Goal: Task Accomplishment & Management: Use online tool/utility

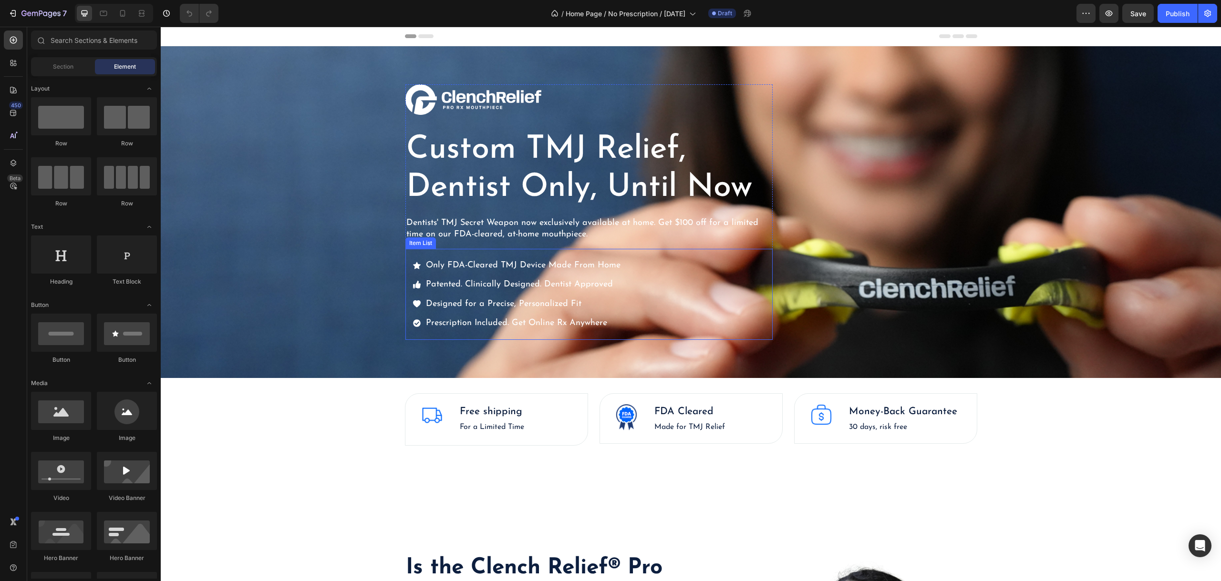
click at [598, 329] on p "Prescription Included. Get Online Rx Anywhere" at bounding box center [523, 323] width 195 height 15
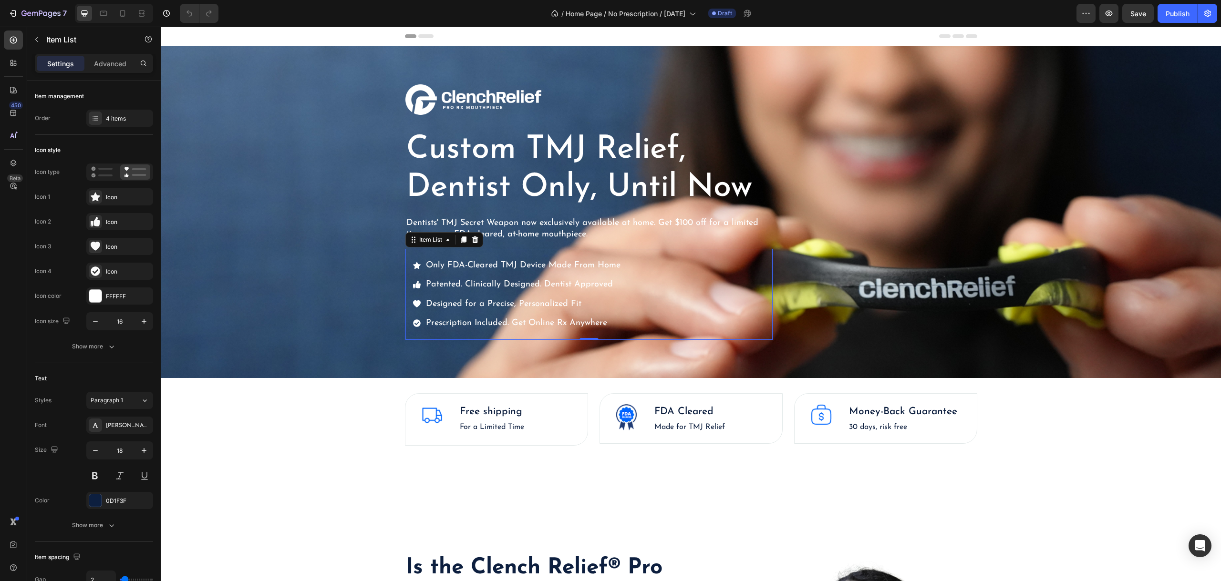
click at [714, 309] on div "Only FDA-Cleared TMJ Device Made From Home Patented. Clinically Designed. Denti…" at bounding box center [588, 295] width 367 height 92
click at [94, 113] on div at bounding box center [95, 118] width 13 height 13
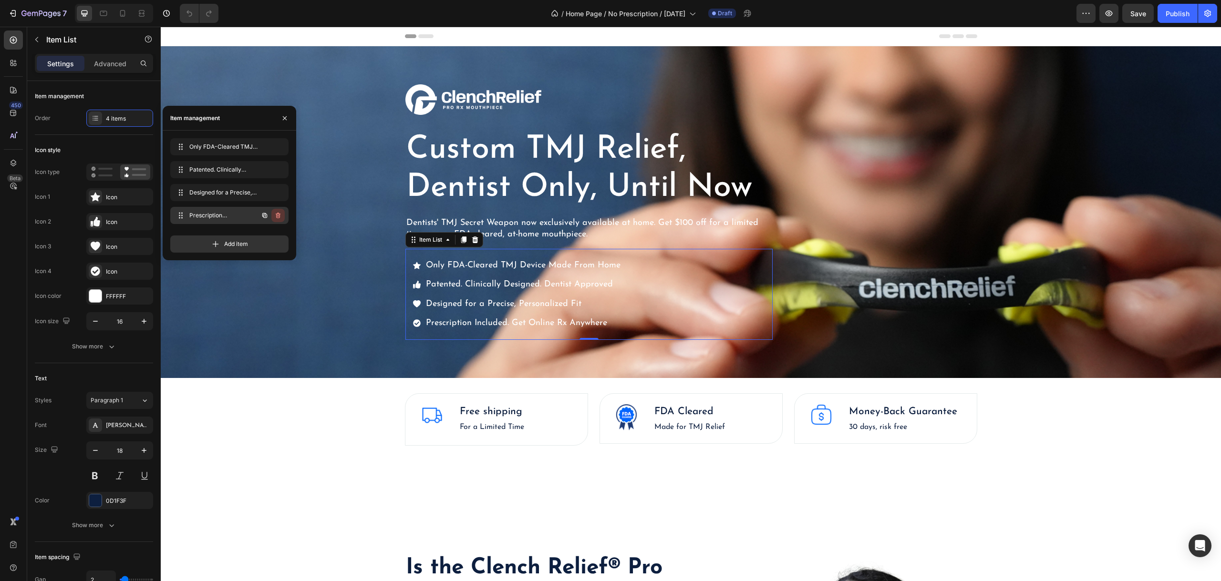
click at [281, 215] on icon "button" at bounding box center [278, 216] width 8 height 8
click at [279, 215] on div "Delete" at bounding box center [272, 215] width 18 height 9
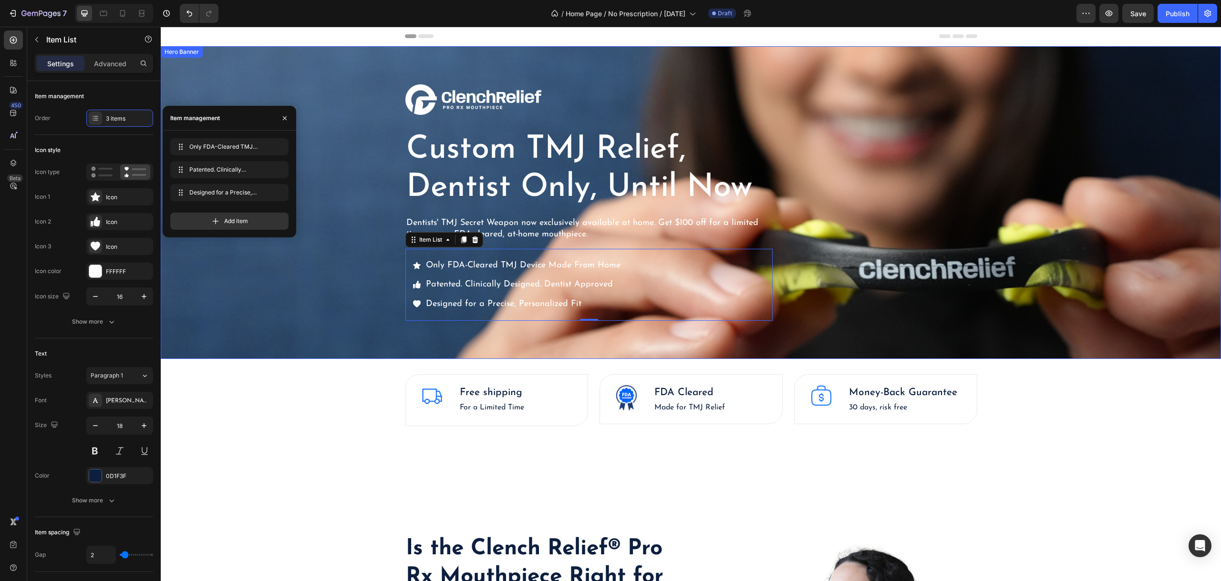
click at [355, 262] on div "Overlay" at bounding box center [691, 202] width 1060 height 313
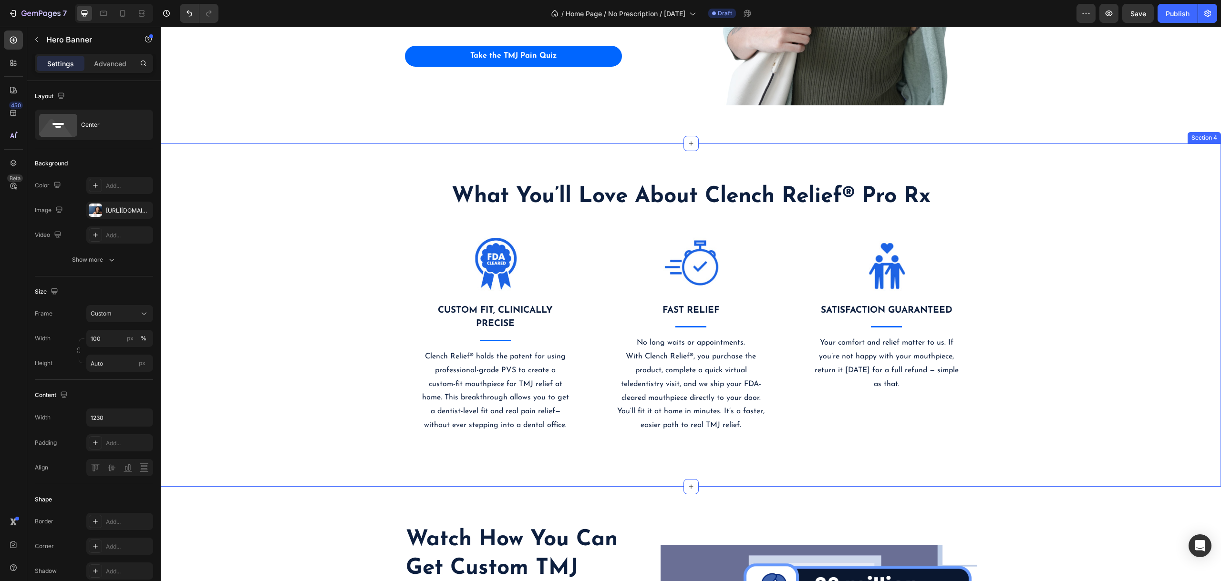
scroll to position [763, 0]
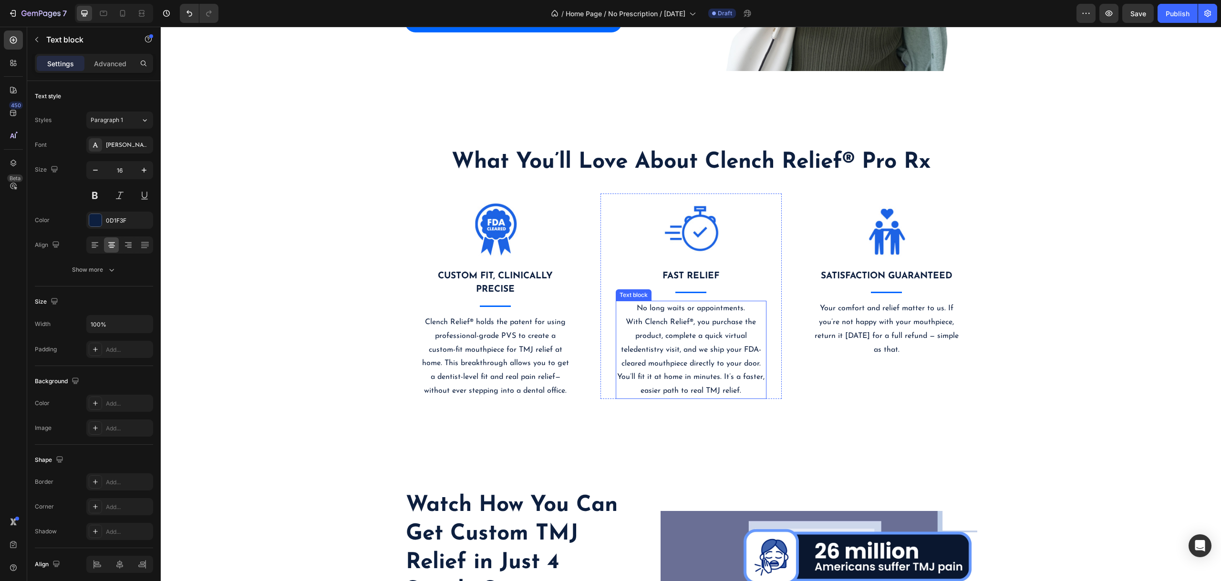
click at [699, 339] on p "No long waits or appointments. With Clench Relief®, you purchase the product, c…" at bounding box center [691, 350] width 149 height 96
click at [644, 360] on p "No long waits or appointments. With Clench Relief®, you purchase the product, c…" at bounding box center [691, 350] width 149 height 96
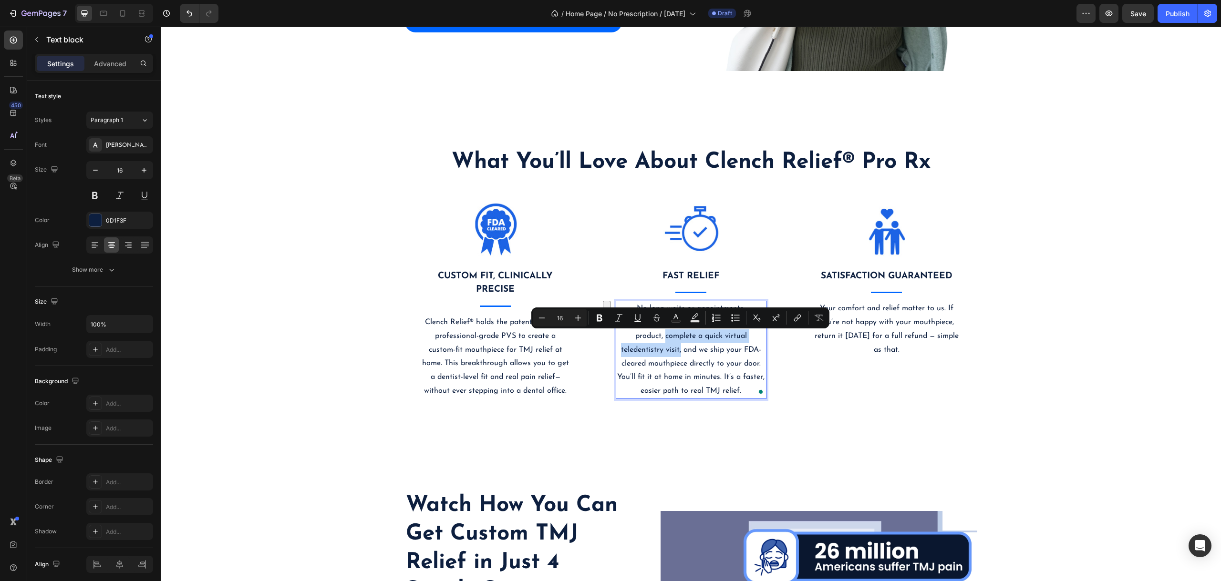
drag, startPoint x: 661, startPoint y: 335, endPoint x: 676, endPoint y: 350, distance: 21.6
click at [676, 350] on p "No long waits or appointments. With Clench Relief®, you purchase the product, c…" at bounding box center [691, 350] width 149 height 96
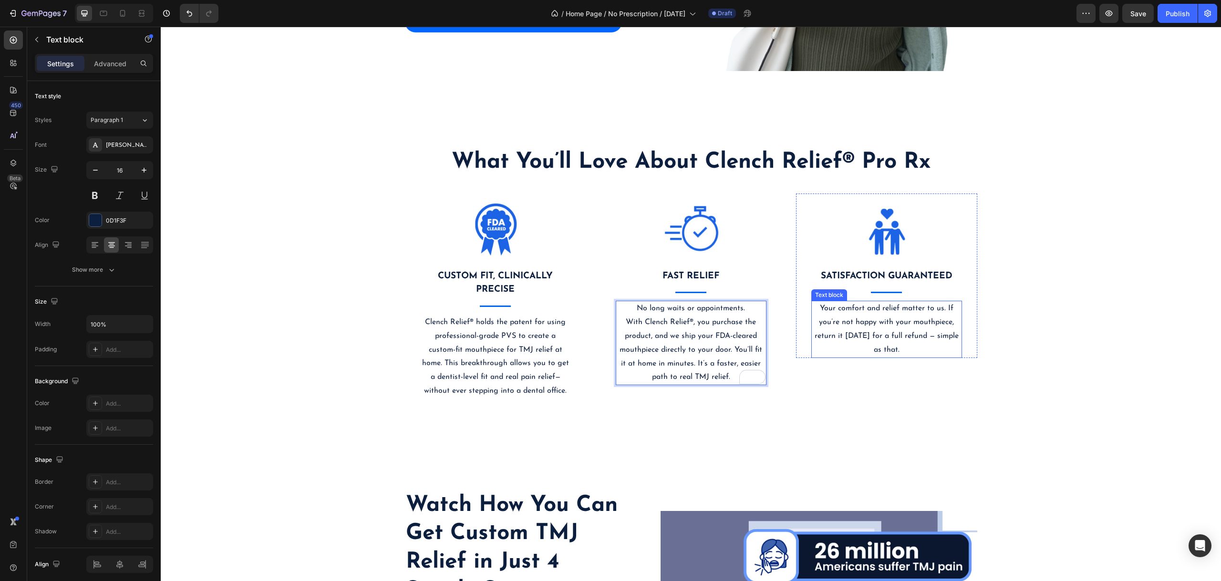
click at [903, 342] on p "Your comfort and relief matter to us. If you’re not happy with your mouthpiece,…" at bounding box center [886, 329] width 149 height 55
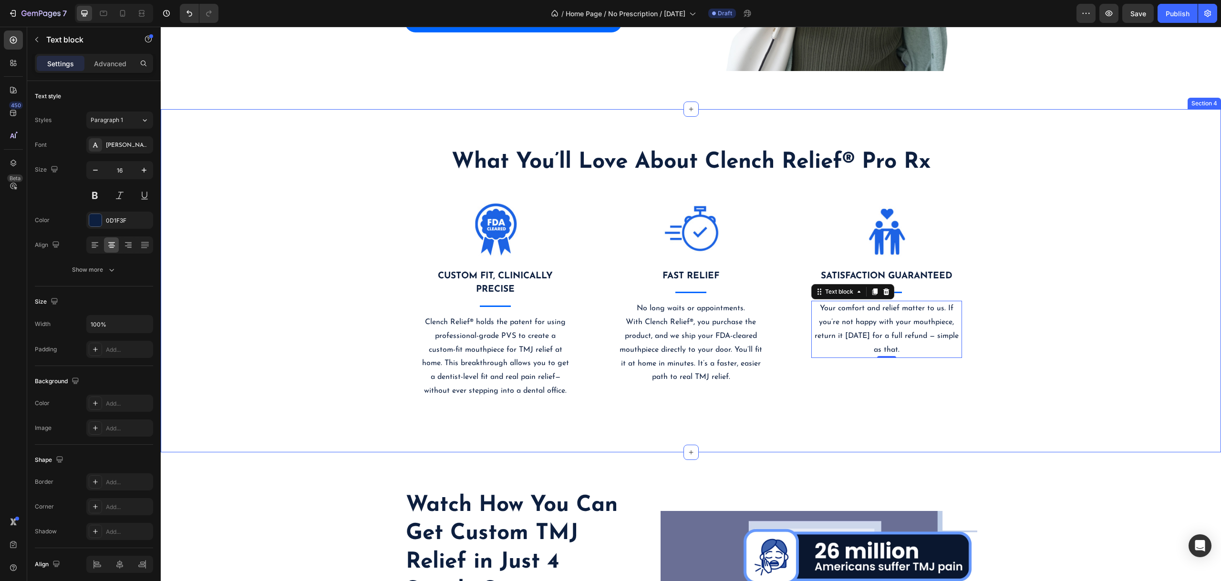
click at [1021, 340] on div "What You’ll Love About Clench Relief® Pro Rx Heading Image CUSTOM FIT, CLINICAL…" at bounding box center [691, 280] width 1046 height 267
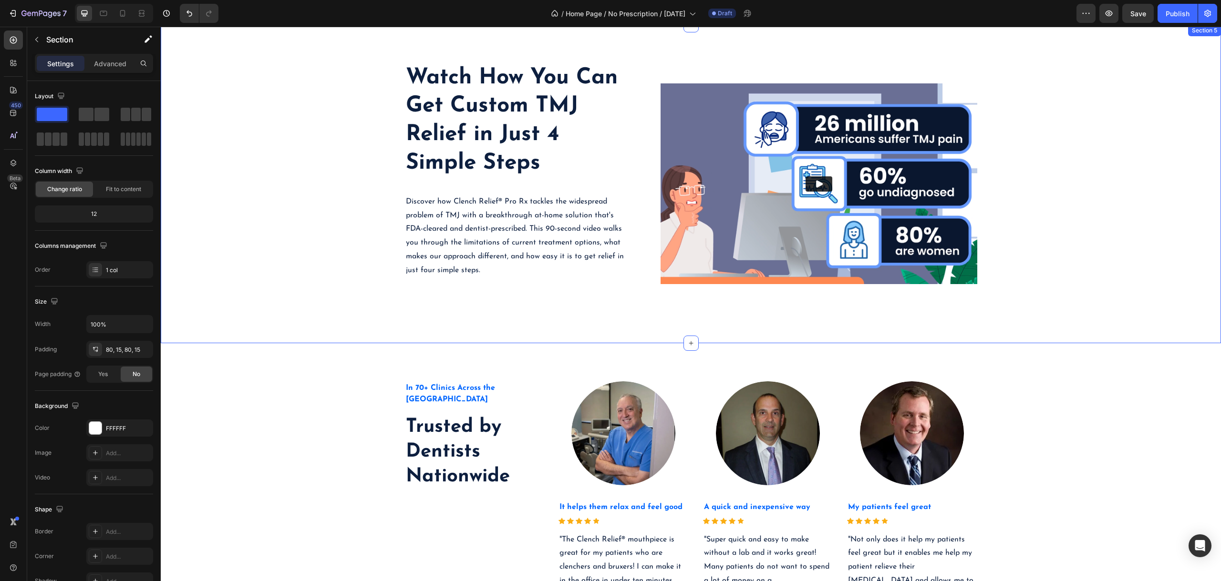
scroll to position [1144, 0]
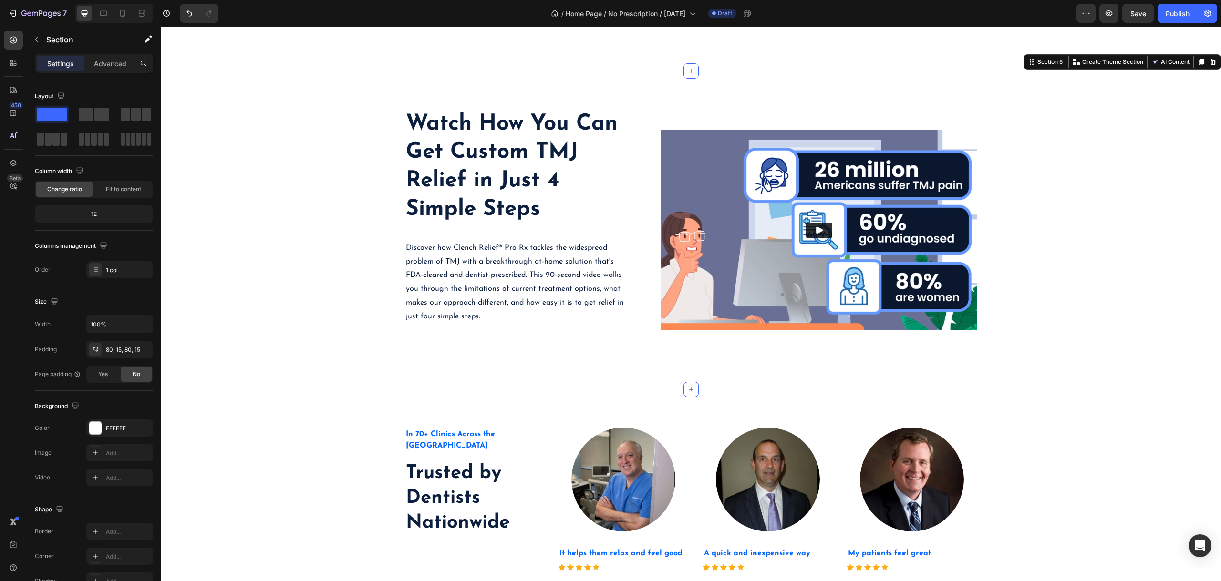
click at [350, 359] on div "Watch How You Can Get Custom TMJ Relief in Just 4 Simple Steps Heading Discover…" at bounding box center [691, 230] width 1060 height 319
click at [1210, 63] on icon at bounding box center [1213, 62] width 6 height 7
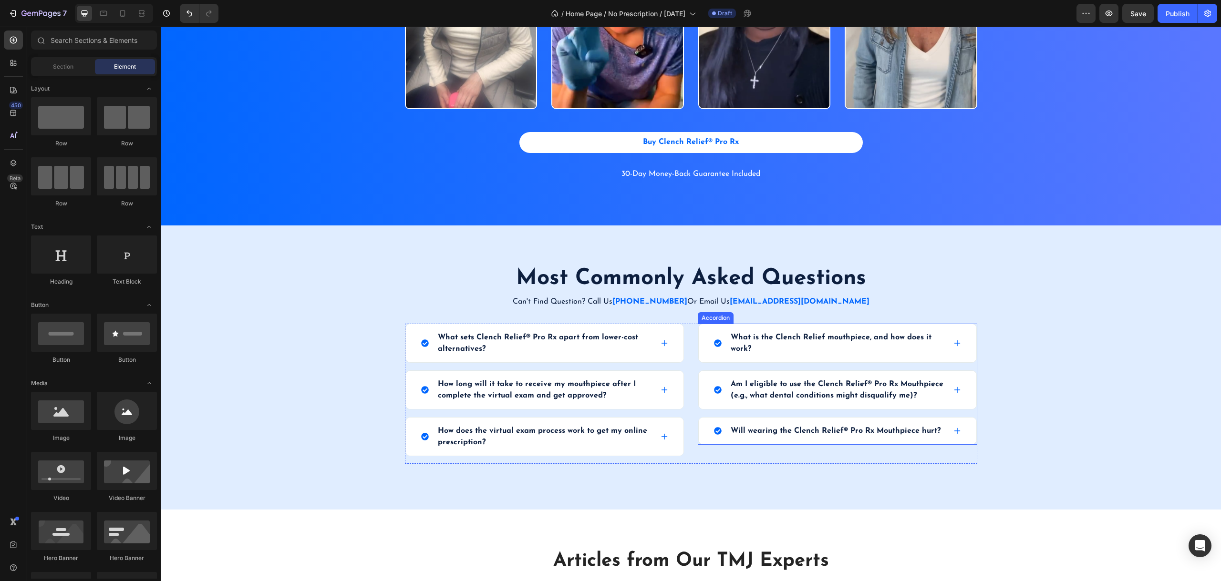
scroll to position [1812, 0]
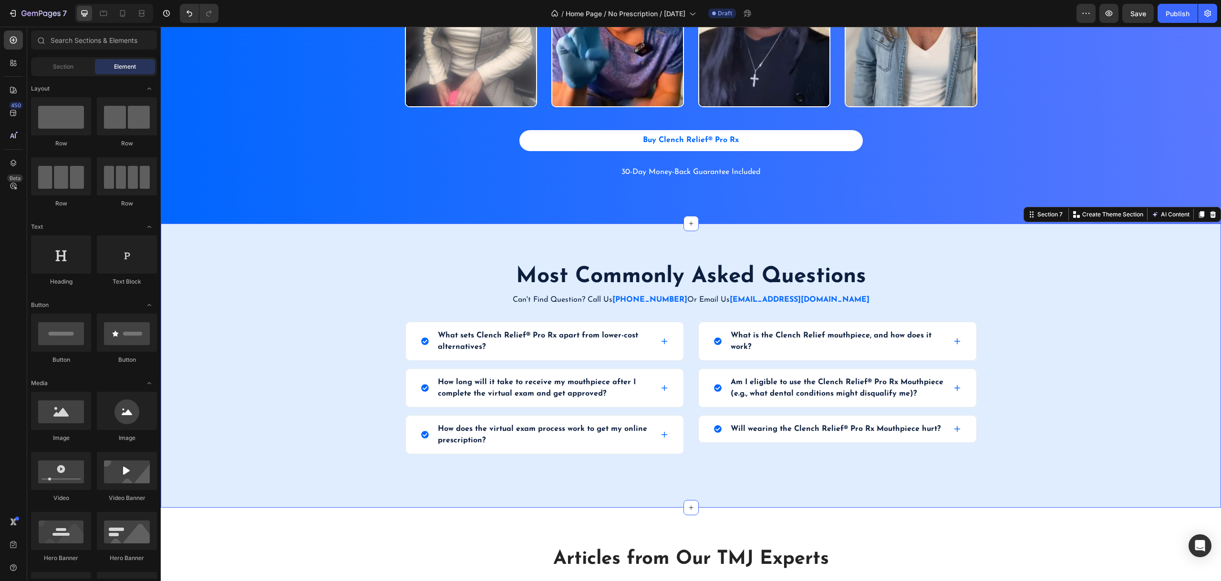
click at [981, 267] on div "Most Commonly Asked Questions Heading Can't Find Question? Call Us (503) 308 80…" at bounding box center [691, 366] width 1046 height 208
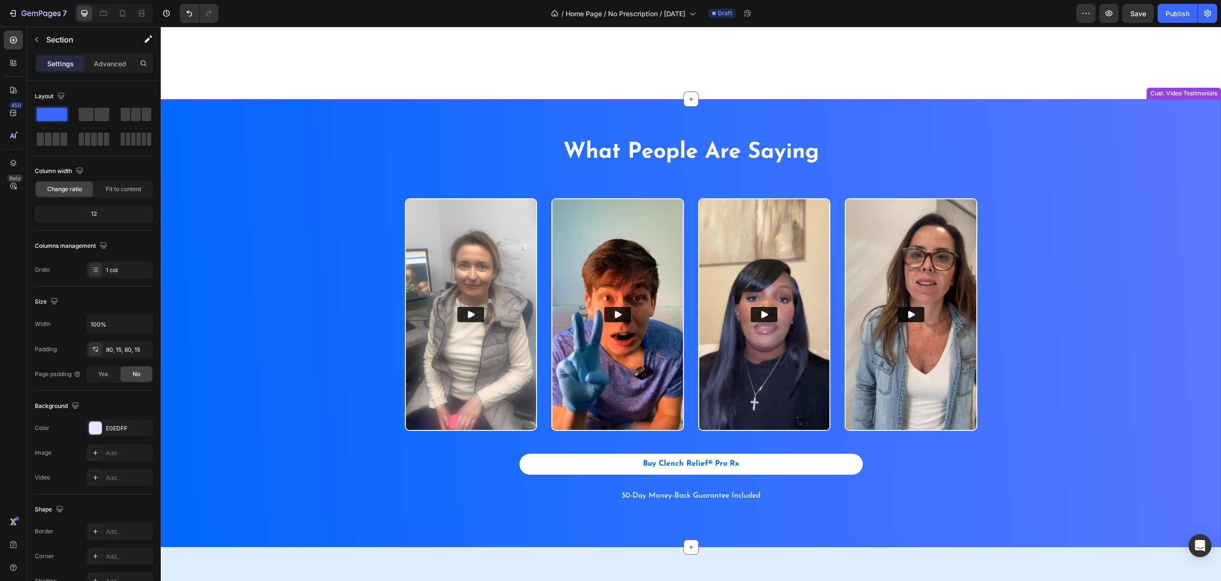
scroll to position [1350, 0]
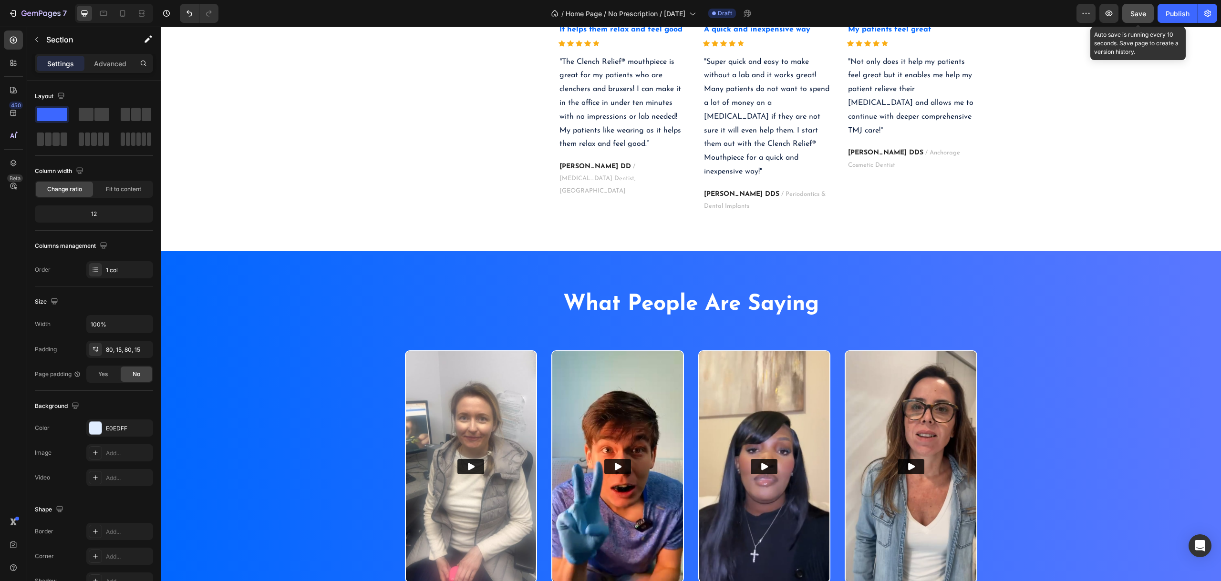
click at [1130, 17] on button "Save" at bounding box center [1137, 13] width 31 height 19
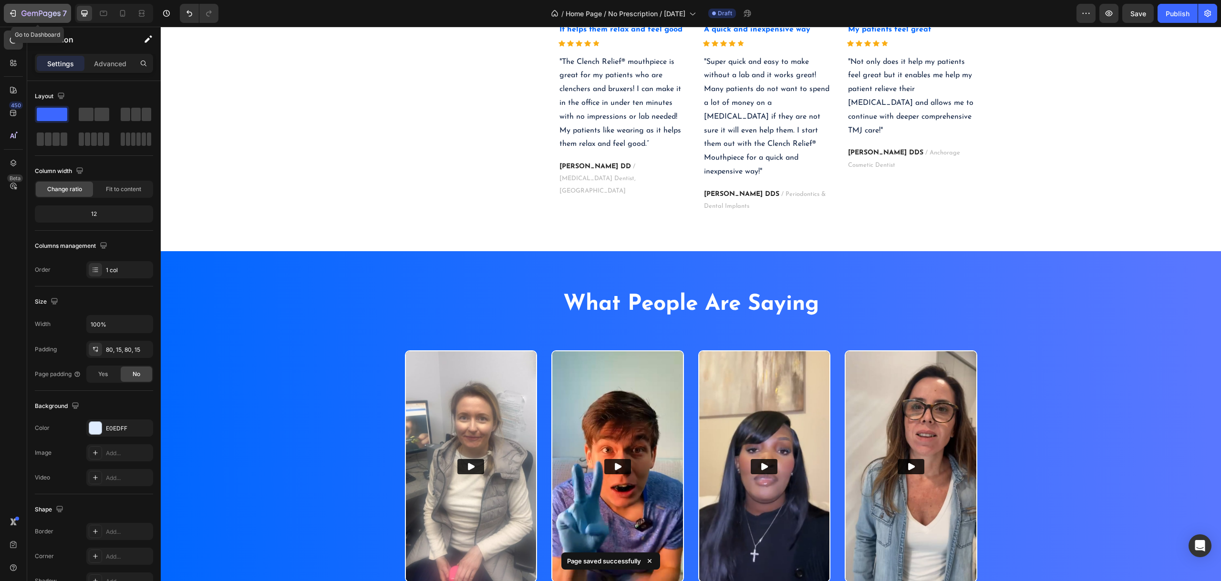
click at [21, 11] on div "7" at bounding box center [37, 13] width 59 height 11
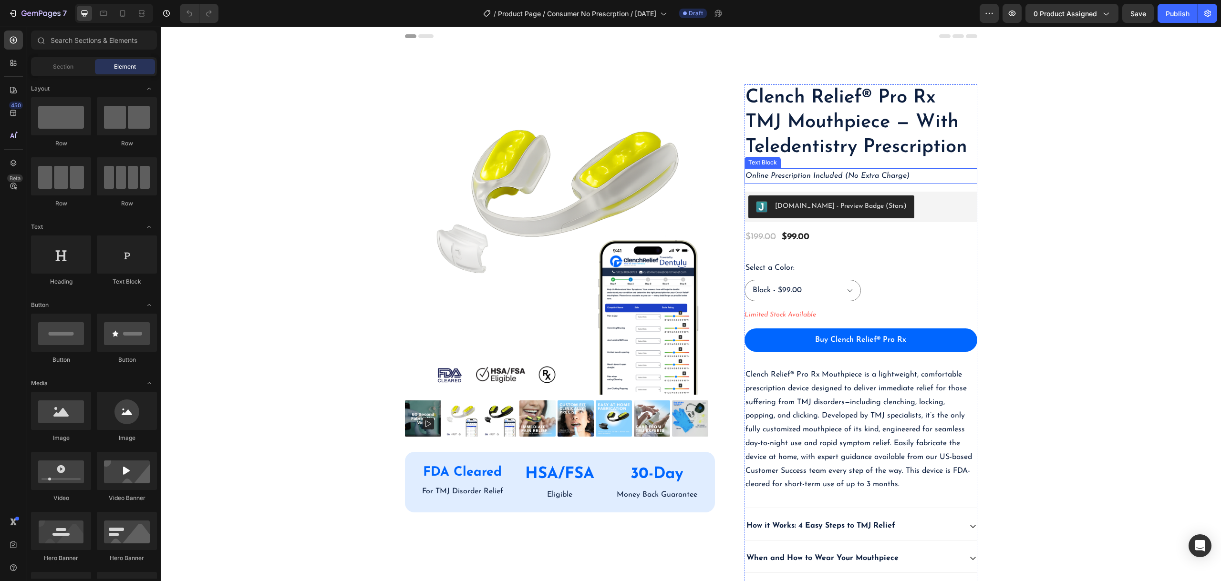
click at [776, 174] on icon "Online Prescription Included (No Extra Charge)" at bounding box center [827, 176] width 164 height 8
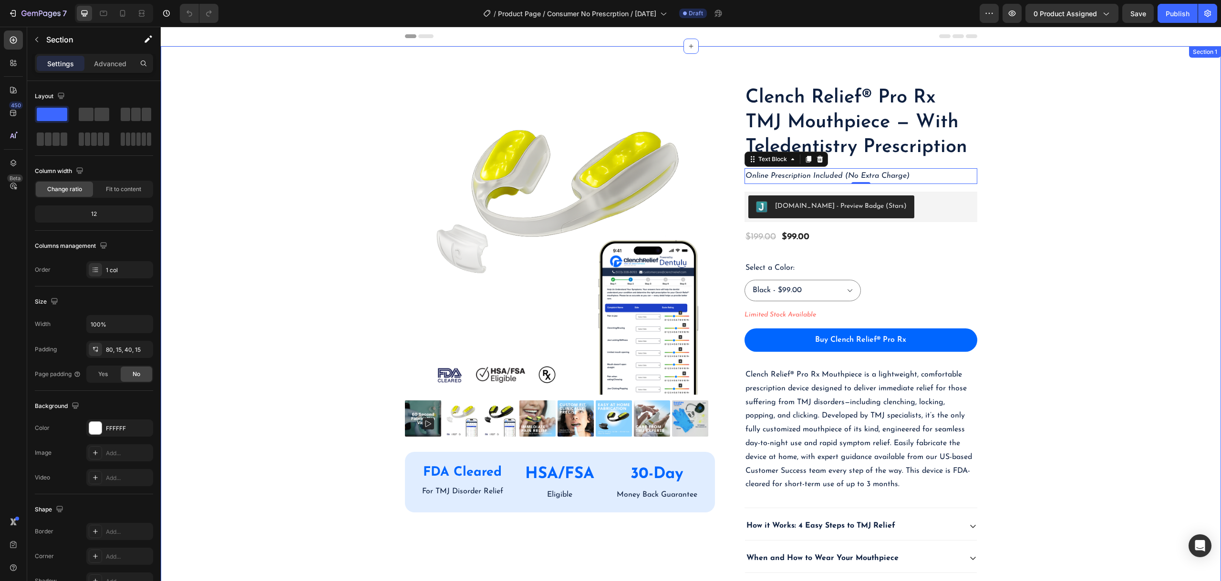
click at [1035, 185] on div "Product Images FDA Cleared Text Block For TMJ Disorder Relief Text Block HSA/FS…" at bounding box center [691, 400] width 1046 height 633
click at [951, 176] on p "Online Prescription Included (No Extra Charge)" at bounding box center [860, 176] width 231 height 14
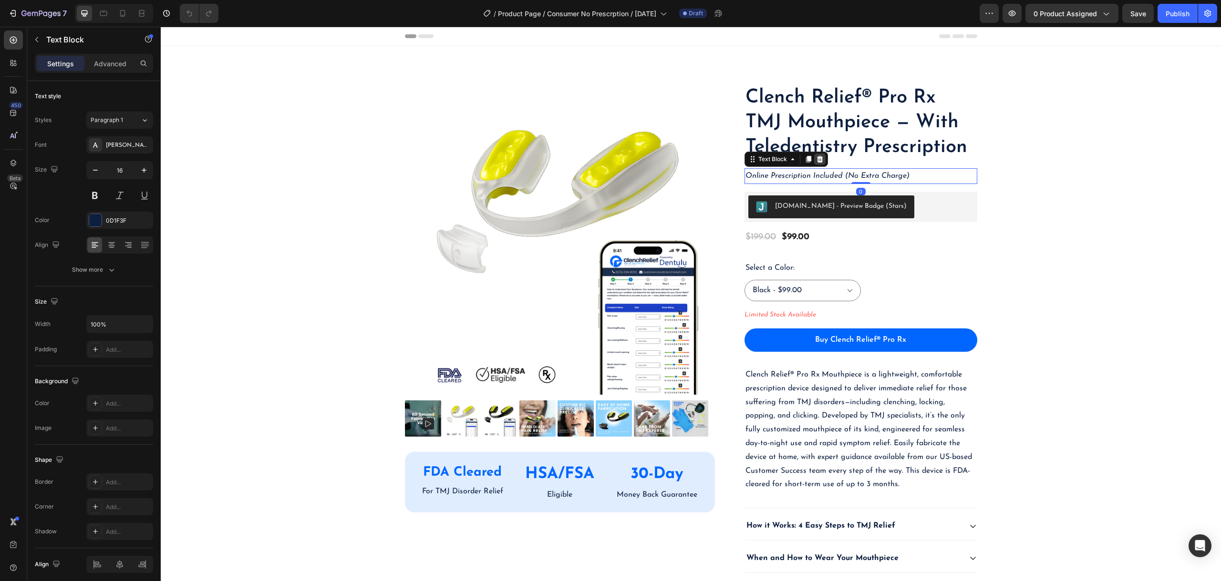
click at [816, 154] on div at bounding box center [819, 159] width 11 height 11
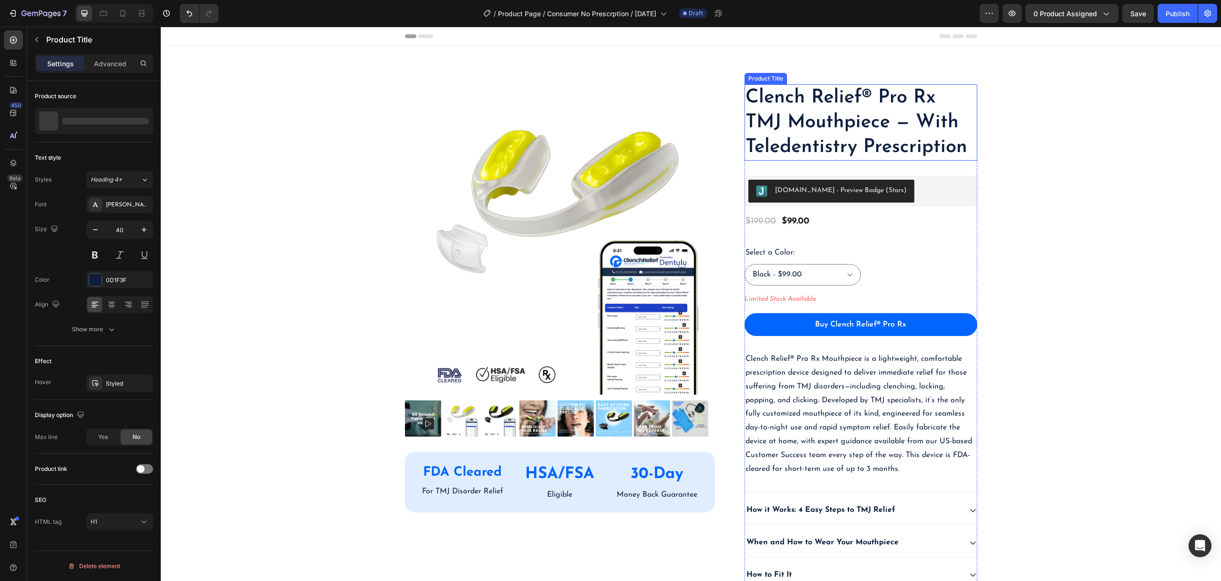
click at [809, 154] on h1 "Clench Relief® Pro Rx TMJ Mouthpiece — With Teledentistry Prescription" at bounding box center [860, 122] width 233 height 76
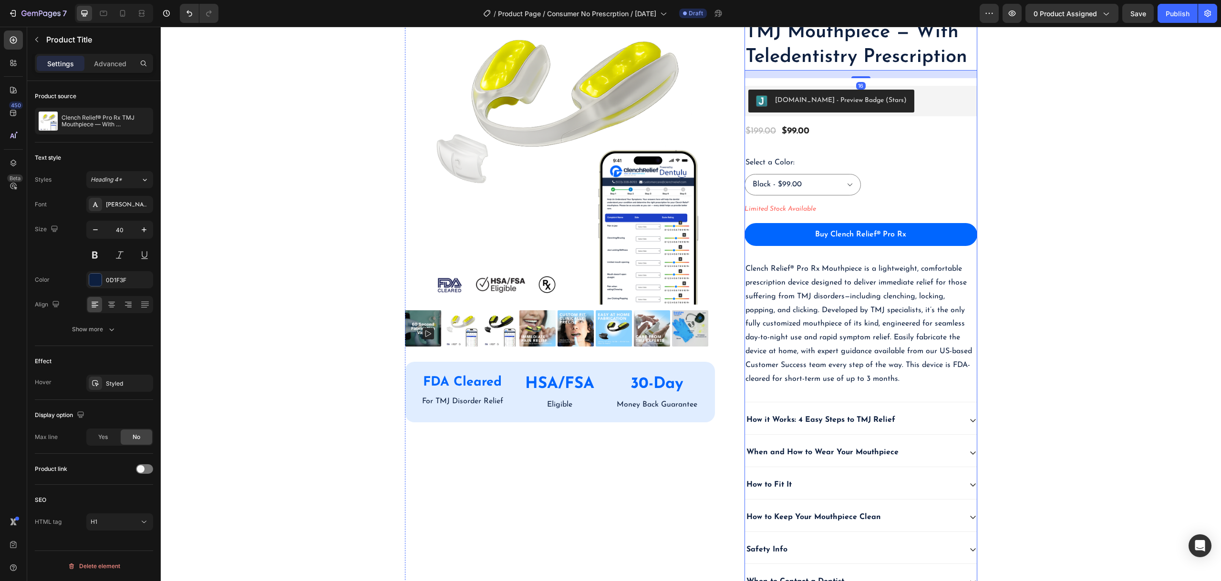
scroll to position [95, 0]
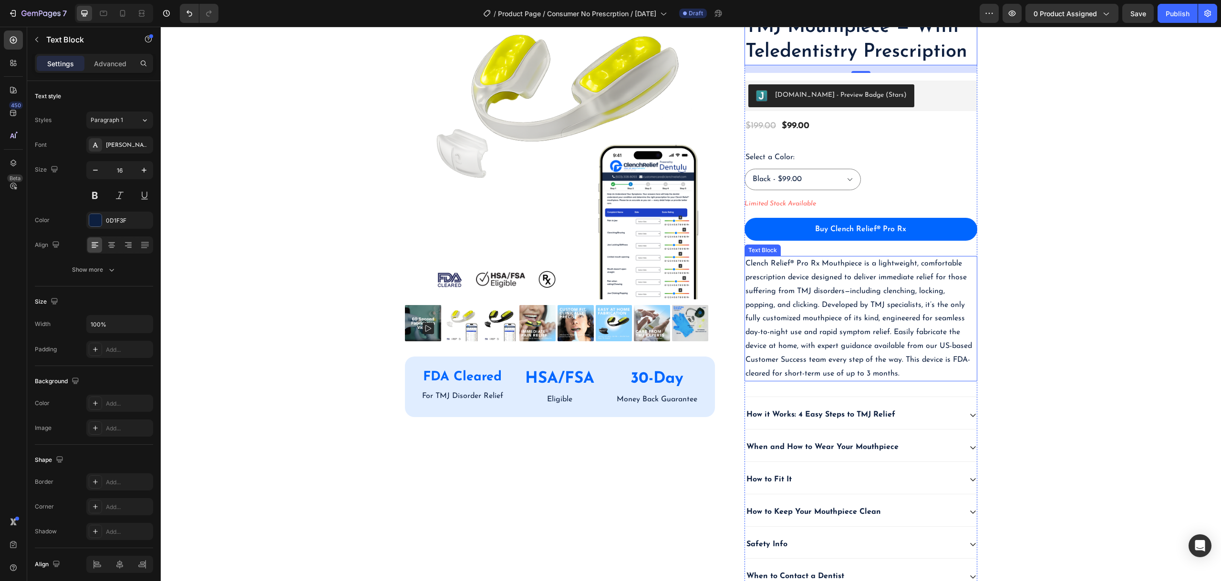
click at [826, 297] on p "Clench Relief® Pro Rx Mouthpiece is a lightweight, comfortable prescription dev…" at bounding box center [860, 318] width 231 height 123
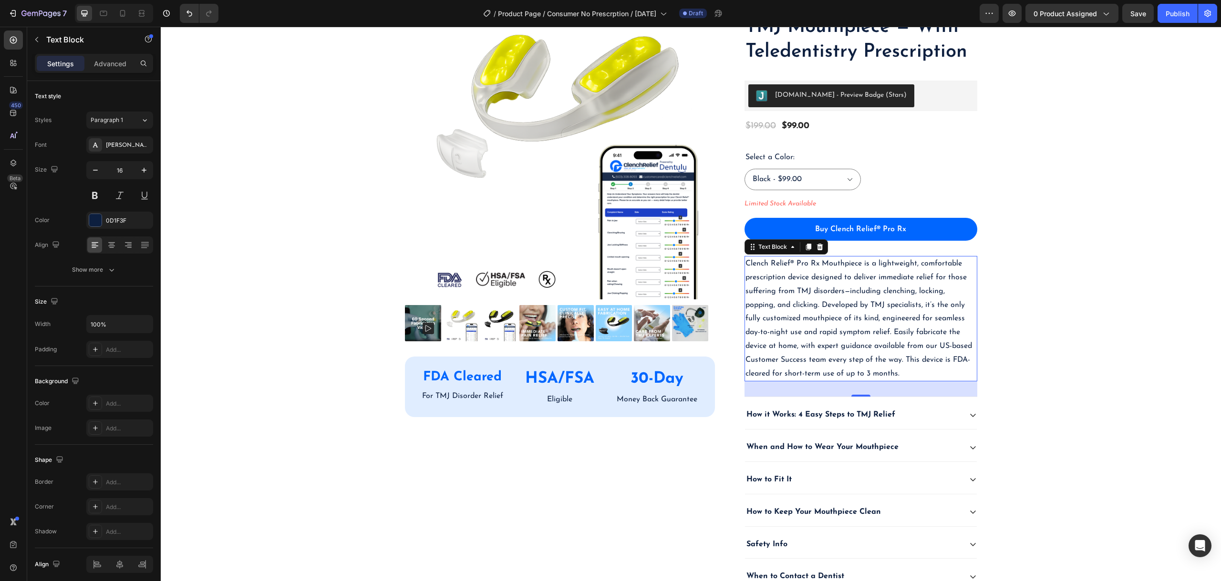
click at [765, 278] on p "Clench Relief® Pro Rx Mouthpiece is a lightweight, comfortable prescription dev…" at bounding box center [860, 318] width 231 height 123
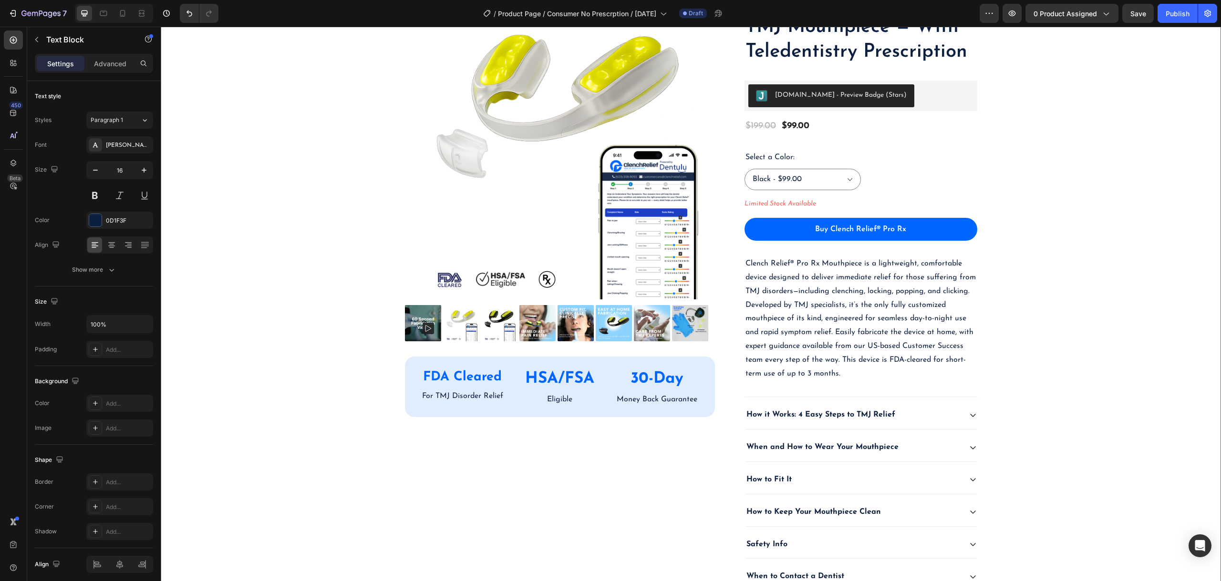
click at [1107, 333] on div "Product Images FDA Cleared Text Block For TMJ Disorder Relief Text Block HSA/FS…" at bounding box center [691, 297] width 1046 height 617
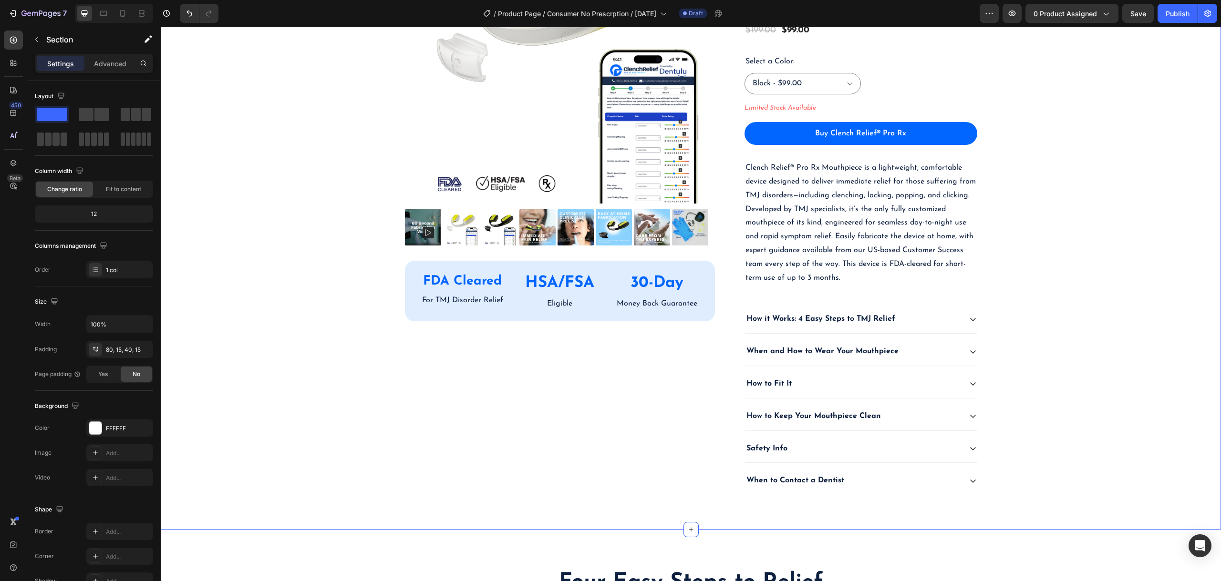
scroll to position [238, 0]
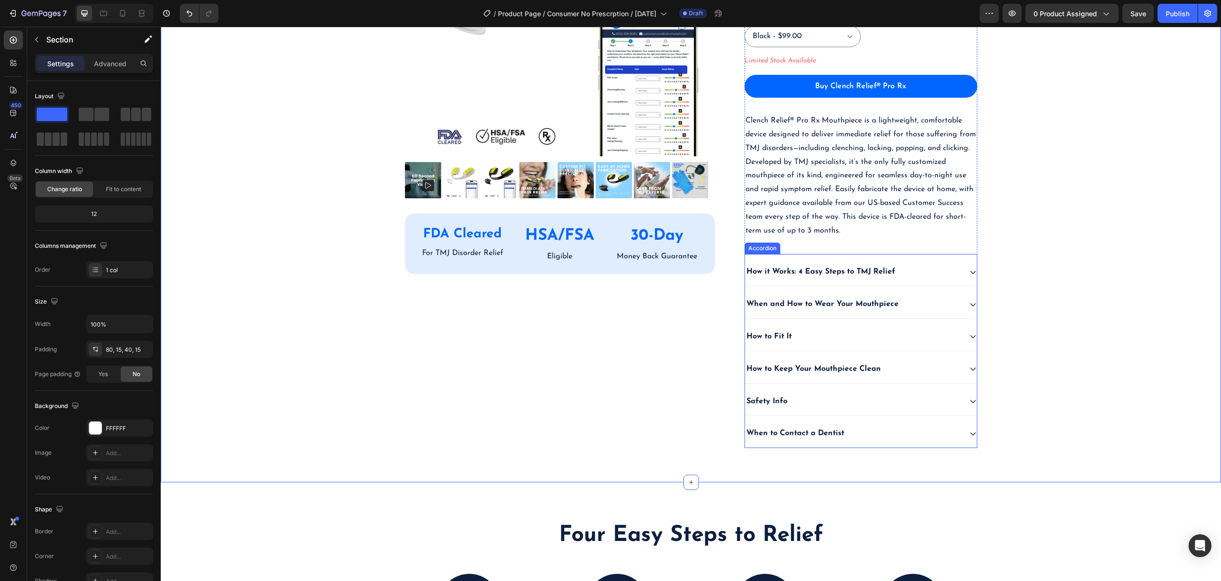
click at [961, 272] on div "How it Works: 4 Easy Steps to TMJ Relief" at bounding box center [861, 272] width 232 height 29
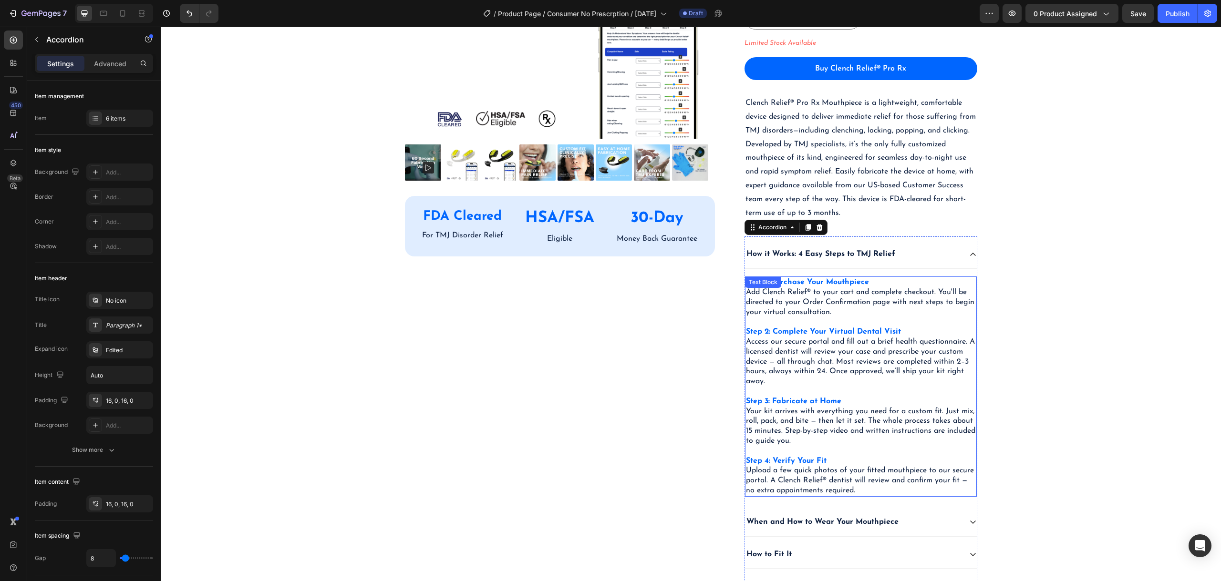
scroll to position [286, 0]
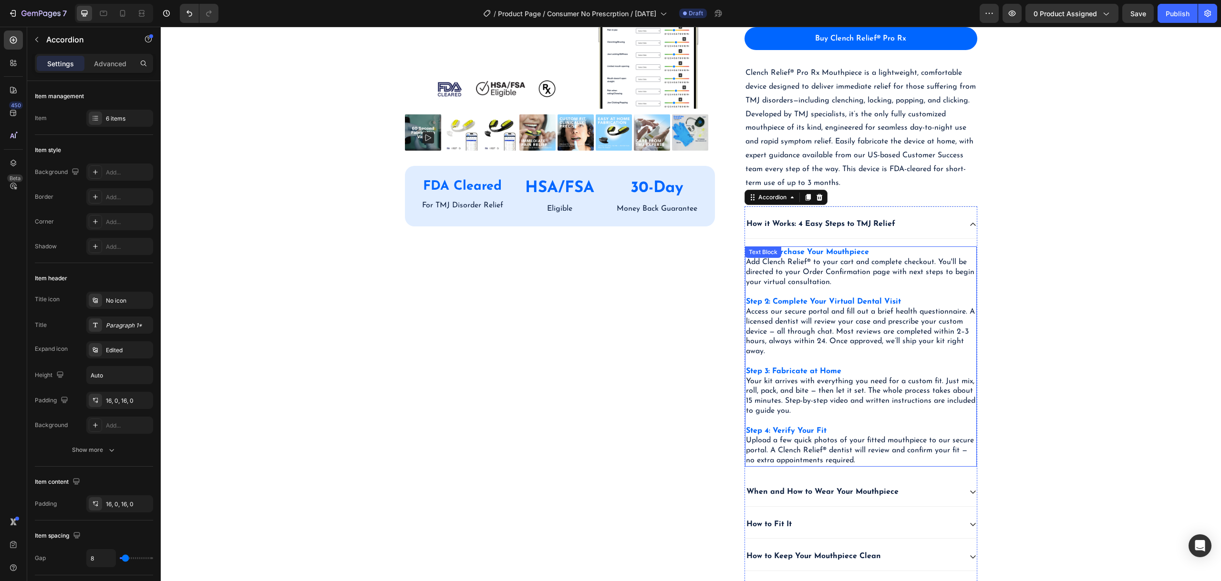
click at [793, 326] on p "Access our secure portal and fill out a brief health questionnaire. A licensed …" at bounding box center [861, 332] width 230 height 50
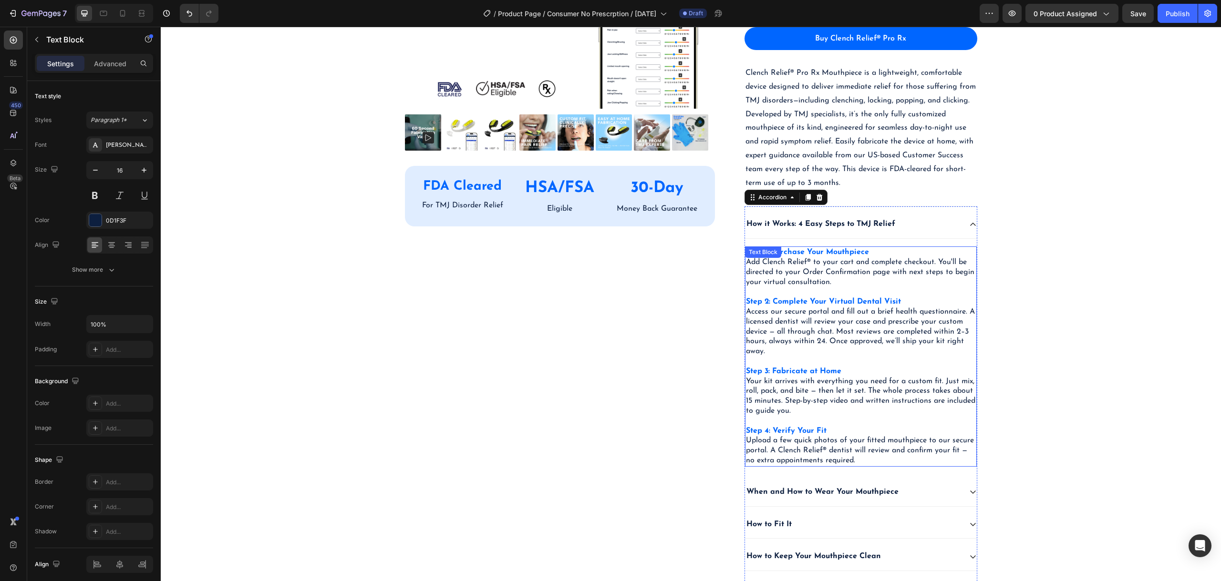
click at [793, 326] on p "Access our secure portal and fill out a brief health questionnaire. A licensed …" at bounding box center [861, 332] width 230 height 50
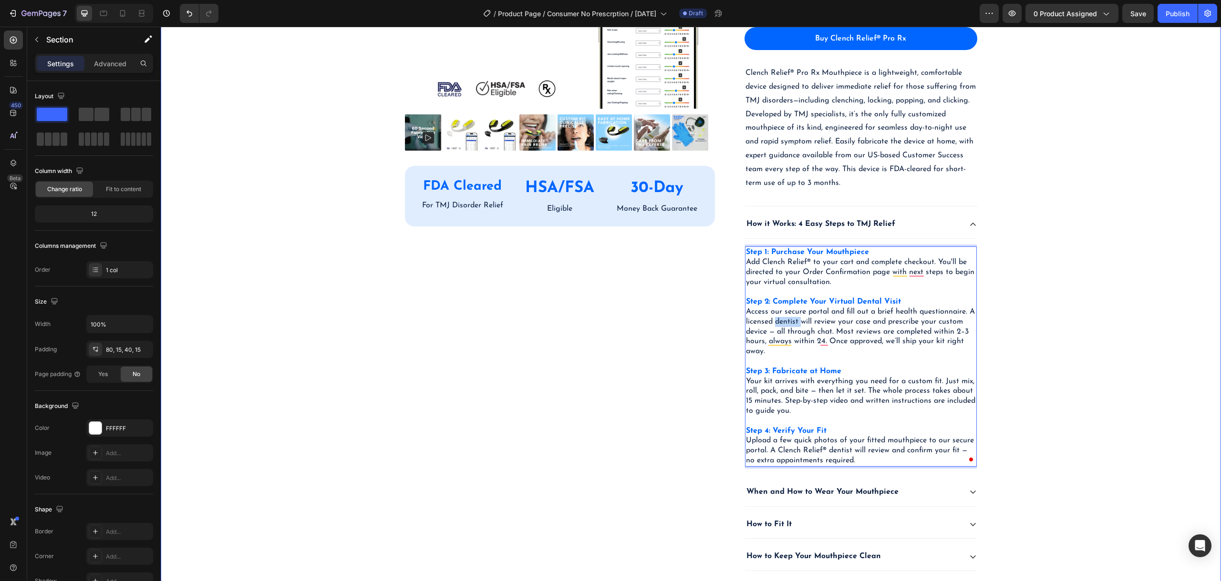
click at [1104, 311] on div "Product Images FDA Cleared Text Block For TMJ Disorder Relief Text Block HSA/FS…" at bounding box center [691, 224] width 1046 height 853
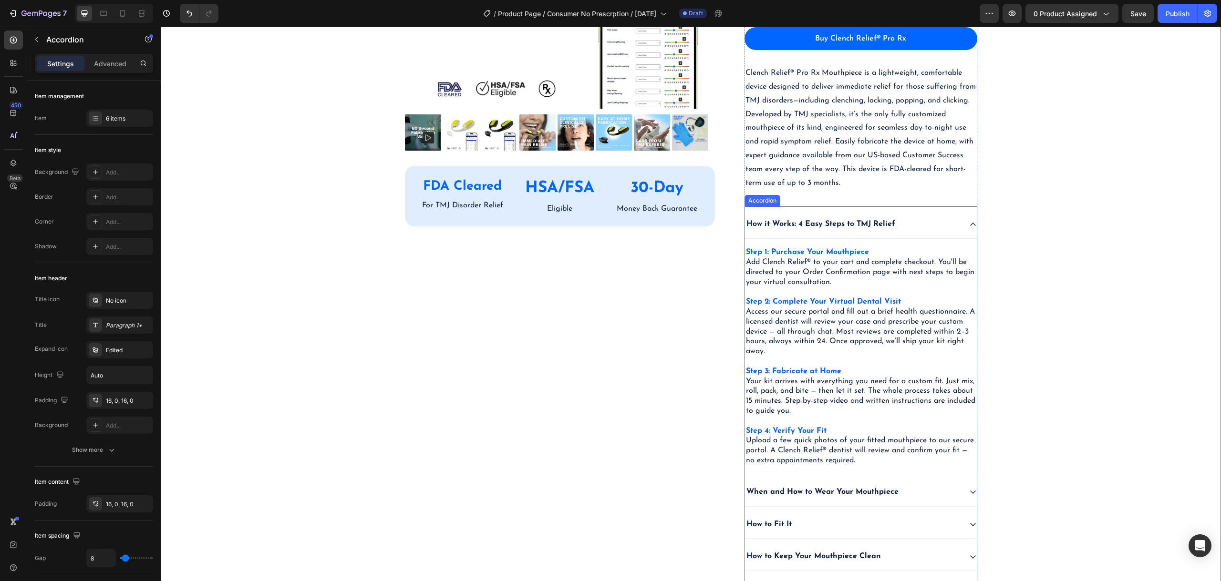
click at [899, 243] on div "Step 1: Purchase Your Mouthpiece Add Clench Relief® to your cart and complete c…" at bounding box center [861, 357] width 232 height 236
click at [110, 114] on div "6 items" at bounding box center [128, 118] width 45 height 9
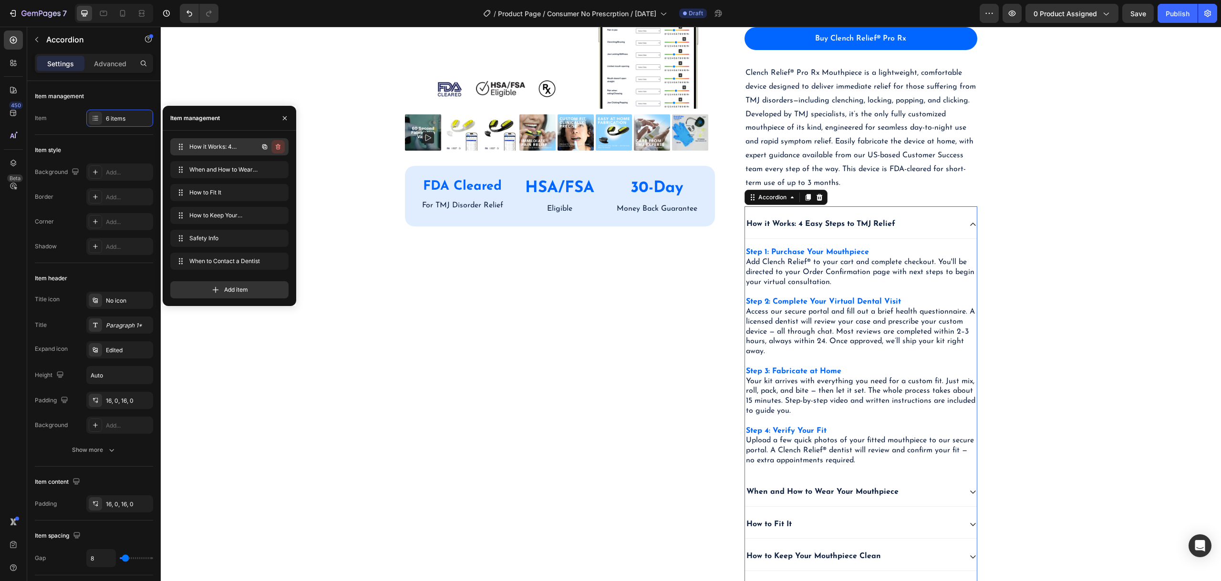
click at [276, 147] on icon "button" at bounding box center [278, 147] width 8 height 8
click at [277, 147] on div "Delete" at bounding box center [272, 147] width 18 height 9
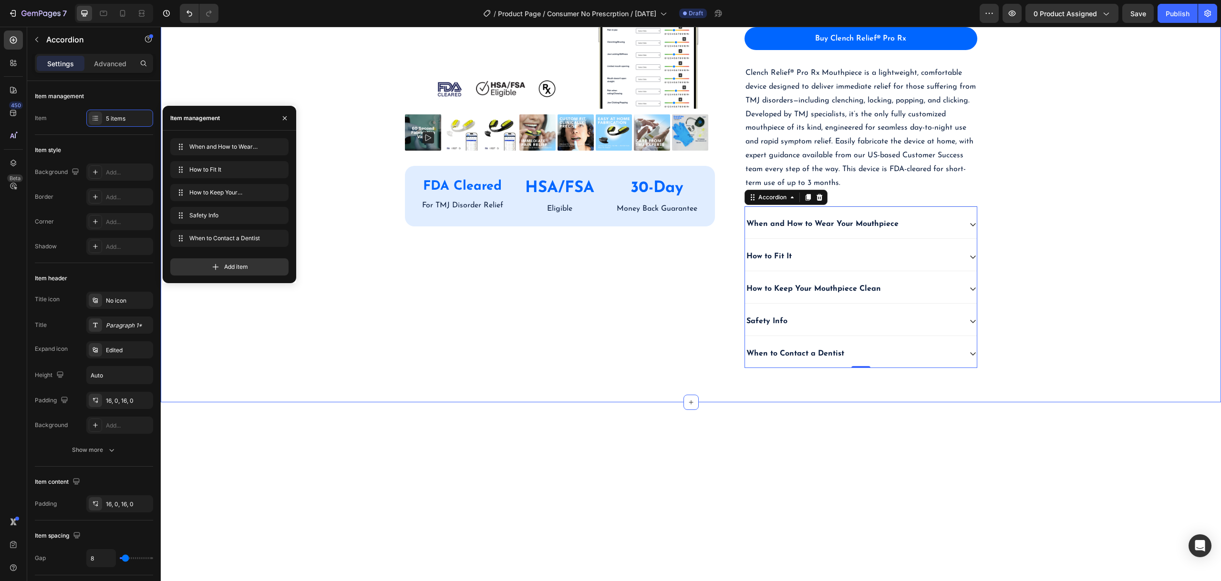
click at [1124, 258] on div "Product Images FDA Cleared Text Block For TMJ Disorder Relief Text Block HSA/FS…" at bounding box center [691, 90] width 1046 height 585
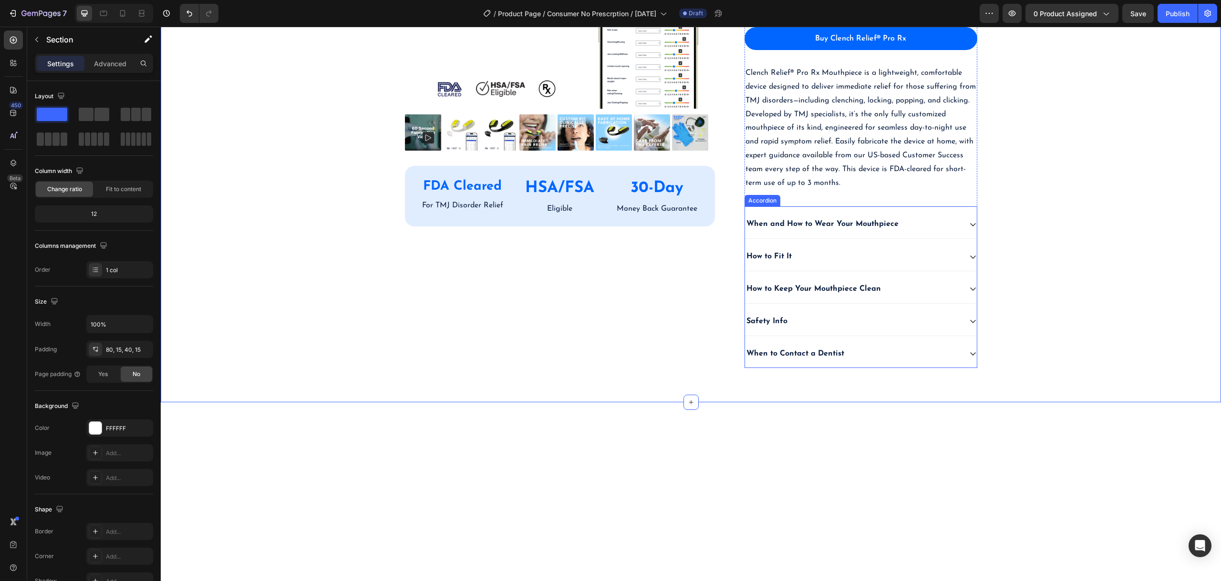
click at [959, 226] on div "When and How to Wear Your Mouthpiece" at bounding box center [861, 224] width 232 height 29
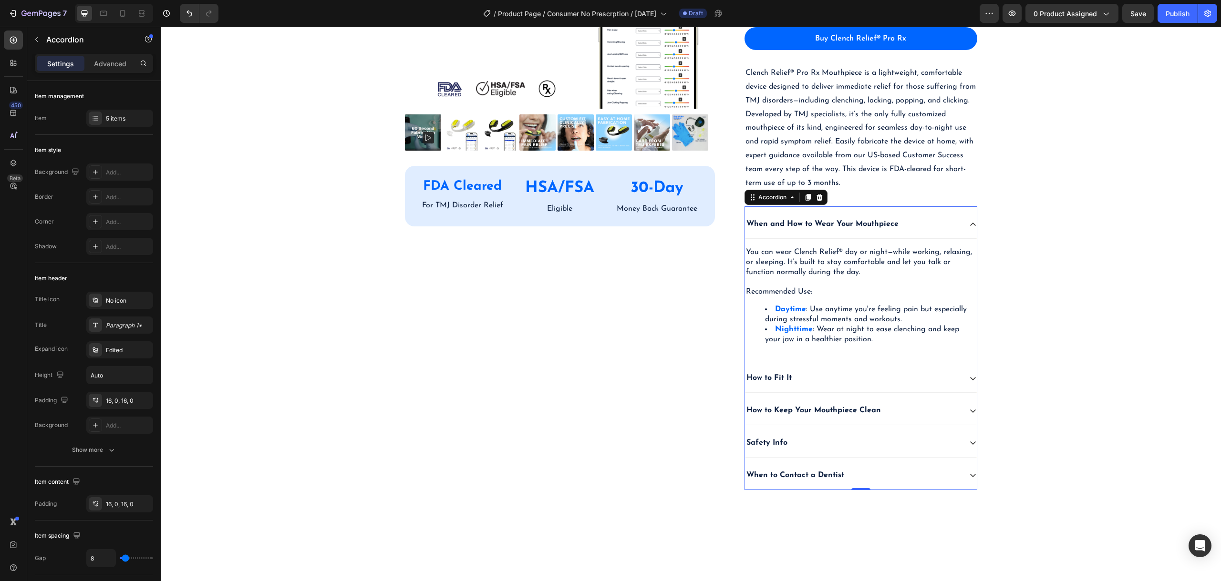
click at [960, 378] on div "How to Fit It" at bounding box center [861, 378] width 232 height 29
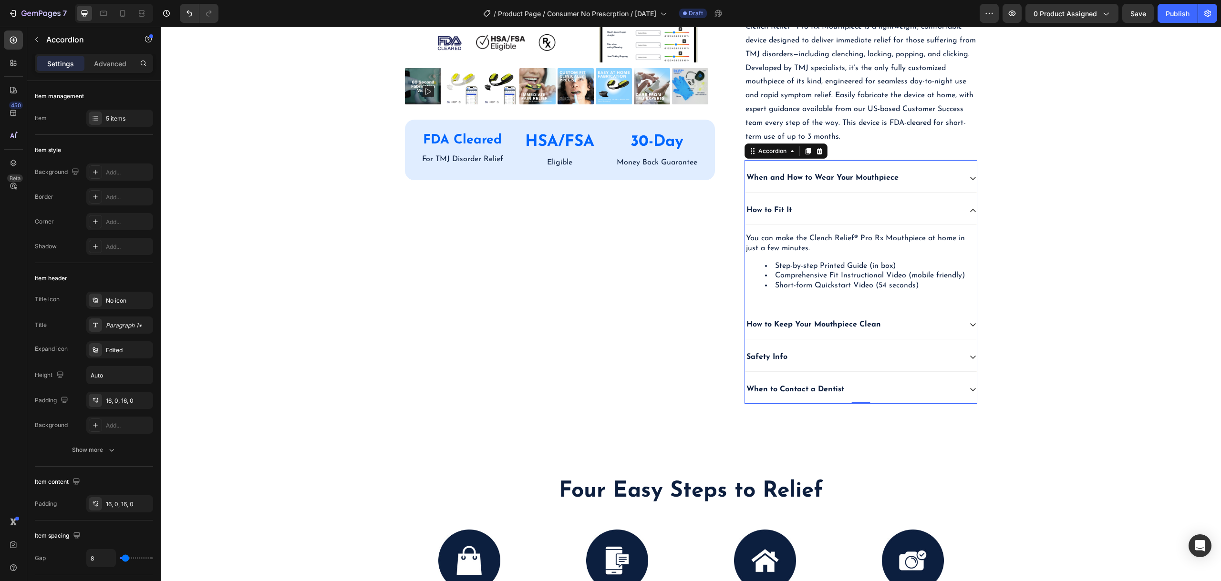
scroll to position [334, 0]
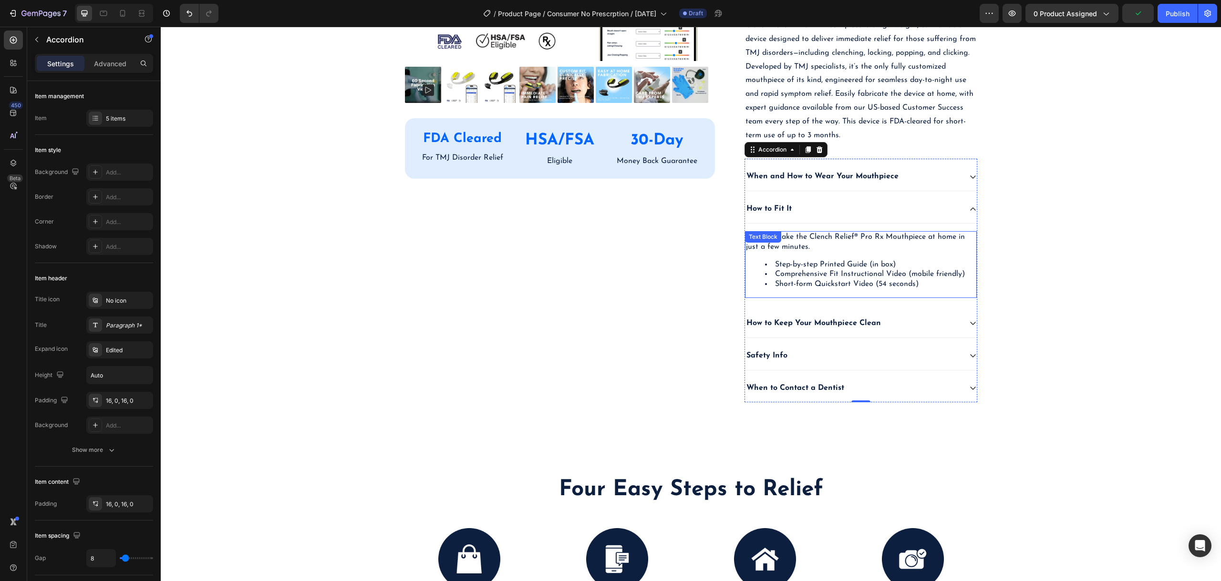
click at [674, 287] on div "Product Images FDA Cleared Text Block For TMJ Disorder Relief Text Block HSA/FS…" at bounding box center [568, 80] width 326 height 659
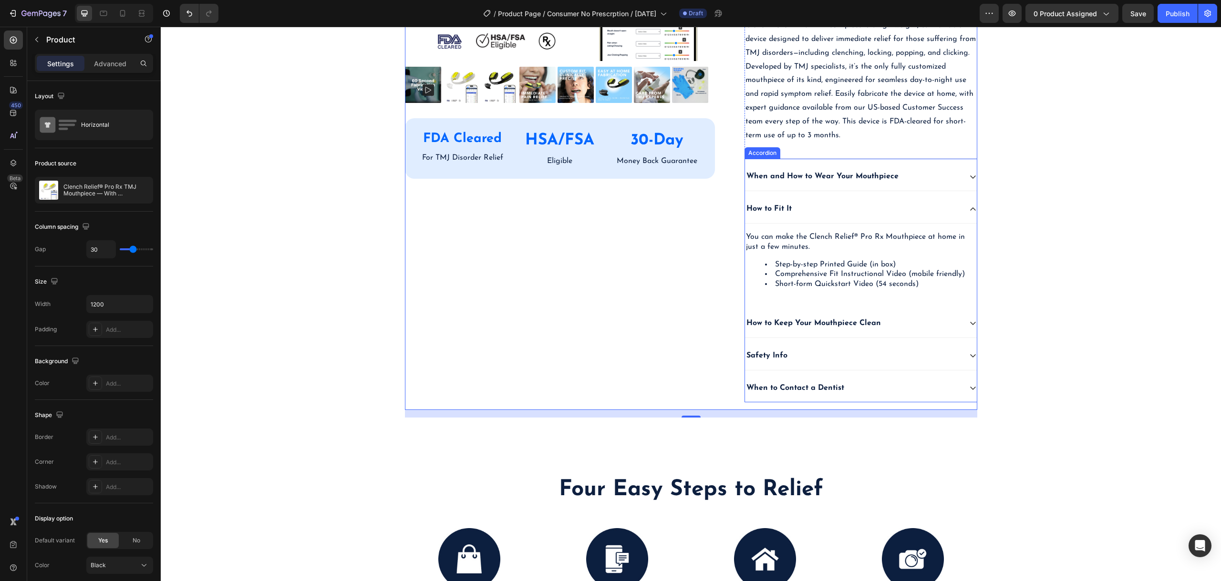
click at [954, 324] on div "How to Keep Your Mouthpiece Clean" at bounding box center [853, 323] width 216 height 13
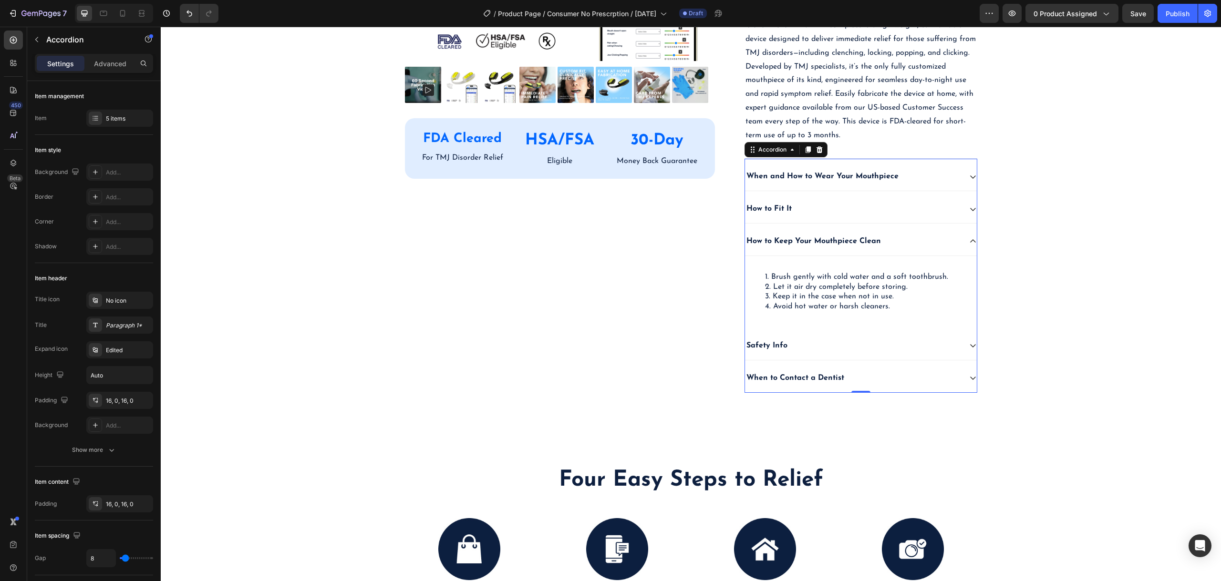
click at [900, 346] on div "Safety Info" at bounding box center [853, 345] width 216 height 13
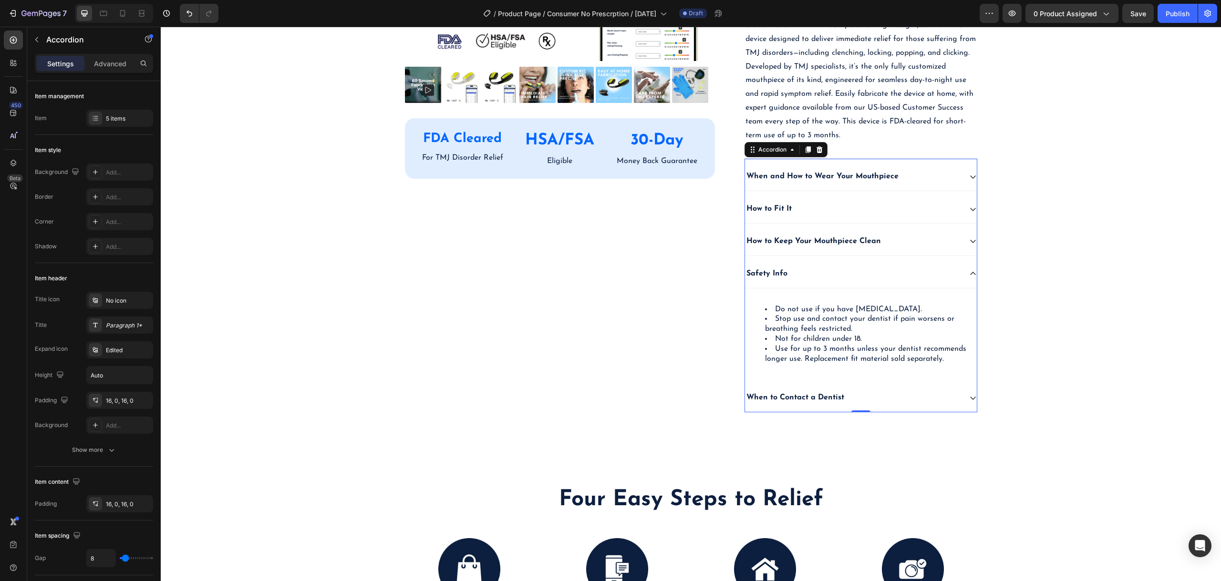
click at [885, 398] on div "When to Contact a Dentist" at bounding box center [853, 397] width 216 height 13
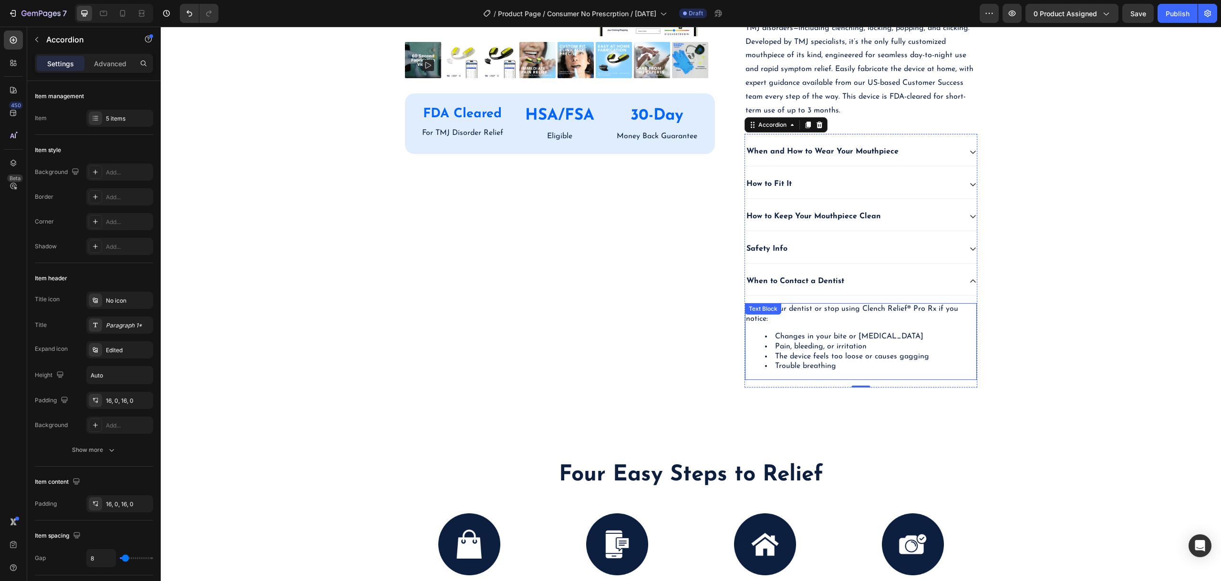
scroll to position [381, 0]
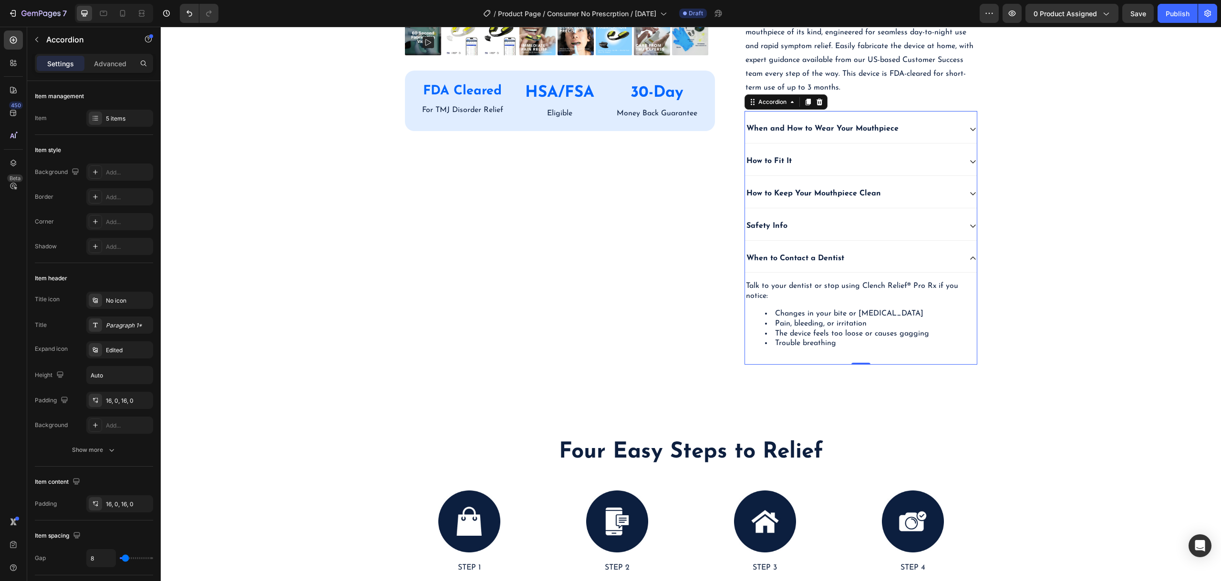
click at [934, 263] on div "When to Contact a Dentist" at bounding box center [853, 258] width 216 height 13
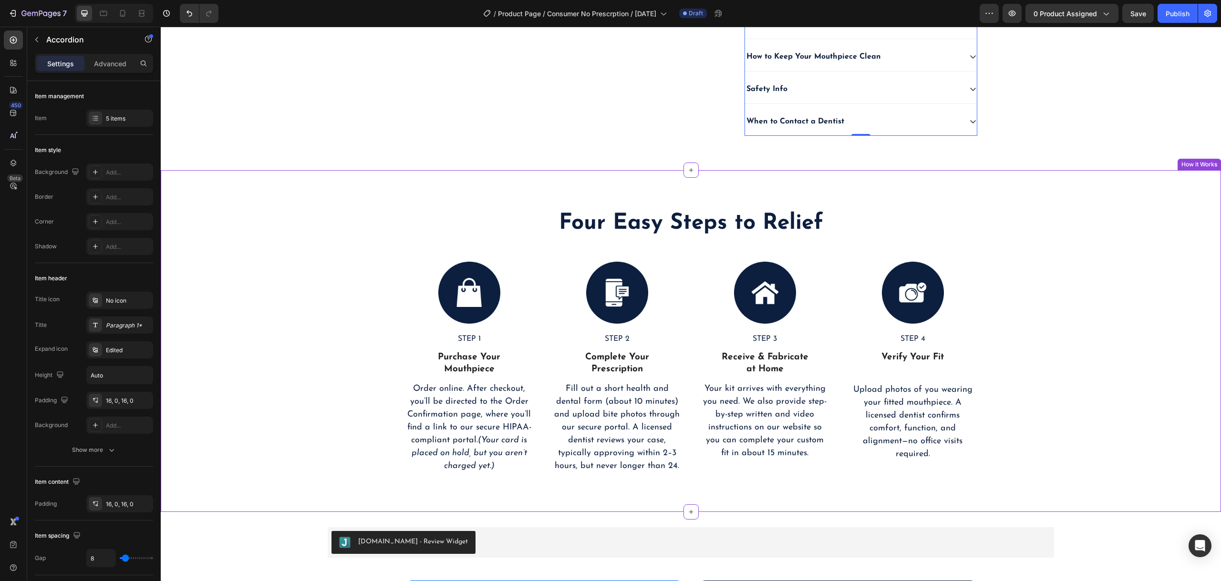
scroll to position [572, 0]
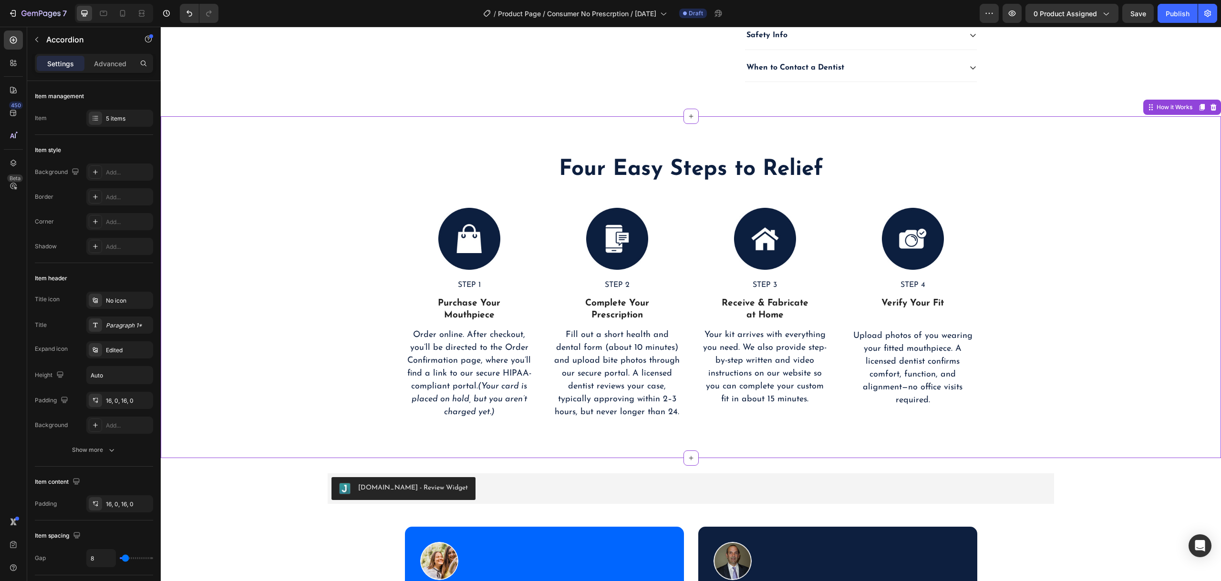
click at [1051, 293] on div "Four Easy Steps to Relief Heading Image STEP 1 Text Block Purchase Your Mouthpi…" at bounding box center [691, 287] width 1046 height 266
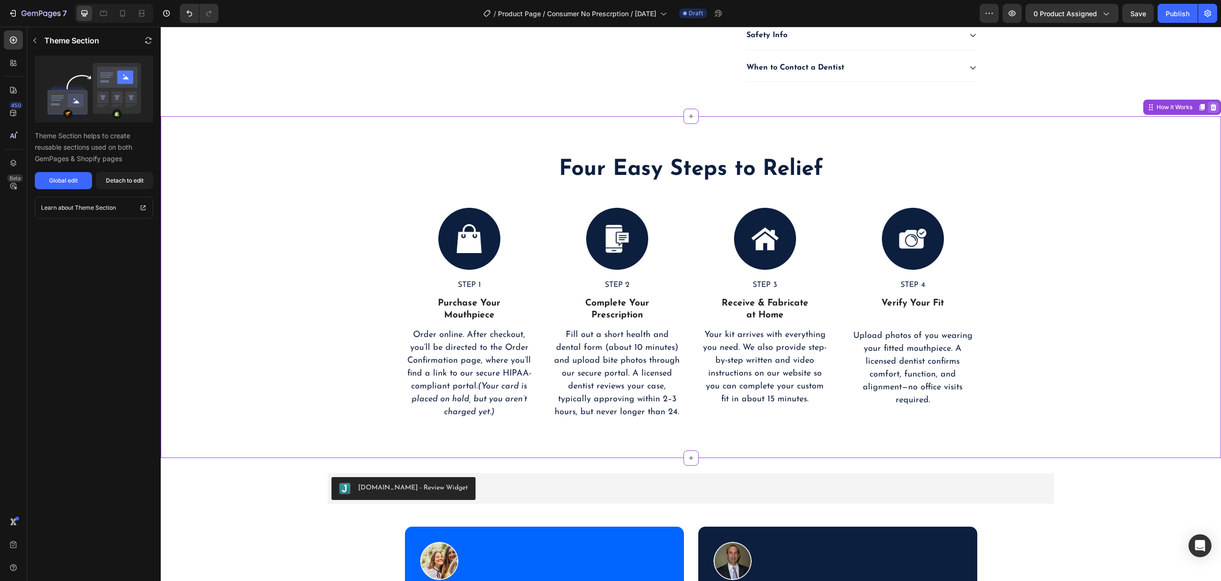
click at [1210, 111] on icon at bounding box center [1213, 107] width 6 height 7
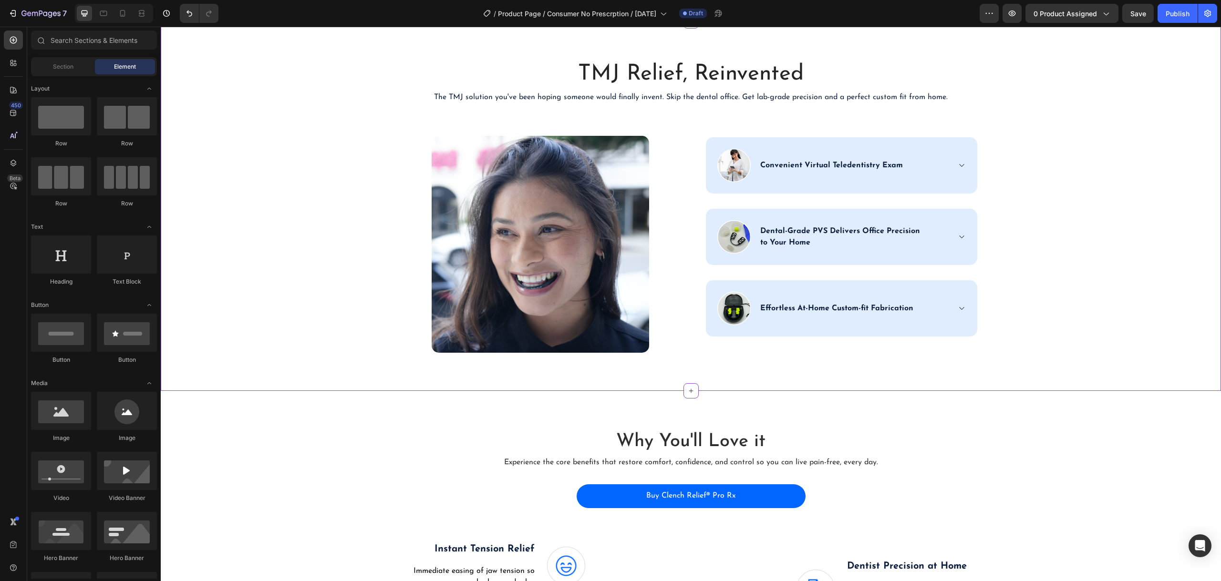
scroll to position [1669, 0]
click at [1053, 174] on div "TMJ Relief, Reinvented Heading The TMJ solution you've been hoping someone woul…" at bounding box center [691, 206] width 1046 height 294
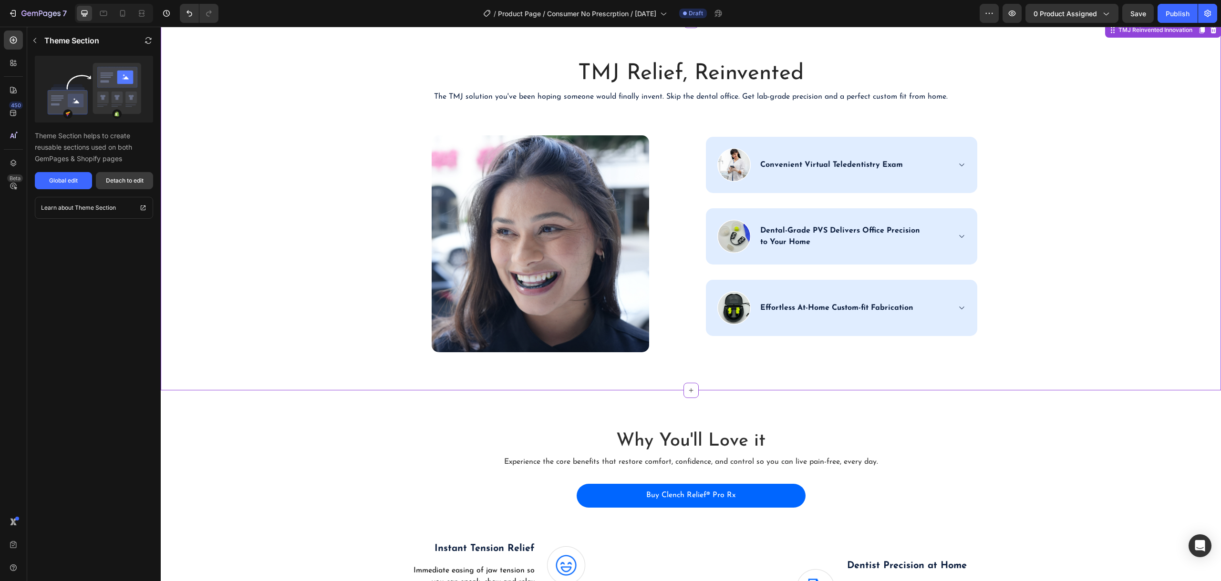
click at [147, 184] on button "Detach to edit" at bounding box center [124, 180] width 57 height 17
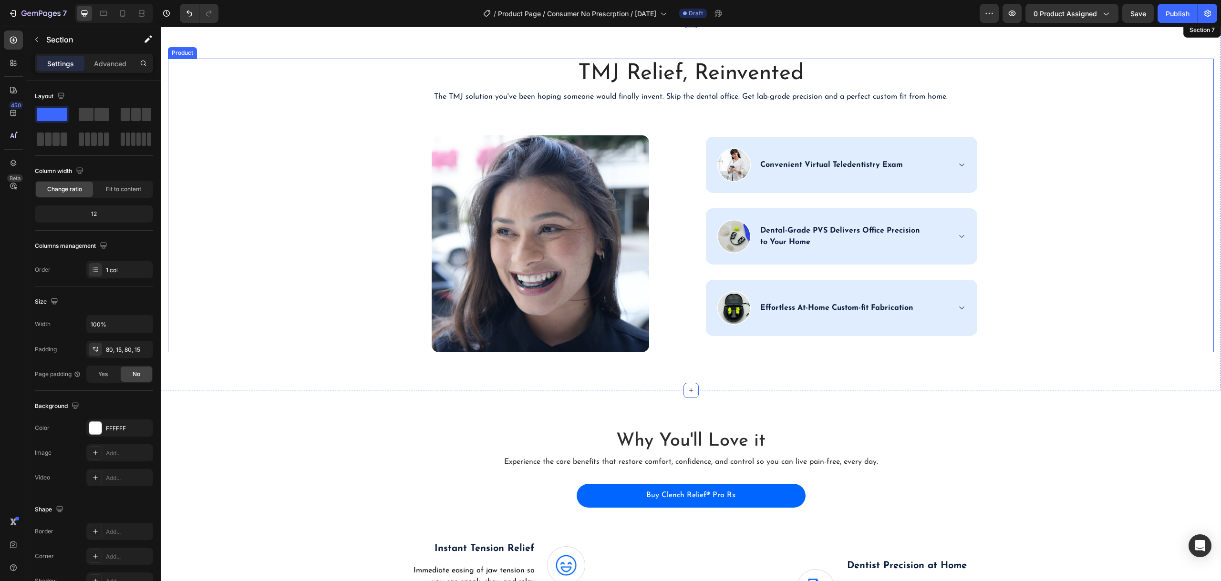
click at [995, 154] on div "TMJ Relief, Reinvented Heading The TMJ solution you've been hoping someone woul…" at bounding box center [691, 206] width 1046 height 294
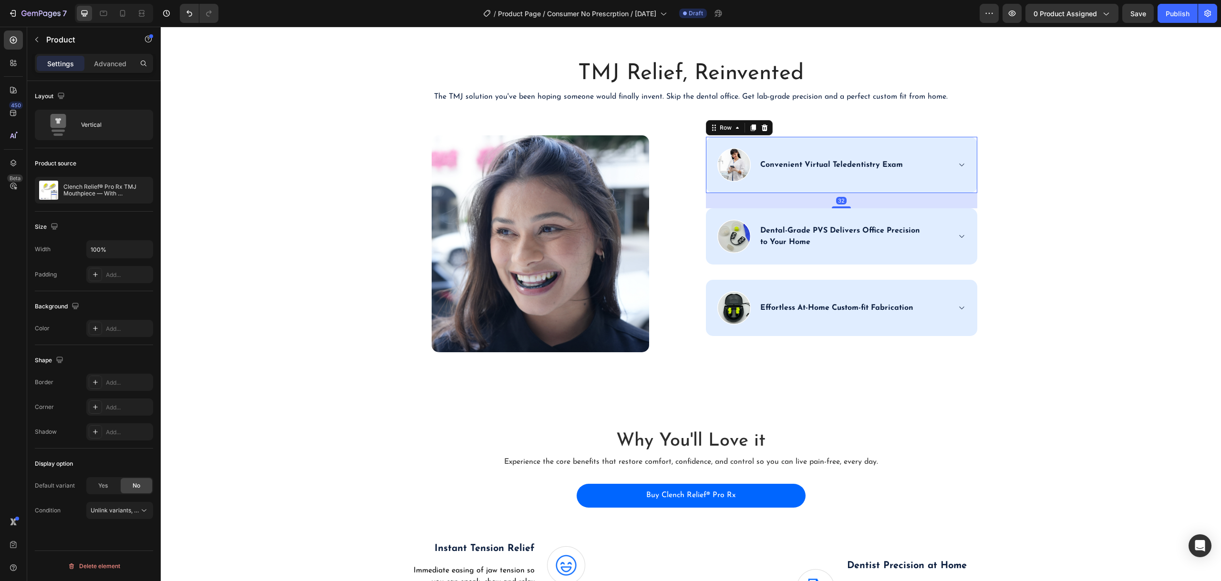
click at [968, 159] on div "Image Convenient Virtual Teledentistry Exam Accordion Row 32" at bounding box center [841, 165] width 271 height 56
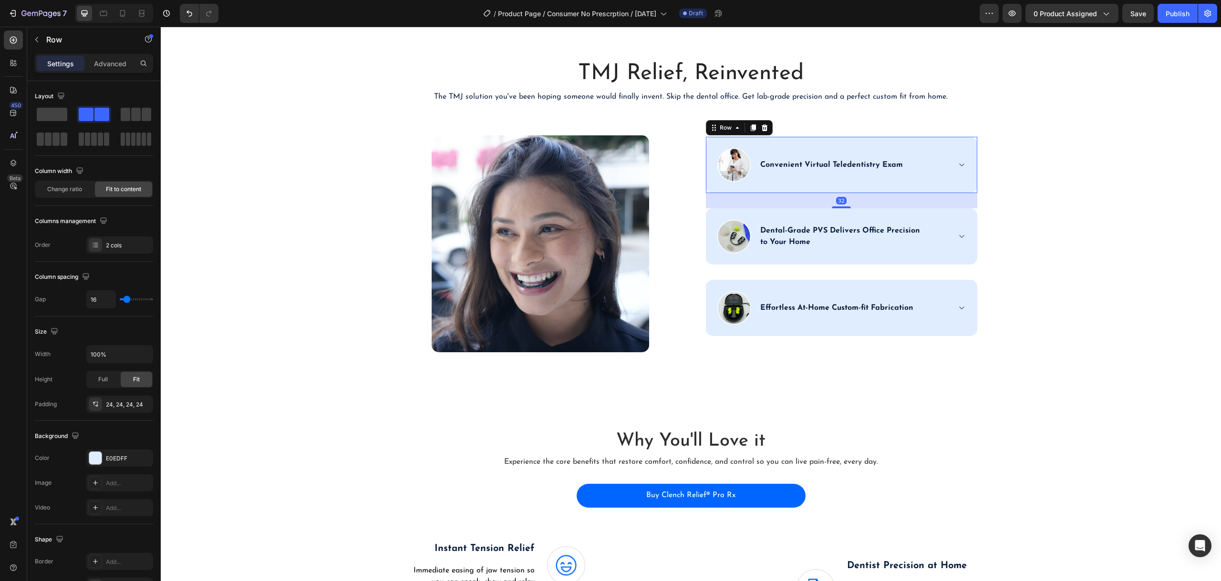
click at [934, 155] on div "Convenient Virtual Teledentistry Exam Accordion" at bounding box center [861, 164] width 207 height 33
click at [963, 170] on div "Image Convenient Virtual Teledentistry Exam Accordion Row 32" at bounding box center [841, 165] width 271 height 56
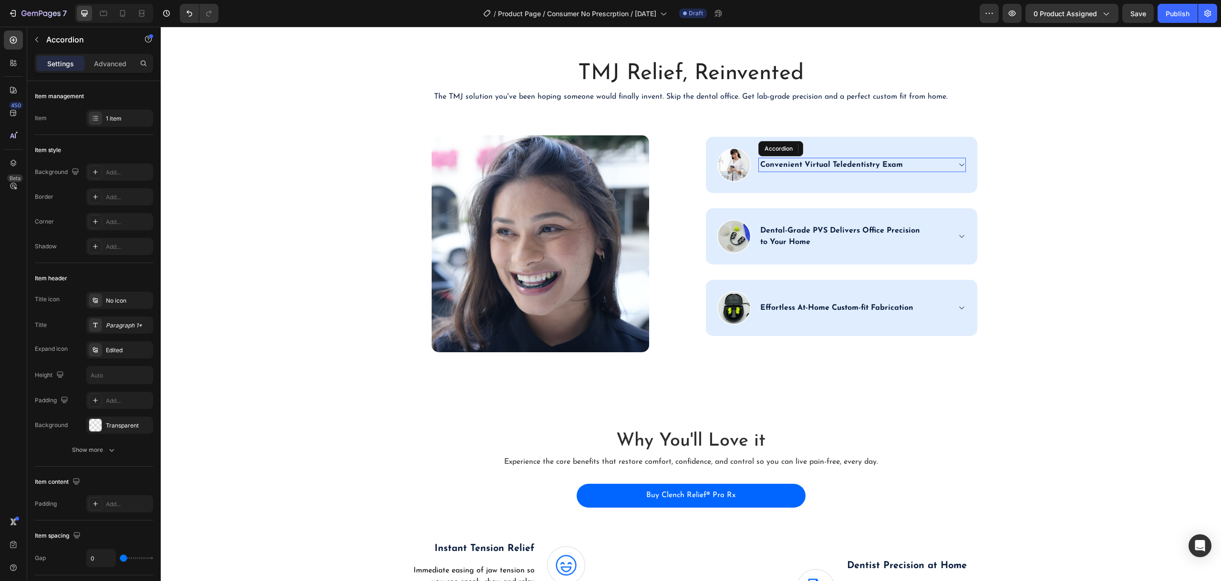
click at [958, 164] on icon at bounding box center [960, 165] width 7 height 8
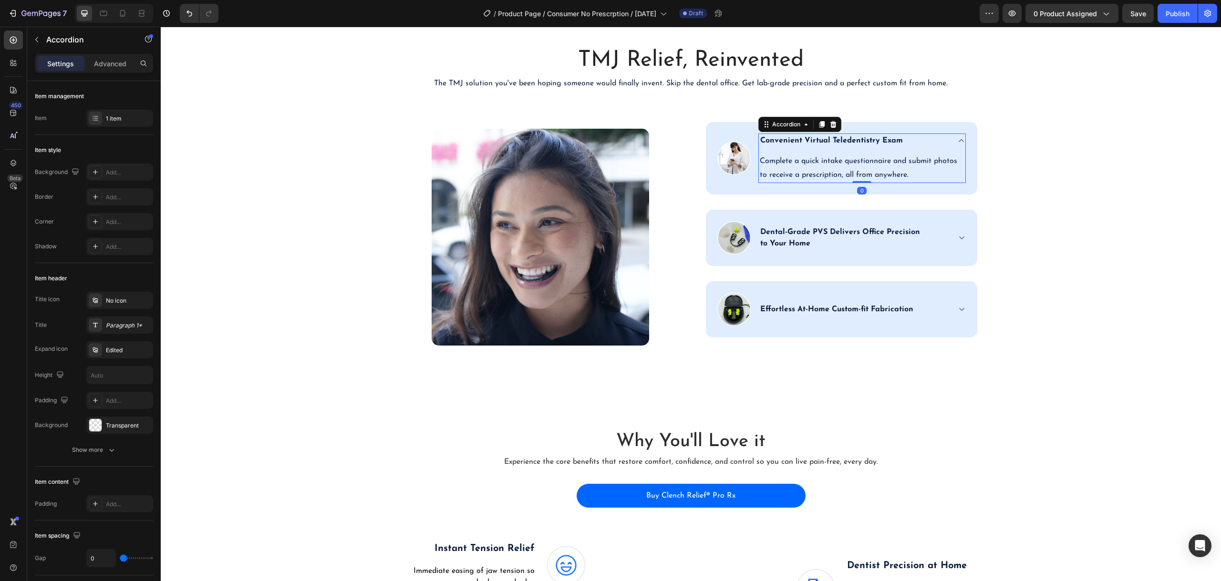
scroll to position [1683, 0]
click at [1043, 159] on div "TMJ Relief, Reinvented Heading The TMJ solution you've been hoping someone woul…" at bounding box center [691, 198] width 1046 height 307
click at [767, 143] on p "Convenient Virtual Teledentistry Exam" at bounding box center [831, 139] width 143 height 11
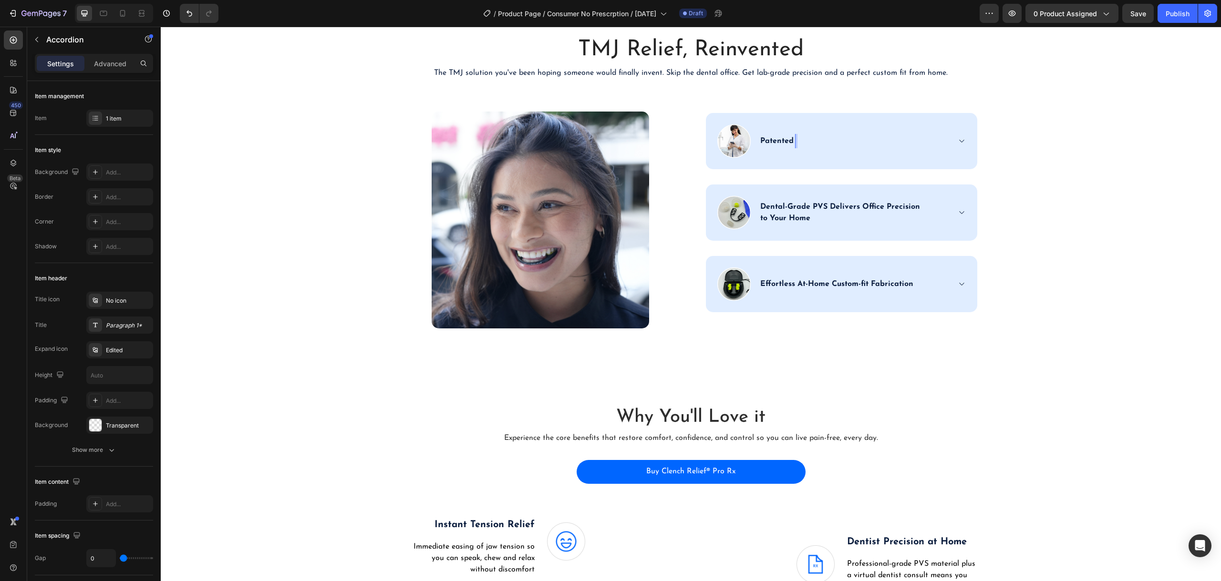
scroll to position [1694, 0]
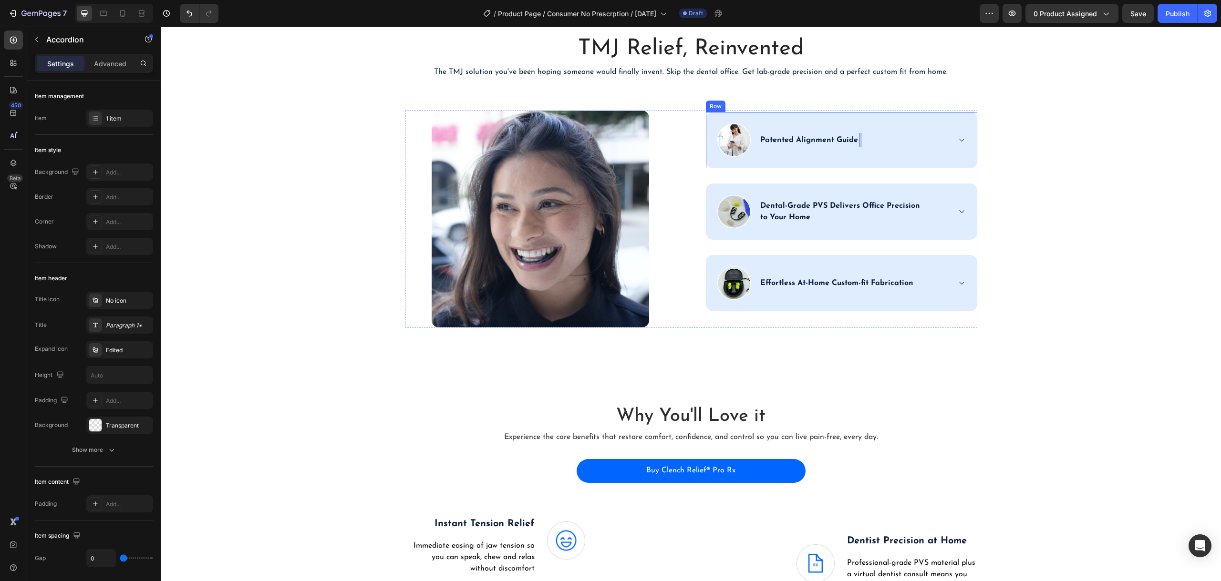
click at [772, 156] on div "Patented Alignment Guide Accordion 0" at bounding box center [861, 139] width 207 height 33
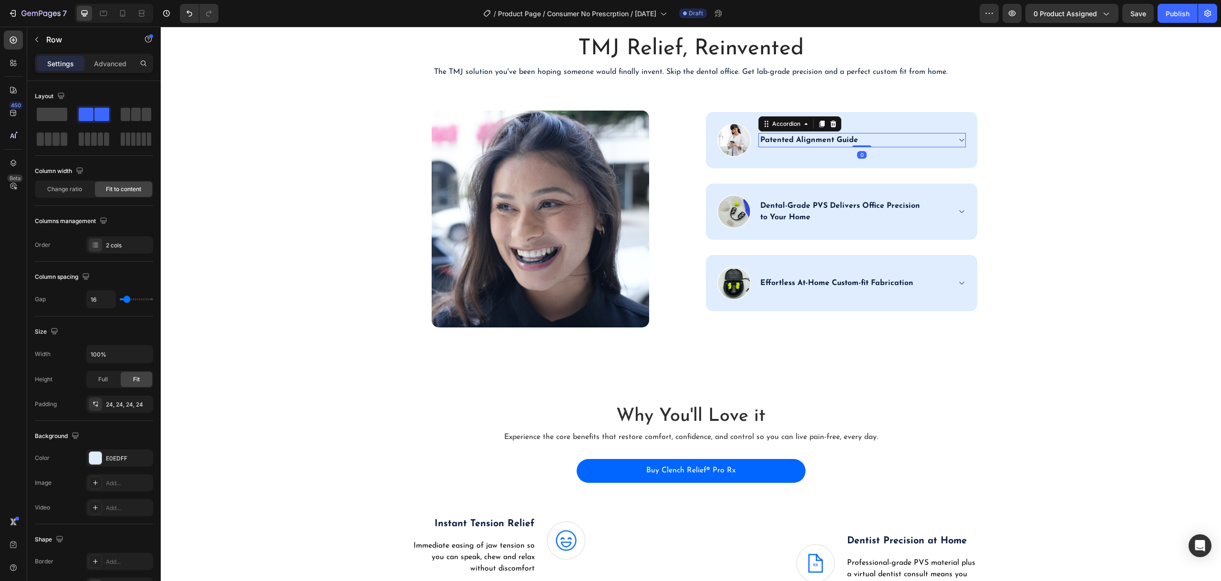
click at [953, 144] on div "Patented Alignment Guide" at bounding box center [862, 140] width 206 height 14
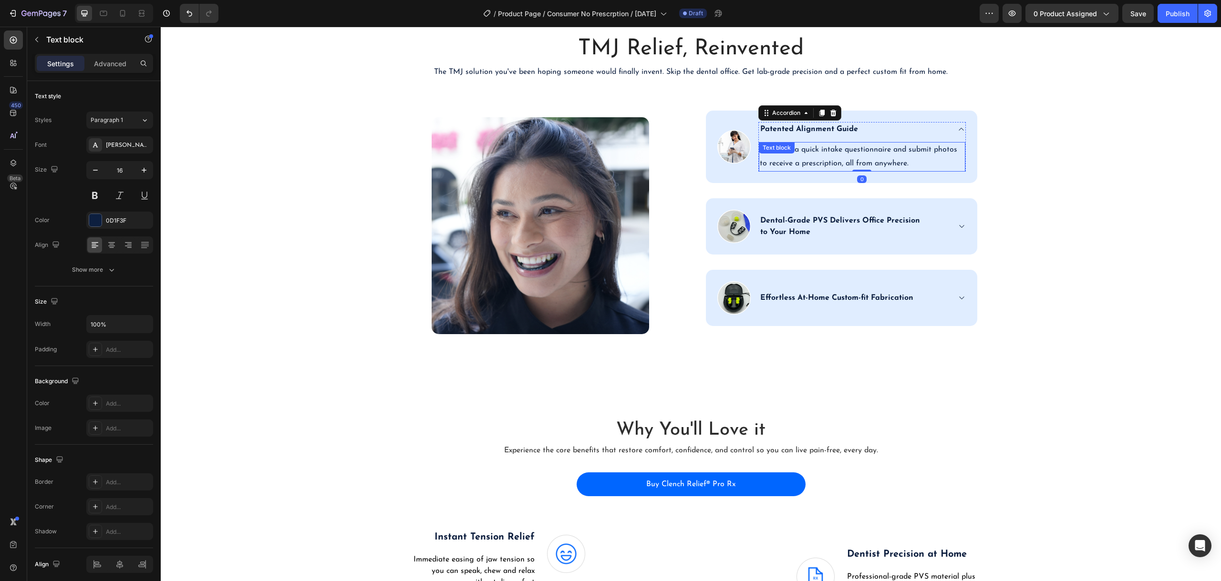
click at [837, 153] on div "Complete a quick intake questionnaire and submit photos to receive a prescripti…" at bounding box center [862, 157] width 206 height 30
click at [836, 153] on div "Text block" at bounding box center [800, 151] width 83 height 15
click at [772, 131] on p "Patented Alignment Guide" at bounding box center [809, 128] width 98 height 11
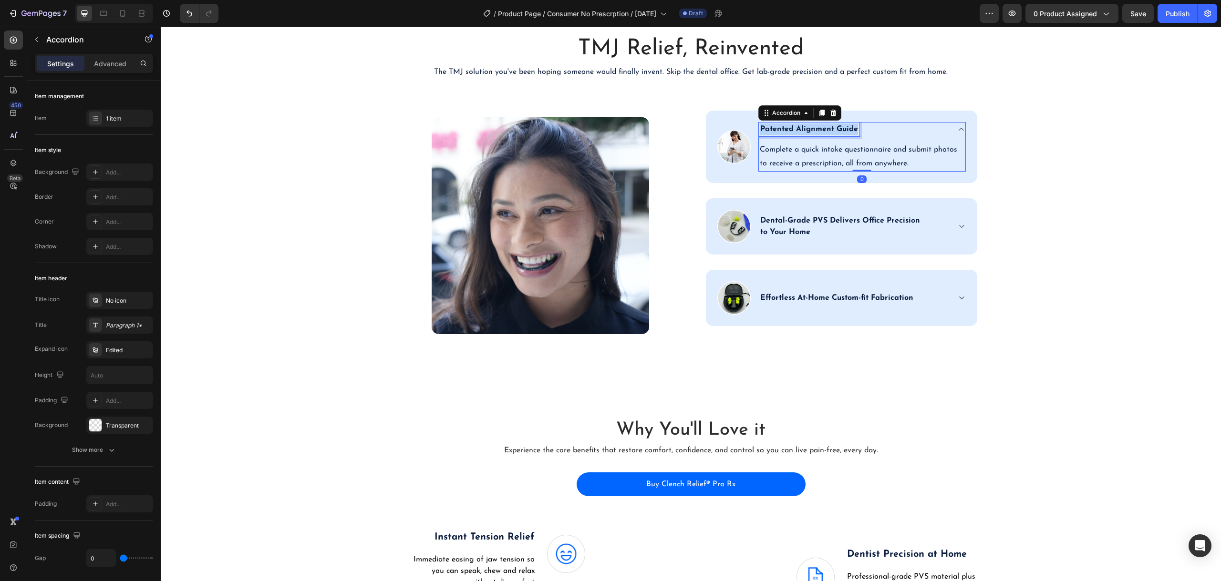
click at [772, 131] on p "Patented Alignment Guide" at bounding box center [809, 128] width 98 height 11
copy p "Patented Alignment Guide"
click at [767, 134] on p "Patented Alignment Guide" at bounding box center [809, 128] width 98 height 11
click at [767, 131] on p "Patented Alignment Guide" at bounding box center [809, 128] width 98 height 11
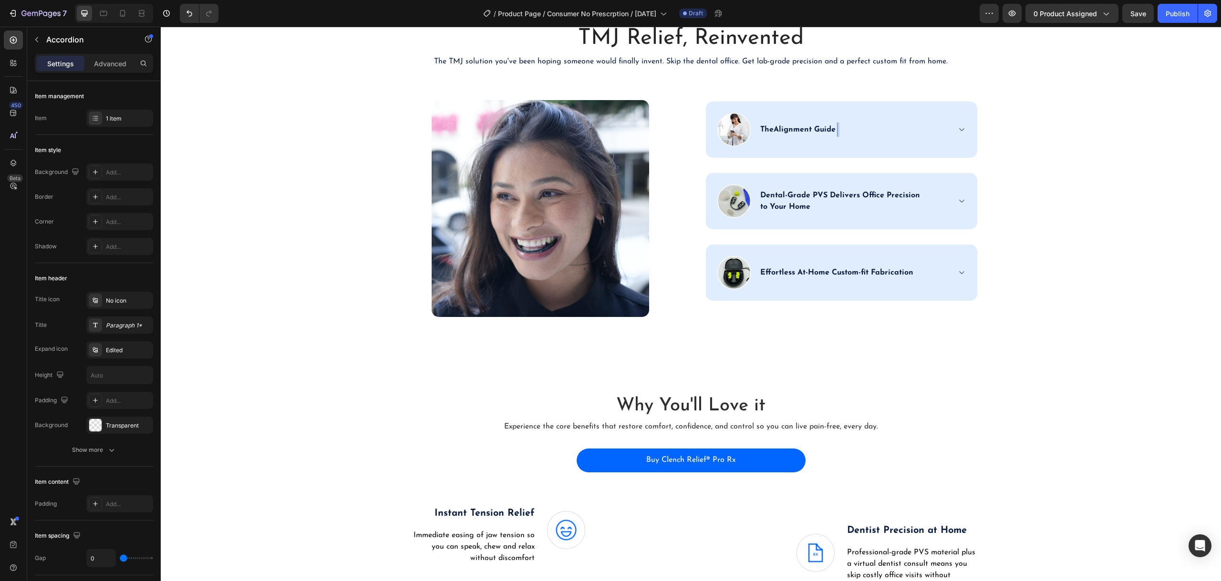
scroll to position [1705, 0]
click at [920, 125] on div "The Patented Clench Relief Alignment Guide" at bounding box center [843, 129] width 168 height 14
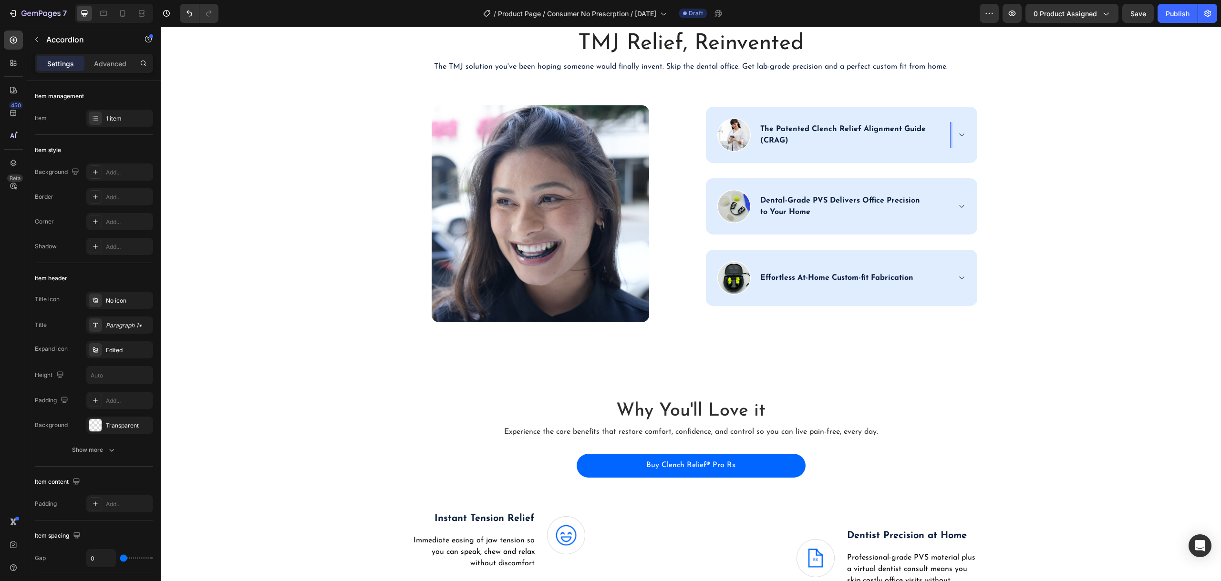
click at [773, 126] on p "The Patented Clench Relief Alignment Guide (CRAG)" at bounding box center [854, 134] width 188 height 23
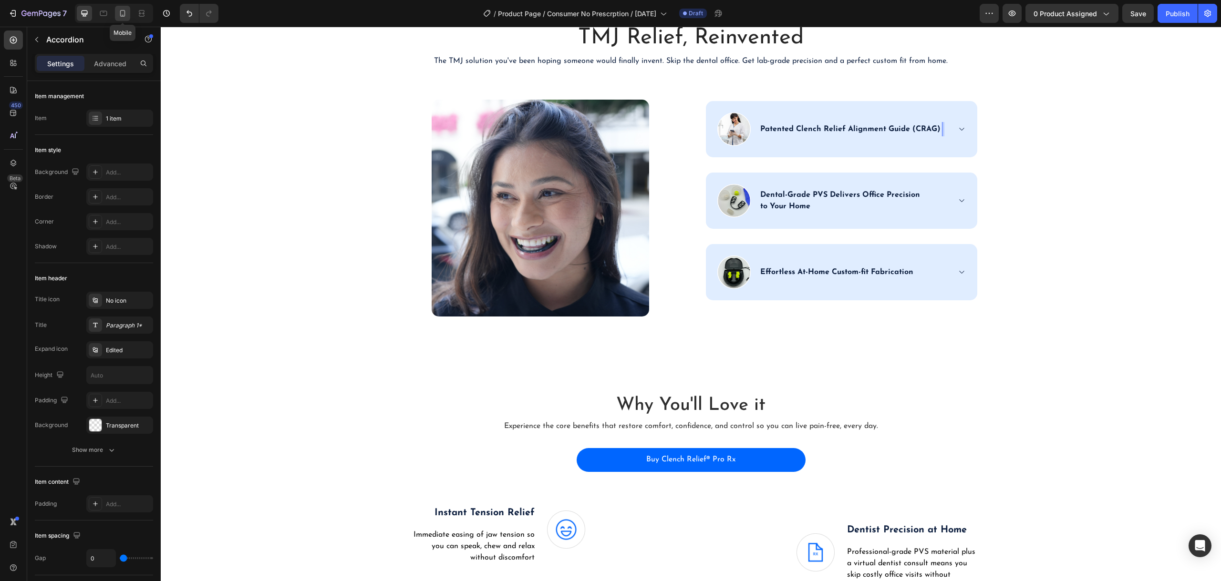
click at [125, 15] on icon at bounding box center [123, 14] width 10 height 10
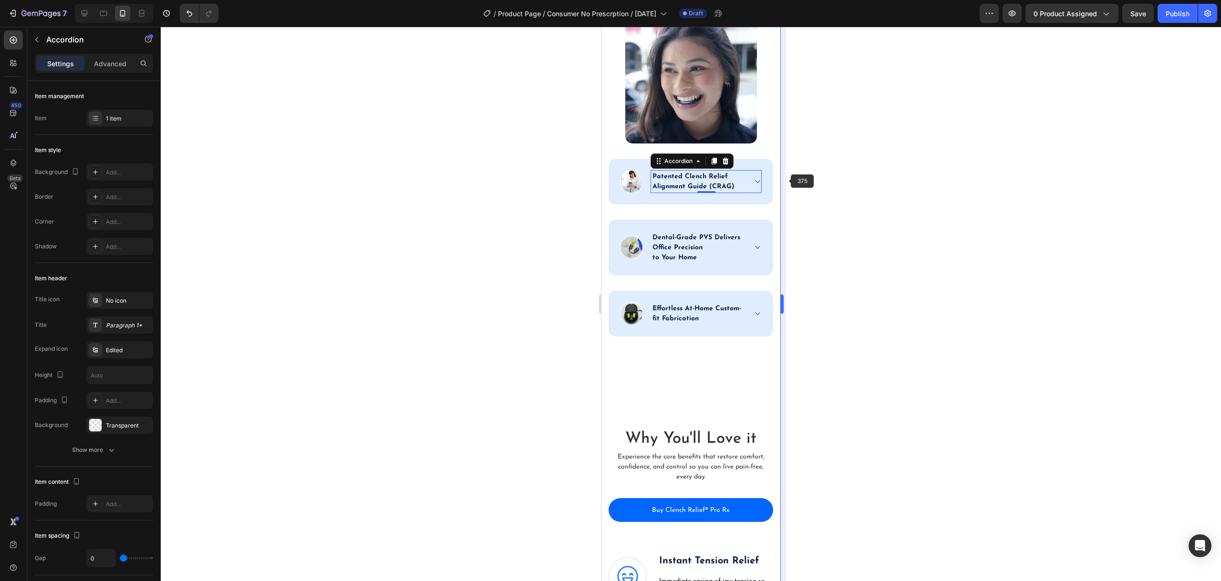
scroll to position [1916, 0]
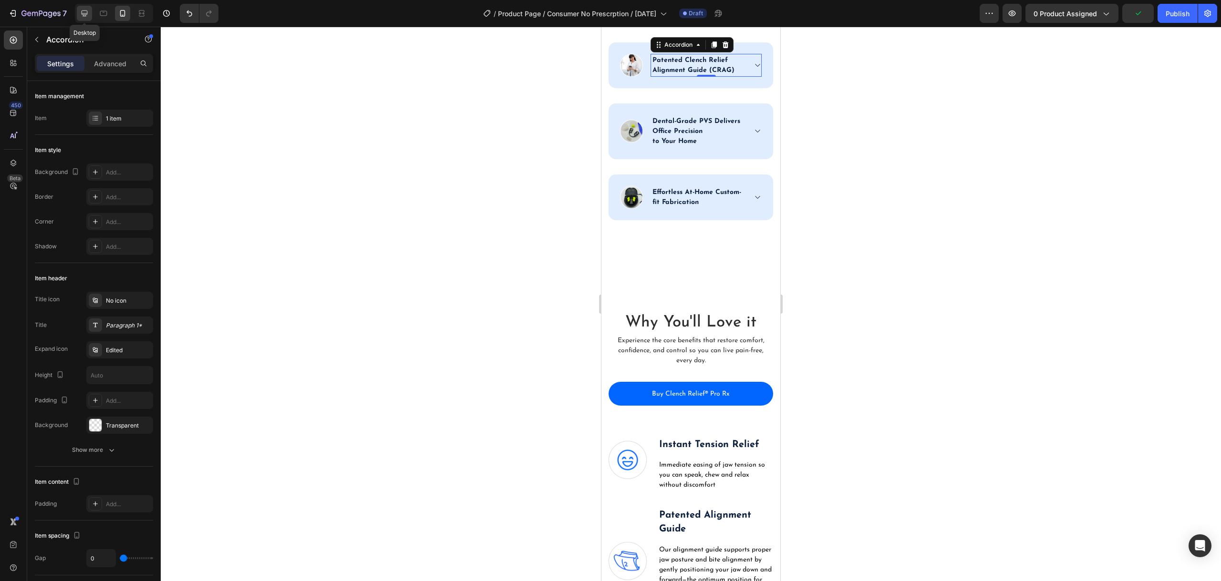
click at [91, 10] on div at bounding box center [84, 13] width 15 height 15
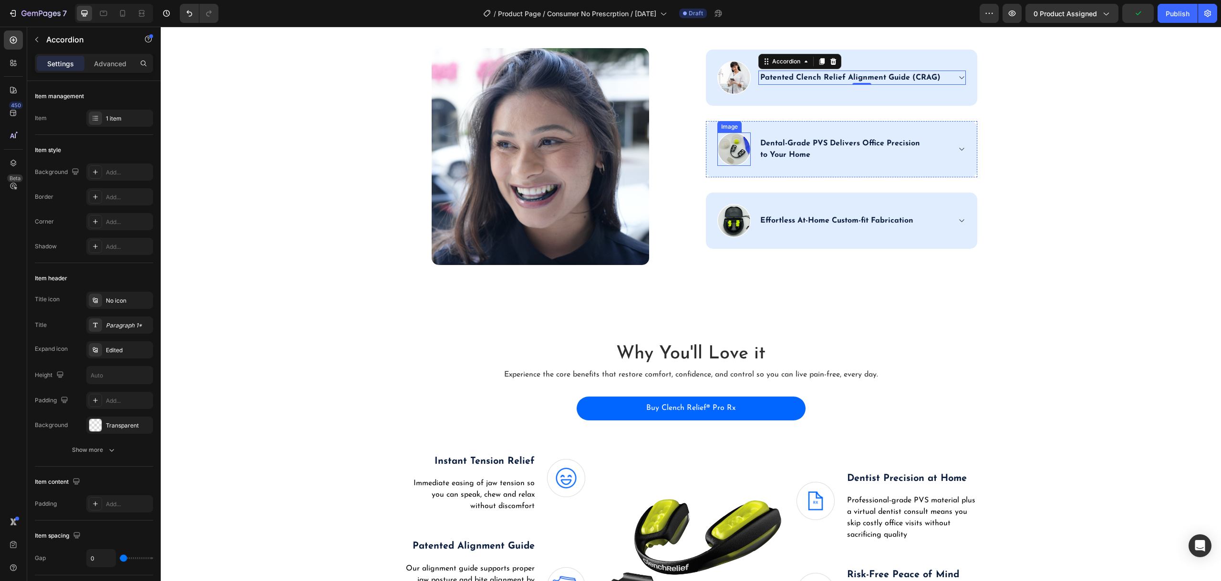
scroll to position [1609, 0]
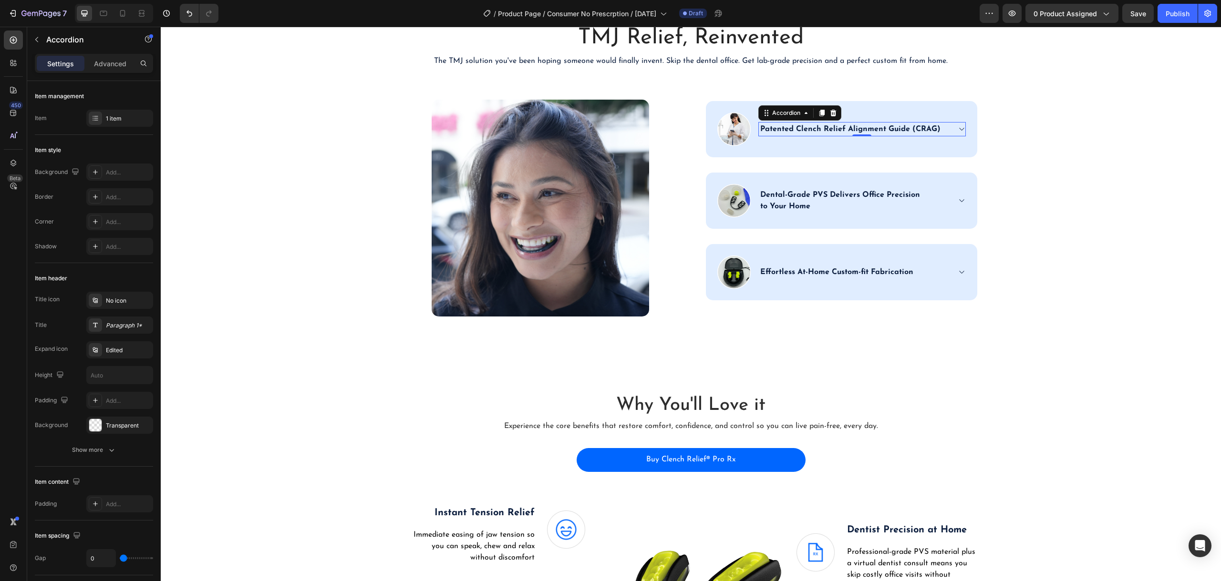
click at [959, 131] on icon at bounding box center [960, 129] width 7 height 8
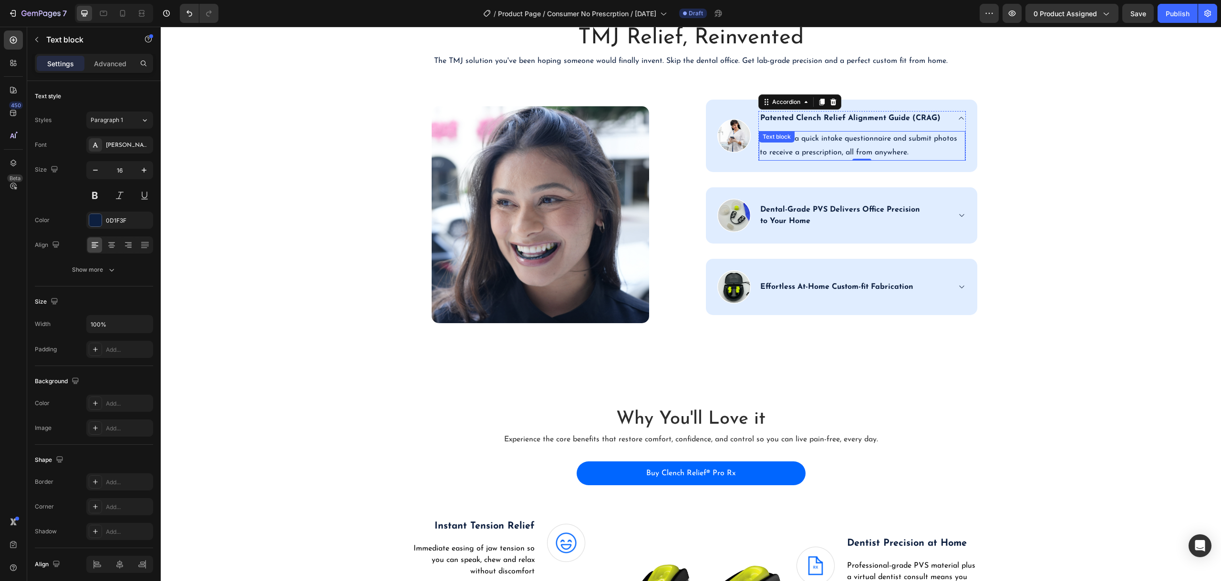
click at [812, 145] on div "Complete a quick intake questionnaire and submit photos to receive a prescripti…" at bounding box center [862, 146] width 206 height 30
click at [812, 146] on div "Text block" at bounding box center [800, 140] width 83 height 15
click at [893, 153] on p "Complete a quick intake questionnaire and submit photos to receive a prescripti…" at bounding box center [862, 146] width 205 height 28
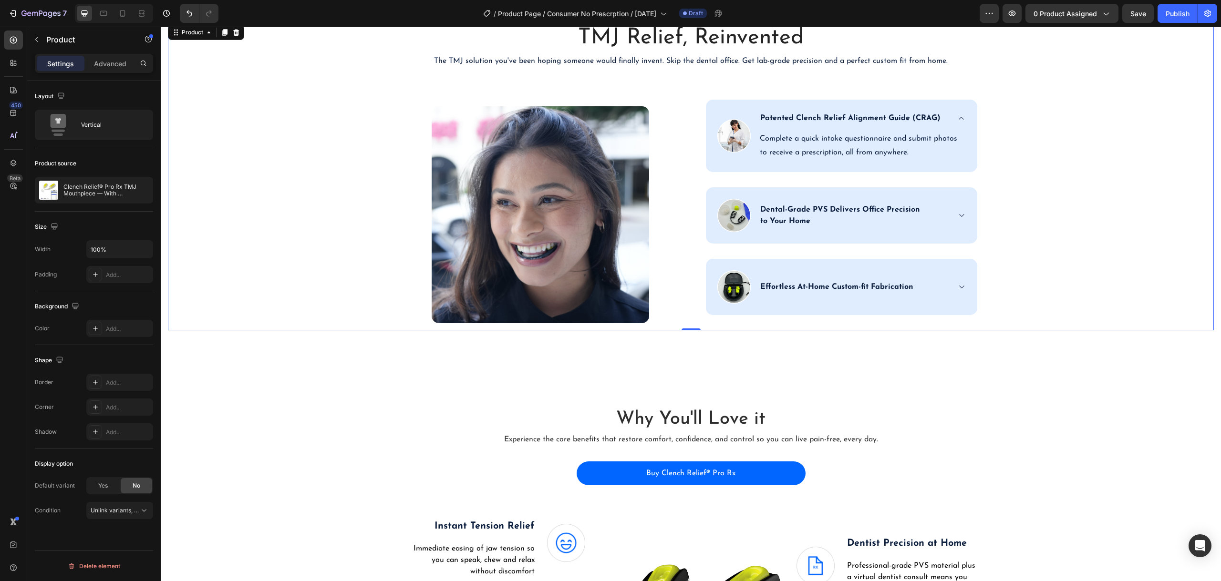
click at [1056, 202] on div "TMJ Relief, Reinvented Heading The TMJ solution you've been hoping someone woul…" at bounding box center [691, 176] width 1046 height 307
click at [957, 213] on icon at bounding box center [960, 216] width 7 height 8
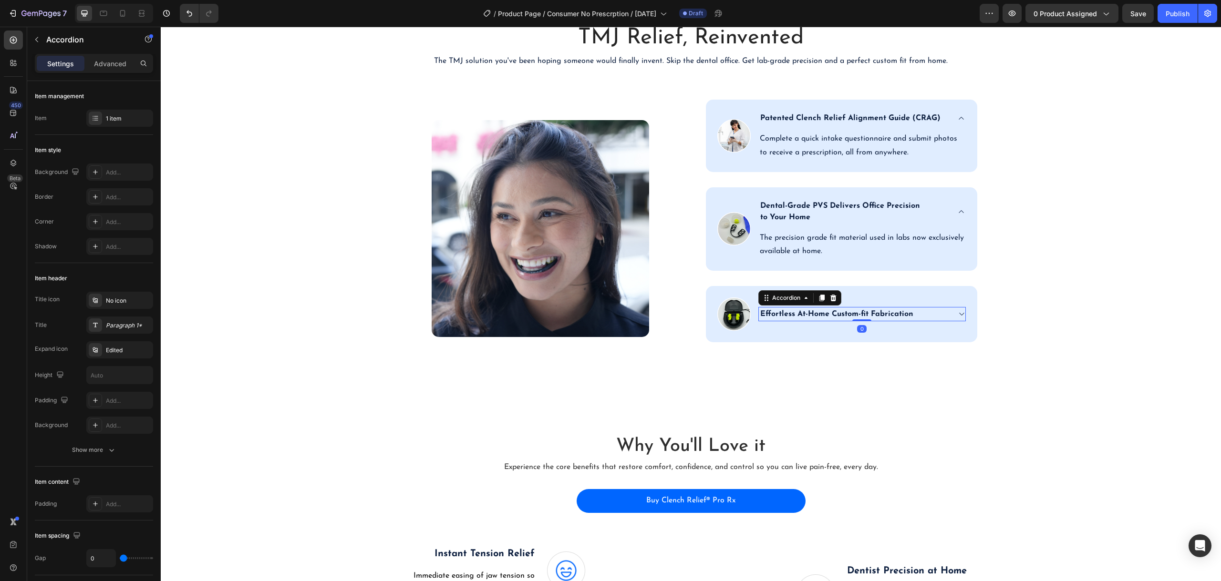
click at [961, 312] on icon at bounding box center [960, 314] width 7 height 8
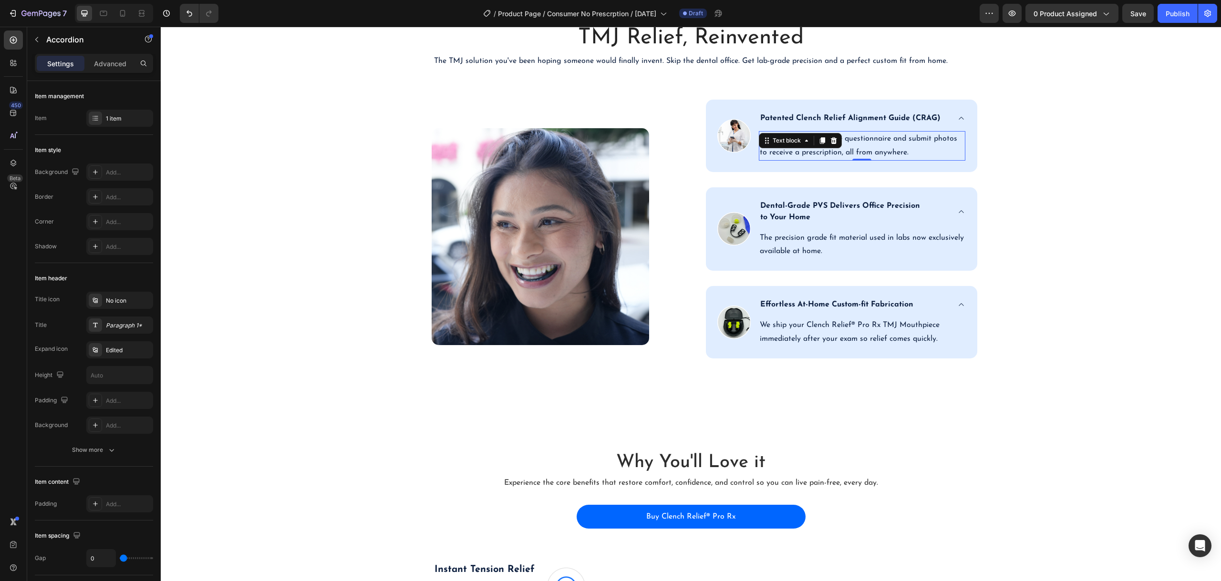
click at [838, 150] on p "Complete a quick intake questionnaire and submit photos to receive a prescripti…" at bounding box center [862, 146] width 205 height 28
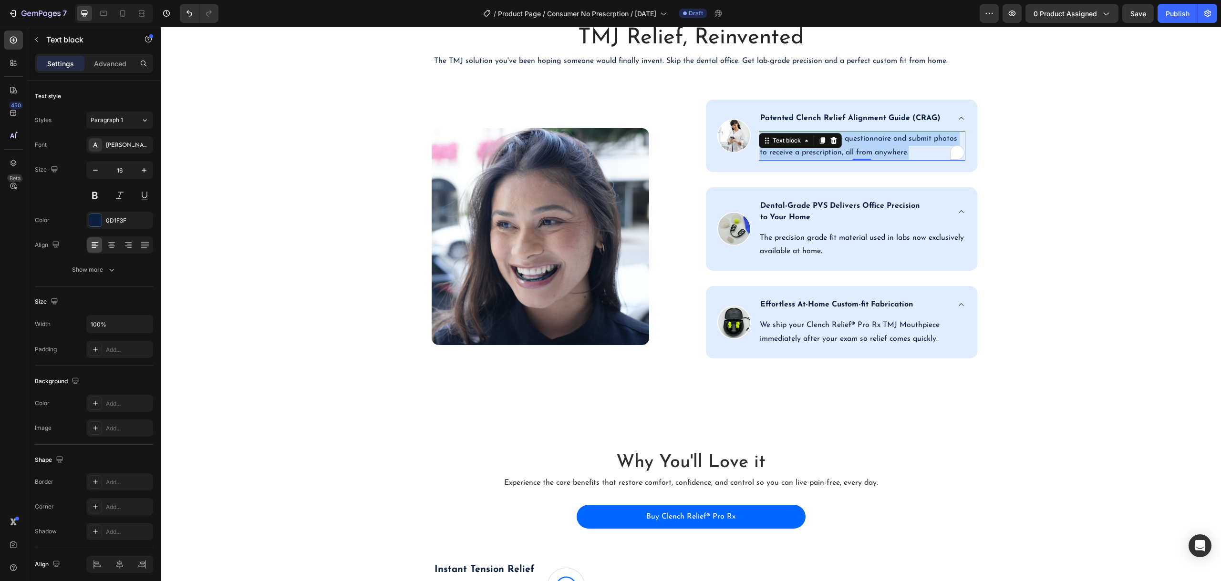
click at [838, 150] on p "Complete a quick intake questionnaire and submit photos to receive a prescripti…" at bounding box center [862, 146] width 205 height 28
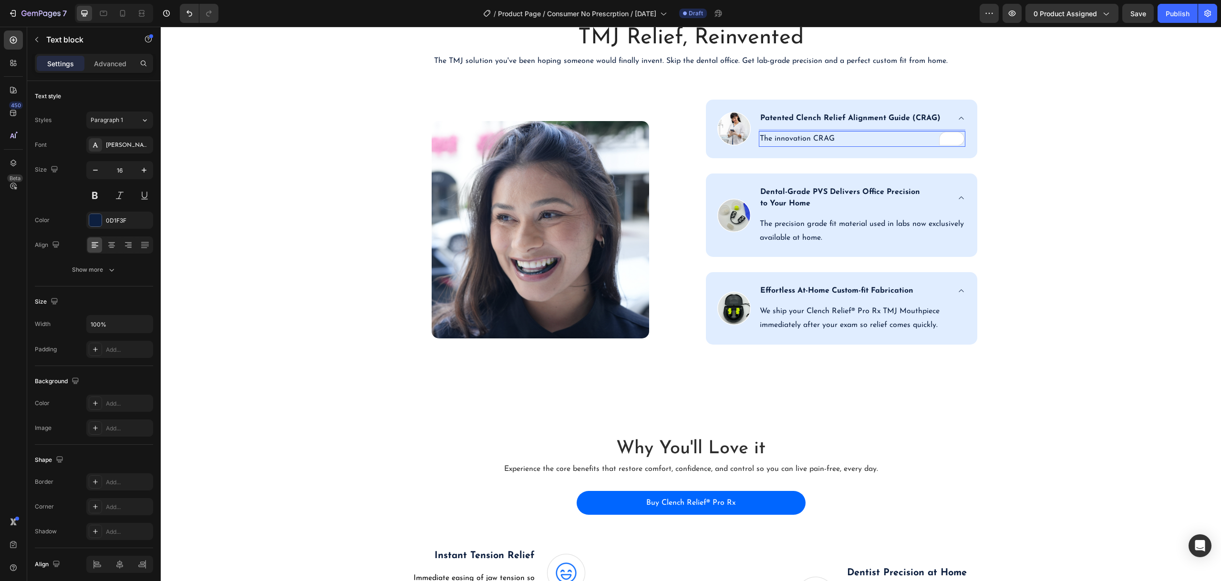
click at [864, 135] on p "The innovation CRAG" at bounding box center [862, 139] width 205 height 14
drag, startPoint x: 864, startPoint y: 135, endPoint x: 826, endPoint y: 138, distance: 38.3
click at [861, 135] on p "The innovation CRAG" at bounding box center [862, 139] width 205 height 14
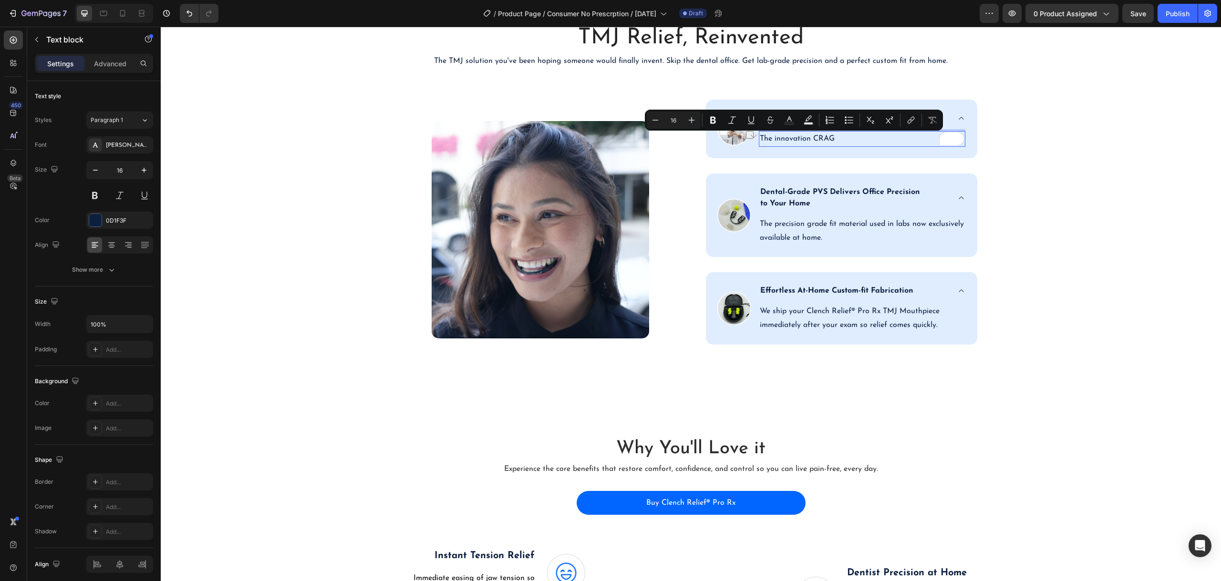
click at [826, 138] on p "The innovation CRAG" at bounding box center [862, 139] width 205 height 14
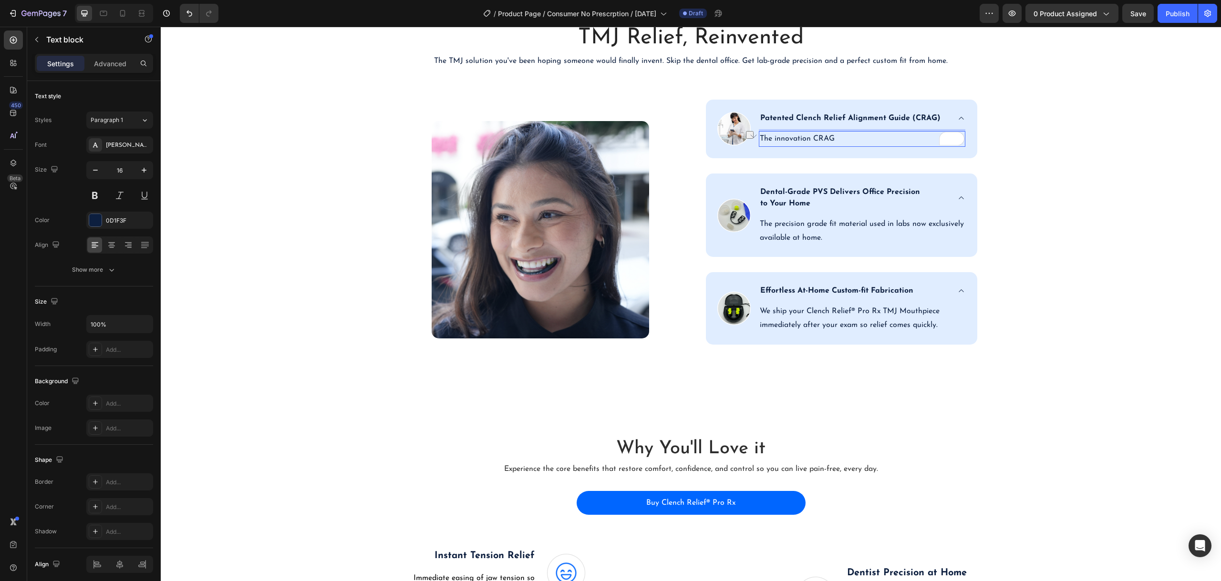
click at [826, 138] on p "The innovation CRAG" at bounding box center [862, 139] width 205 height 14
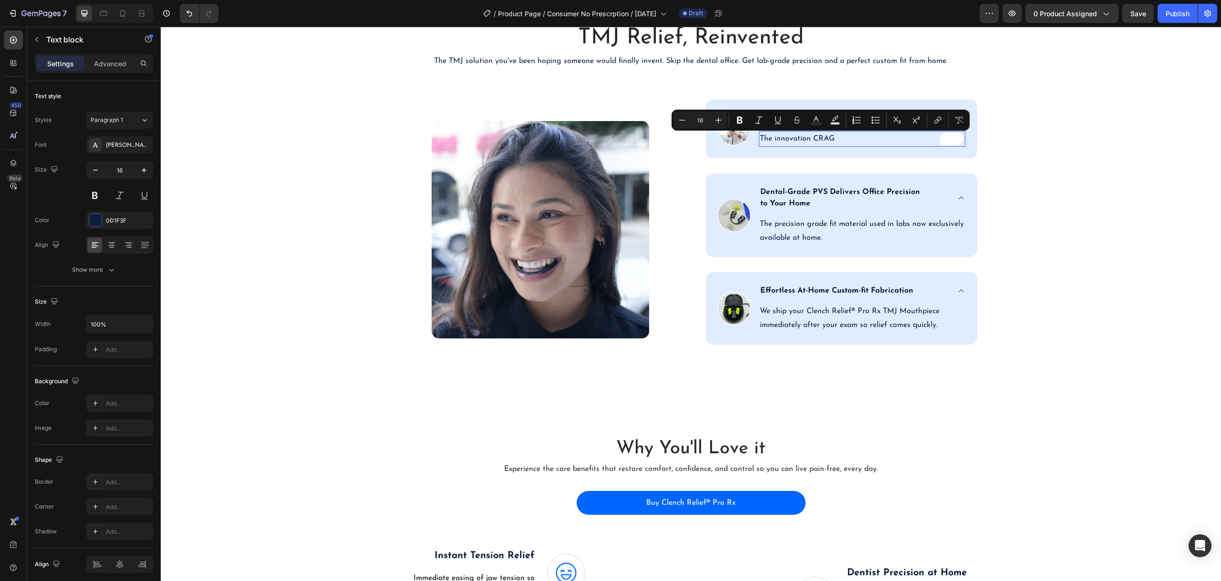
click at [829, 139] on p "The innovation CRAG" at bounding box center [862, 139] width 205 height 14
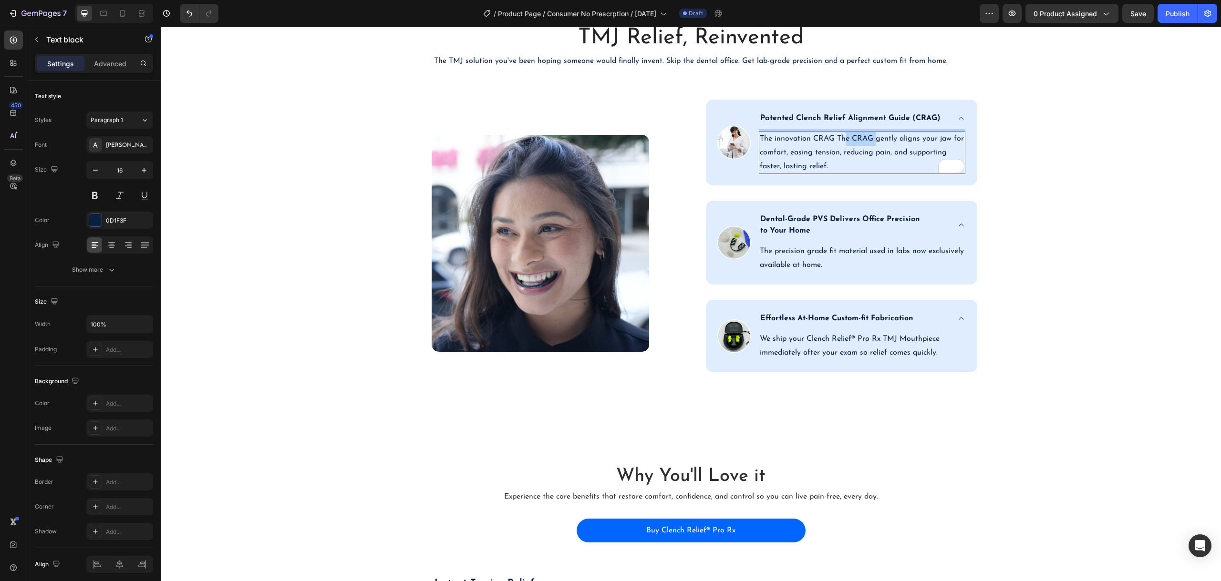
drag, startPoint x: 873, startPoint y: 140, endPoint x: 839, endPoint y: 143, distance: 33.9
click at [839, 142] on p "The innovation CRAG The CRAG gently aligns your jaw for comfort, easing tension…" at bounding box center [862, 152] width 205 height 41
click at [805, 141] on p "The innovation CRAG gently aligns your jaw for comfort, easing tension, reducin…" at bounding box center [862, 152] width 205 height 41
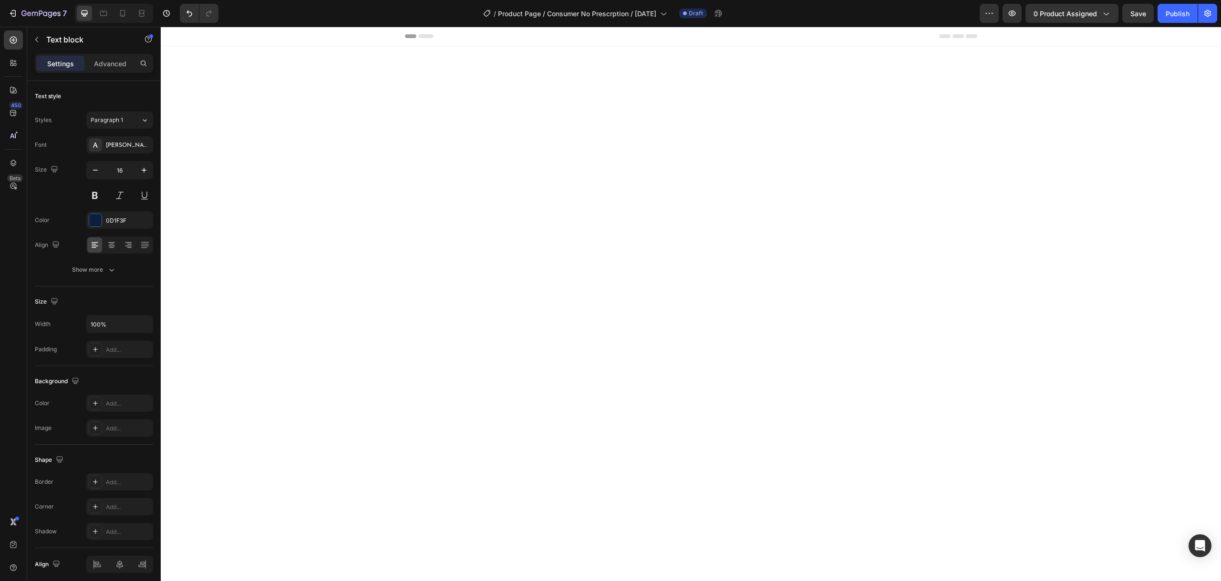
scroll to position [1609, 0]
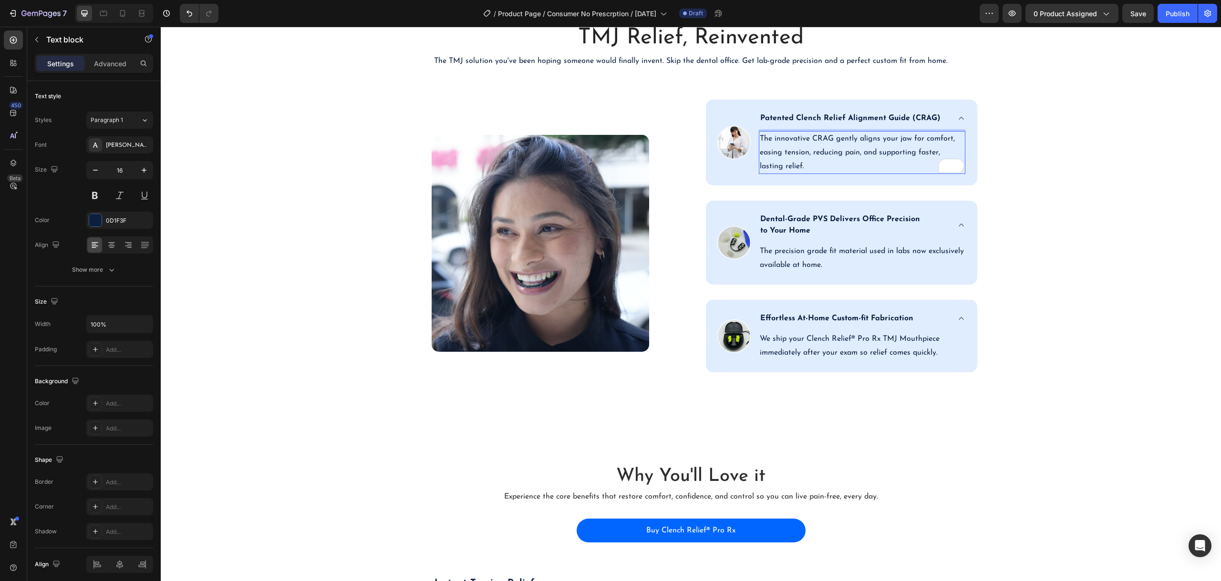
click at [774, 142] on p "The innovative CRAG gently aligns your jaw for comfort, easing tension, reducin…" at bounding box center [862, 152] width 205 height 41
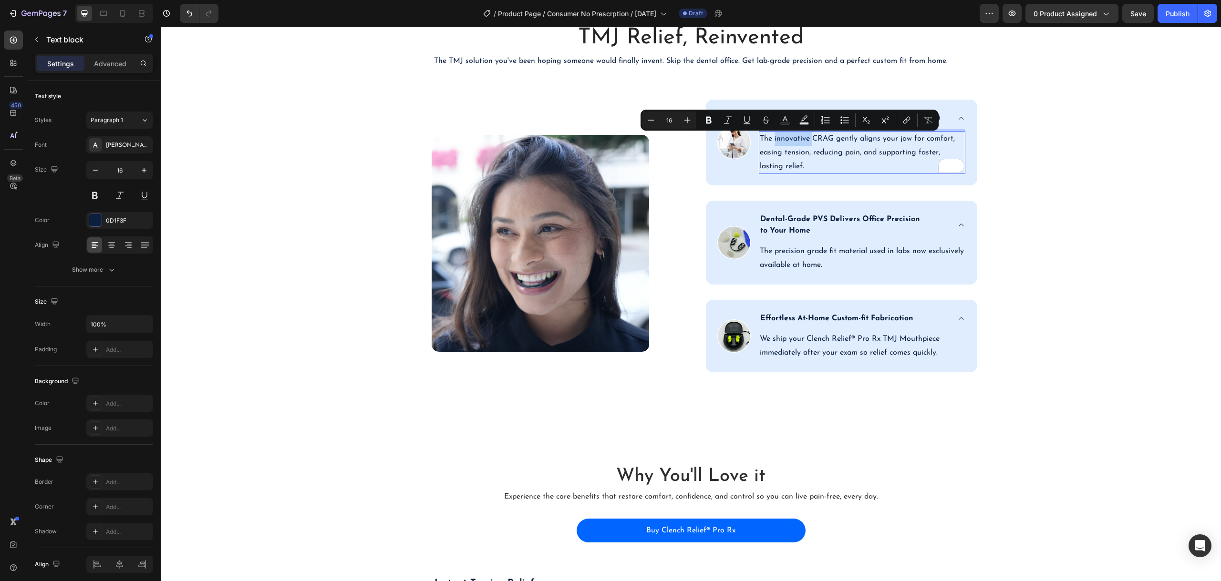
click at [771, 141] on p "The innovative CRAG gently aligns your jaw for comfort, easing tension, reducin…" at bounding box center [862, 152] width 205 height 41
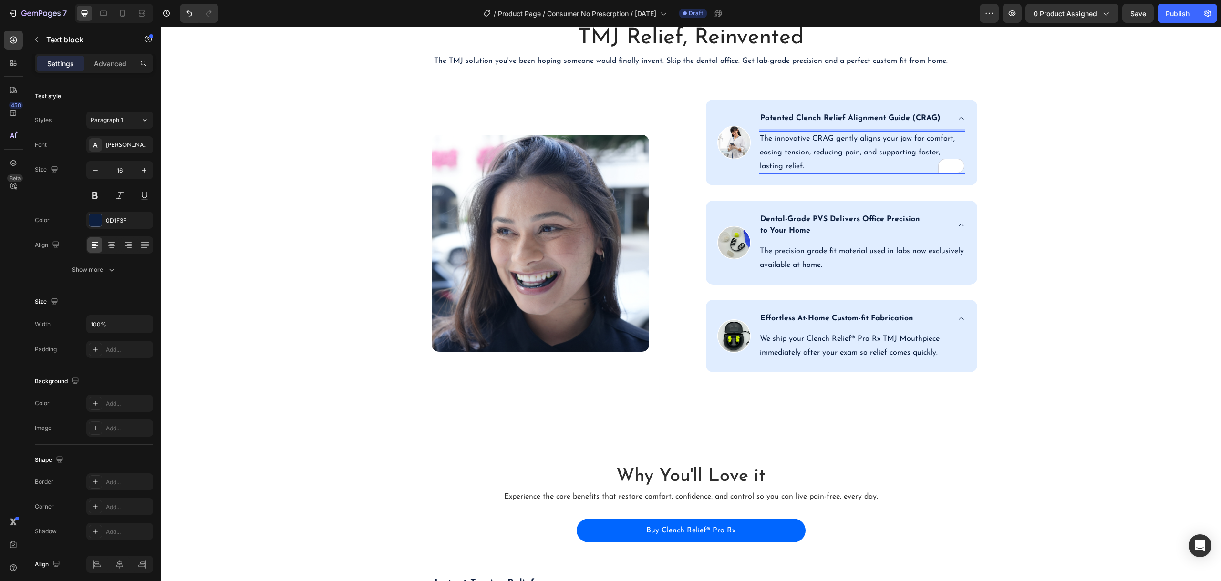
click at [760, 136] on p "The innovative CRAG gently aligns your jaw for comfort, easing tension, reducin…" at bounding box center [862, 152] width 205 height 41
click at [729, 139] on img at bounding box center [733, 142] width 33 height 33
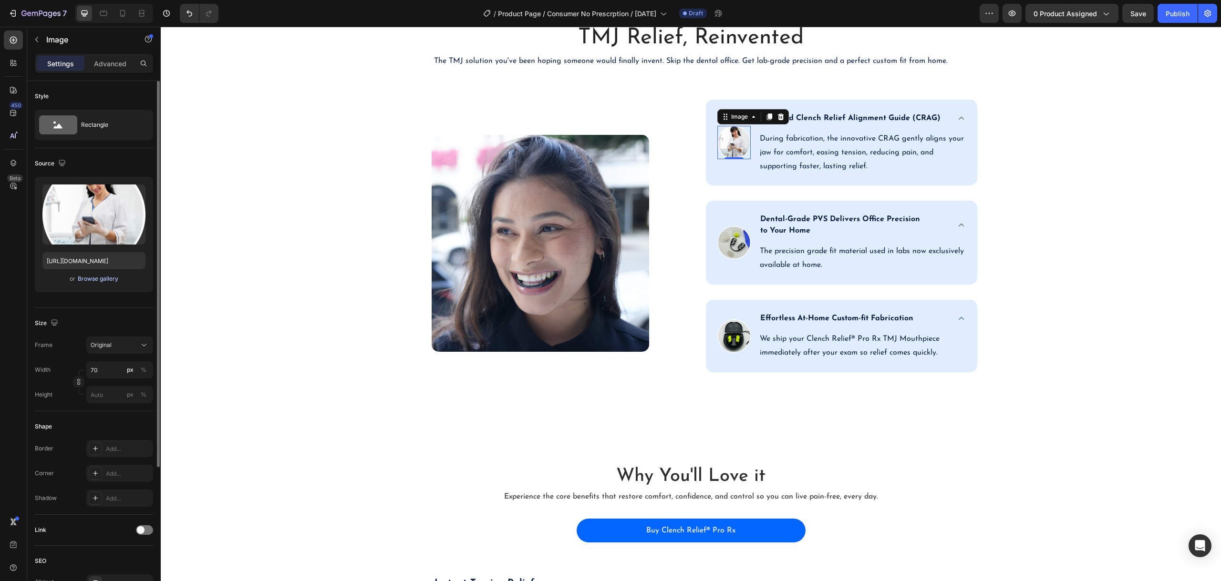
click at [85, 281] on div "Browse gallery" at bounding box center [98, 279] width 41 height 9
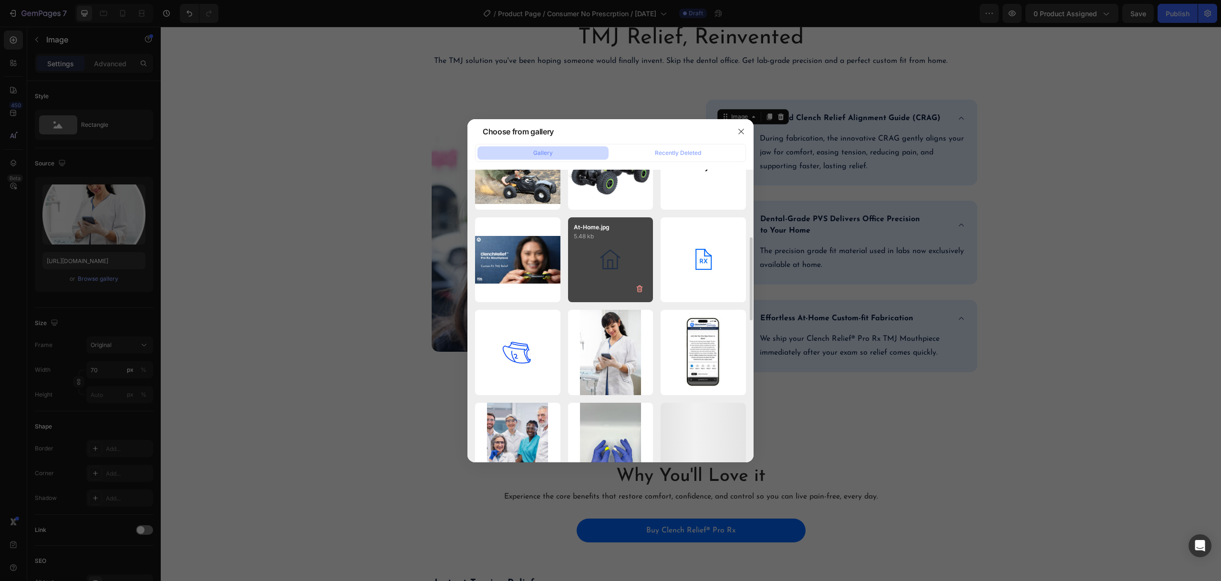
scroll to position [334, 0]
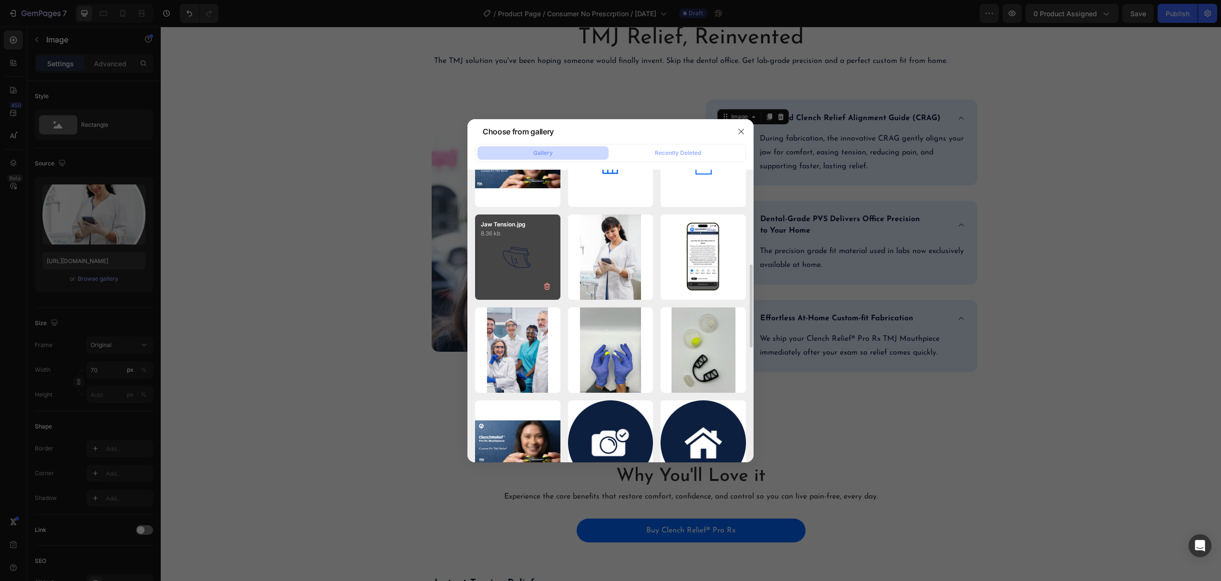
click at [518, 256] on div "Jaw Tension.jpg 8.36 kb" at bounding box center [517, 257] width 85 height 85
type input "https://cdn.shopify.com/s/files/1/0912/8194/8958/files/gempages_571698436630381…"
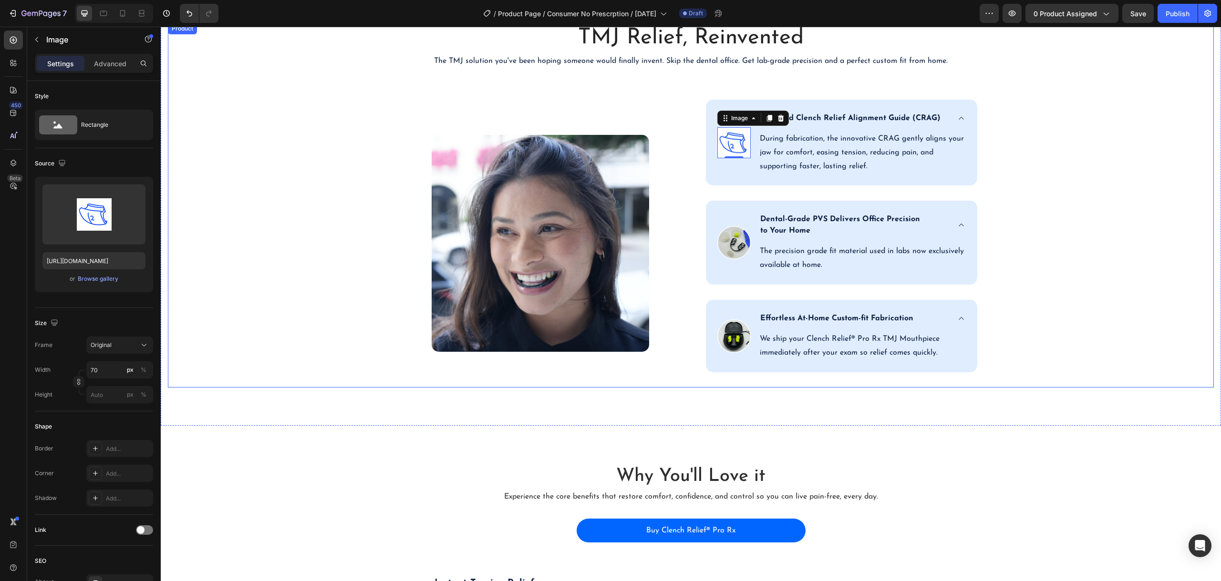
click at [997, 240] on div "TMJ Relief, Reinvented Heading The TMJ solution you've been hoping someone woul…" at bounding box center [691, 205] width 1046 height 364
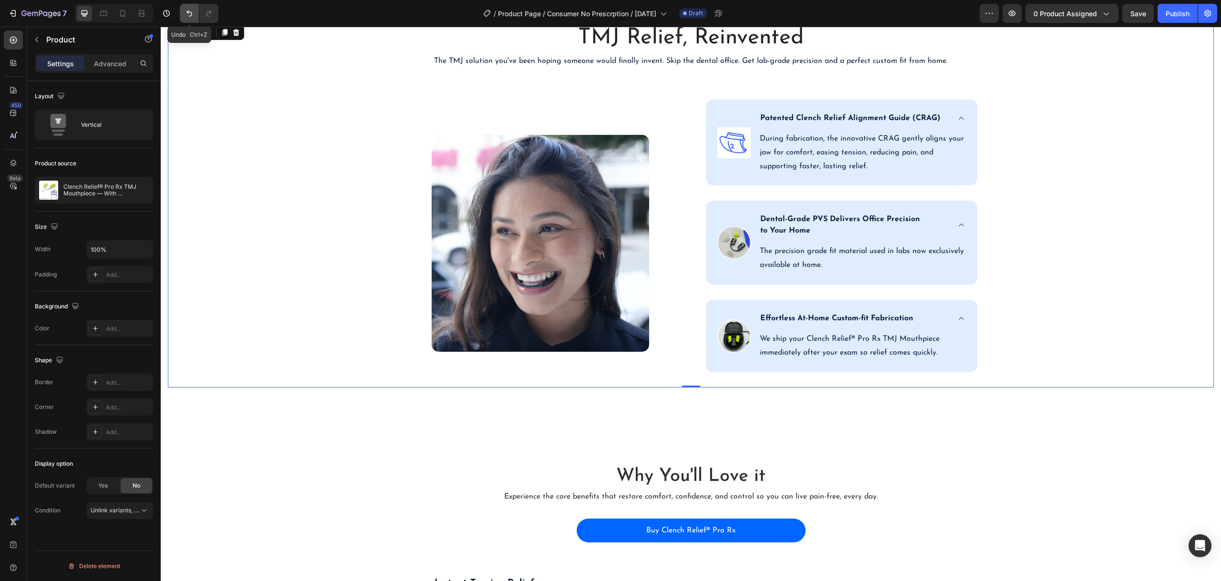
click at [189, 8] on button "Undo/Redo" at bounding box center [189, 13] width 19 height 19
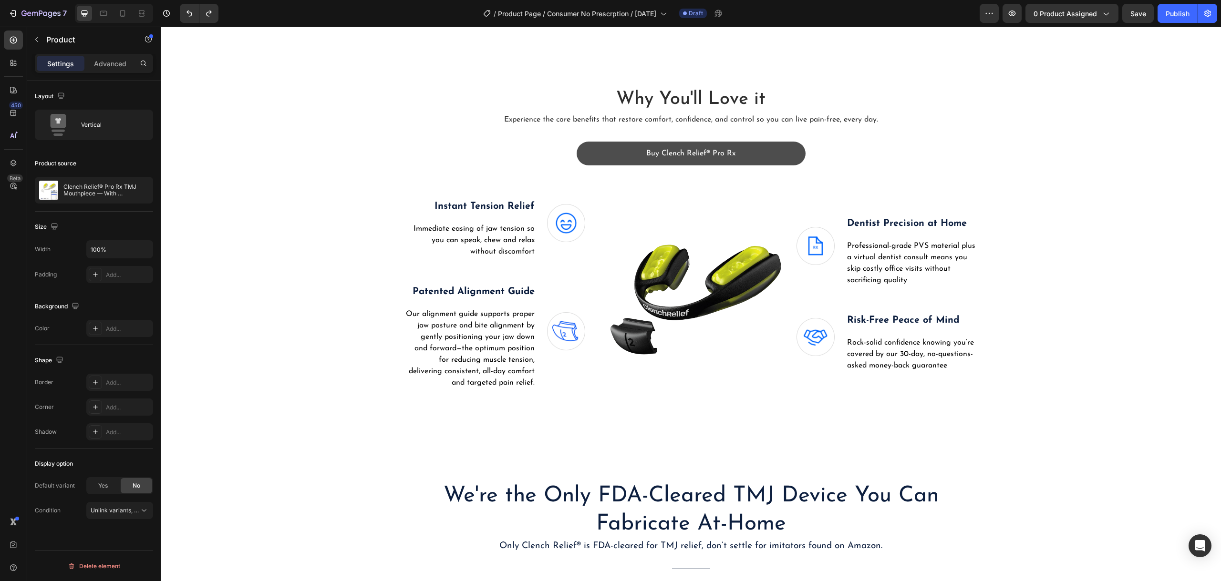
scroll to position [1991, 0]
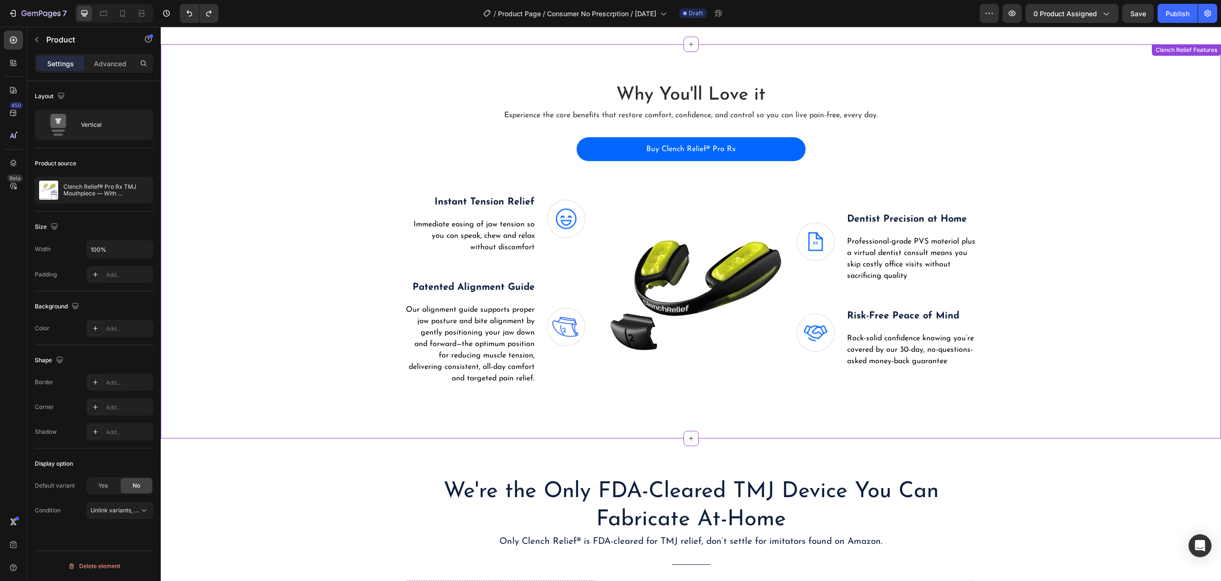
click at [885, 258] on p "Professional-grade PVS material plus a virtual dentist consult means you skip c…" at bounding box center [911, 259] width 129 height 46
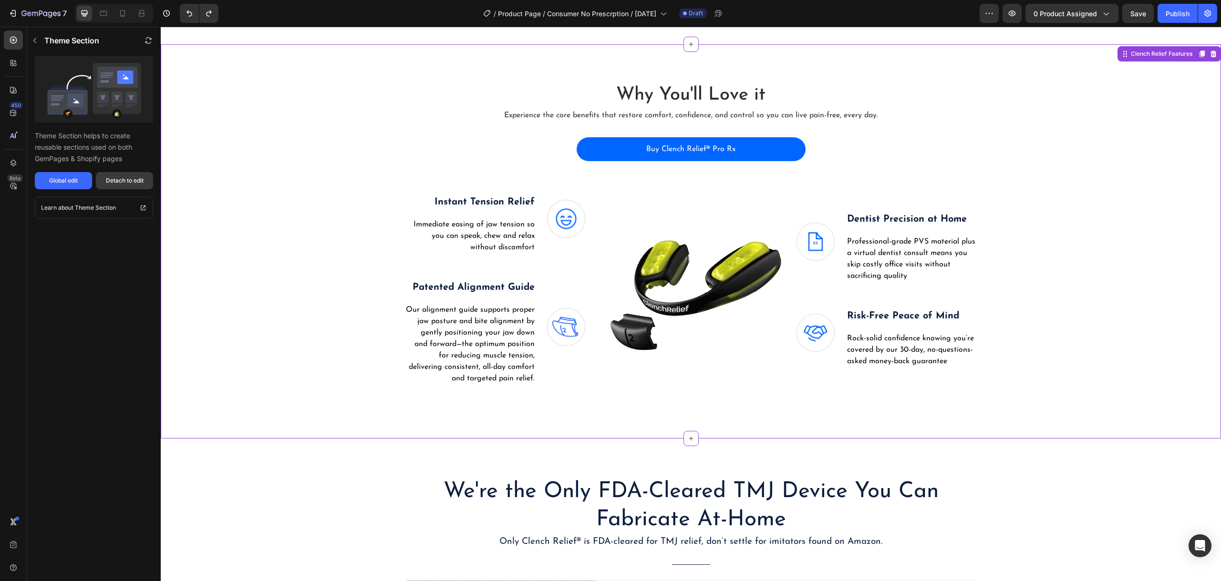
click at [118, 180] on div "Detach to edit" at bounding box center [125, 180] width 38 height 9
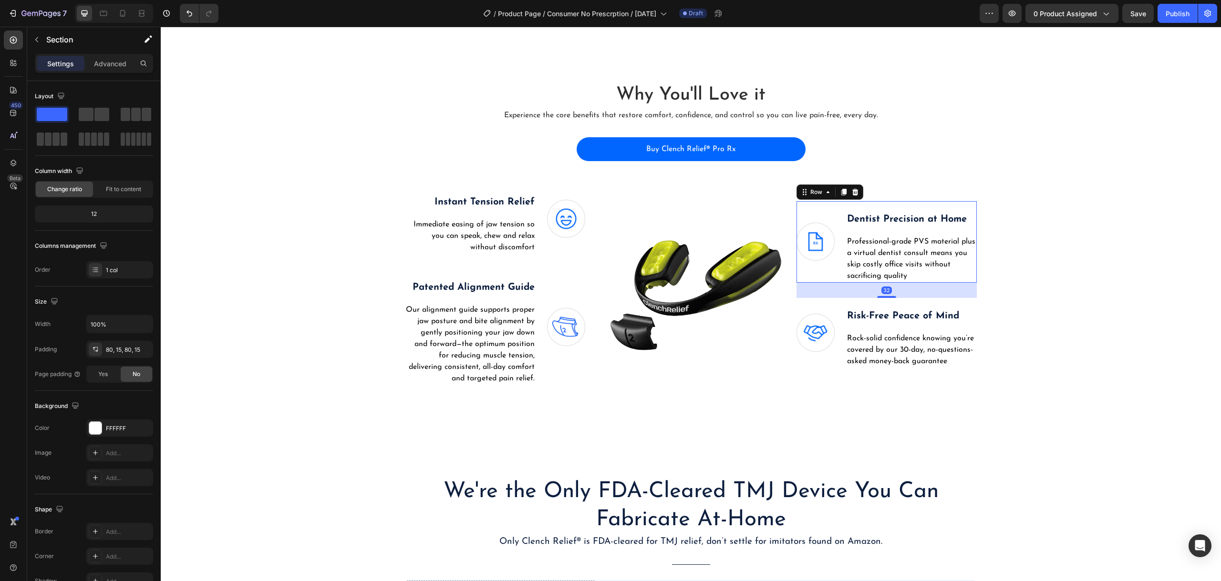
click at [812, 205] on div "Image" at bounding box center [815, 242] width 38 height 82
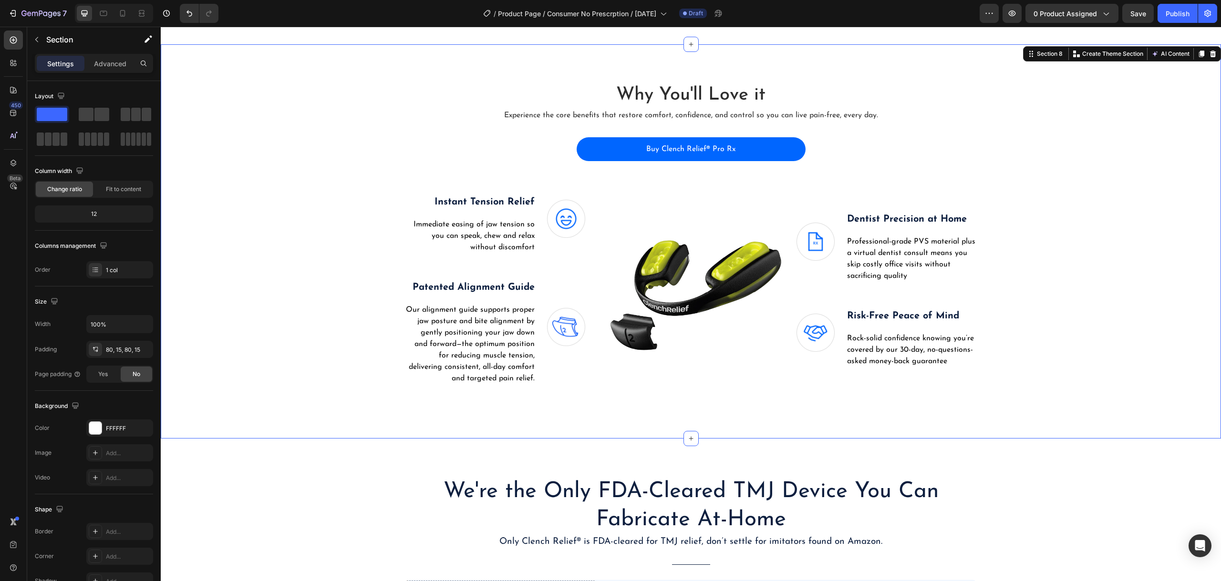
click at [1084, 255] on div "Why You'll Love it Heading Experience the core benefits that restore comfort, c…" at bounding box center [691, 241] width 1046 height 318
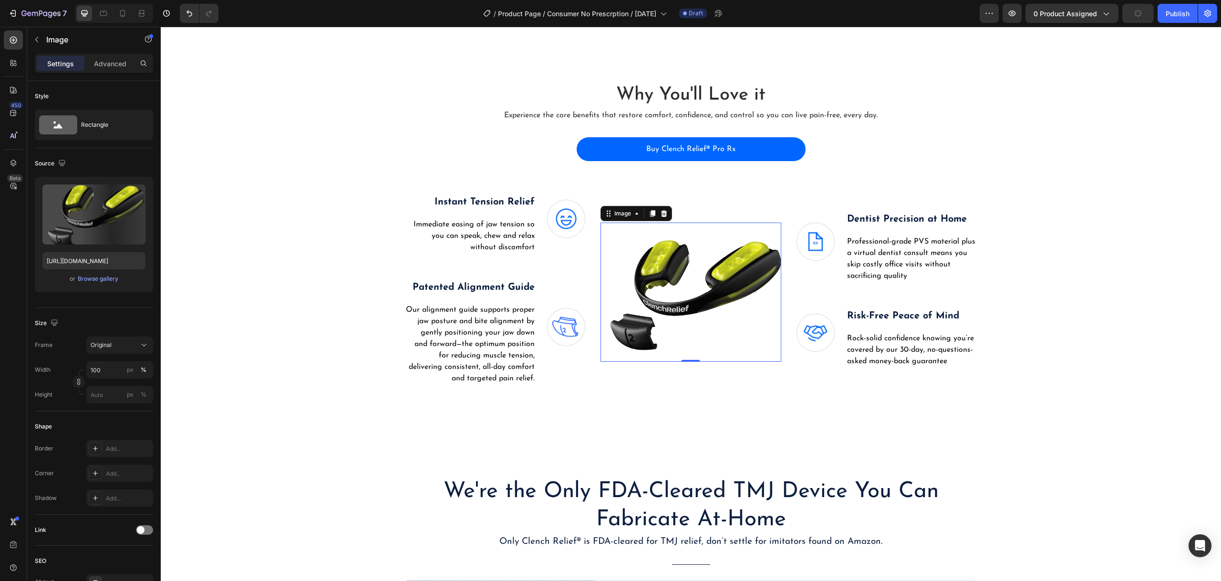
click at [695, 274] on img at bounding box center [690, 292] width 181 height 139
click at [84, 278] on div "Browse gallery" at bounding box center [98, 279] width 41 height 9
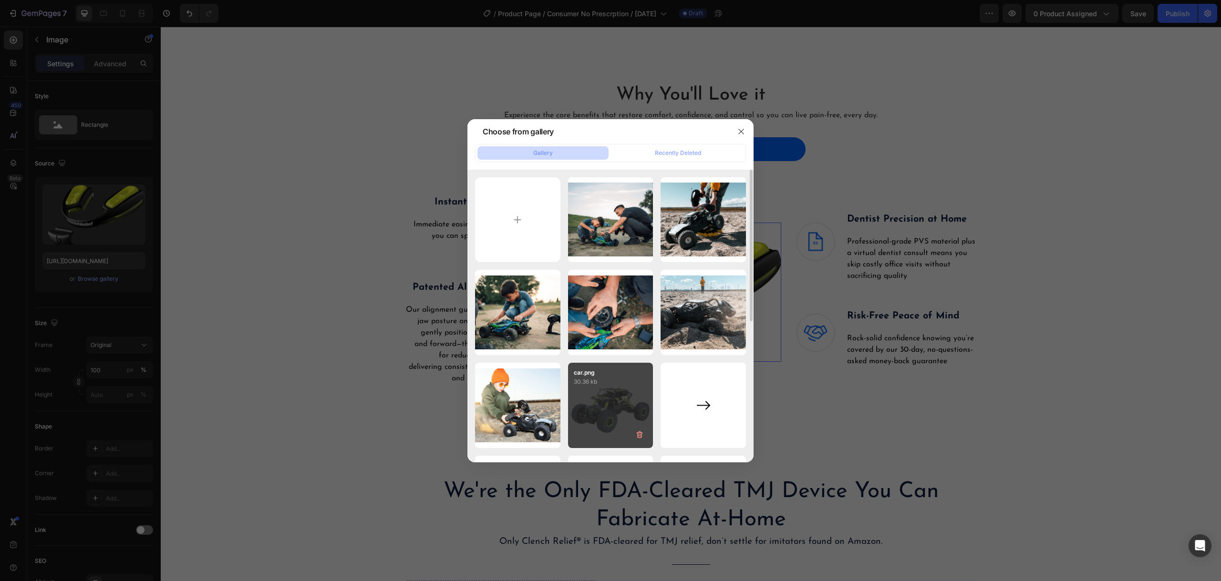
scroll to position [143, 0]
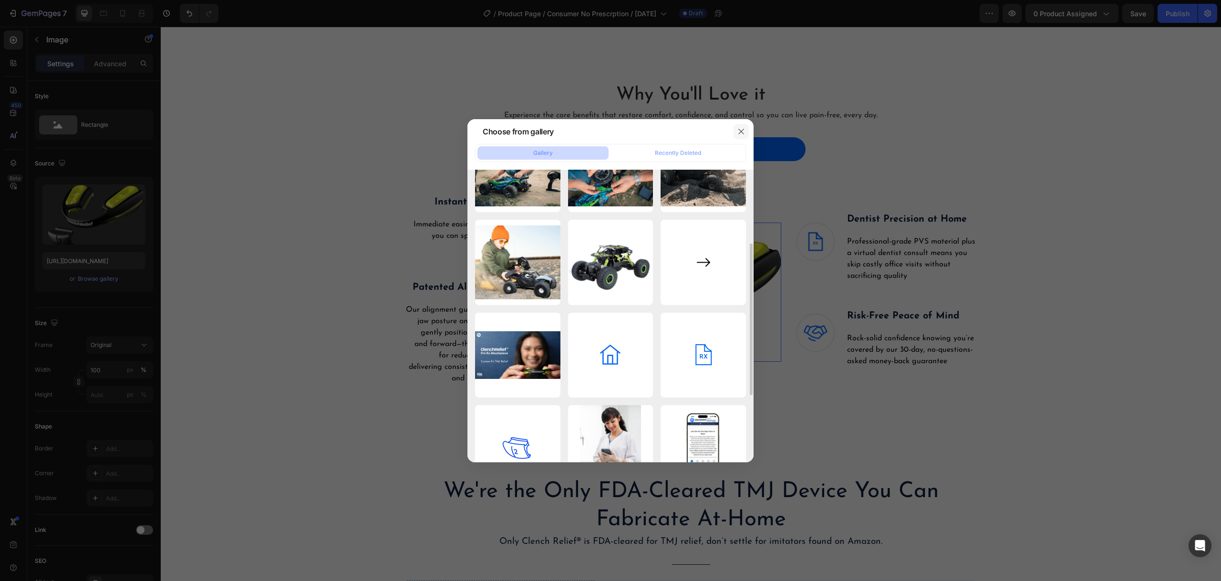
click at [741, 134] on icon "button" at bounding box center [741, 132] width 8 height 8
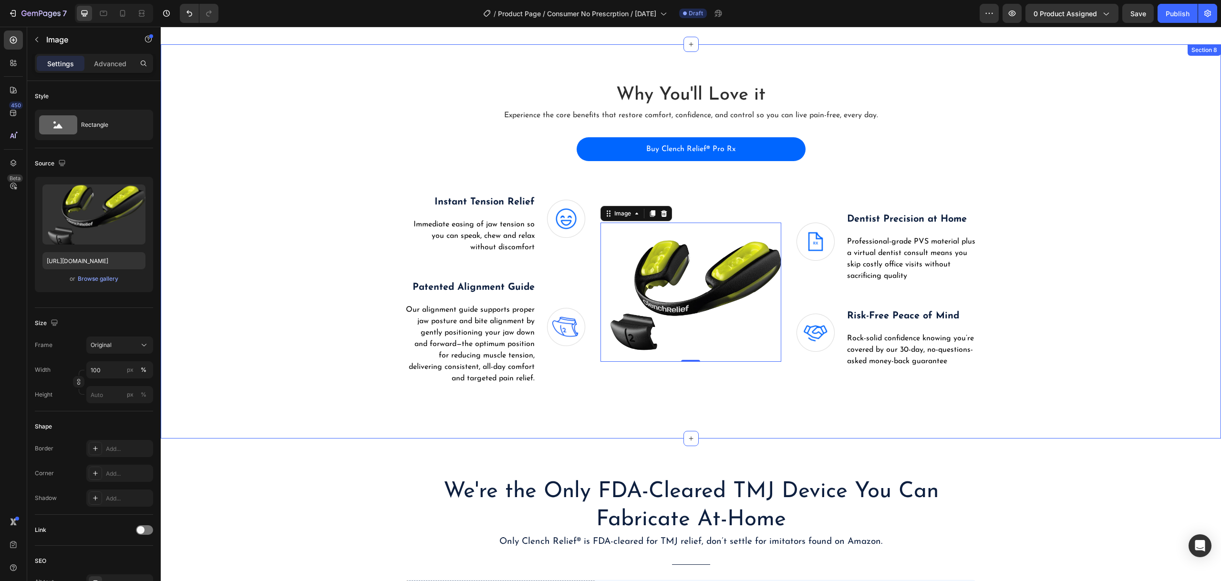
click at [312, 182] on div "Why You'll Love it Heading Experience the core benefits that restore comfort, c…" at bounding box center [691, 241] width 1046 height 318
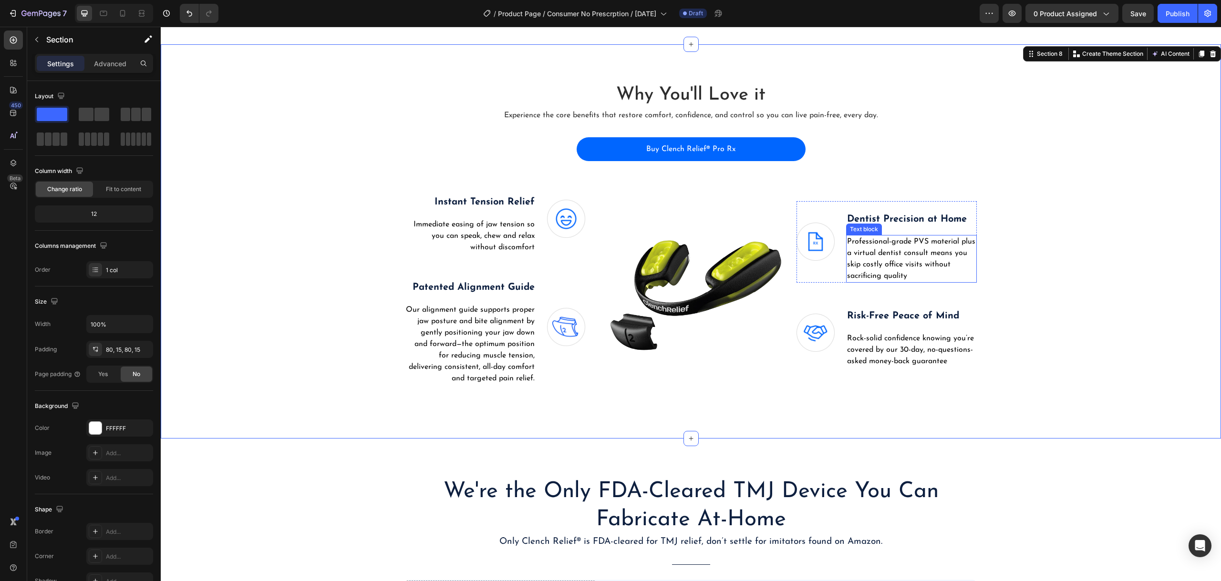
click at [901, 248] on p "Professional-grade PVS material plus a virtual dentist consult means you skip c…" at bounding box center [911, 259] width 129 height 46
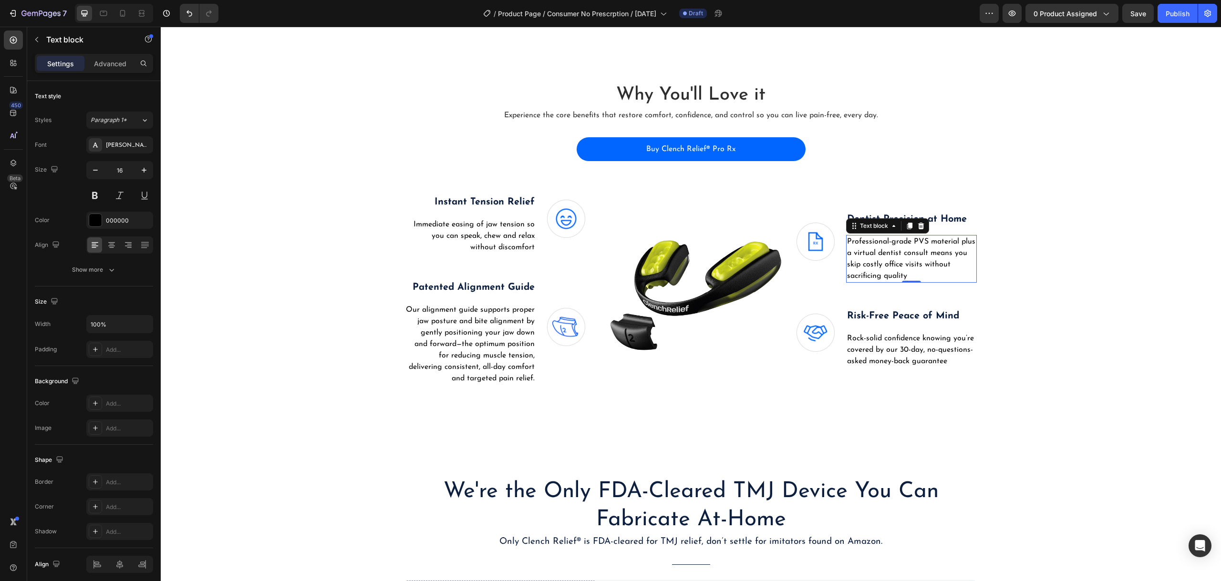
click at [901, 248] on p "Professional-grade PVS material plus a virtual dentist consult means you skip c…" at bounding box center [911, 259] width 129 height 46
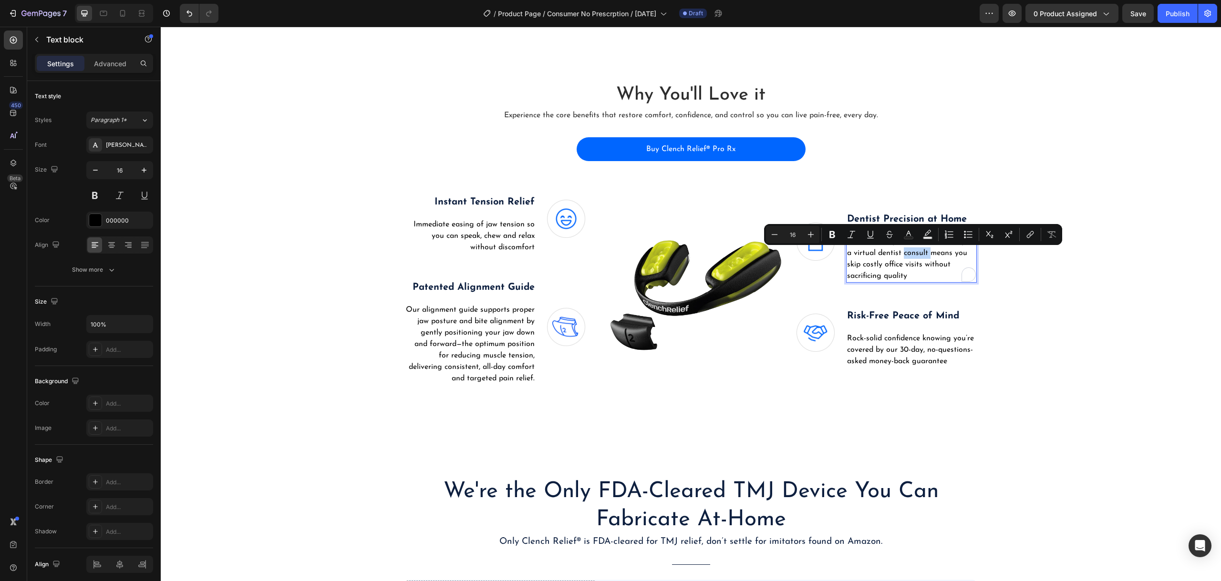
click at [923, 252] on p "Professional-grade PVS material plus a virtual dentist consult means you skip c…" at bounding box center [911, 259] width 129 height 46
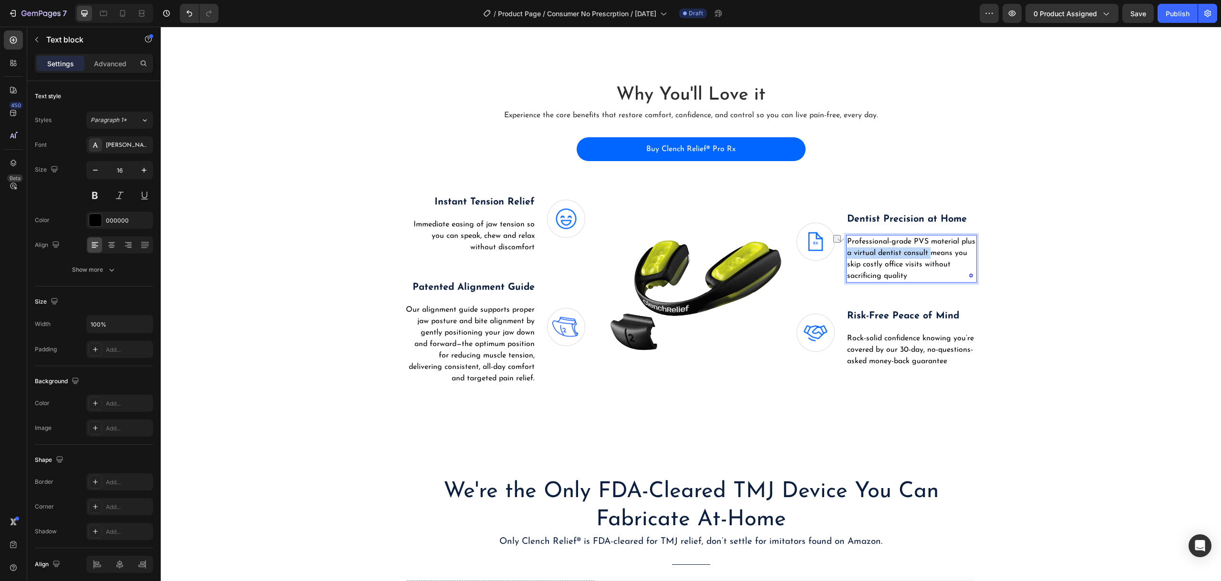
drag, startPoint x: 928, startPoint y: 255, endPoint x: 844, endPoint y: 256, distance: 83.9
click at [847, 256] on p "Professional-grade PVS material plus a virtual dentist consult means you skip c…" at bounding box center [911, 259] width 129 height 46
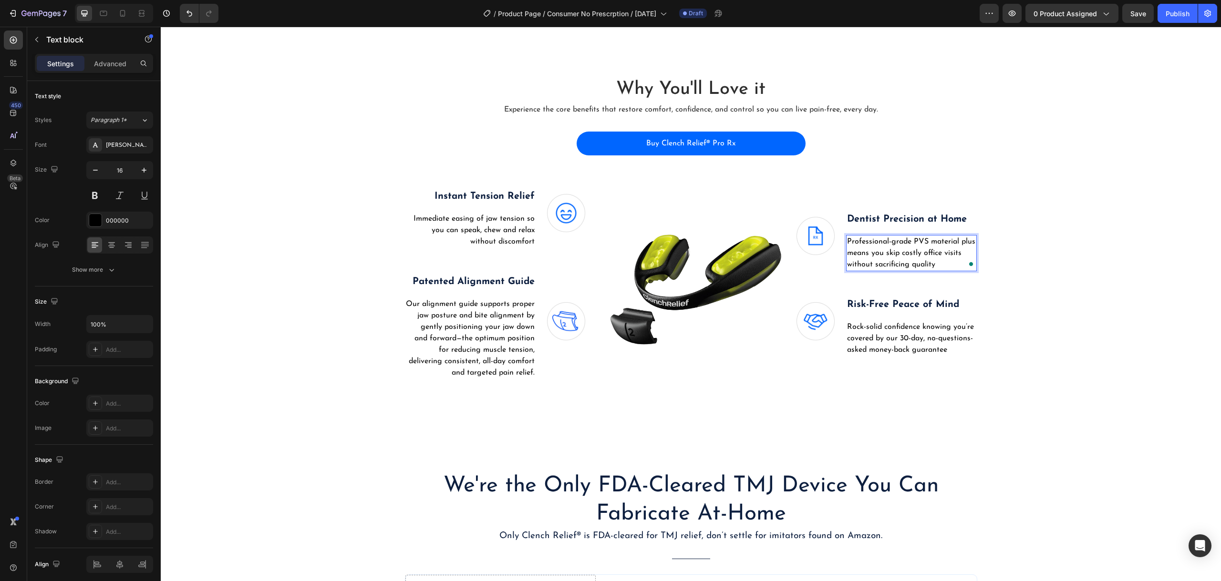
click at [937, 265] on p "Professional-grade PVS material plus means you skip costly office visits withou…" at bounding box center [911, 253] width 129 height 34
click at [966, 243] on p "Professional-grade PVS material plus means you skip costly office visits withou…" at bounding box center [911, 253] width 129 height 34
click at [967, 243] on p "Professional-grade PVS material means you skip costly office visits without sac…" at bounding box center [911, 253] width 129 height 34
click at [1120, 271] on div "Why You'll Love it Heading Experience the core benefits that restore comfort, c…" at bounding box center [691, 236] width 1046 height 318
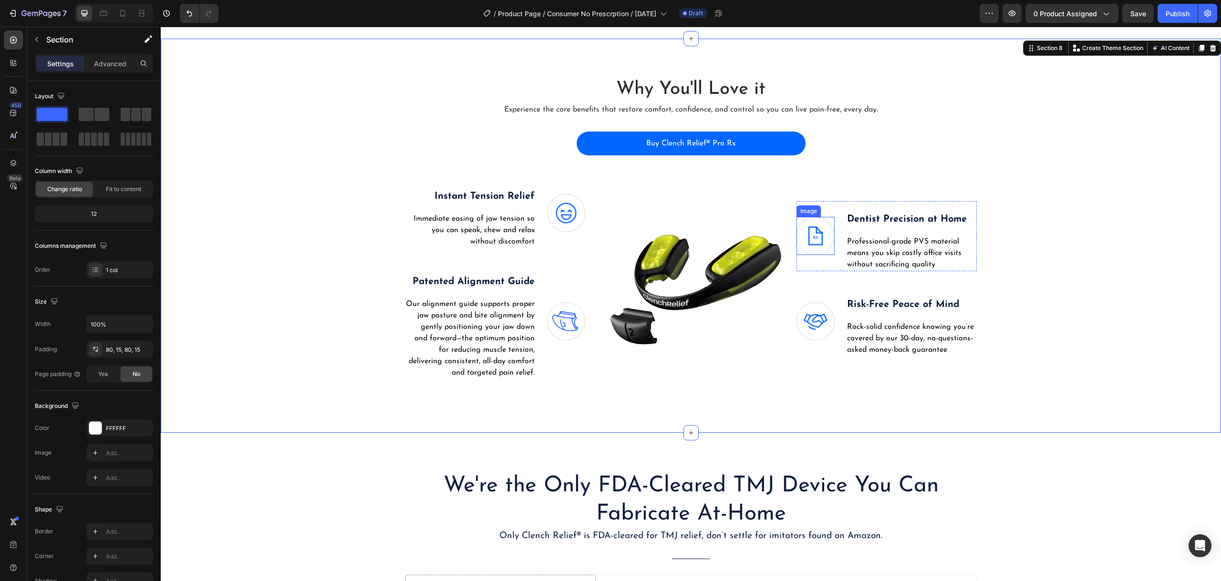
click at [797, 230] on img at bounding box center [815, 236] width 38 height 38
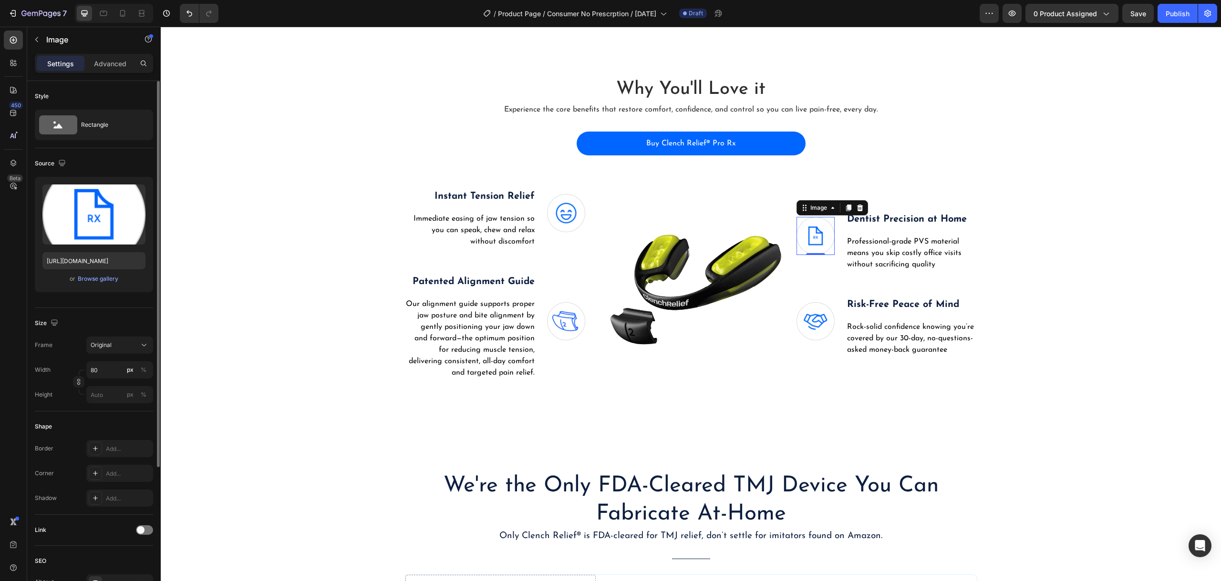
click at [89, 284] on div "or Browse gallery" at bounding box center [93, 278] width 103 height 11
click at [91, 279] on div "Browse gallery" at bounding box center [98, 279] width 41 height 9
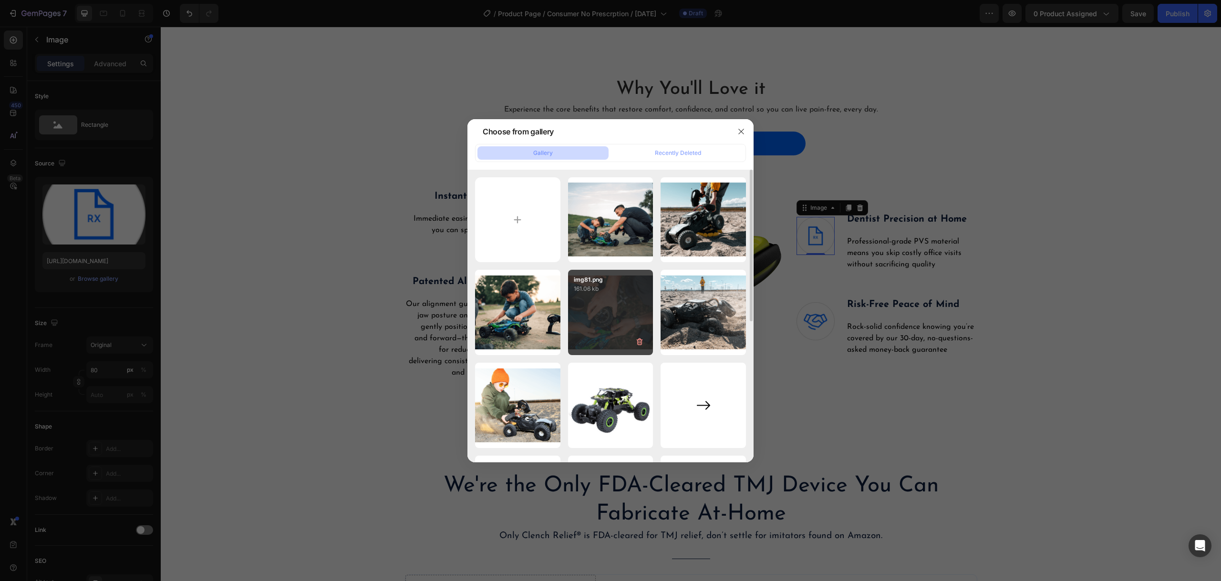
click at [610, 306] on div "img81.png 161.06 kb" at bounding box center [610, 312] width 85 height 85
type input "https://cdn.shopify.com/s/files/1/0912/8194/8958/files/gempages_571698436630381…"
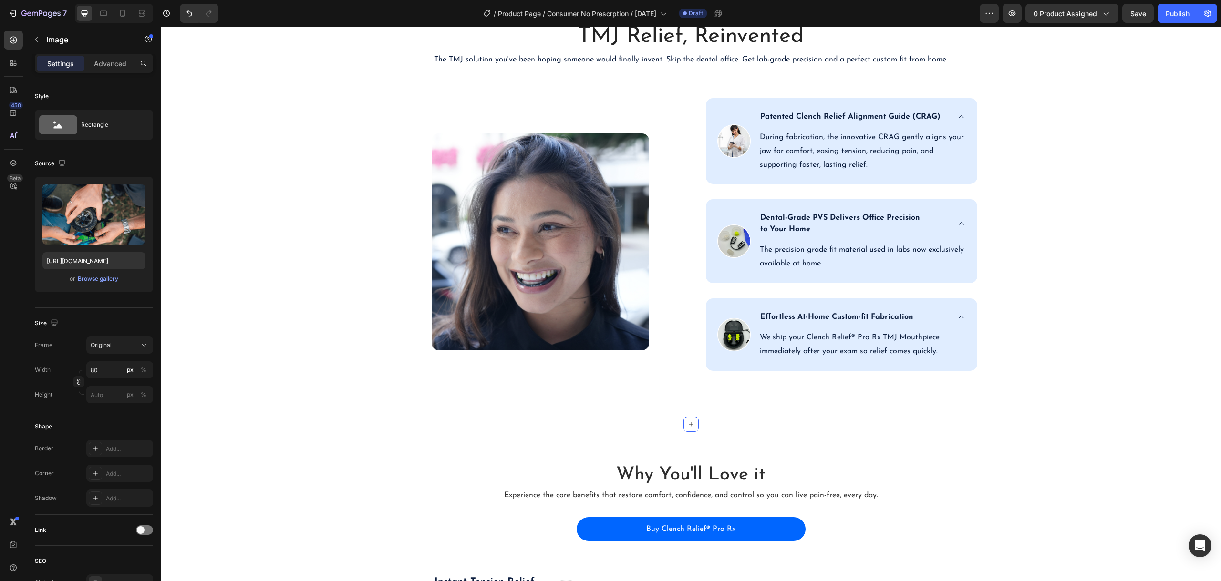
scroll to position [1424, 0]
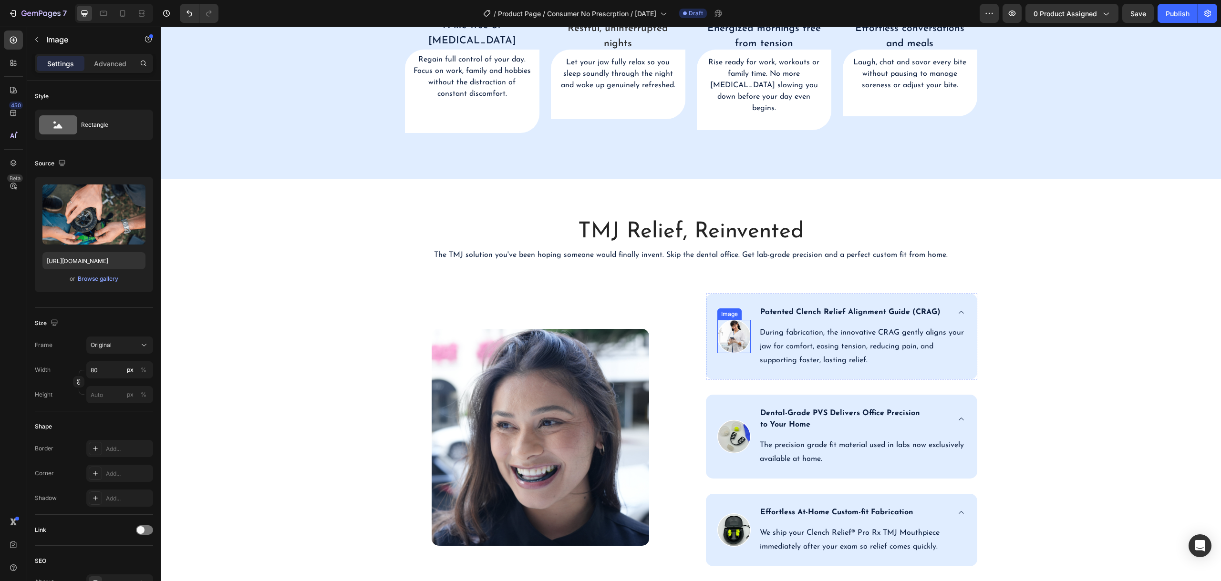
click at [733, 353] on img at bounding box center [733, 336] width 33 height 33
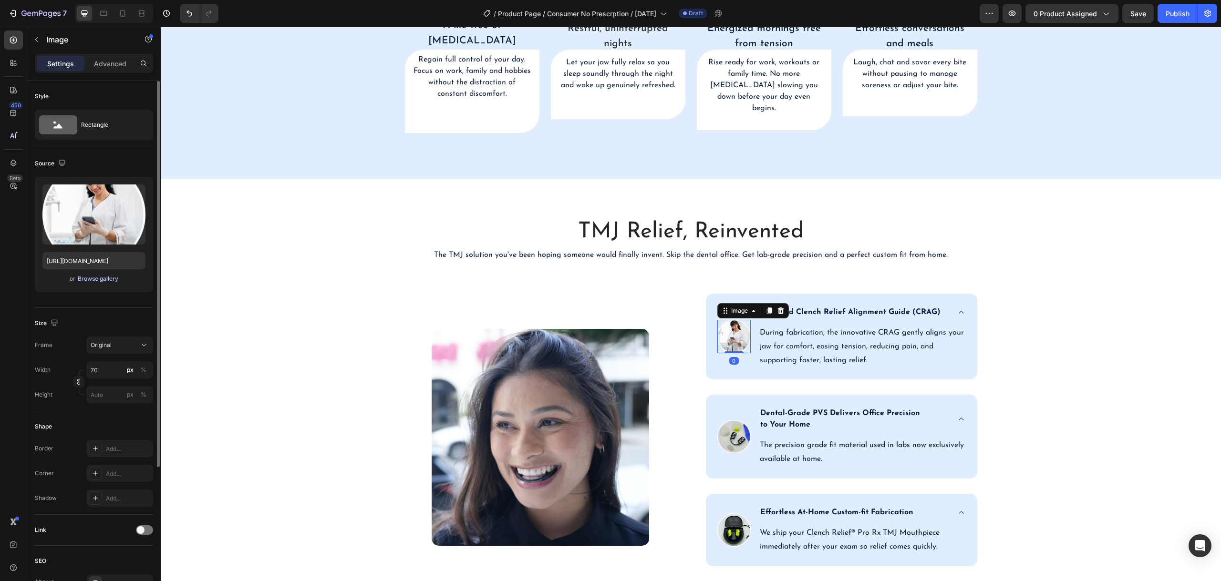
click at [95, 279] on div "Browse gallery" at bounding box center [98, 279] width 41 height 9
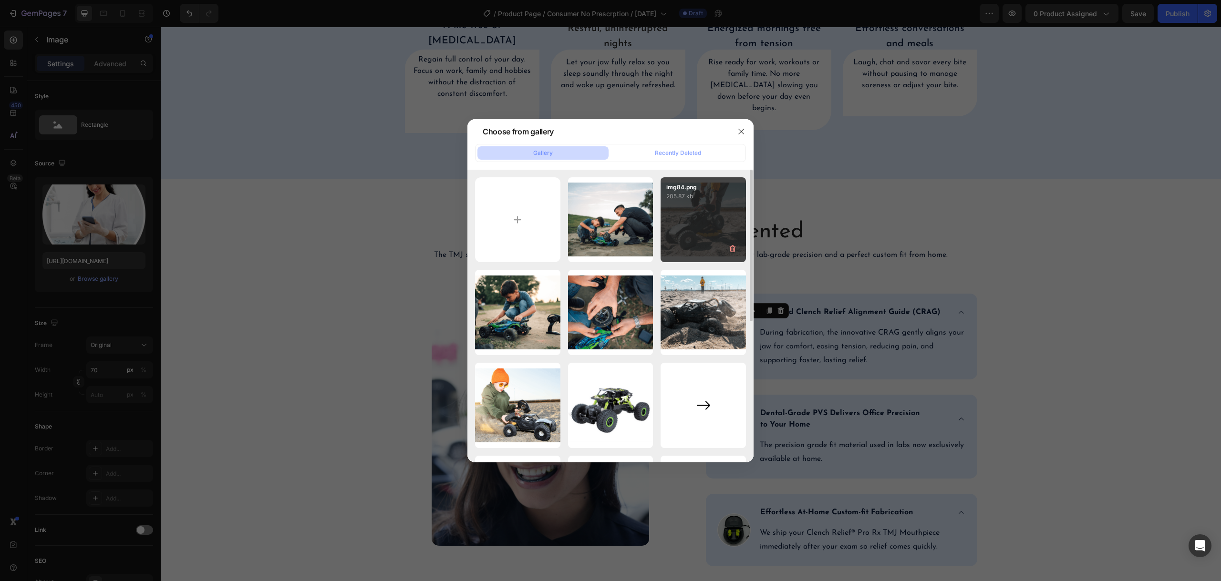
click at [714, 229] on div "img84.png 205.87 kb" at bounding box center [702, 219] width 85 height 85
type input "https://cdn.shopify.com/s/files/1/0912/8194/8958/files/gempages_571698436630381…"
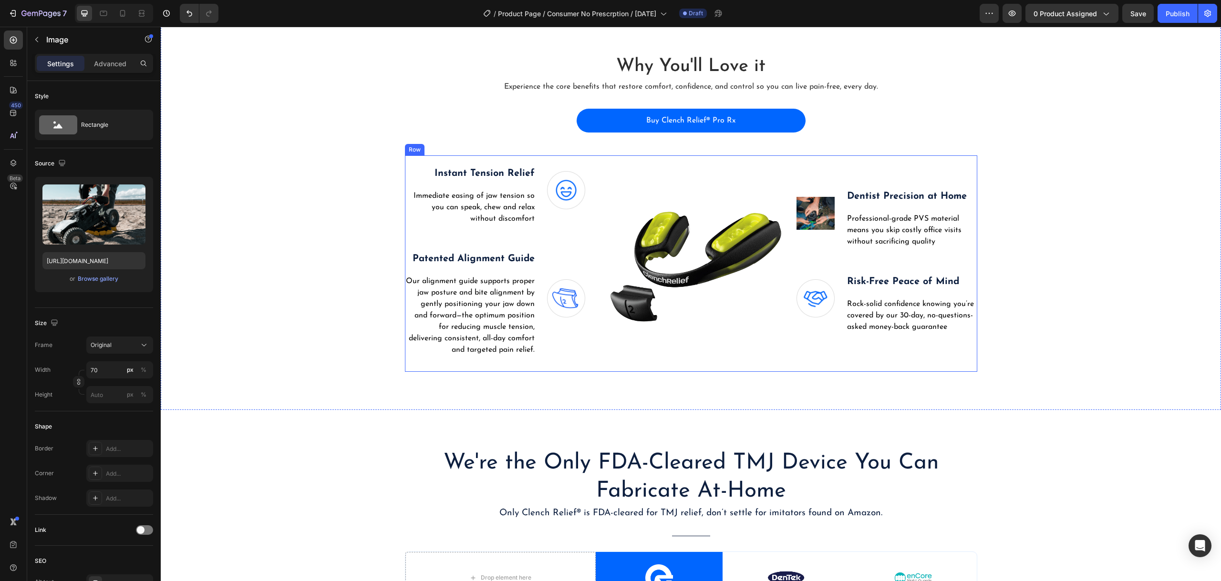
scroll to position [2139, 0]
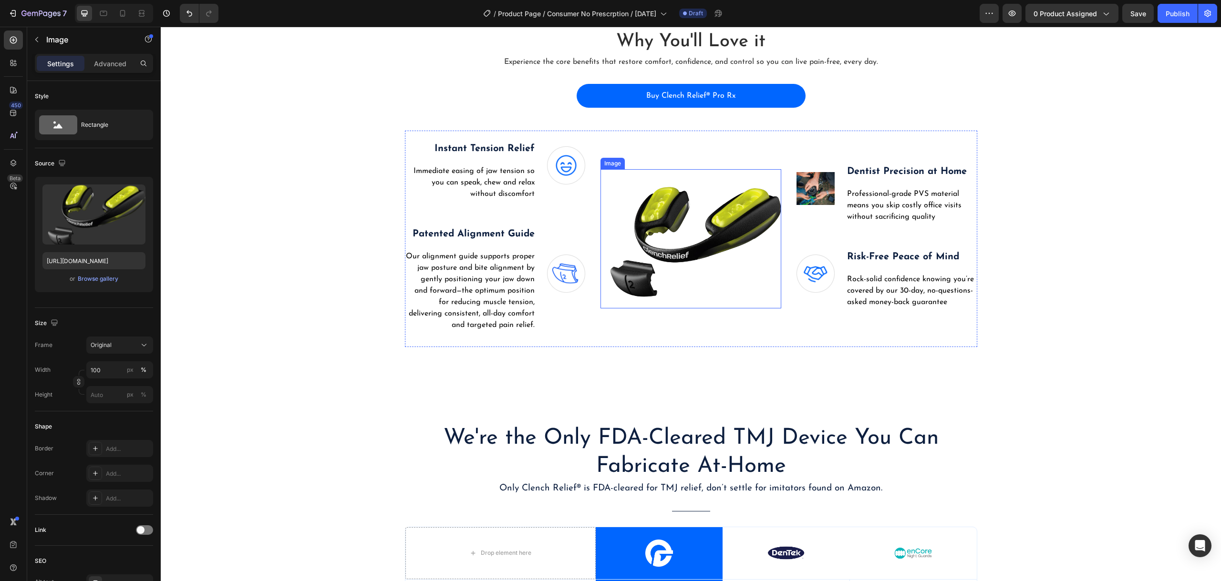
click at [688, 228] on img at bounding box center [690, 238] width 181 height 139
click at [103, 282] on div "Browse gallery" at bounding box center [98, 279] width 41 height 9
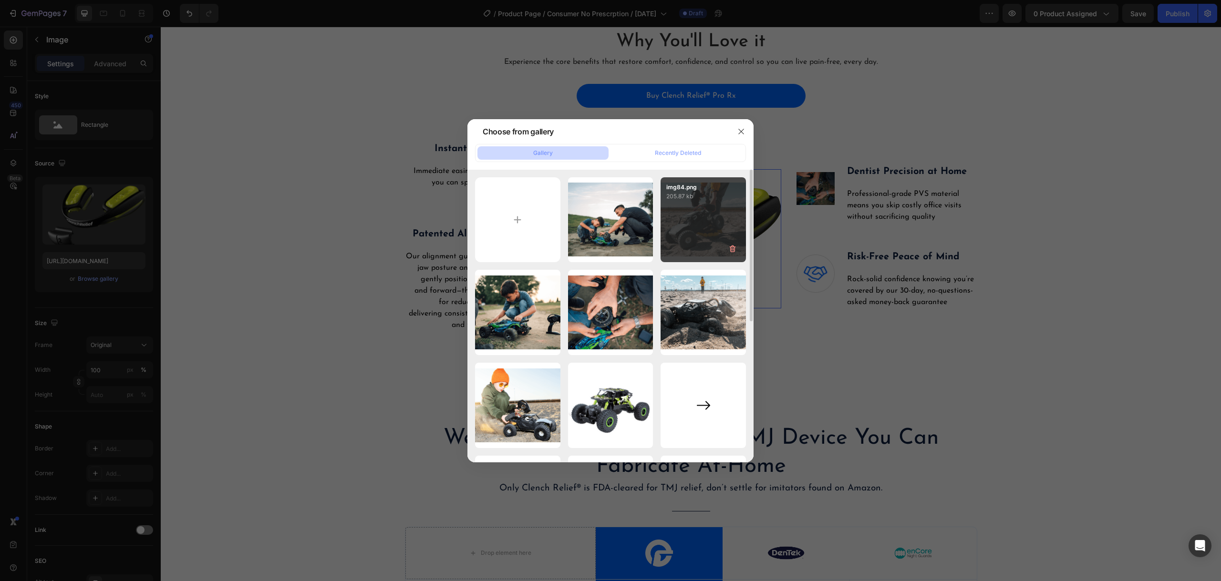
click at [723, 185] on p "img84.png" at bounding box center [703, 187] width 74 height 9
type input "https://cdn.shopify.com/s/files/1/0912/8194/8958/files/gempages_571698436630381…"
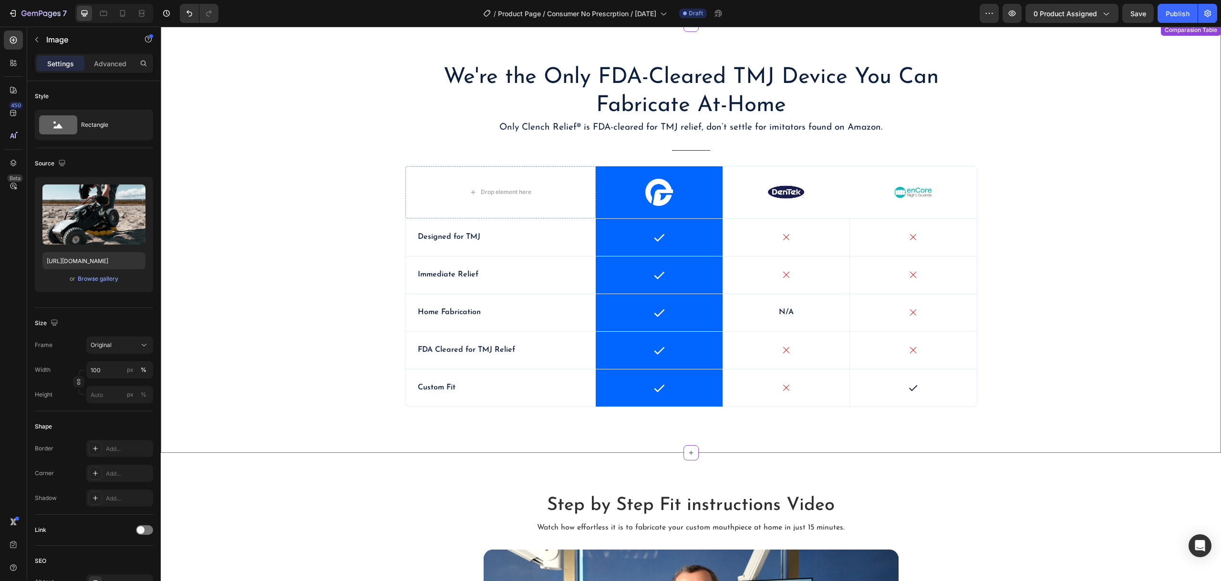
scroll to position [2473, 0]
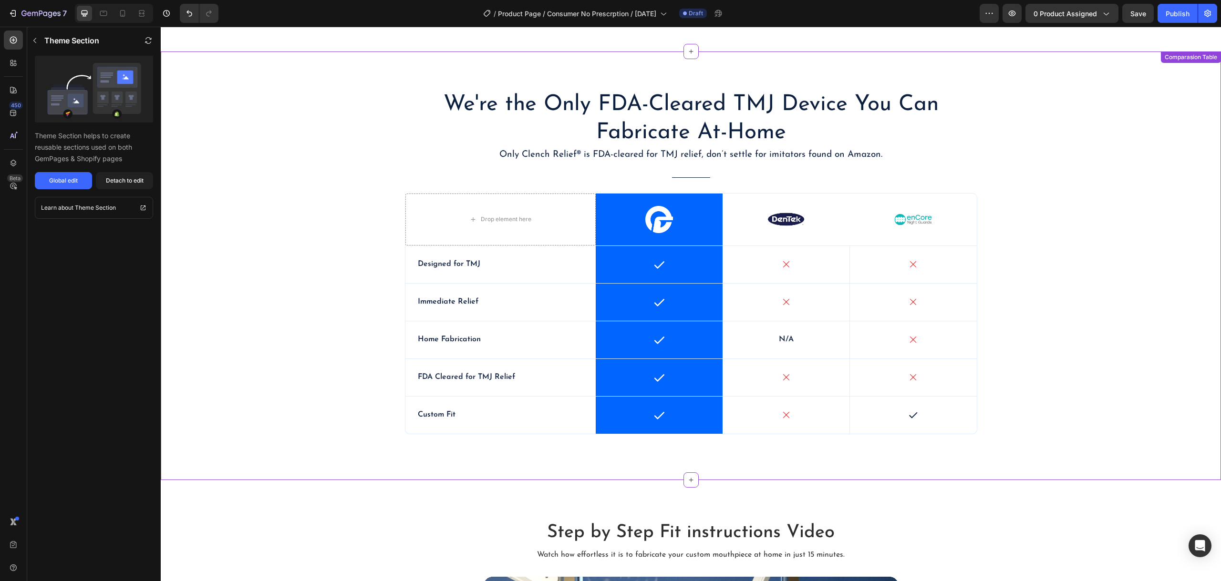
click at [782, 114] on span "We're the Only FDA-Cleared TMJ Device You Can Fabricate At-Home" at bounding box center [690, 118] width 495 height 51
click at [740, 126] on span "We're the Only FDA-Cleared TMJ Device You Can Fabricate At-Home" at bounding box center [690, 118] width 495 height 51
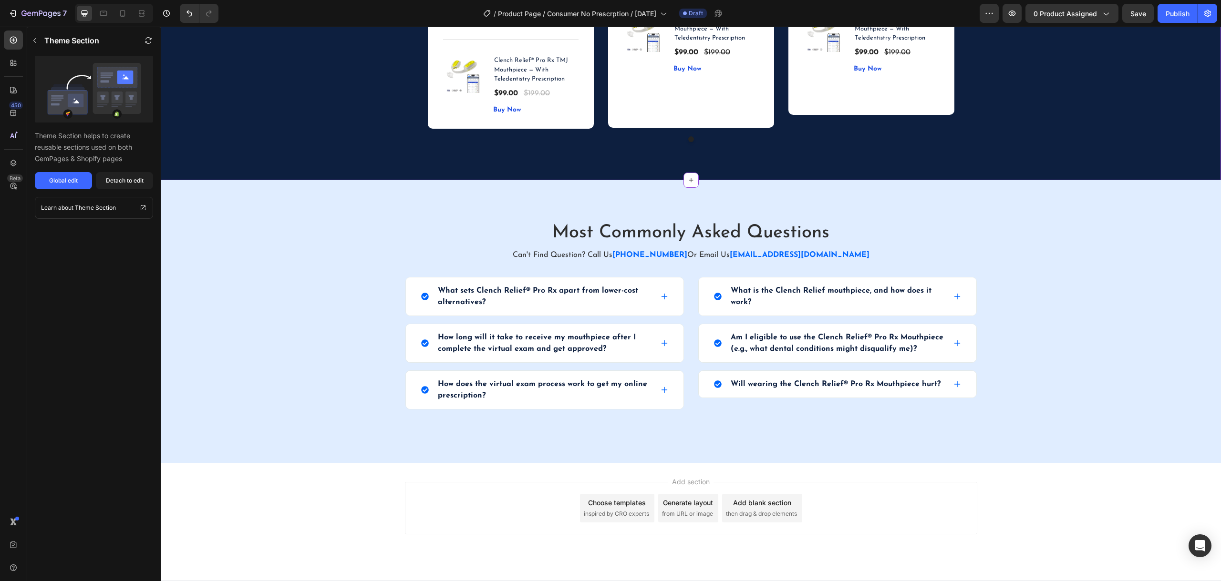
scroll to position [3614, 0]
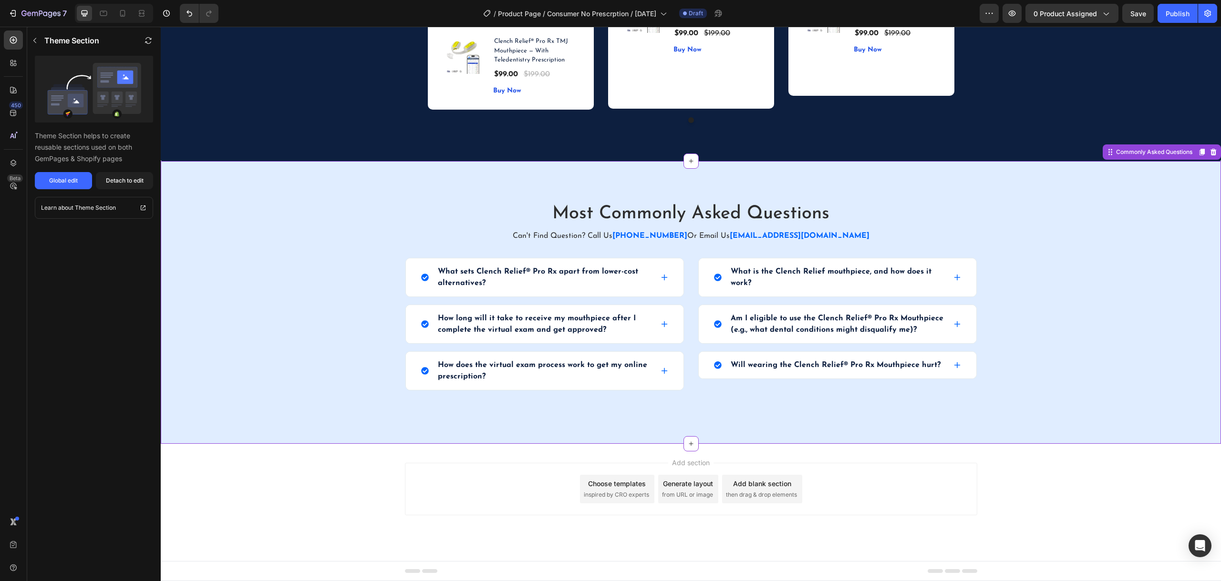
click at [619, 209] on h2 "Most Commonly Asked Questions" at bounding box center [691, 213] width 572 height 29
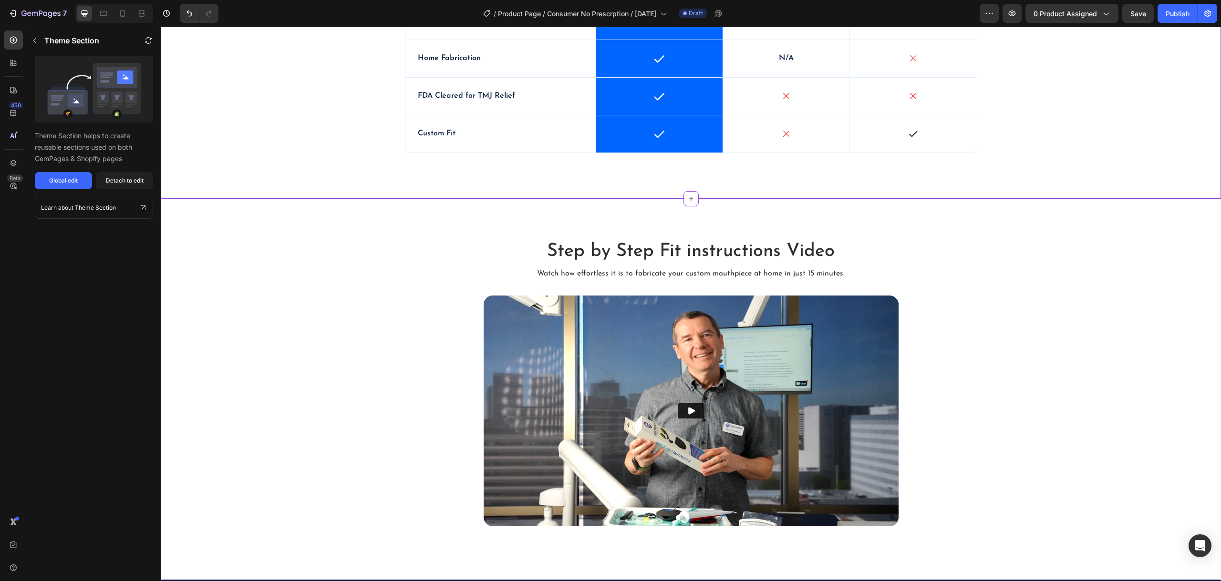
scroll to position [2569, 0]
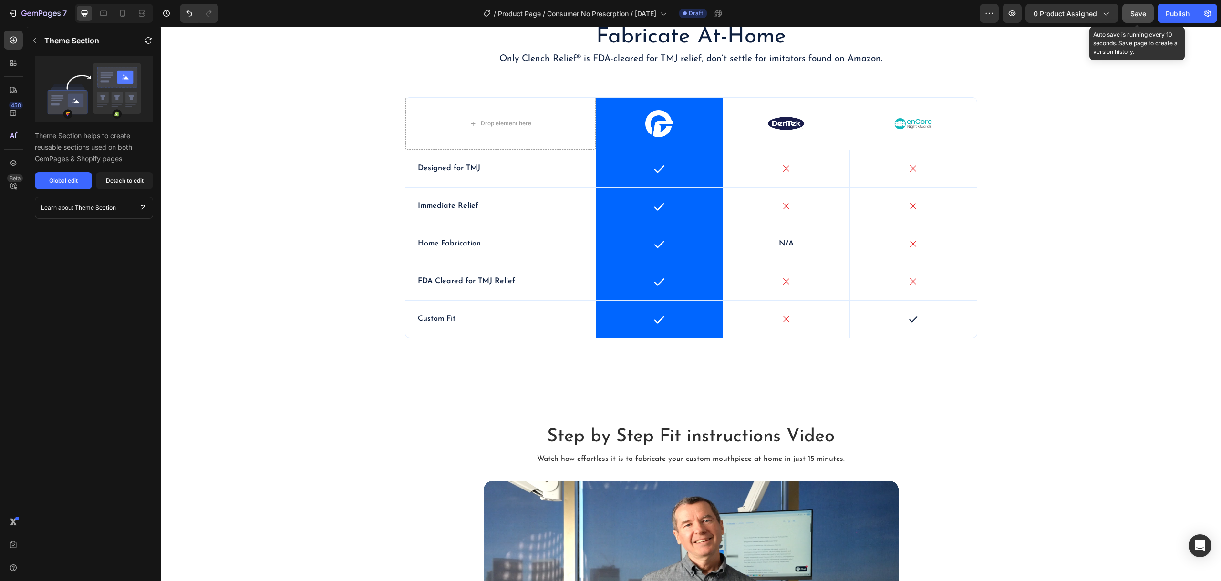
click at [1140, 11] on span "Save" at bounding box center [1138, 14] width 16 height 8
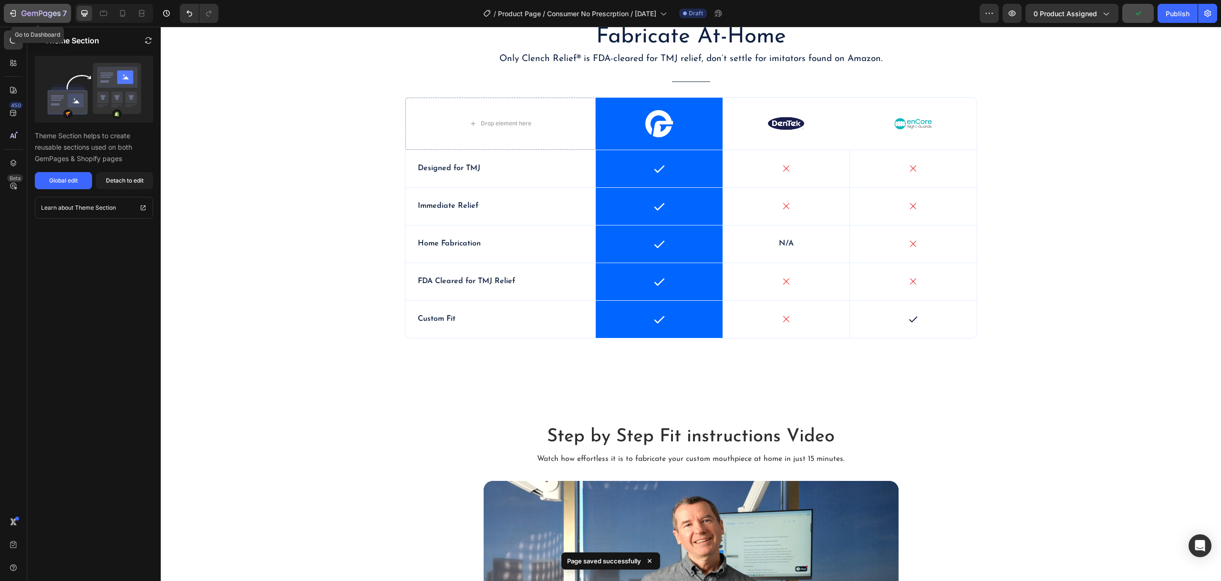
click at [18, 14] on div "7" at bounding box center [37, 13] width 59 height 11
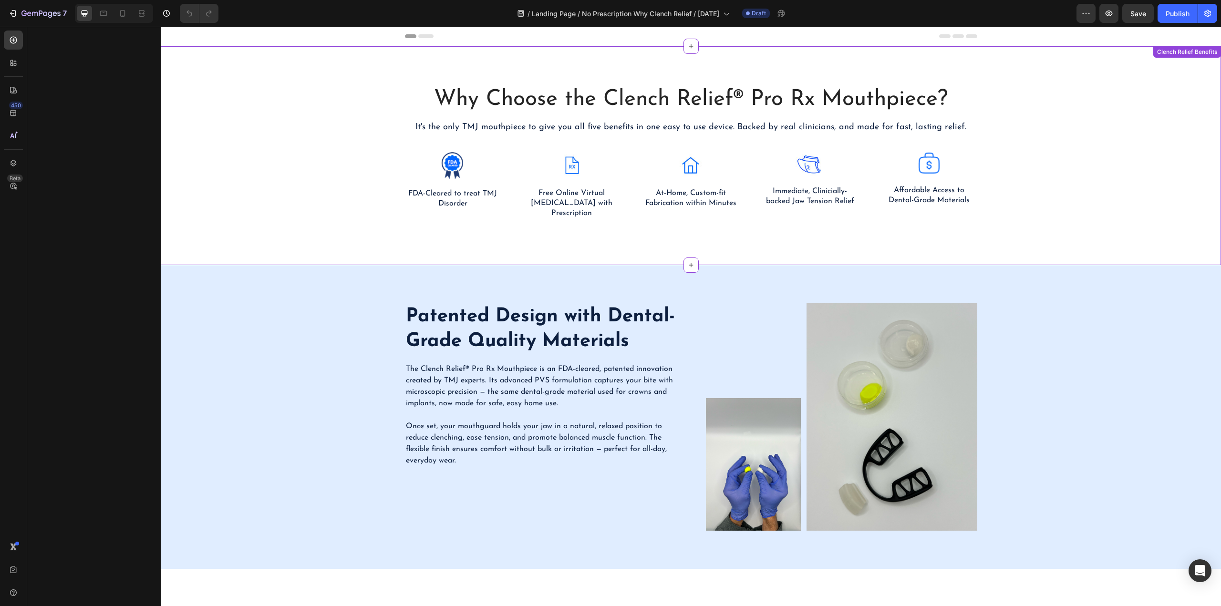
click at [582, 193] on p "Free Online Virtual [MEDICAL_DATA] with Prescription" at bounding box center [571, 203] width 94 height 30
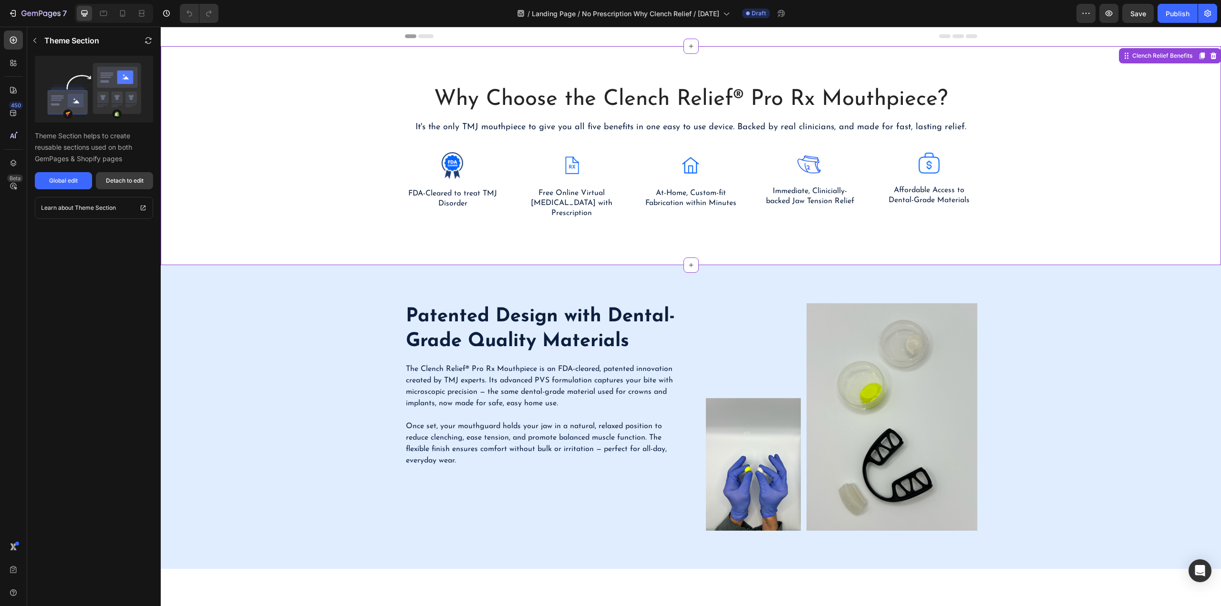
click at [126, 178] on div "Detach to edit" at bounding box center [125, 180] width 38 height 9
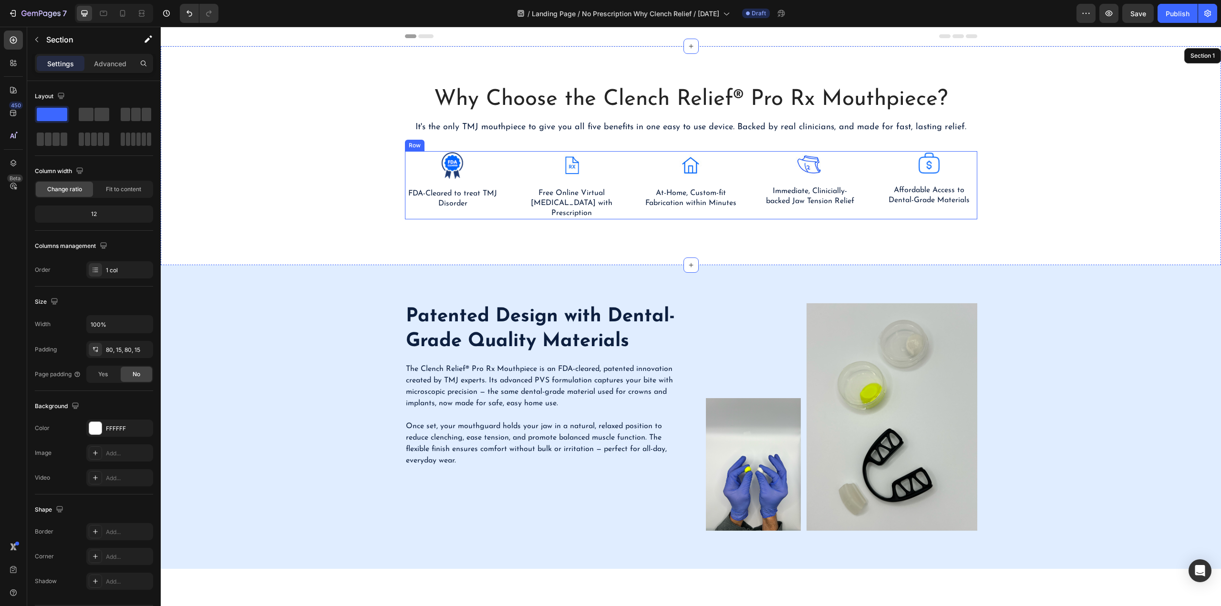
click at [628, 183] on div "Image FDA-Cleared to treat TMJ Disorder Text Block Image Free Online Virtual De…" at bounding box center [691, 185] width 572 height 68
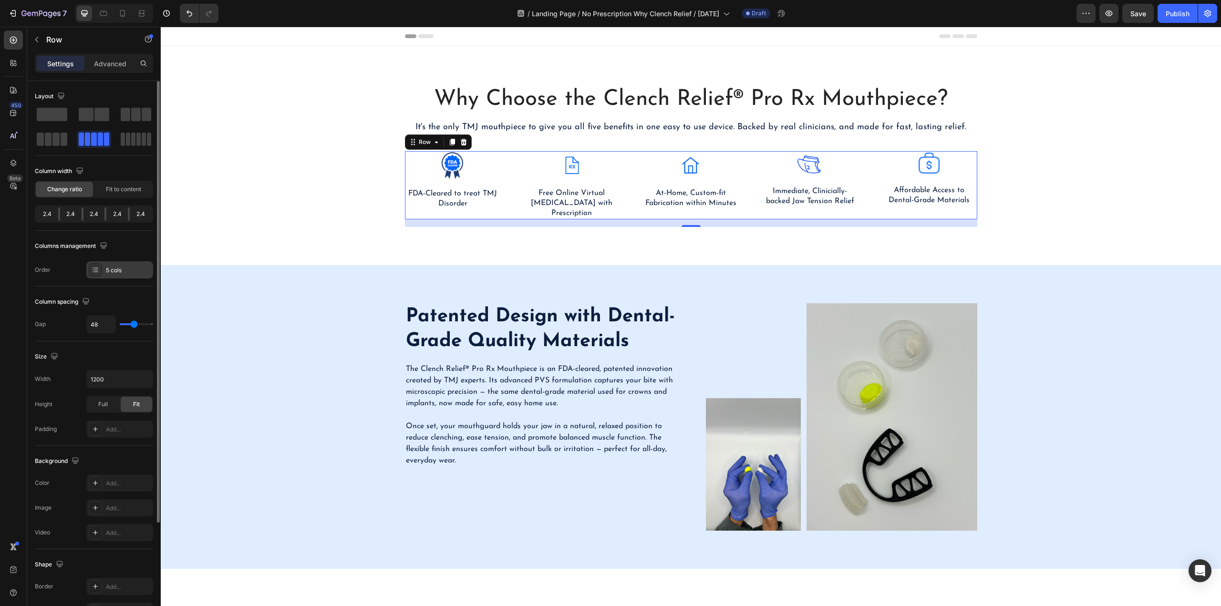
click at [113, 271] on div "5 cols" at bounding box center [128, 270] width 45 height 9
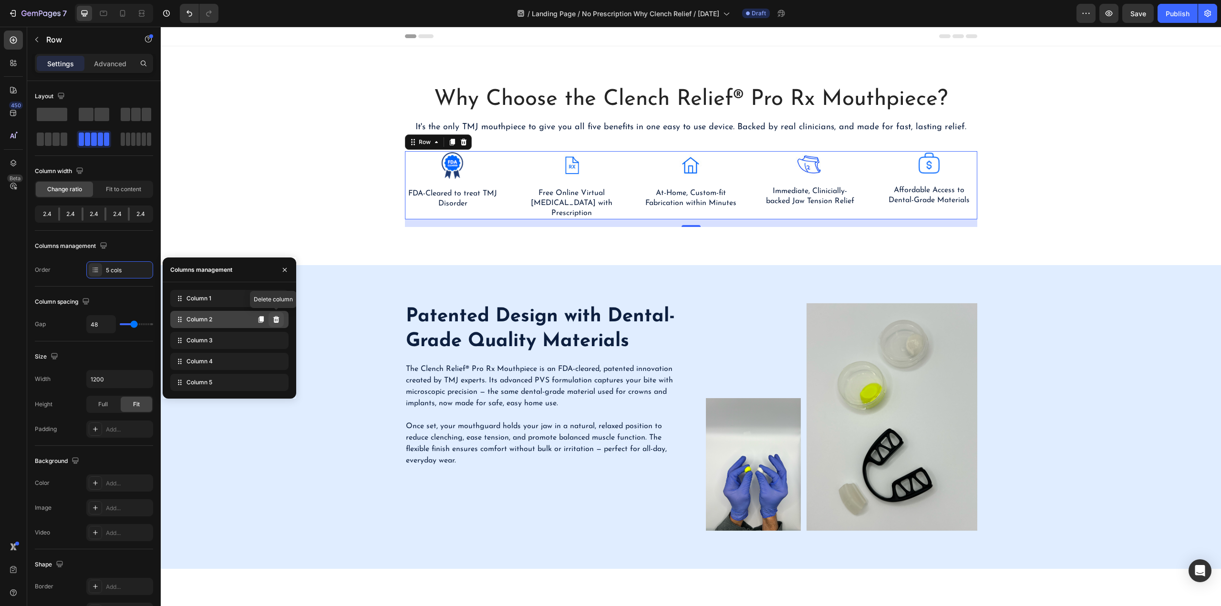
click at [278, 320] on icon at bounding box center [276, 319] width 6 height 7
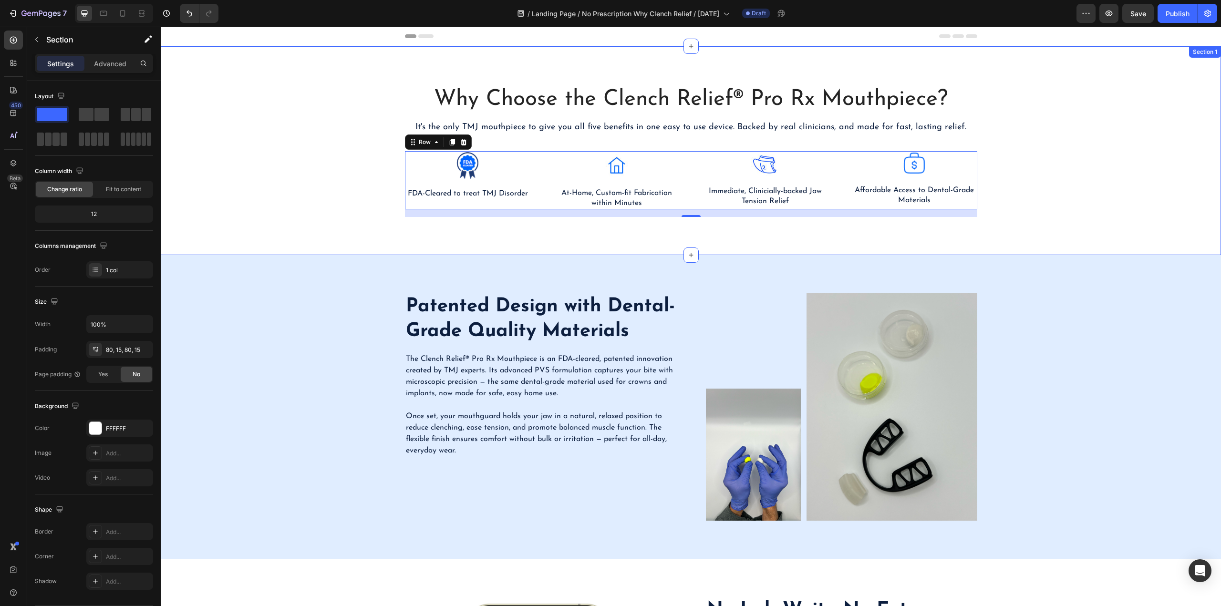
click at [346, 194] on div "Why Choose the Clench Relief® Pro Rx Mouthpiece? Heading It's the only TMJ mout…" at bounding box center [691, 150] width 1046 height 133
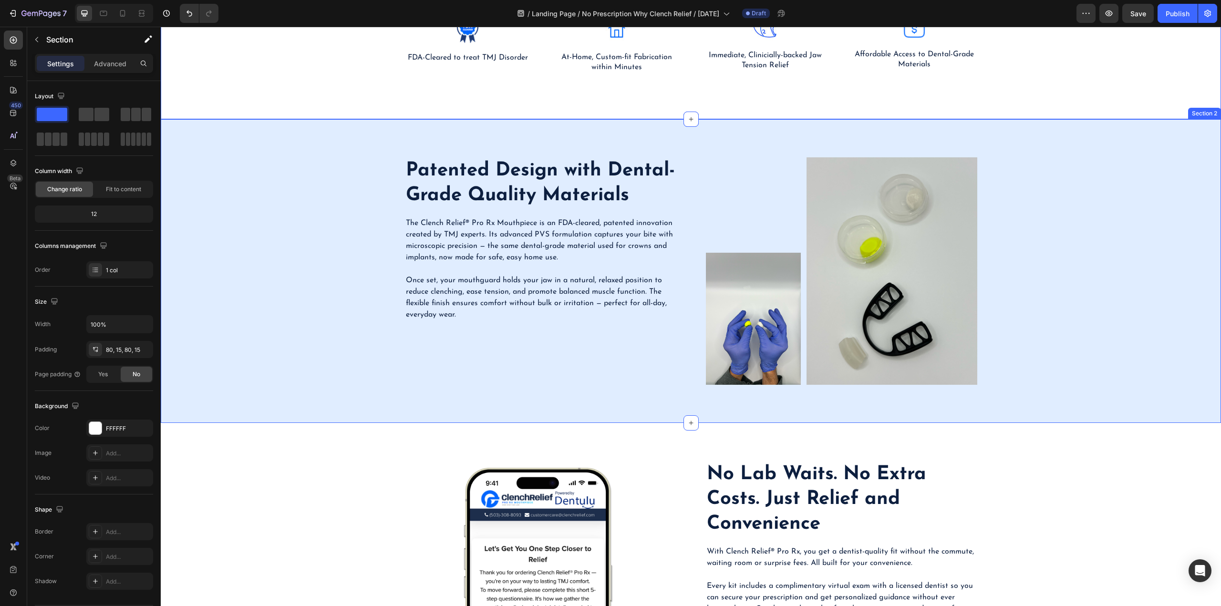
scroll to position [143, 0]
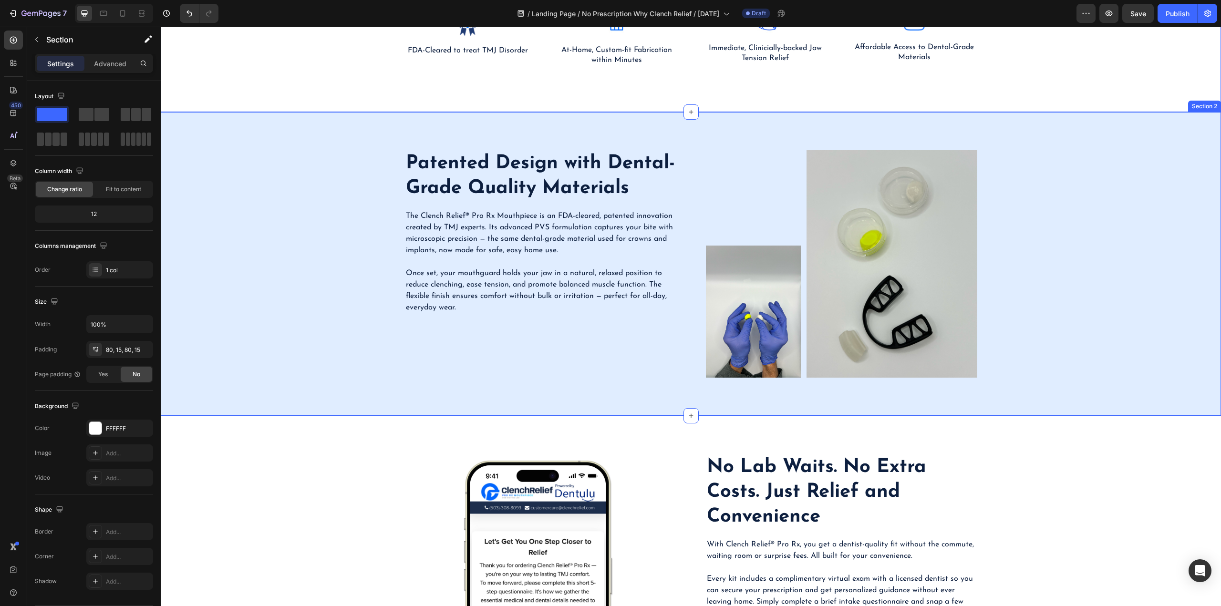
click at [322, 219] on div "Patented Design with Dental-Grade Quality Materials Heading The Clench Relief® …" at bounding box center [691, 263] width 1046 height 227
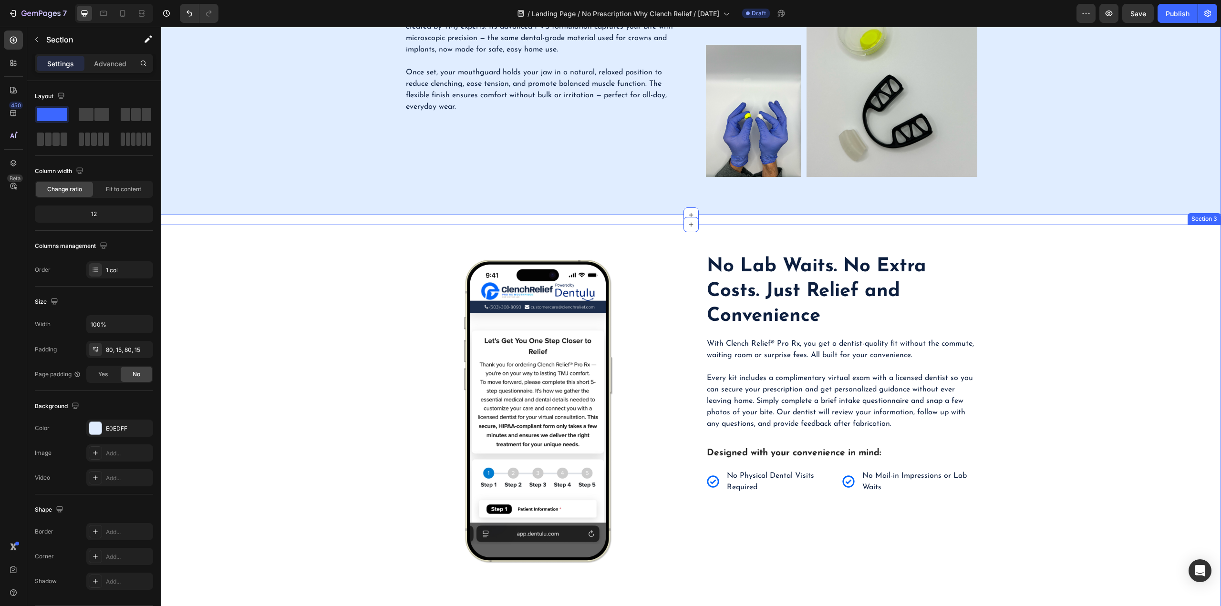
scroll to position [477, 0]
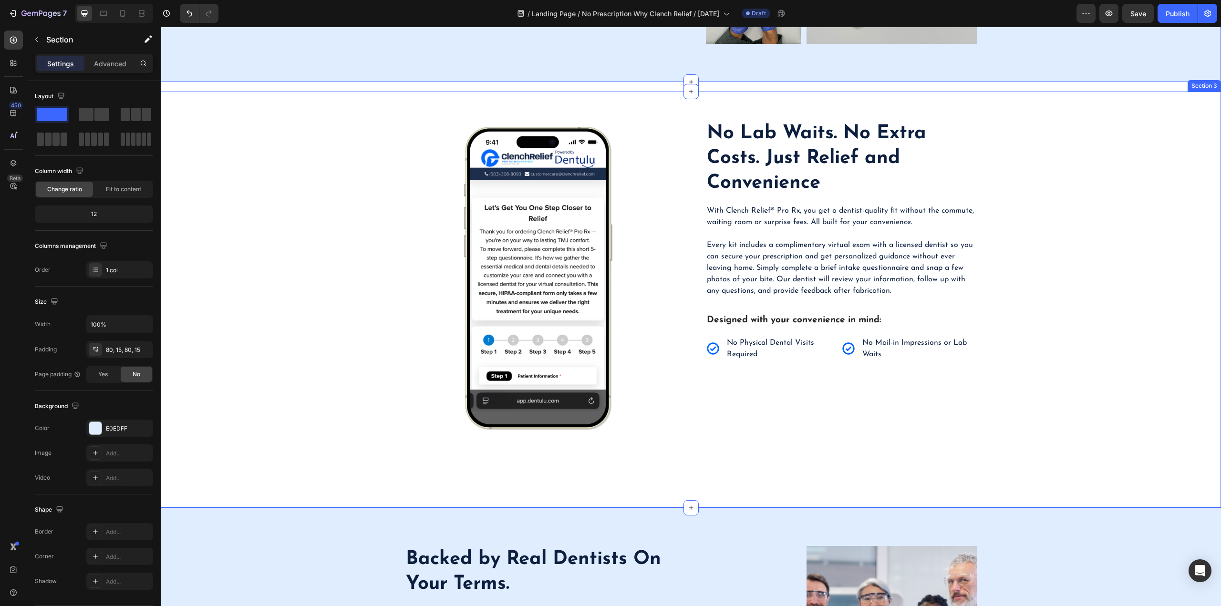
click at [360, 211] on div "No Lab Waits. No Extra Costs. Just Relief and Convenience Heading With Clench R…" at bounding box center [691, 281] width 1046 height 378
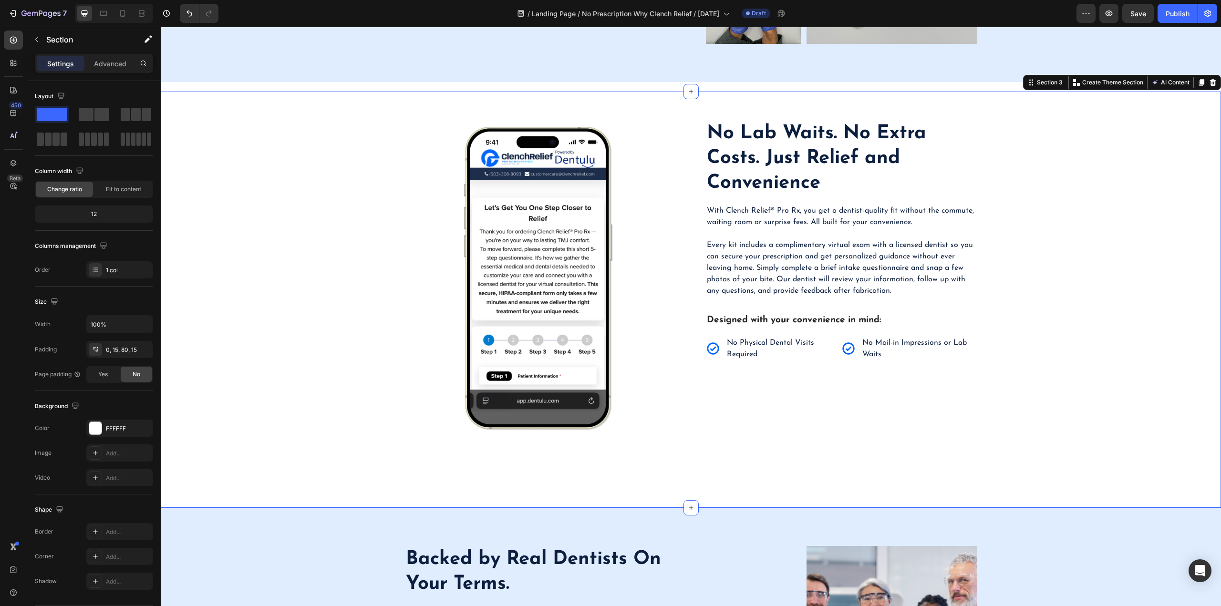
click at [341, 115] on div "No Lab Waits. No Extra Costs. Just Relief and Convenience Heading With Clench R…" at bounding box center [691, 281] width 1046 height 378
click at [1209, 84] on icon at bounding box center [1213, 83] width 8 height 8
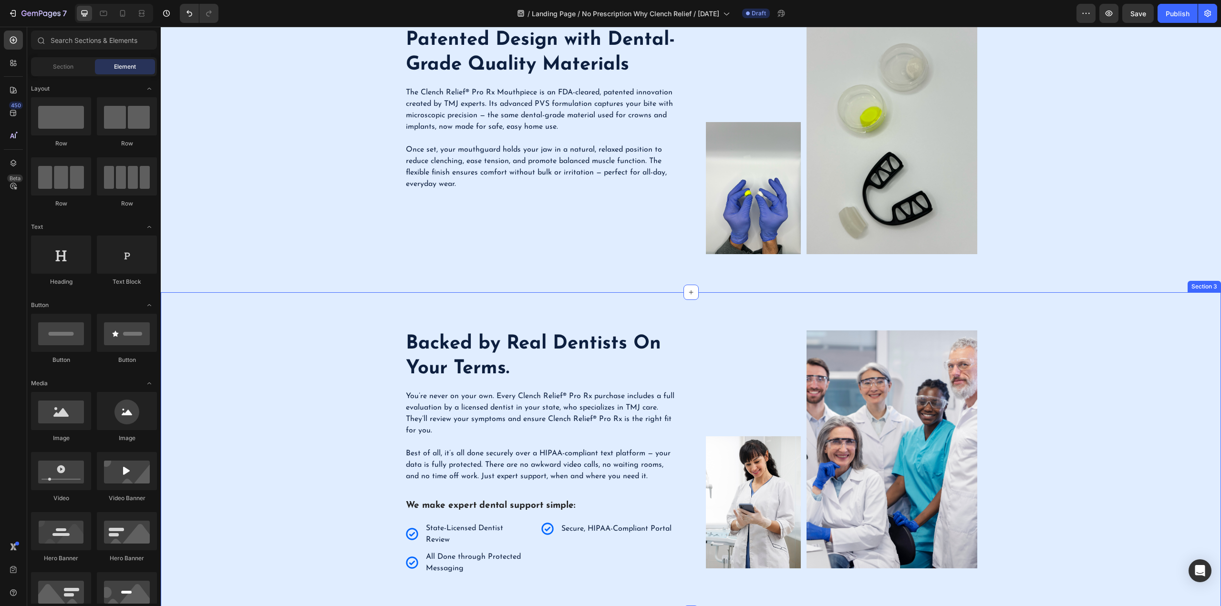
scroll to position [334, 0]
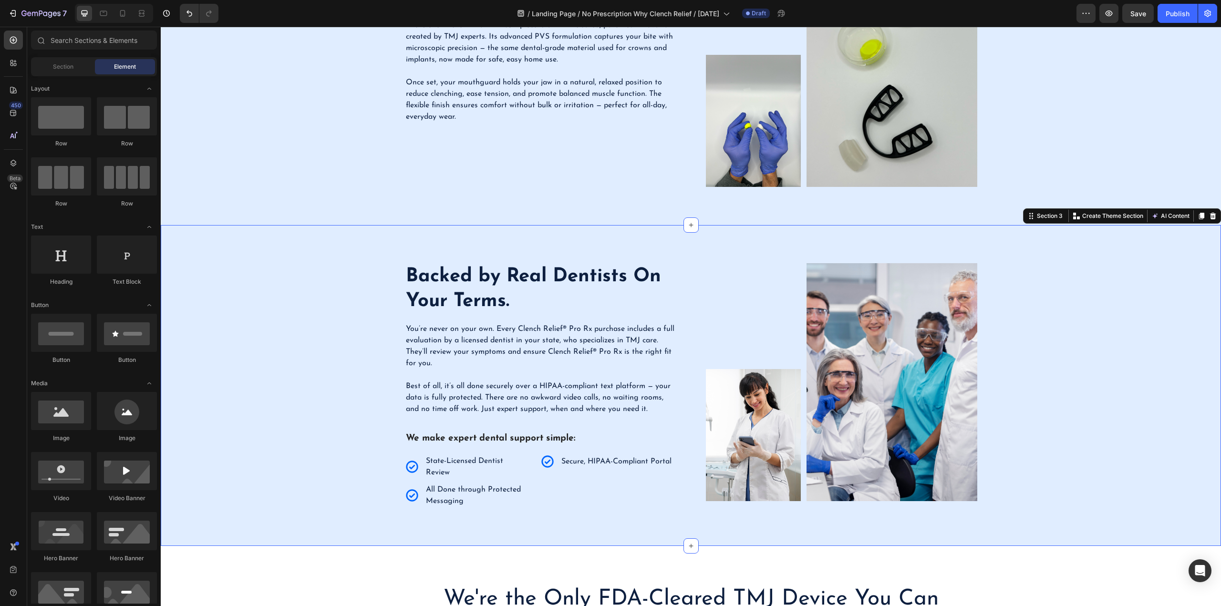
click at [284, 309] on div "Backed by Real Dentists On Your Terms. Heading You’re never on your own. Every …" at bounding box center [691, 385] width 1046 height 245
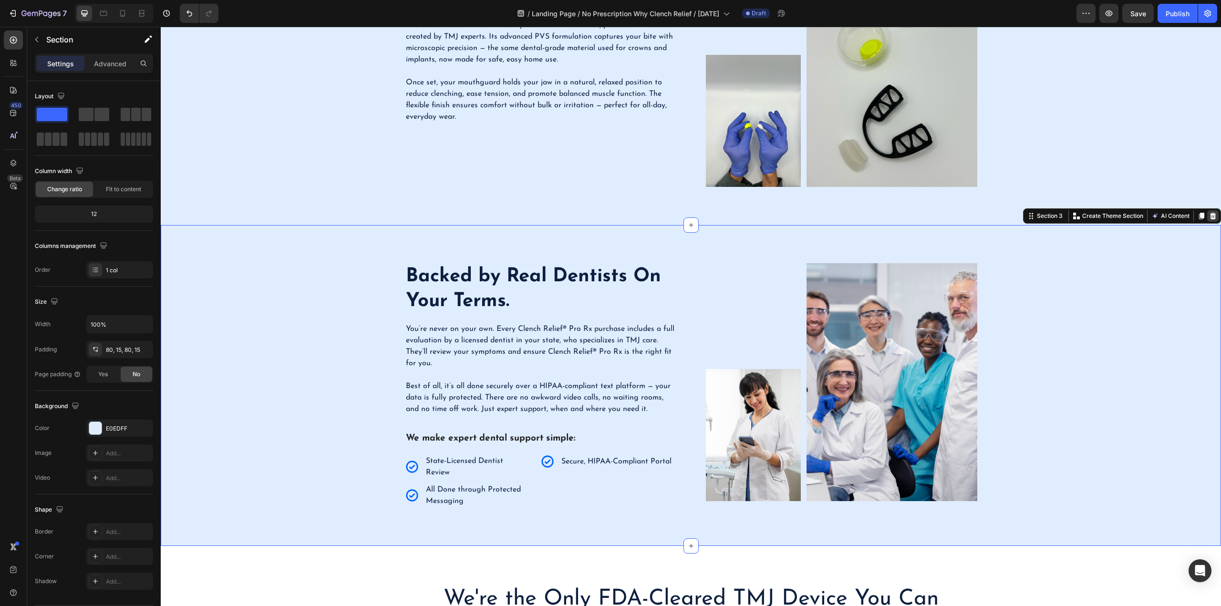
click at [1209, 216] on icon at bounding box center [1213, 216] width 8 height 8
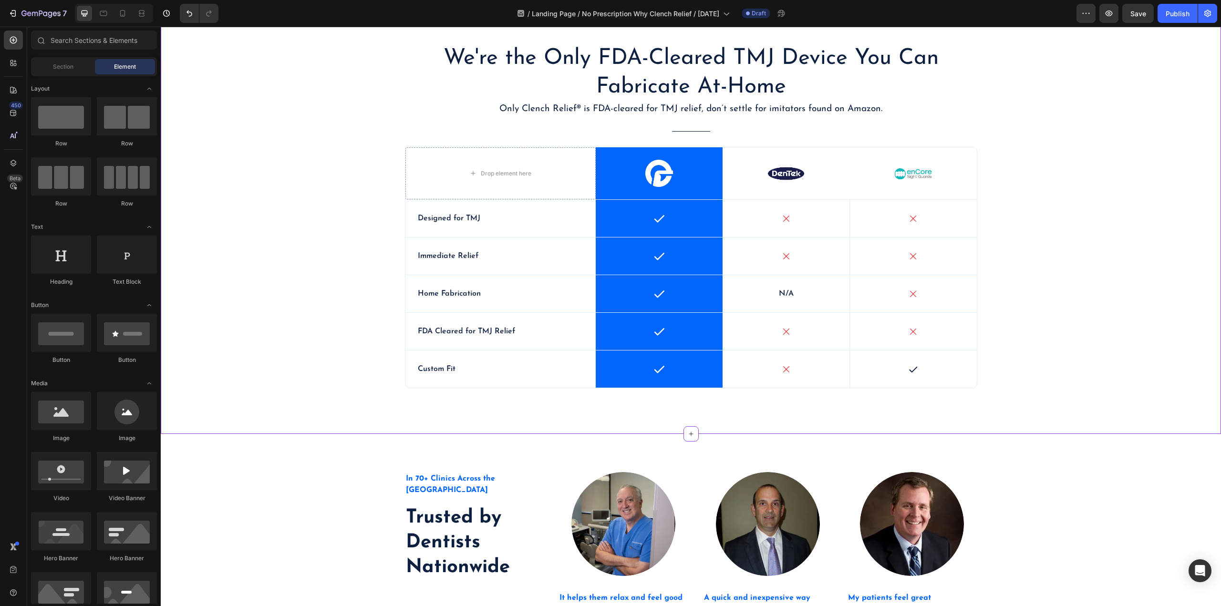
scroll to position [572, 0]
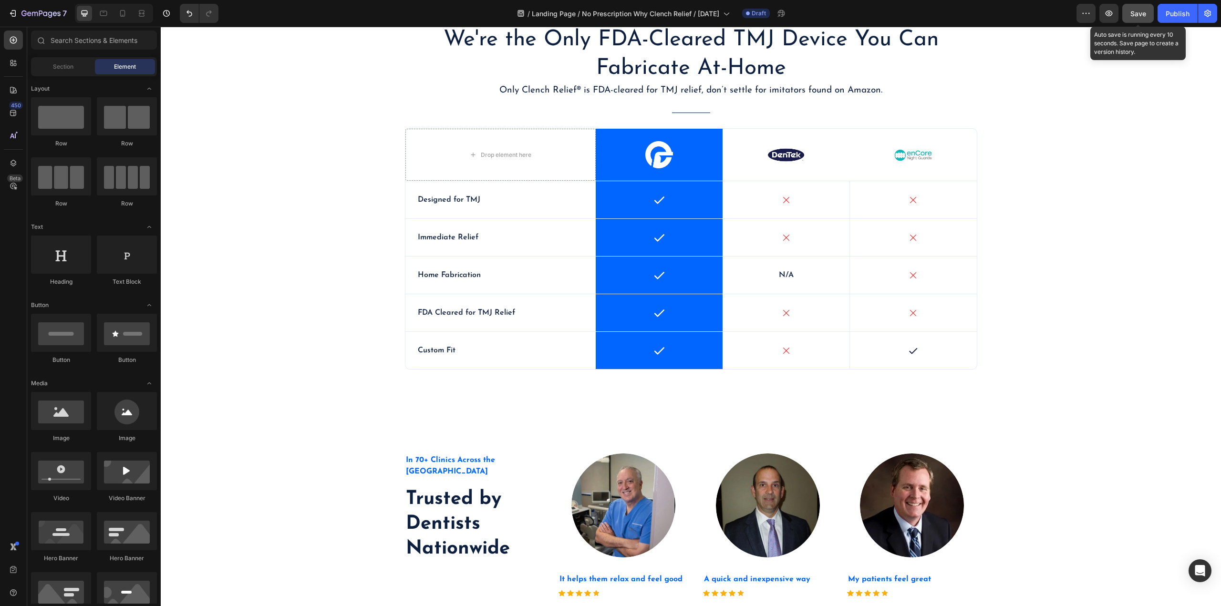
click at [1131, 20] on button "Save" at bounding box center [1137, 13] width 31 height 19
click at [1141, 19] on button "Save" at bounding box center [1137, 13] width 31 height 19
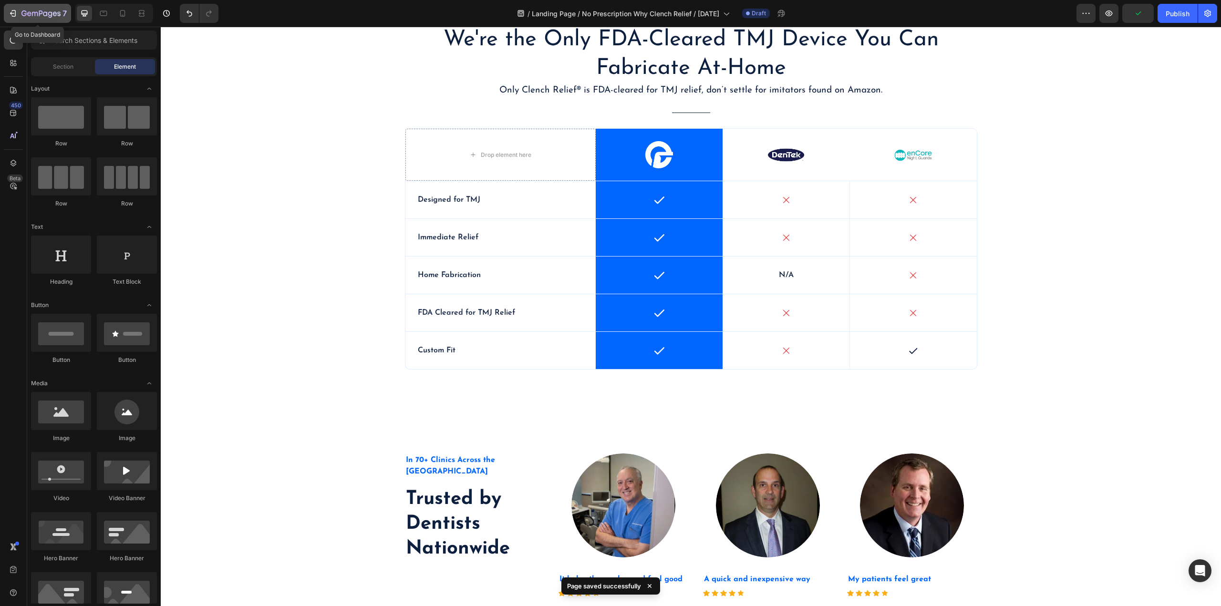
click at [14, 9] on icon "button" at bounding box center [13, 14] width 10 height 10
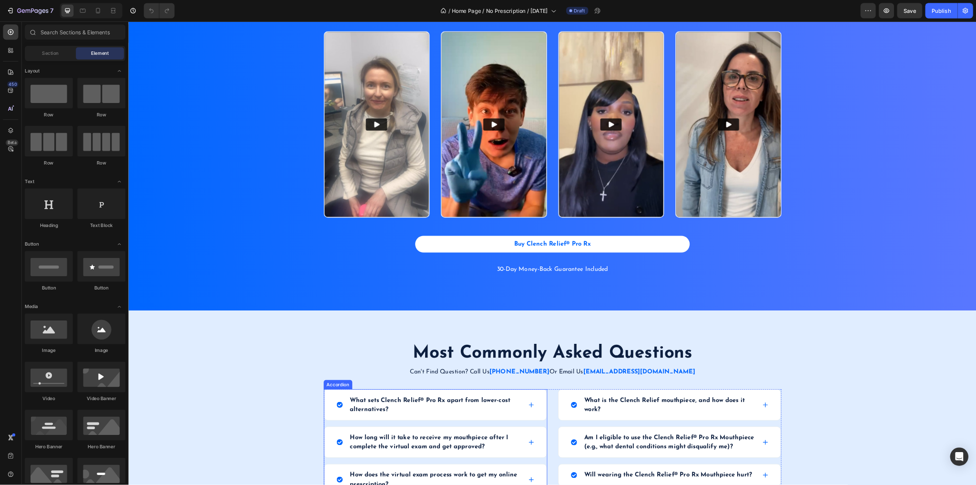
scroll to position [1955, 0]
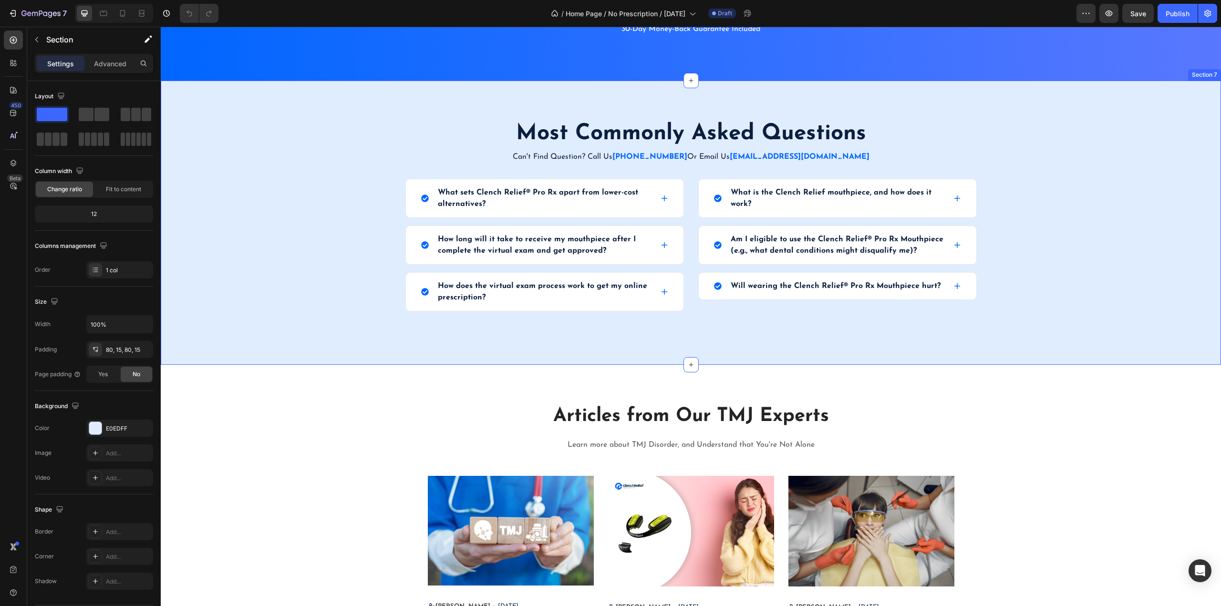
click at [350, 223] on div "Most Commonly Asked Questions Heading Can't Find Question? Call Us [PHONE_NUMBE…" at bounding box center [691, 223] width 1046 height 208
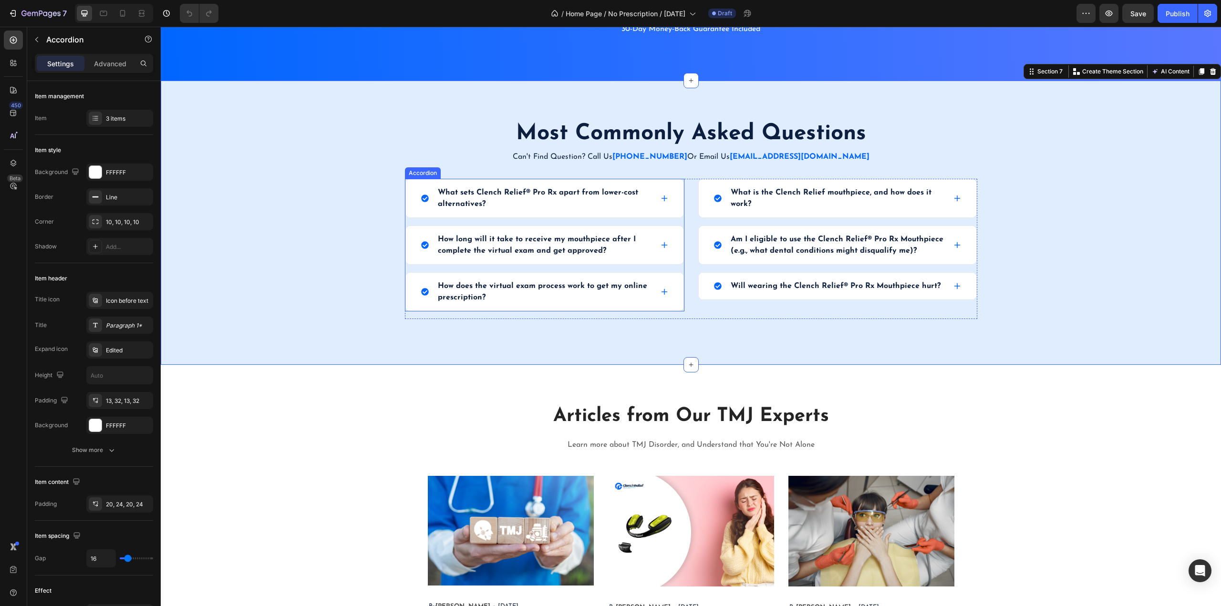
click at [661, 200] on icon at bounding box center [664, 198] width 6 height 6
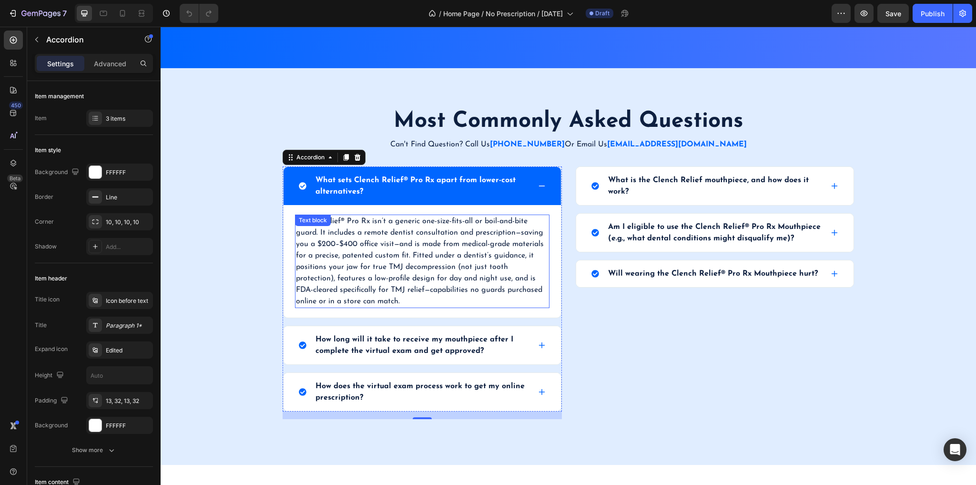
scroll to position [1993, 0]
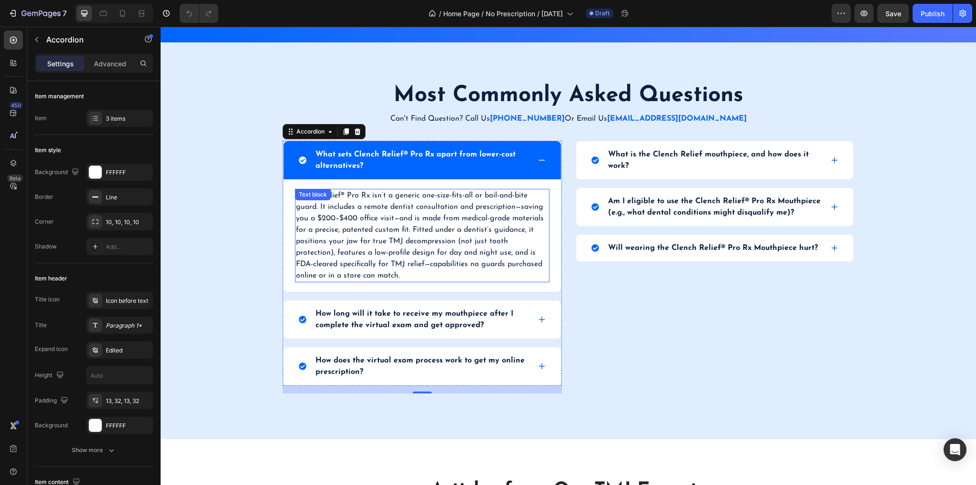
click at [321, 209] on p "Clench Relief® Pro Rx isn’t a generic one-size-fits-all or boil-and-bite guard.…" at bounding box center [422, 236] width 253 height 92
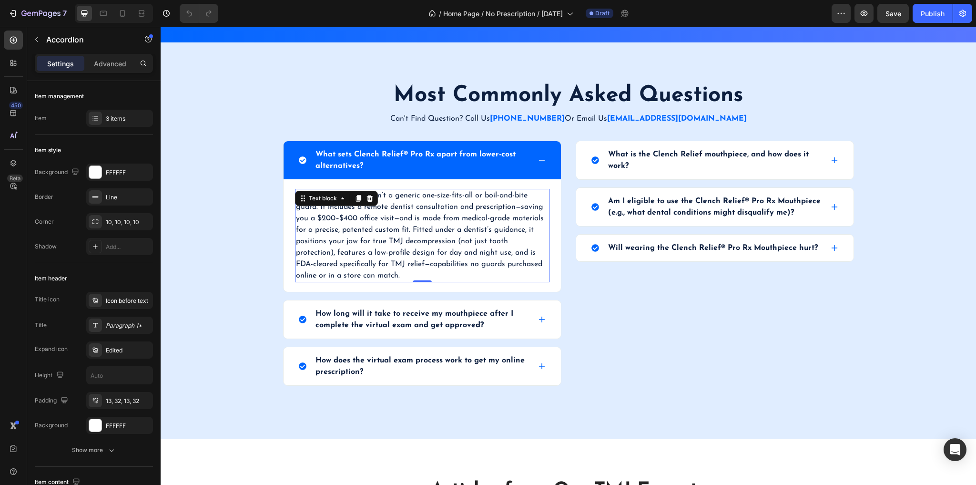
click at [321, 209] on p "Clench Relief® Pro Rx isn’t a generic one-size-fits-all or boil-and-bite guard.…" at bounding box center [422, 236] width 253 height 92
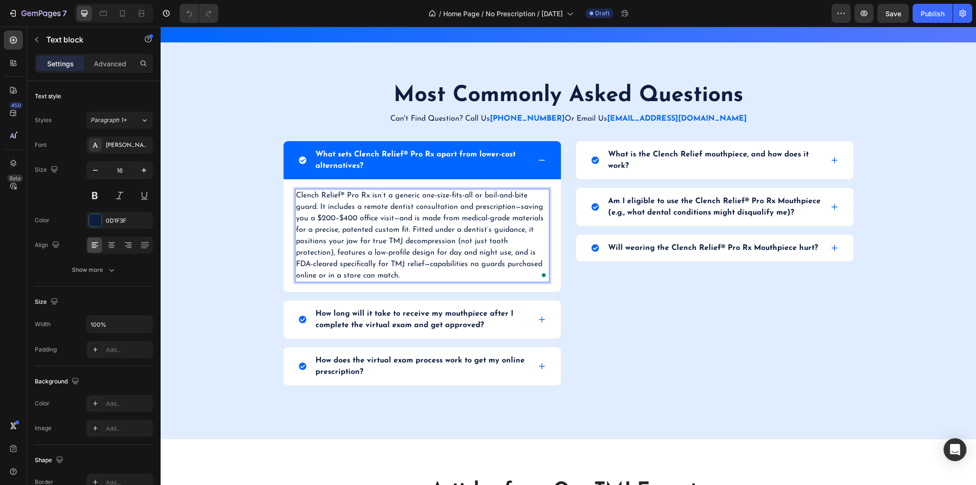
click at [319, 207] on p "Clench Relief® Pro Rx isn’t a generic one-size-fits-all or boil-and-bite guard.…" at bounding box center [422, 236] width 253 height 92
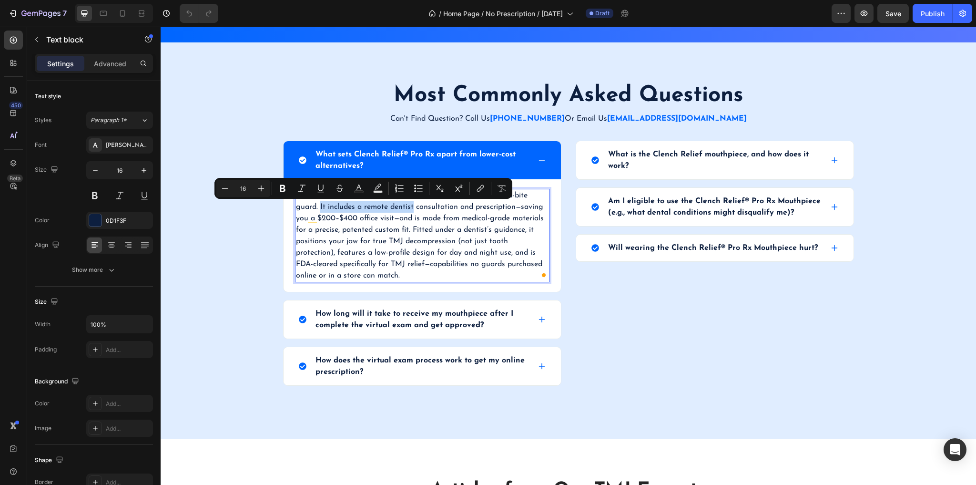
drag, startPoint x: 318, startPoint y: 206, endPoint x: 411, endPoint y: 206, distance: 93.0
click at [411, 206] on p "Clench Relief® Pro Rx isn’t a generic one-size-fits-all or boil-and-bite guard.…" at bounding box center [422, 236] width 253 height 92
click at [452, 206] on p "Clench Relief® Pro Rx isn’t a generic one-size-fits-all or boil-and-bite guard.…" at bounding box center [422, 236] width 253 height 92
drag, startPoint x: 452, startPoint y: 205, endPoint x: 385, endPoint y: 208, distance: 67.3
click at [355, 203] on p "Clench Relief® Pro Rx isn’t a generic one-size-fits-all or boil-and-bite guard.…" at bounding box center [422, 236] width 253 height 92
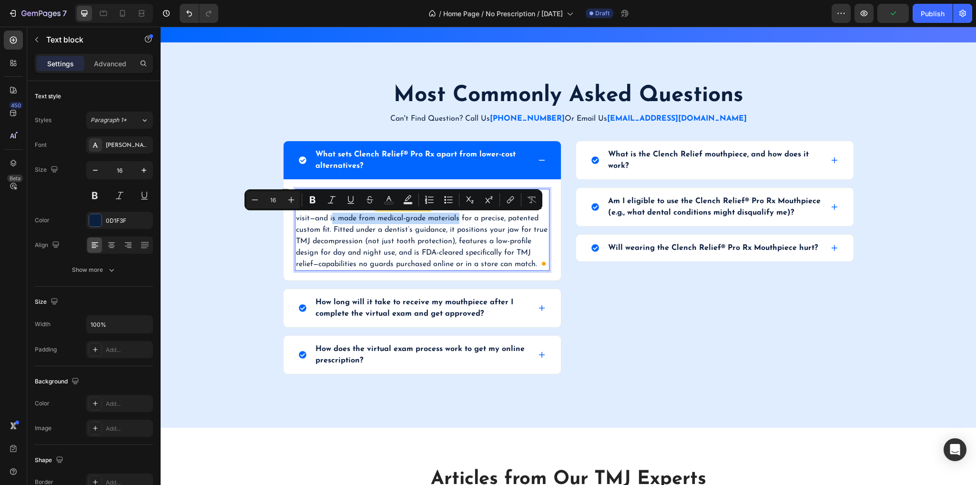
drag, startPoint x: 328, startPoint y: 219, endPoint x: 457, endPoint y: 222, distance: 128.8
click at [457, 222] on p "Clench Relief® Pro Rx isn’t a generic one-size-fits-all or boil-and-bite guard.…" at bounding box center [422, 230] width 253 height 80
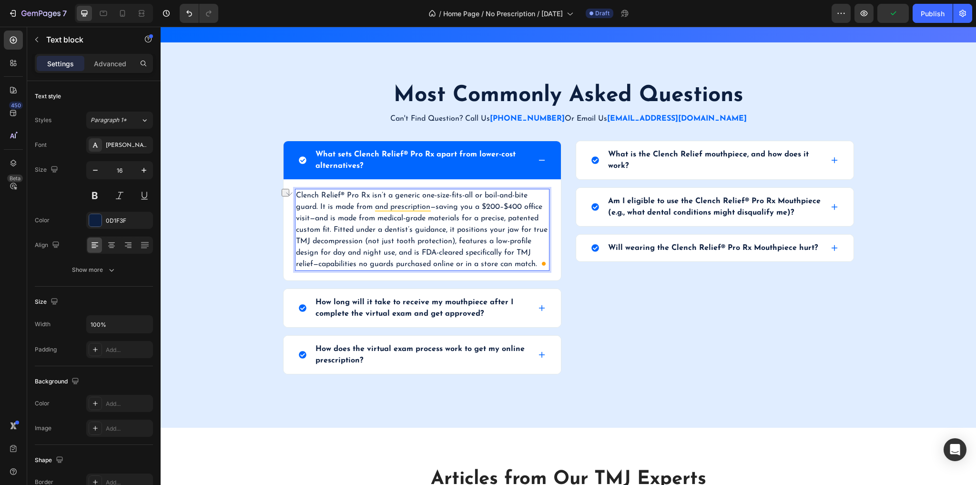
click at [326, 219] on p "Clench Relief® Pro Rx isn’t a generic one-size-fits-all or boil-and-bite guard.…" at bounding box center [422, 230] width 253 height 80
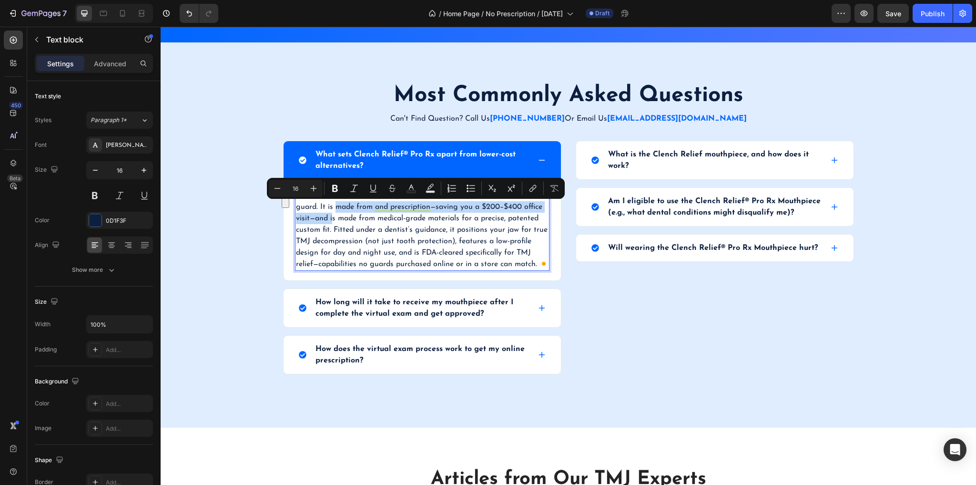
drag, startPoint x: 328, startPoint y: 218, endPoint x: 332, endPoint y: 208, distance: 10.9
click at [332, 208] on p "Clench Relief® Pro Rx isn’t a generic one-size-fits-all or boil-and-bite guard.…" at bounding box center [422, 230] width 253 height 80
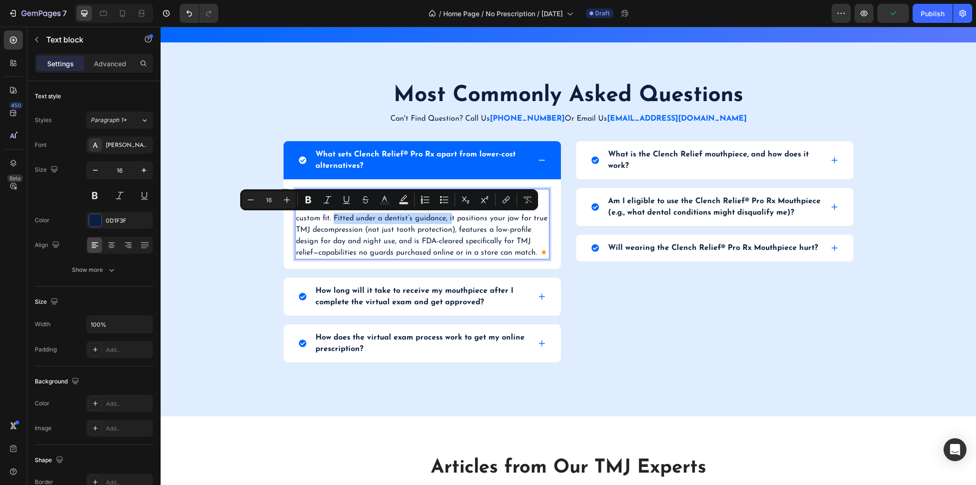
drag, startPoint x: 449, startPoint y: 218, endPoint x: 330, endPoint y: 219, distance: 119.2
click at [330, 219] on p "Clench Relief® Pro Rx isn’t a generic one-size-fits-all or boil-and-bite guard.…" at bounding box center [422, 224] width 253 height 69
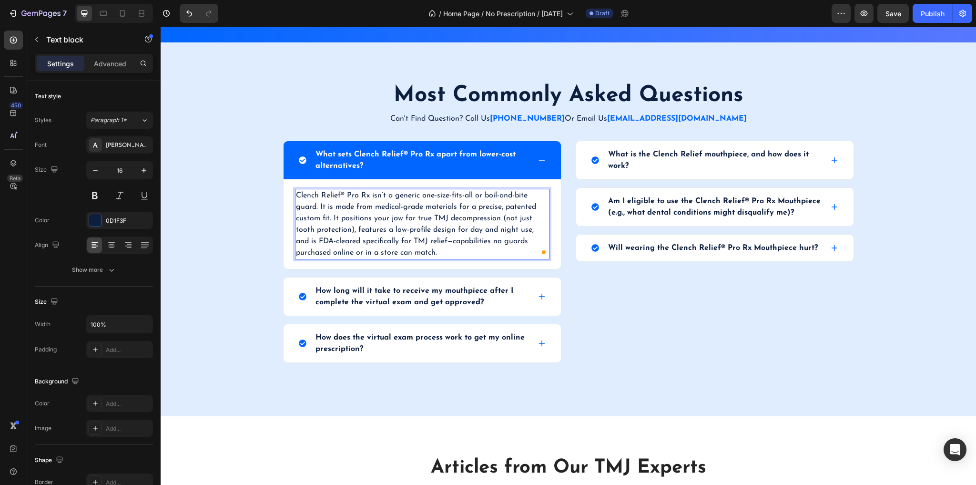
click at [509, 209] on p "Clench Relief® Pro Rx isn’t a generic one-size-fits-all or boil-and-bite guard.…" at bounding box center [422, 224] width 253 height 69
click at [507, 208] on p "Clench Relief® Pro Rx isn’t a generic one-size-fits-all or boil-and-bite guard.…" at bounding box center [422, 224] width 253 height 69
click at [505, 206] on p "Clench Relief® Pro Rx isn’t a generic one-size-fits-all or boil-and-bite guard.…" at bounding box center [422, 224] width 253 height 69
click at [318, 207] on p "Clench Relief® Pro Rx isn’t a generic one-size-fits-all or boil-and-bite guard.…" at bounding box center [422, 224] width 253 height 69
click at [330, 217] on p "Clench Relief® Pro Rx isn’t a generic one-size-fits-all or boil-and-bite guard.…" at bounding box center [422, 224] width 253 height 69
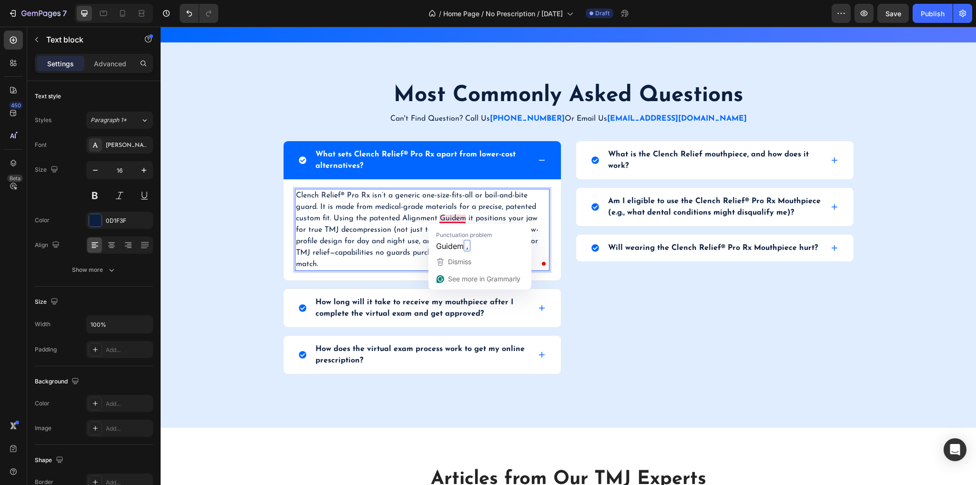
click at [460, 218] on p "Clench Relief® Pro Rx isn’t a generic one-size-fits-all or boil-and-bite guard.…" at bounding box center [422, 230] width 253 height 80
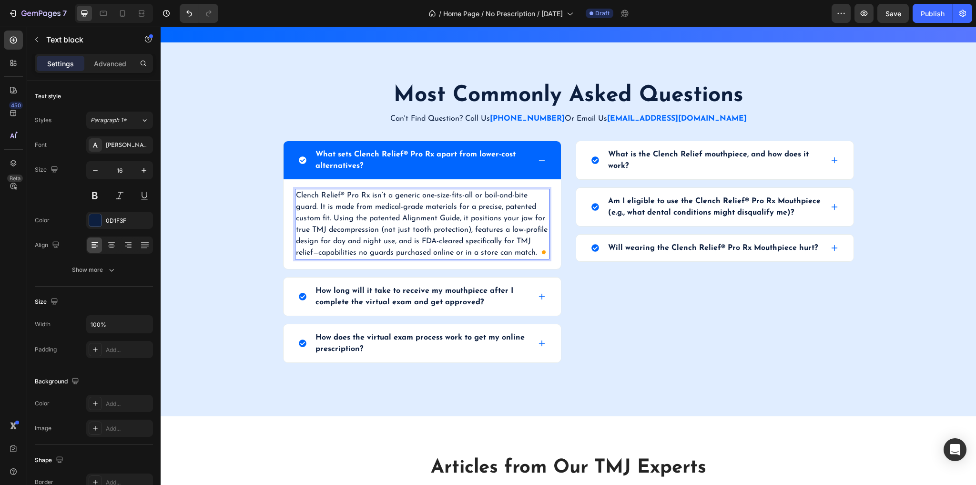
click at [402, 217] on p "Clench Relief® Pro Rx isn’t a generic one-size-fits-all or boil-and-bite guard.…" at bounding box center [422, 224] width 253 height 69
click at [401, 217] on p "Clench Relief® Pro Rx isn’t a generic one-size-fits-all or boil-and-bite guard.…" at bounding box center [422, 224] width 253 height 69
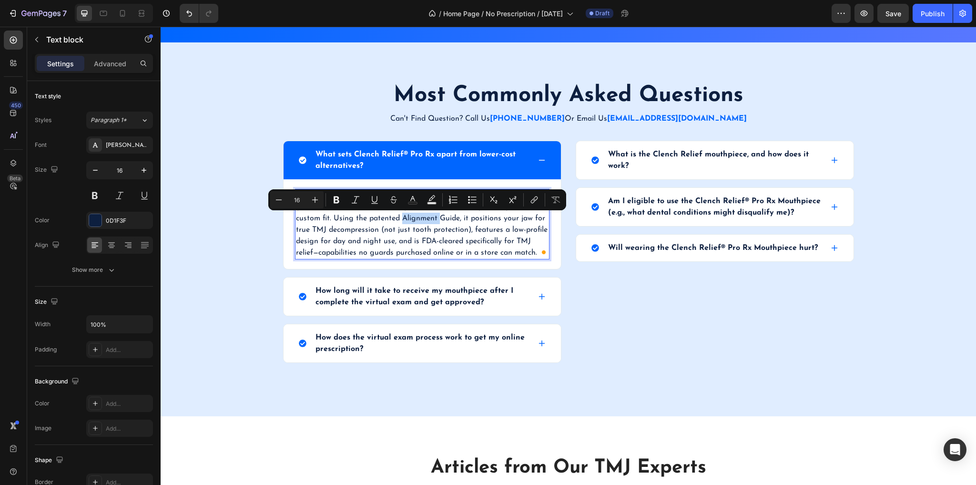
click at [401, 217] on p "Clench Relief® Pro Rx isn’t a generic one-size-fits-all or boil-and-bite guard.…" at bounding box center [422, 224] width 253 height 69
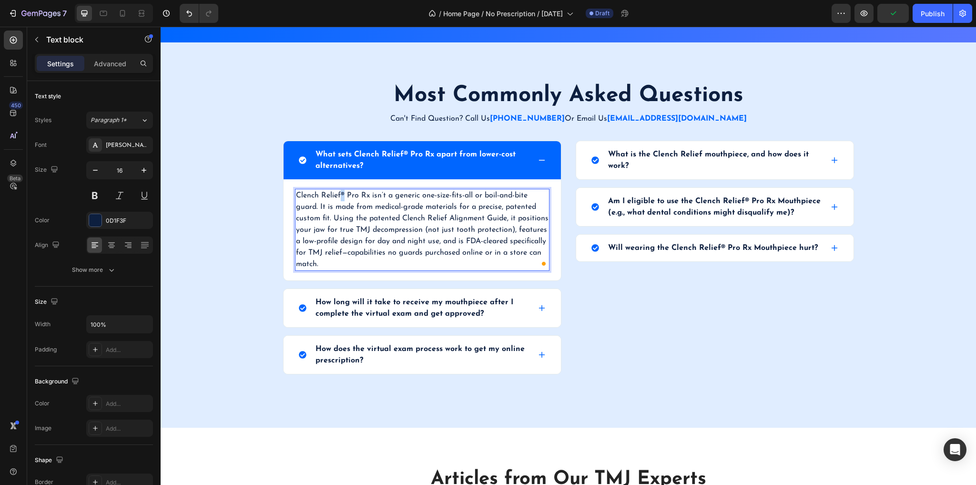
click at [341, 195] on p "Clench Relief® Pro Rx isn’t a generic one-size-fits-all or boil-and-bite guard.…" at bounding box center [422, 230] width 253 height 80
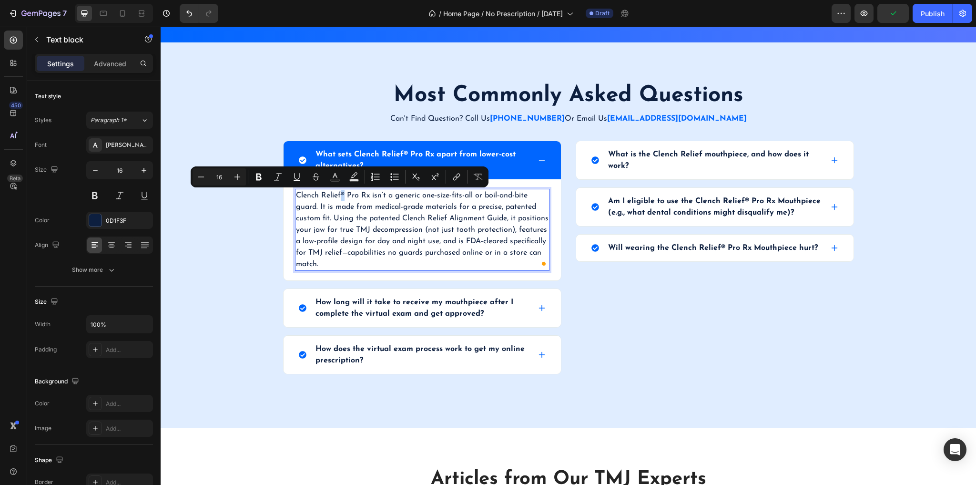
copy p "®"
click at [442, 217] on p "Clench Relief® Pro Rx isn’t a generic one-size-fits-all or boil-and-bite guard.…" at bounding box center [422, 230] width 253 height 80
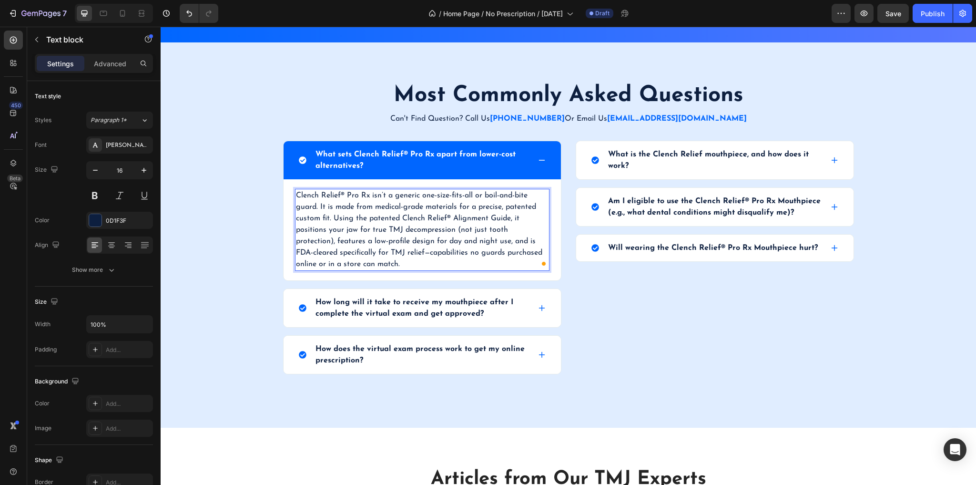
click at [437, 264] on p "Clench Relief® Pro Rx isn’t a generic one-size-fits-all or boil-and-bite guard.…" at bounding box center [422, 230] width 253 height 80
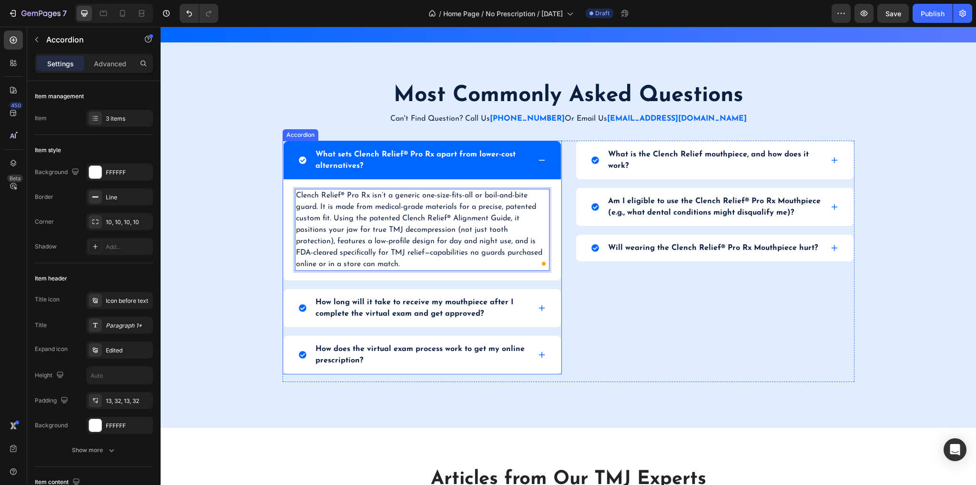
click at [539, 162] on icon at bounding box center [542, 160] width 8 height 8
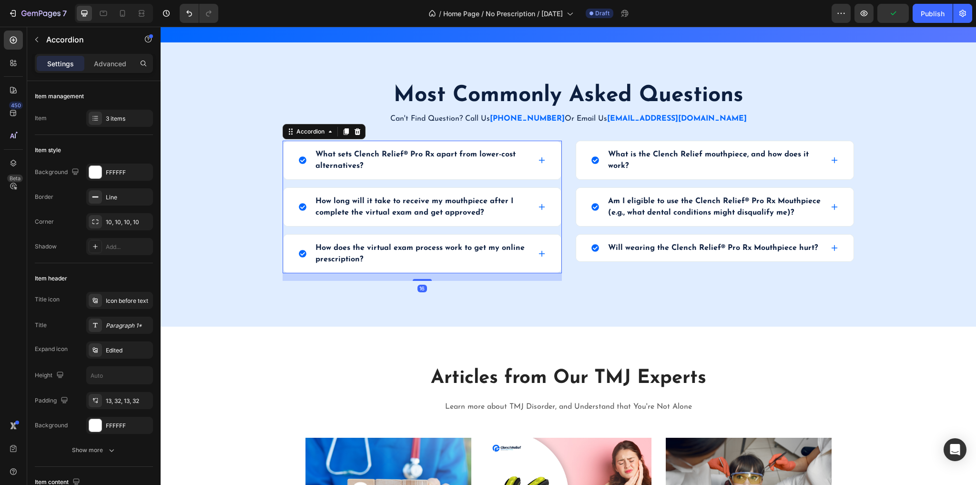
click at [540, 205] on icon at bounding box center [542, 207] width 8 height 8
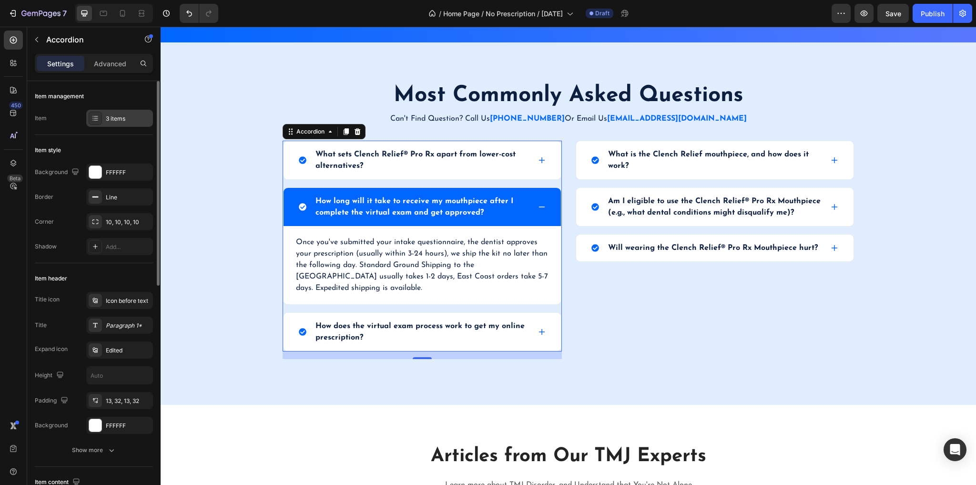
click at [122, 114] on div "3 items" at bounding box center [128, 118] width 45 height 9
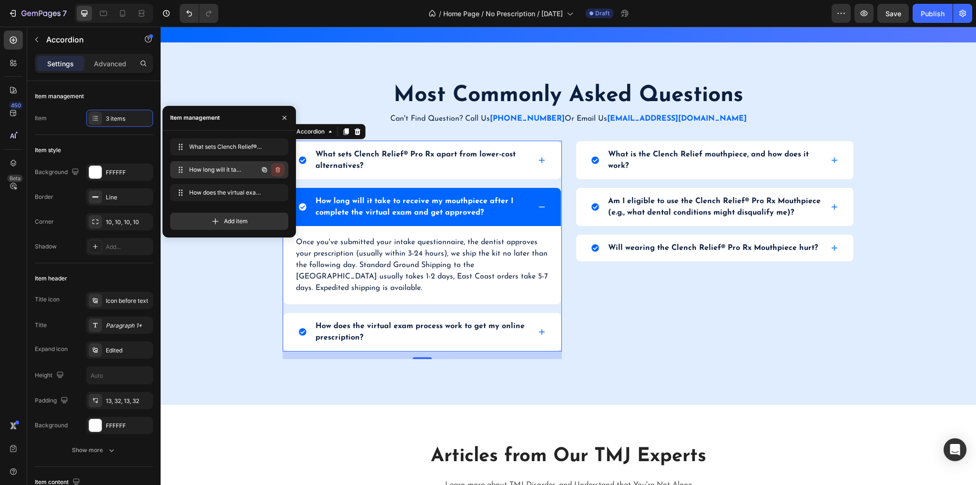
click at [283, 171] on button "button" at bounding box center [277, 169] width 13 height 13
click at [277, 171] on div "Delete" at bounding box center [272, 169] width 18 height 9
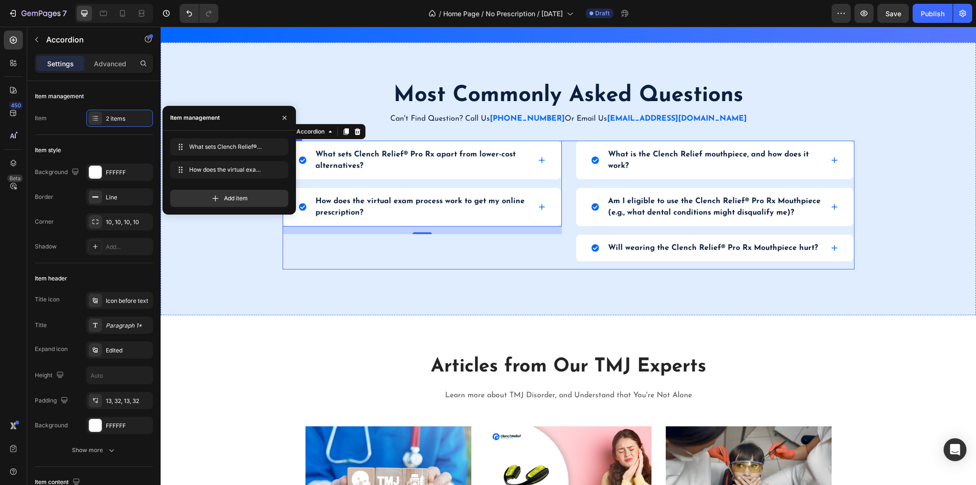
click at [349, 252] on div "What sets Clench Relief® Pro Rx apart from lower-cost alternatives? How does th…" at bounding box center [422, 205] width 279 height 129
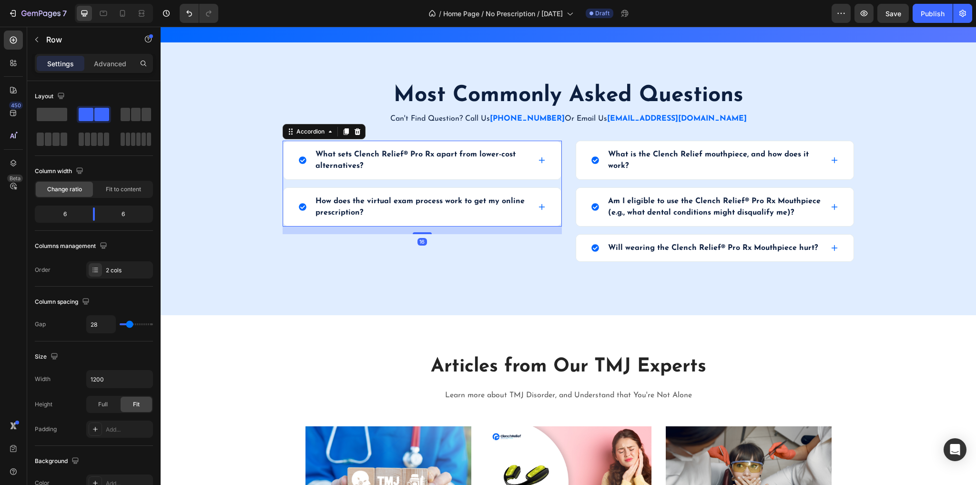
click at [545, 206] on div "How does the virtual exam process work to get my online prescription?" at bounding box center [422, 207] width 277 height 38
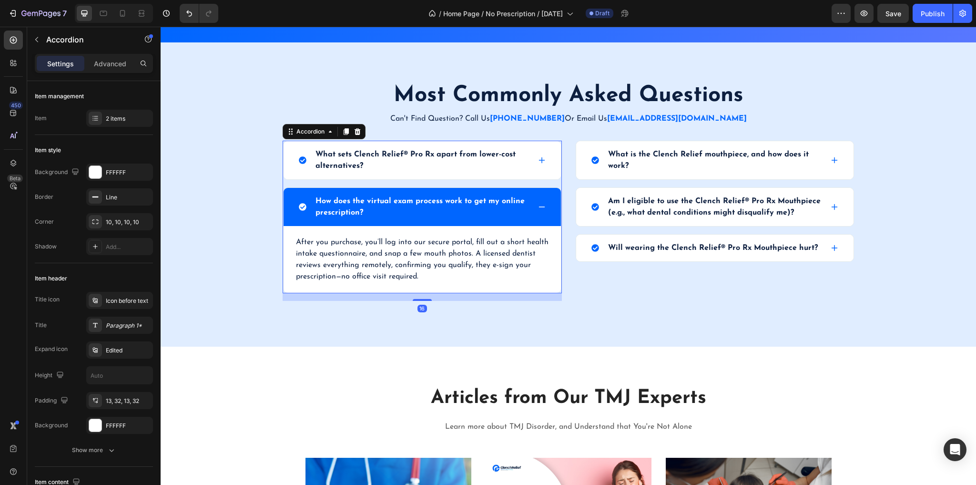
click at [545, 206] on div "How does the virtual exam process work to get my online prescription?" at bounding box center [422, 207] width 277 height 38
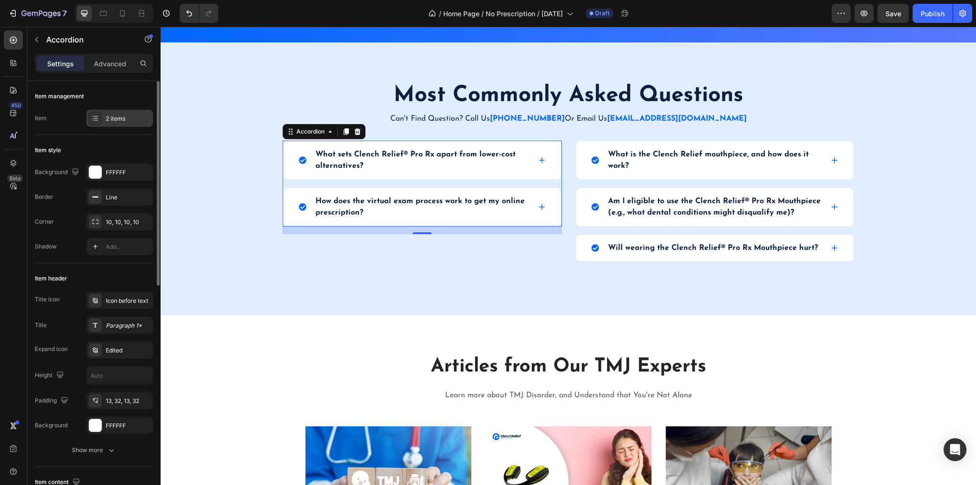
click at [97, 116] on icon at bounding box center [96, 116] width 4 height 0
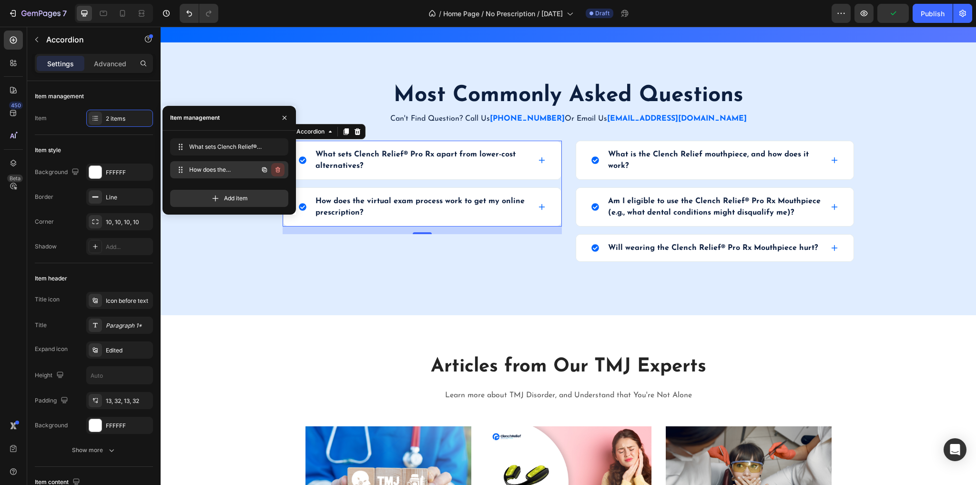
click at [280, 169] on icon "button" at bounding box center [278, 170] width 8 height 8
click at [277, 168] on div "Delete" at bounding box center [272, 169] width 18 height 9
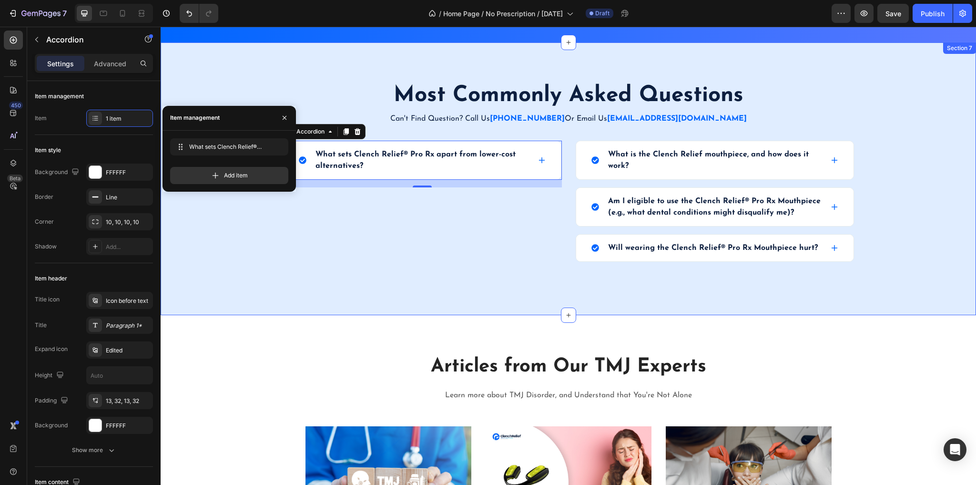
click at [885, 170] on div "Most Commonly Asked Questions Heading Can't Find Question? Call Us (503) 308 80…" at bounding box center [569, 179] width 802 height 196
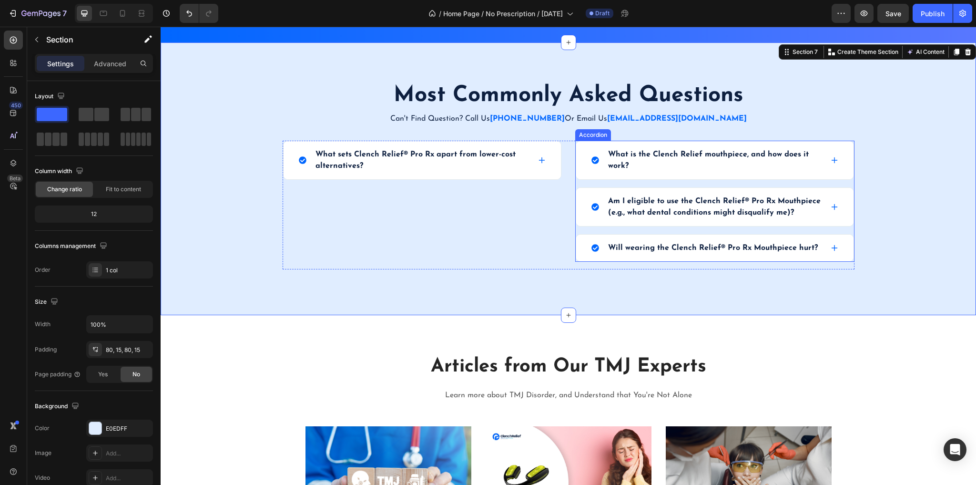
click at [843, 168] on div "What is the Clench Relief mouthpiece, and how does it work?" at bounding box center [714, 160] width 277 height 38
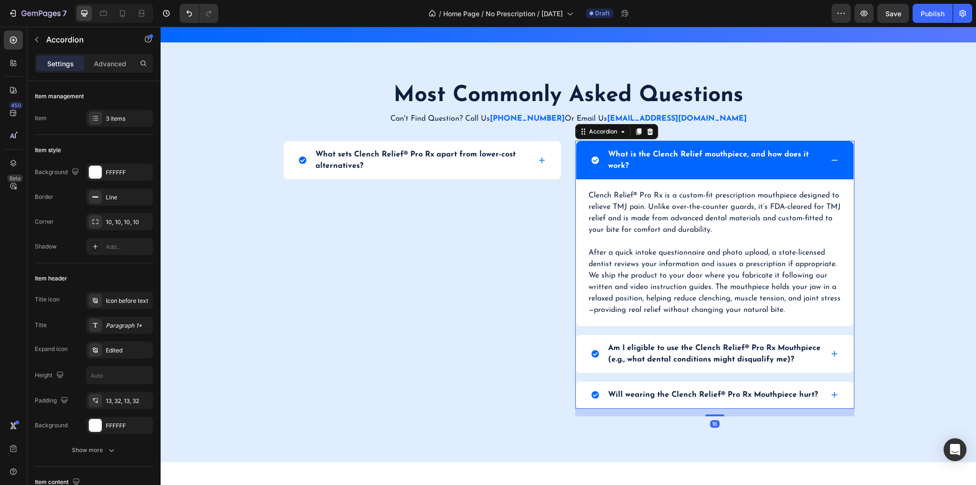
click at [843, 168] on div "What is the Clench Relief mouthpiece, and how does it work?" at bounding box center [714, 160] width 277 height 38
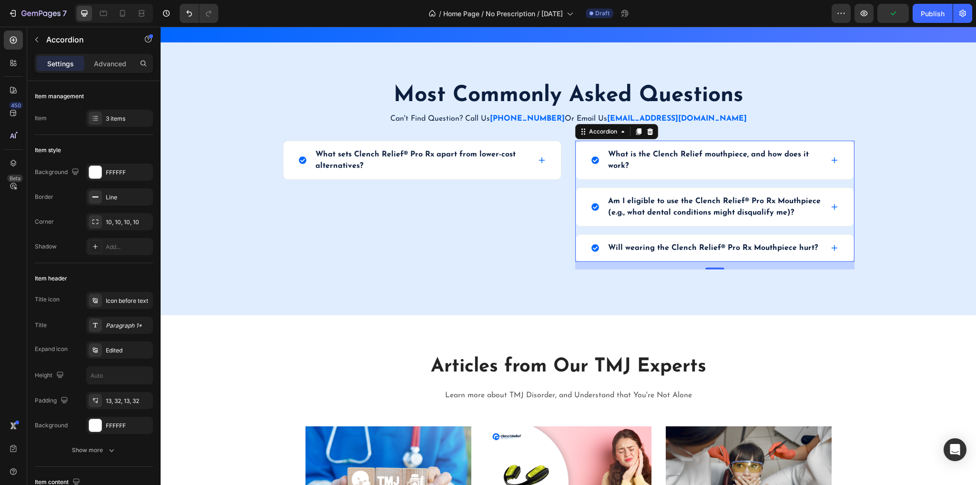
click at [829, 165] on div "What is the Clench Relief mouthpiece, and how does it work?" at bounding box center [714, 160] width 277 height 38
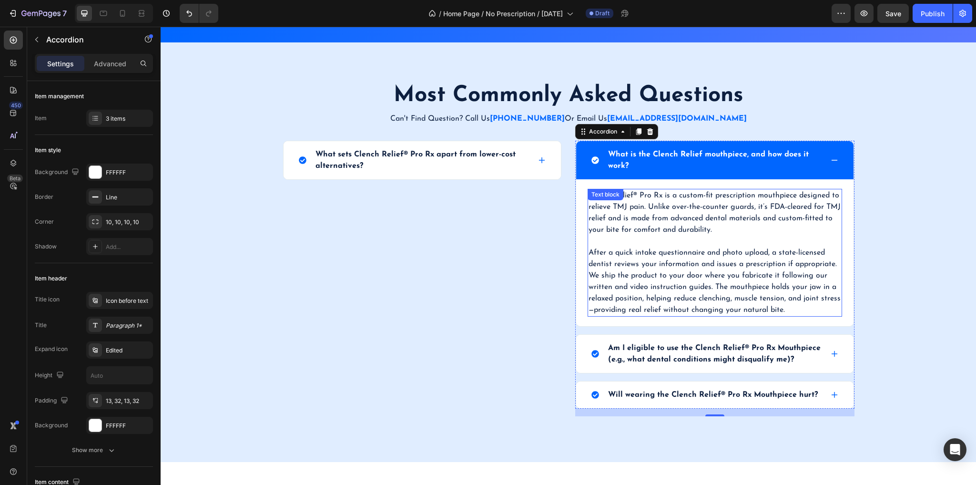
click at [597, 273] on p "After a quick intake questionnaire and photo upload, a state-licensed dentist r…" at bounding box center [715, 281] width 253 height 69
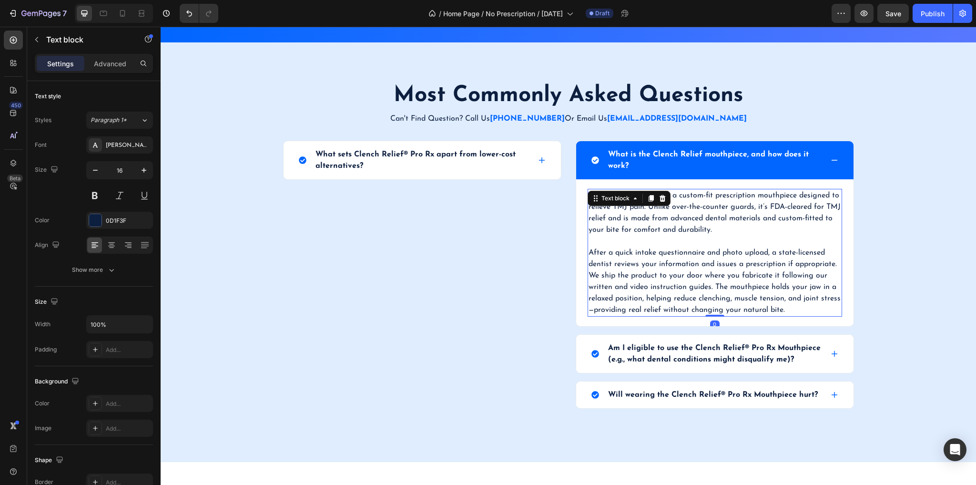
click at [589, 271] on p "After a quick intake questionnaire and photo upload, a state-licensed dentist r…" at bounding box center [715, 281] width 253 height 69
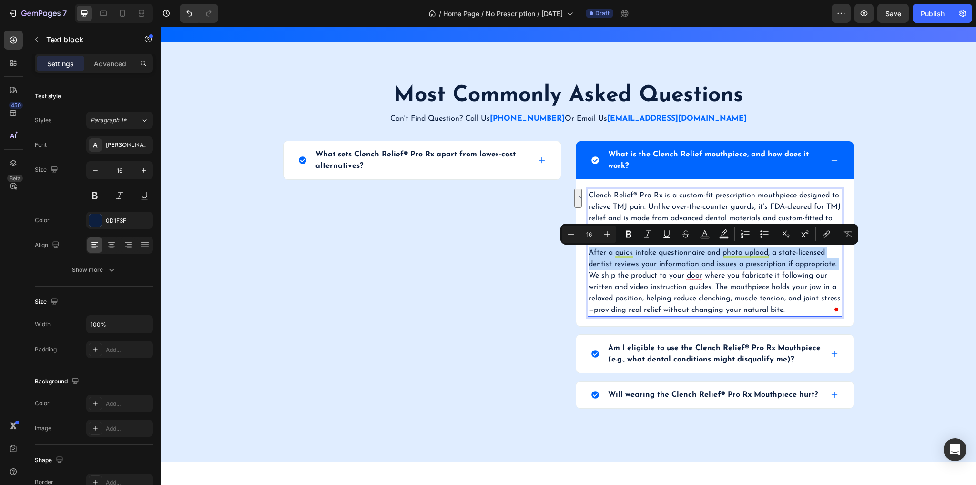
drag, startPoint x: 587, startPoint y: 276, endPoint x: 586, endPoint y: 254, distance: 21.5
click at [589, 254] on p "After a quick intake questionnaire and photo upload, a state-licensed dentist r…" at bounding box center [715, 281] width 253 height 69
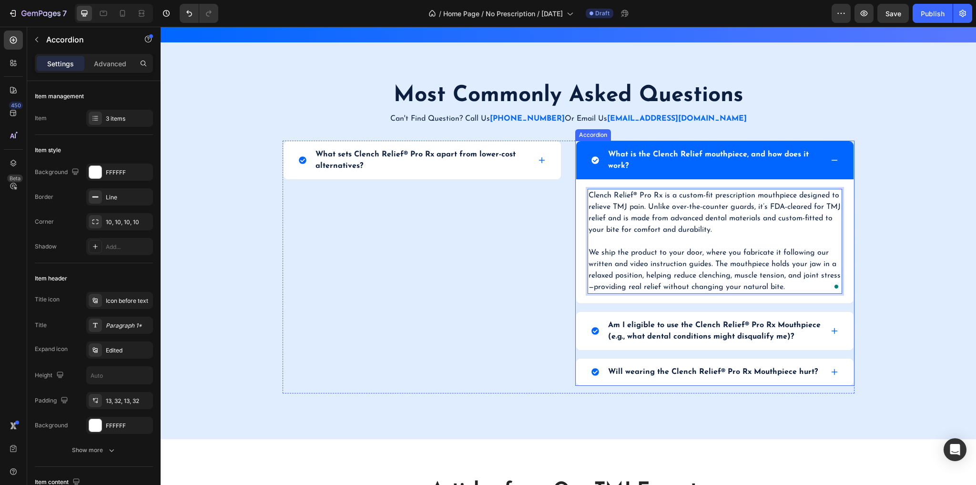
click at [831, 160] on icon at bounding box center [835, 160] width 8 height 8
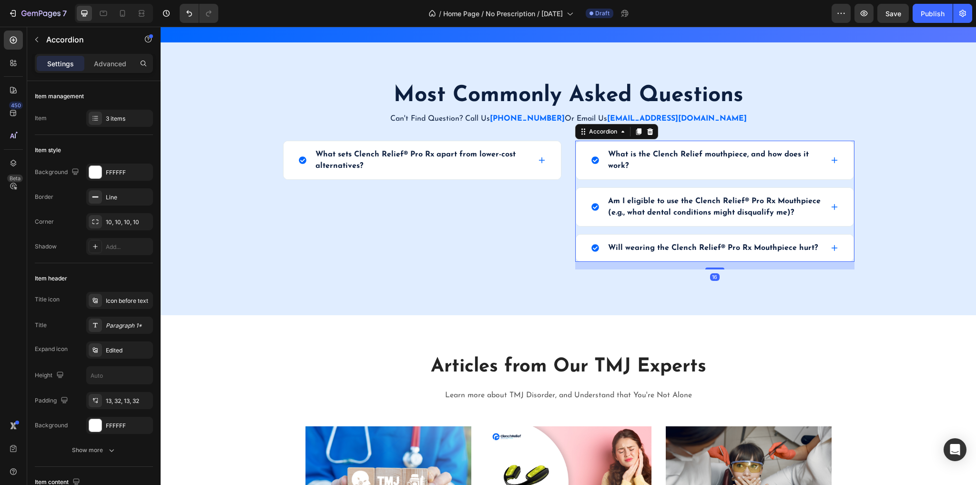
click at [832, 206] on icon at bounding box center [835, 207] width 6 height 6
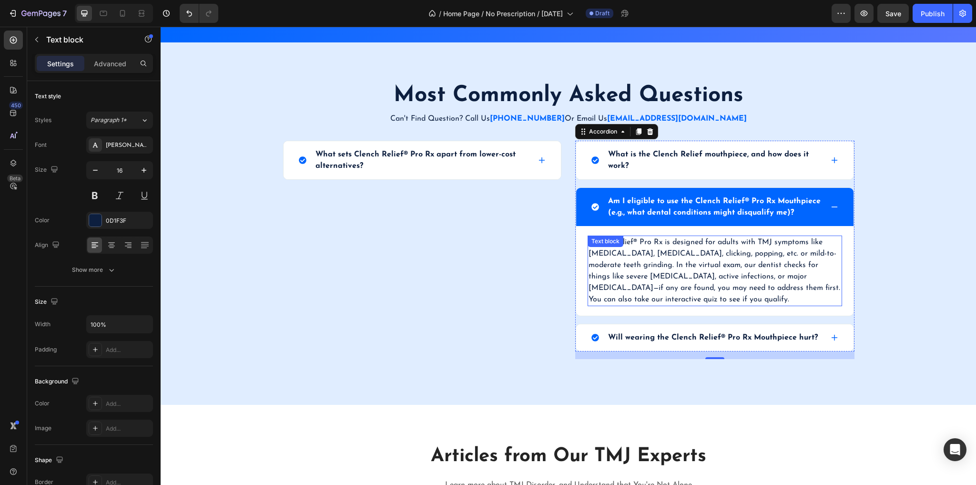
click at [681, 282] on p "Clench Relief® Pro Rx is designed for adults with TMJ symptoms like jaw pain, n…" at bounding box center [715, 270] width 253 height 69
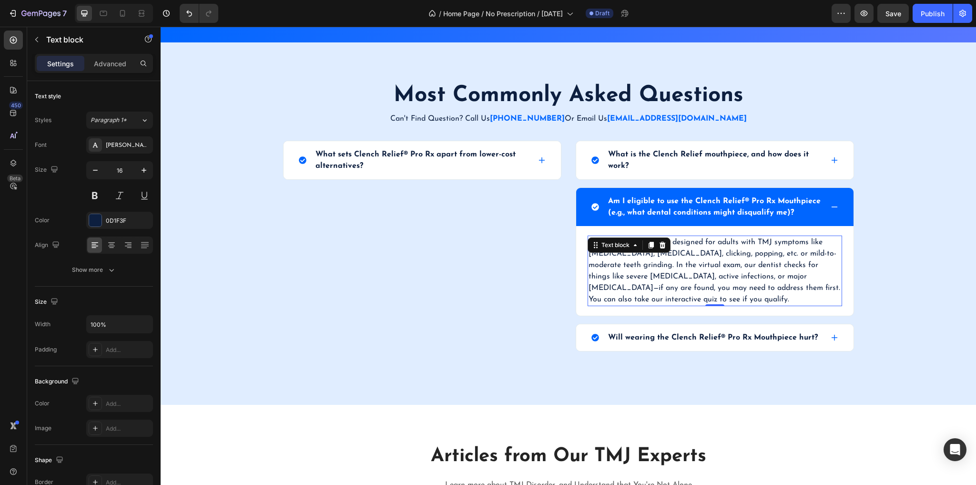
click at [651, 283] on p "Clench Relief® Pro Rx is designed for adults with TMJ symptoms like jaw pain, n…" at bounding box center [715, 270] width 253 height 69
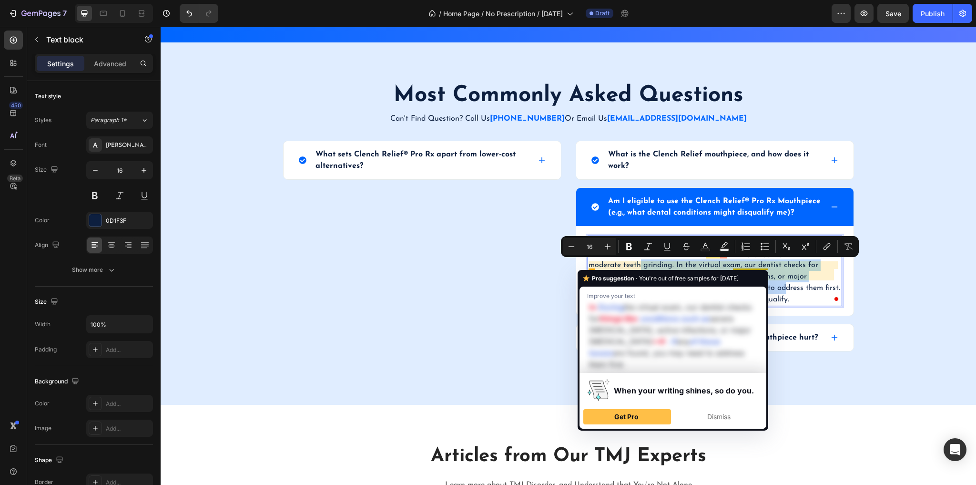
drag, startPoint x: 652, startPoint y: 285, endPoint x: 586, endPoint y: 264, distance: 69.4
click at [589, 264] on p "Clench Relief® Pro Rx is designed for adults with TMJ symptoms like jaw pain, n…" at bounding box center [715, 270] width 253 height 69
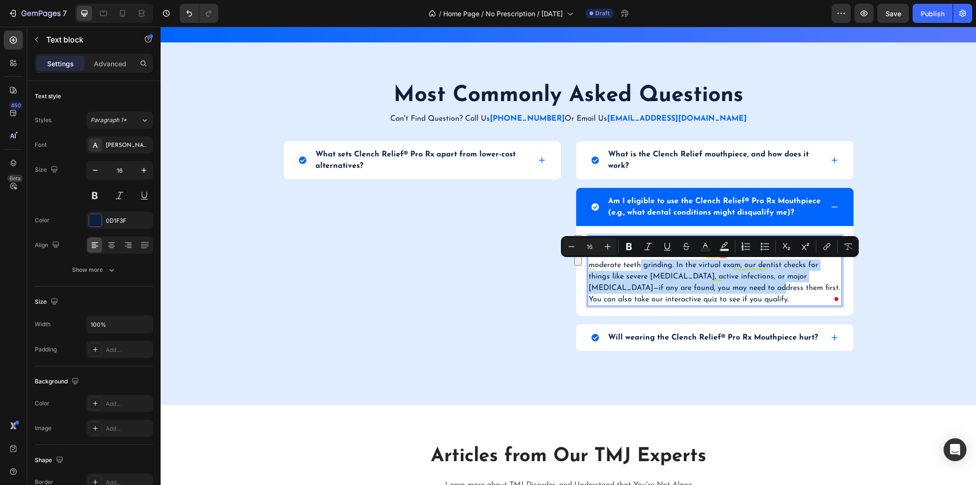
click at [637, 269] on p "Clench Relief® Pro Rx is designed for adults with TMJ symptoms like jaw pain, n…" at bounding box center [715, 270] width 253 height 69
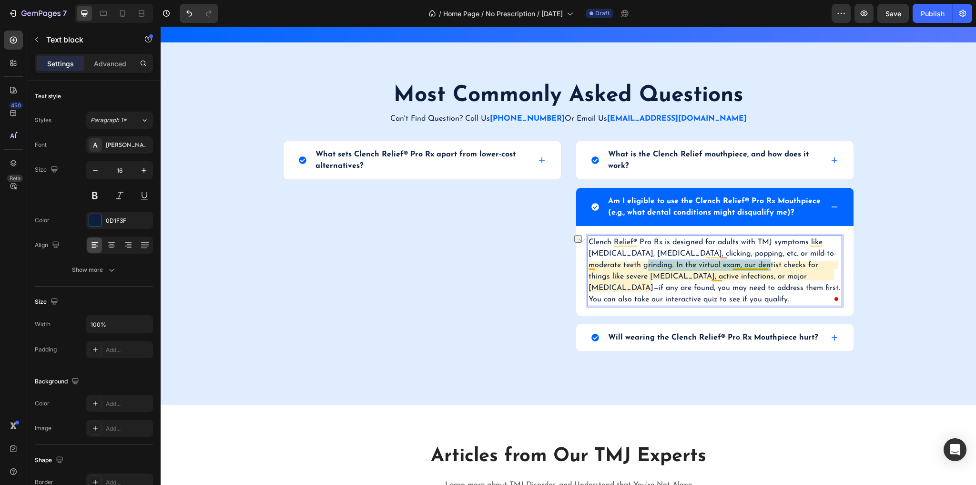
drag, startPoint x: 715, startPoint y: 265, endPoint x: 591, endPoint y: 267, distance: 124.0
click at [591, 267] on p "Clench Relief® Pro Rx is designed for adults with TMJ symptoms like jaw pain, n…" at bounding box center [715, 270] width 253 height 69
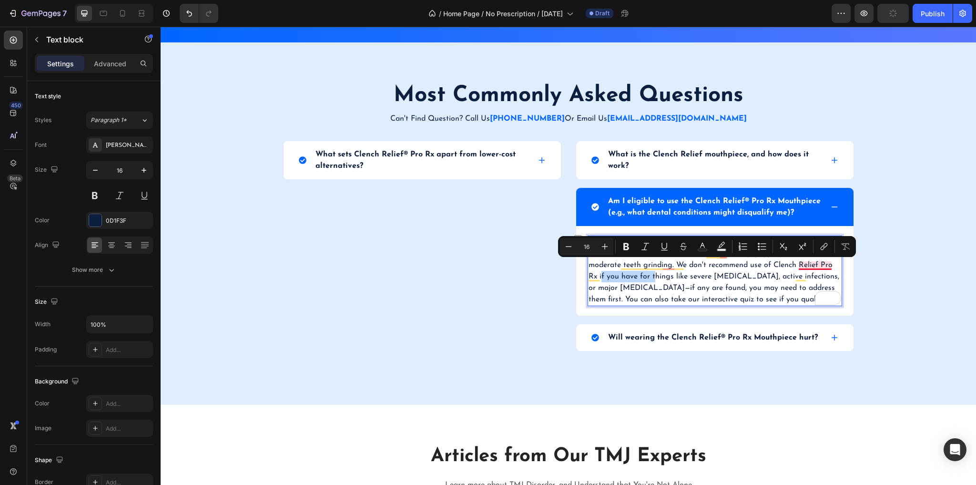
drag, startPoint x: 599, startPoint y: 277, endPoint x: 797, endPoint y: 266, distance: 198.7
click at [797, 266] on p "Clench Relief® Pro Rx is designed for adults with TMJ symptoms like jaw pain, n…" at bounding box center [715, 270] width 253 height 69
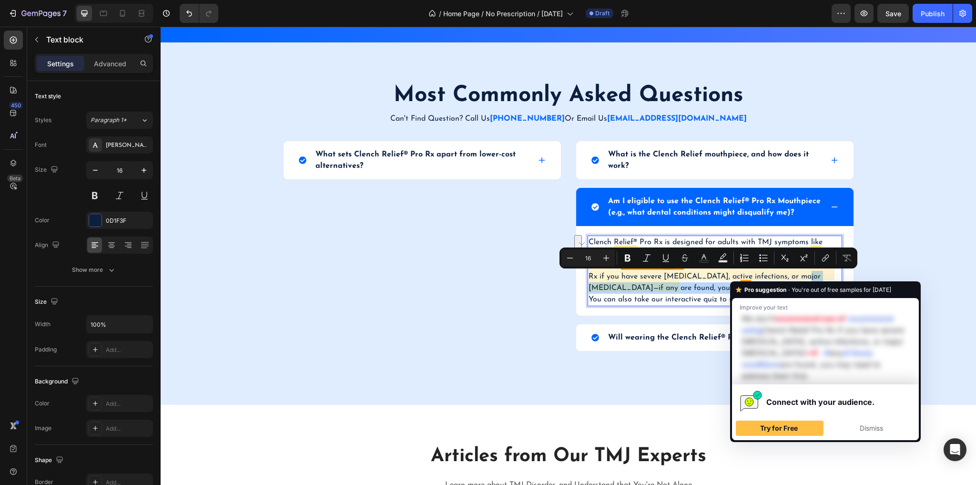
drag, startPoint x: 676, startPoint y: 288, endPoint x: 740, endPoint y: 277, distance: 65.3
click at [740, 277] on p "Clench Relief® Pro Rx is designed for adults with TMJ symptoms like jaw pain, n…" at bounding box center [715, 270] width 253 height 69
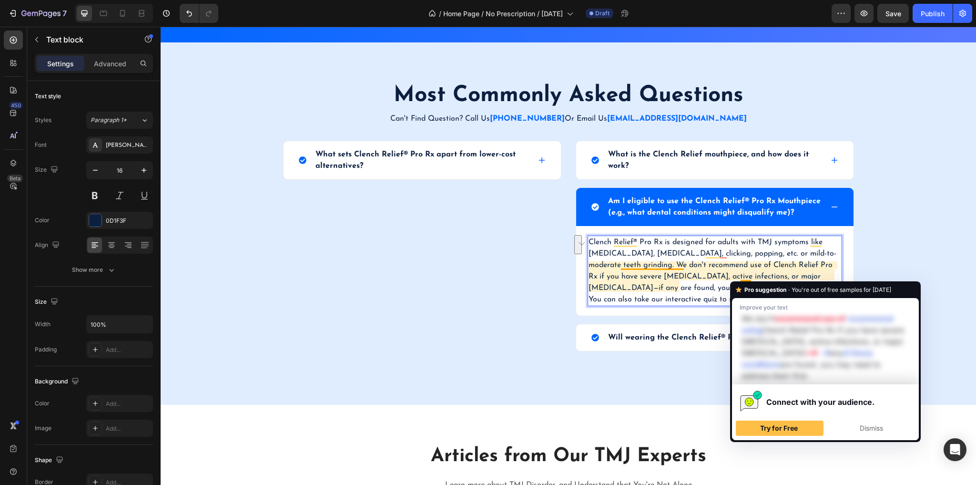
click at [697, 282] on p "Clench Relief® Pro Rx is designed for adults with TMJ symptoms like jaw pain, n…" at bounding box center [715, 270] width 253 height 69
drag, startPoint x: 798, startPoint y: 277, endPoint x: 740, endPoint y: 277, distance: 57.2
click at [740, 277] on p "Clench Relief® Pro Rx is designed for adults with TMJ symptoms like jaw pain, n…" at bounding box center [715, 270] width 253 height 69
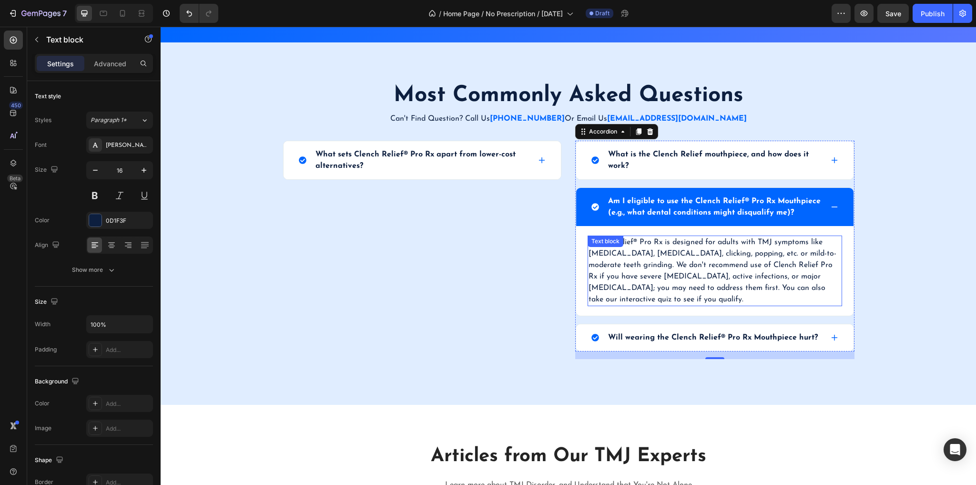
click at [729, 263] on p "Clench Relief® Pro Rx is designed for adults with TMJ symptoms like jaw pain, n…" at bounding box center [715, 270] width 253 height 69
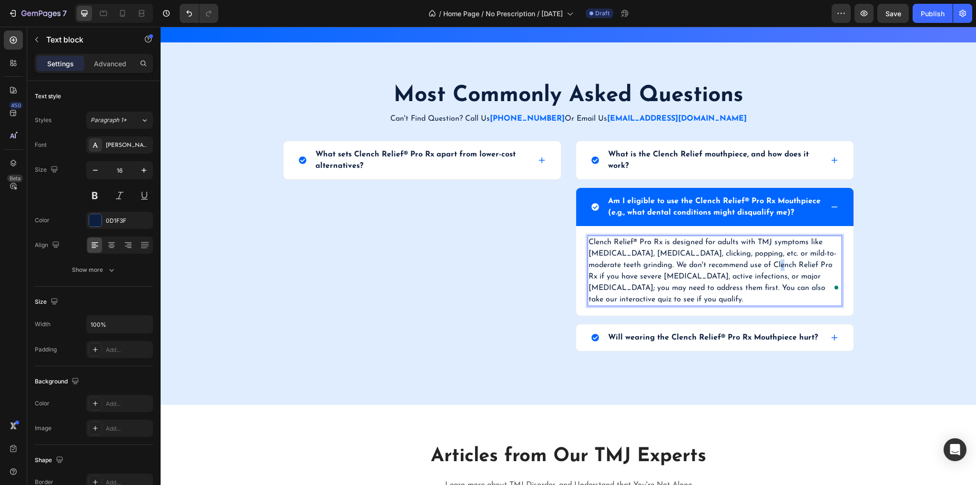
click at [729, 265] on p "Clench Relief® Pro Rx is designed for adults with TMJ symptoms like jaw pain, n…" at bounding box center [715, 270] width 253 height 69
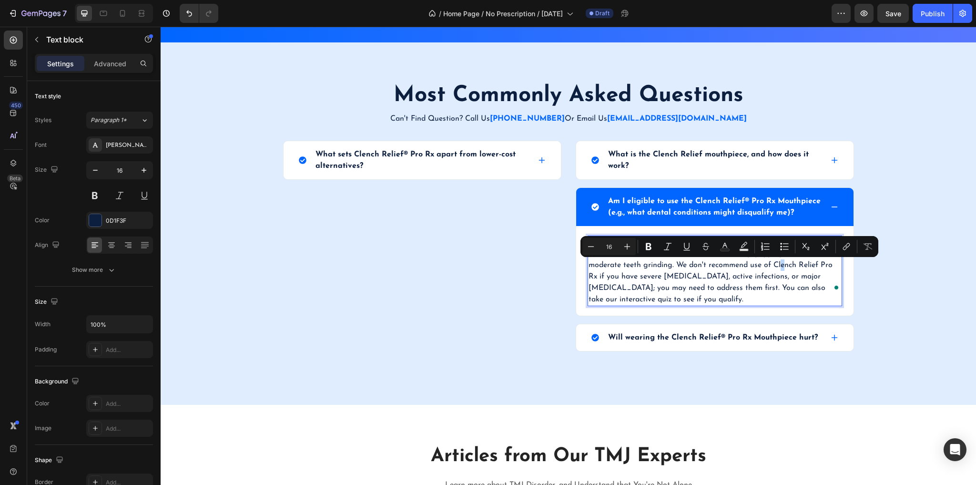
click at [729, 265] on p "Clench Relief® Pro Rx is designed for adults with TMJ symptoms like jaw pain, n…" at bounding box center [715, 270] width 253 height 69
click at [730, 266] on p "Clench Relief® Pro Rx is designed for adults with TMJ symptoms like jaw pain, n…" at bounding box center [715, 270] width 253 height 69
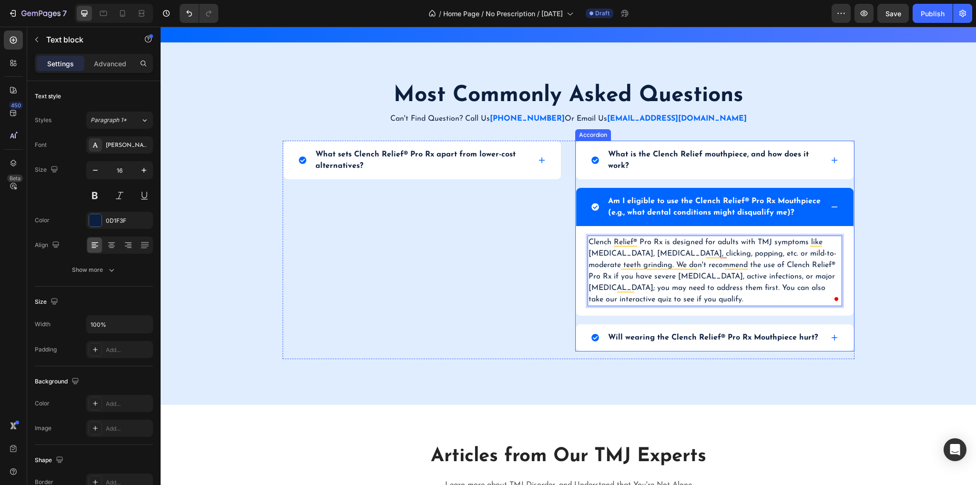
click at [835, 336] on div "Will wearing the Clench Relief® Pro Rx Mouthpiece hurt?" at bounding box center [714, 337] width 277 height 27
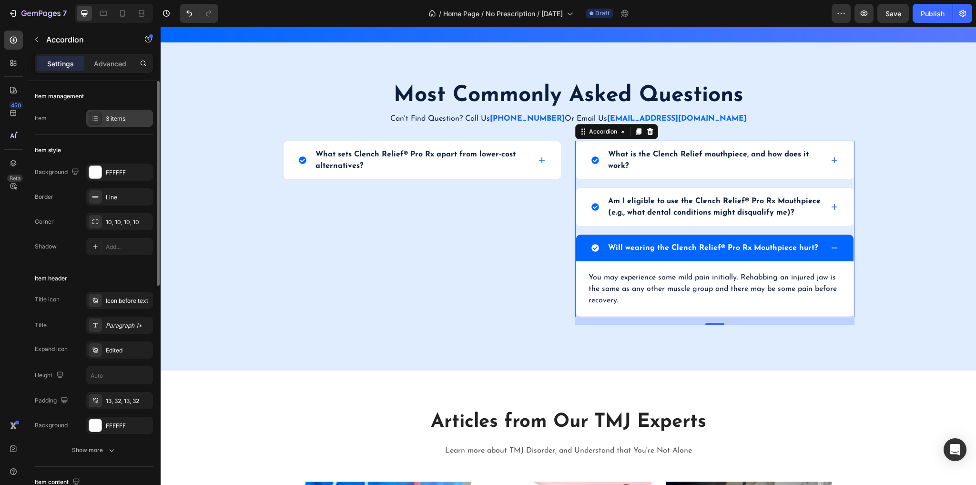
click at [111, 116] on div "3 items" at bounding box center [128, 118] width 45 height 9
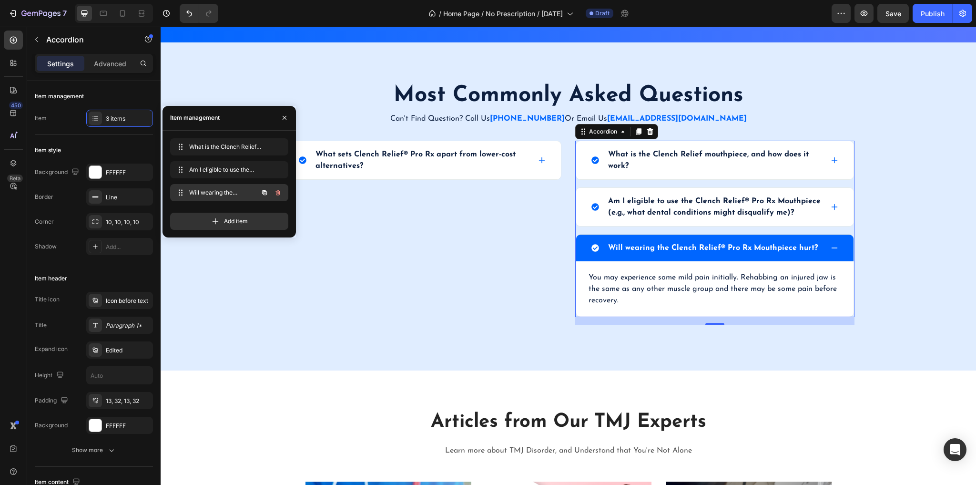
click at [227, 195] on span "Will wearing the Clench Relief® Pro Rx Mouthpiece hurt?" at bounding box center [216, 192] width 54 height 9
click at [215, 191] on span "Will wearing the Clench Relief® Pro Rx Mouthpiece hurt?" at bounding box center [222, 192] width 71 height 9
click at [202, 192] on span "Will wearing the Clench Relief® Pro Rx Mouthpiece hurt?" at bounding box center [216, 192] width 54 height 9
click at [647, 246] on p "Will wearing the Clench Relief® Pro Rx Mouthpiece hurt?" at bounding box center [713, 247] width 210 height 11
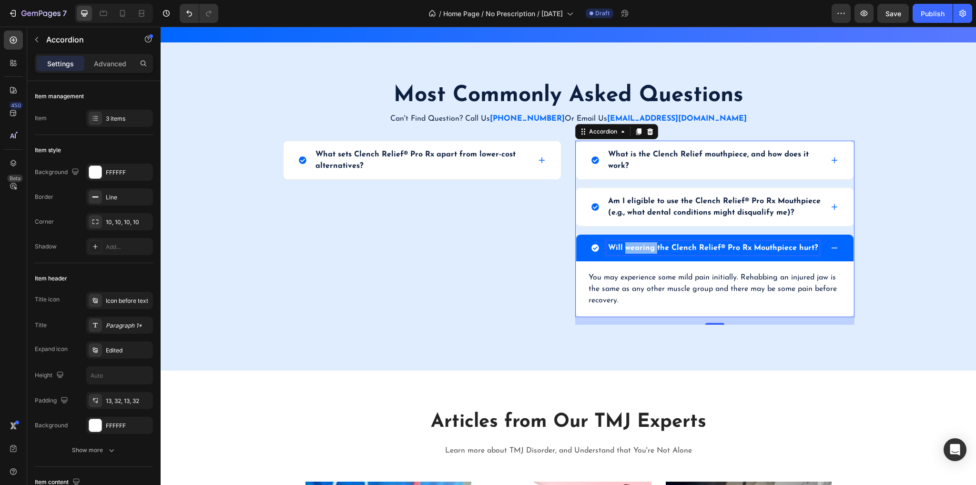
click at [647, 246] on p "Will wearing the Clench Relief® Pro Rx Mouthpiece hurt?" at bounding box center [713, 247] width 210 height 11
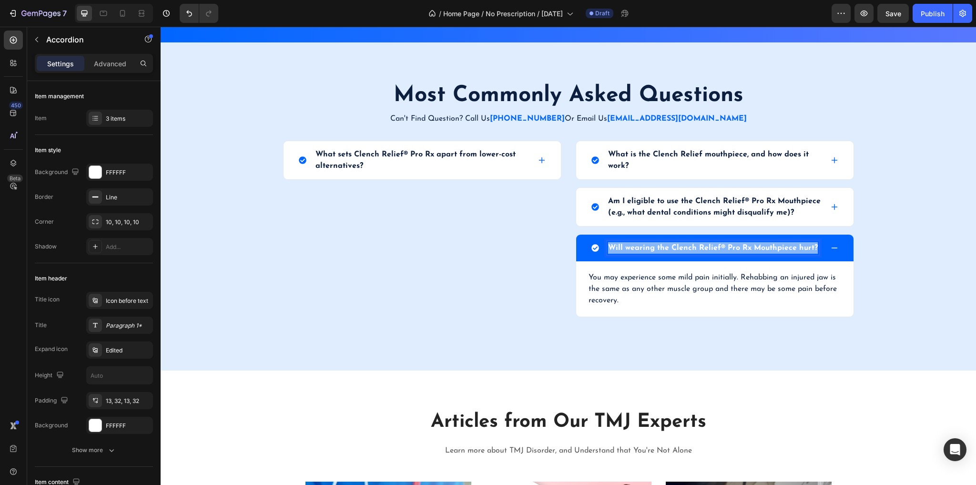
click at [647, 246] on p "Will wearing the Clench Relief® Pro Rx Mouthpiece hurt?" at bounding box center [713, 247] width 210 height 11
copy p "Will wearing the Clench Relief® Pro Rx Mouthpiece hurt?"
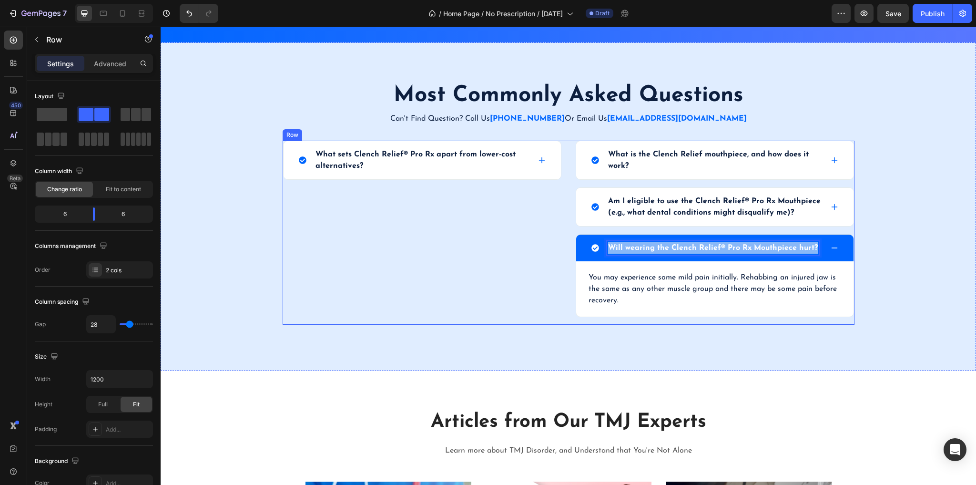
click at [416, 193] on div "What sets Clench Relief® Pro Rx apart from lower-cost alternatives? Accordion" at bounding box center [422, 233] width 279 height 184
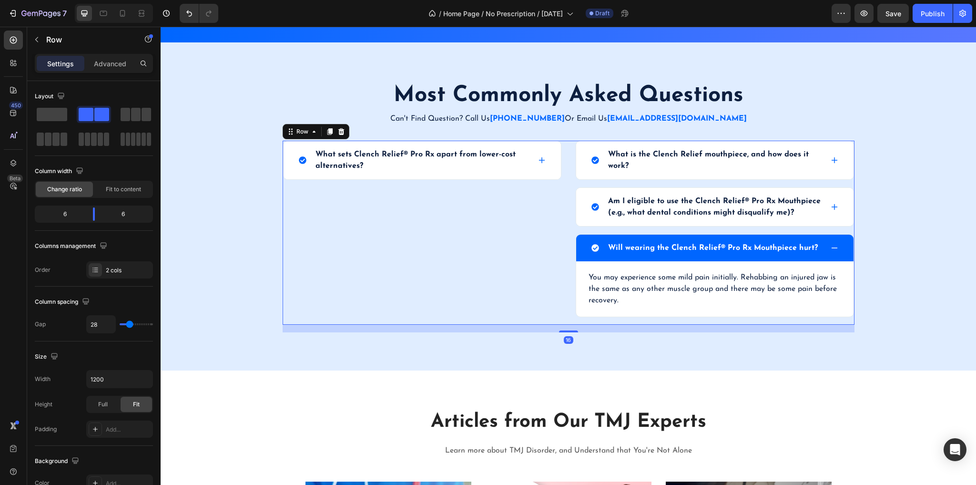
click at [410, 181] on div "What sets Clench Relief® Pro Rx apart from lower-cost alternatives? Accordion" at bounding box center [422, 233] width 279 height 184
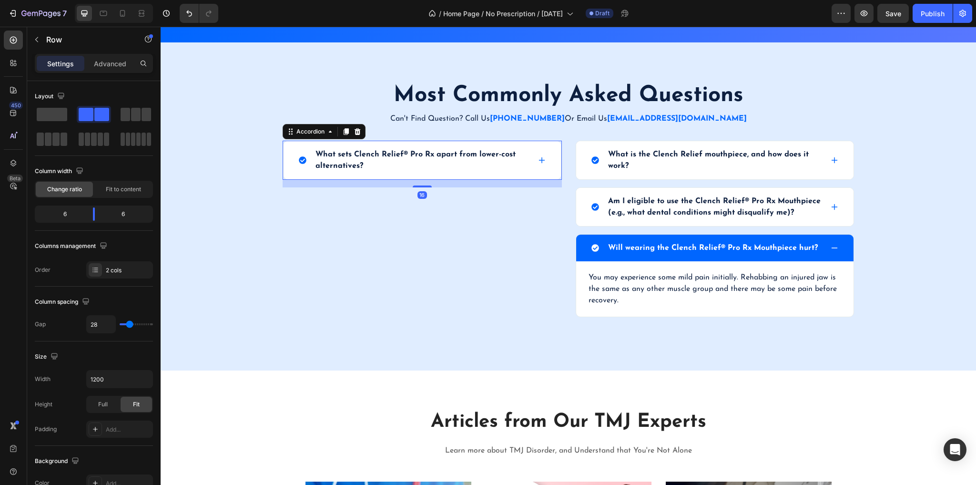
click at [415, 174] on div "What sets Clench Relief® Pro Rx apart from lower-cost alternatives?" at bounding box center [422, 160] width 277 height 38
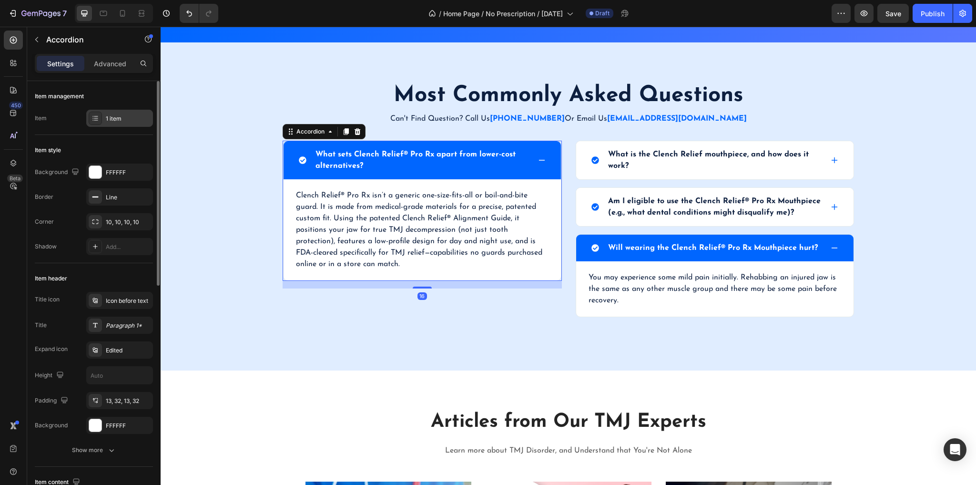
click at [90, 115] on div at bounding box center [95, 118] width 13 height 13
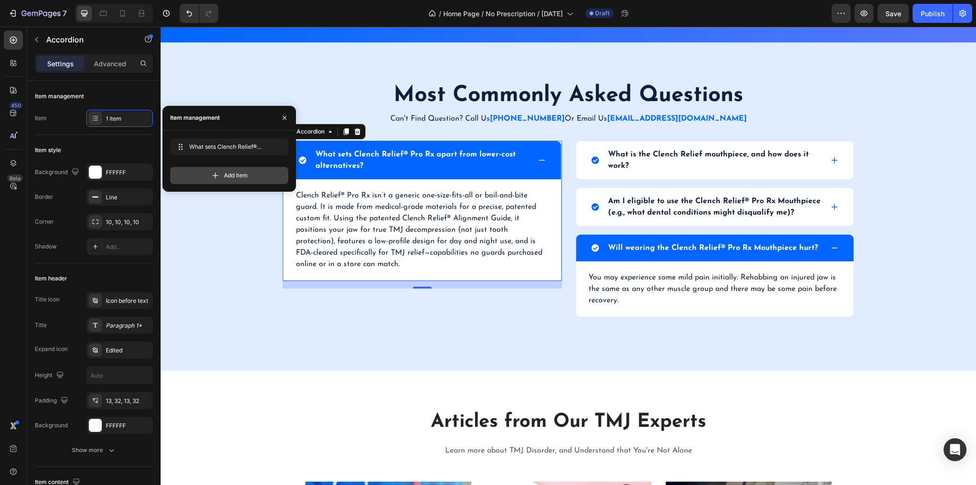
click at [197, 172] on div "Add item" at bounding box center [229, 175] width 118 height 17
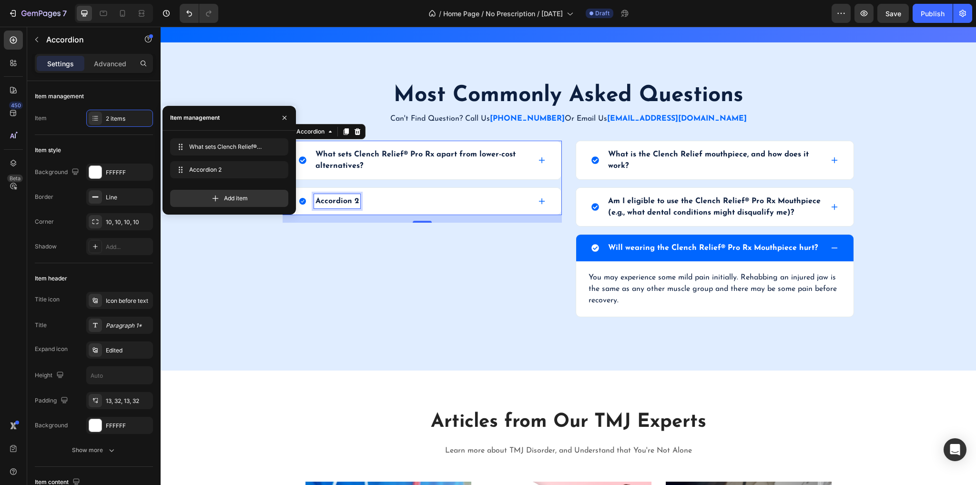
click at [344, 199] on div "Accordion 2" at bounding box center [337, 201] width 46 height 14
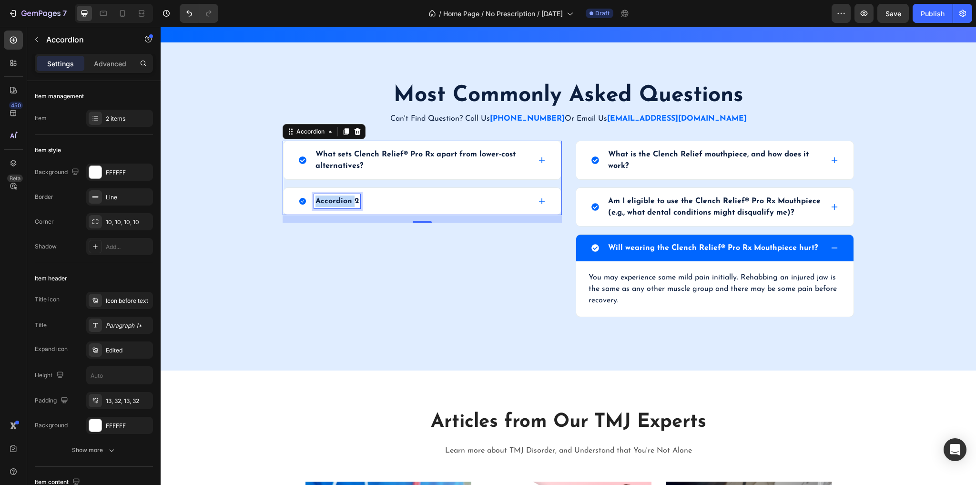
click at [344, 199] on p "Accordion 2" at bounding box center [337, 200] width 43 height 11
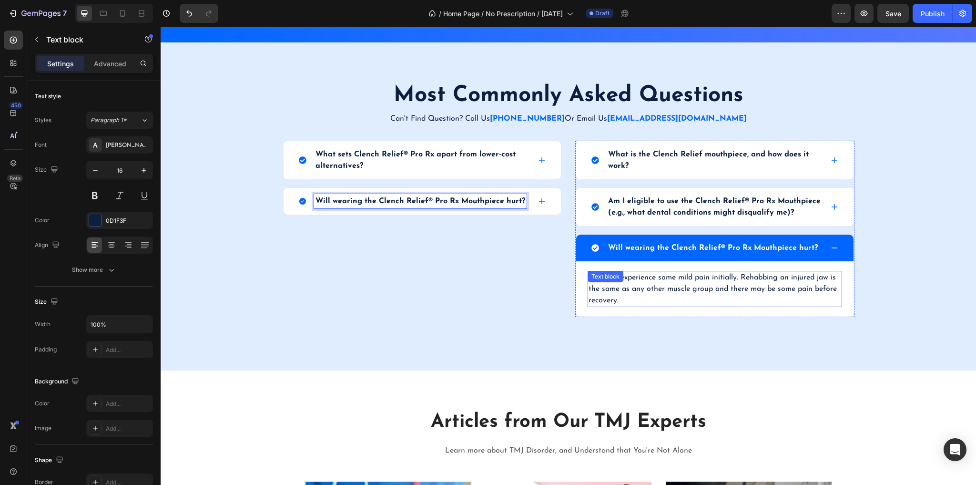
click at [608, 282] on div "You may experience some mild pain initially. Rehabbing an injured jaw is the sa…" at bounding box center [715, 289] width 255 height 36
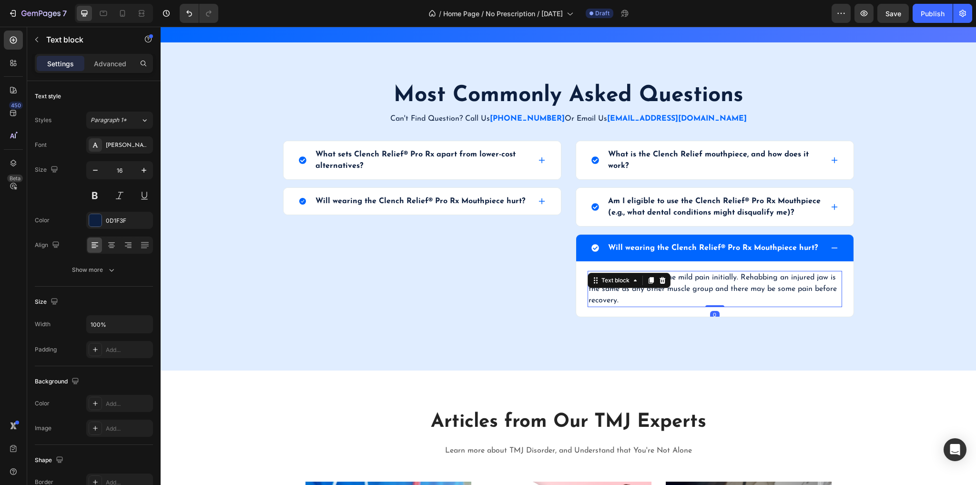
click at [708, 288] on p "You may experience some mild pain initially. Rehabbing an injured jaw is the sa…" at bounding box center [715, 289] width 253 height 34
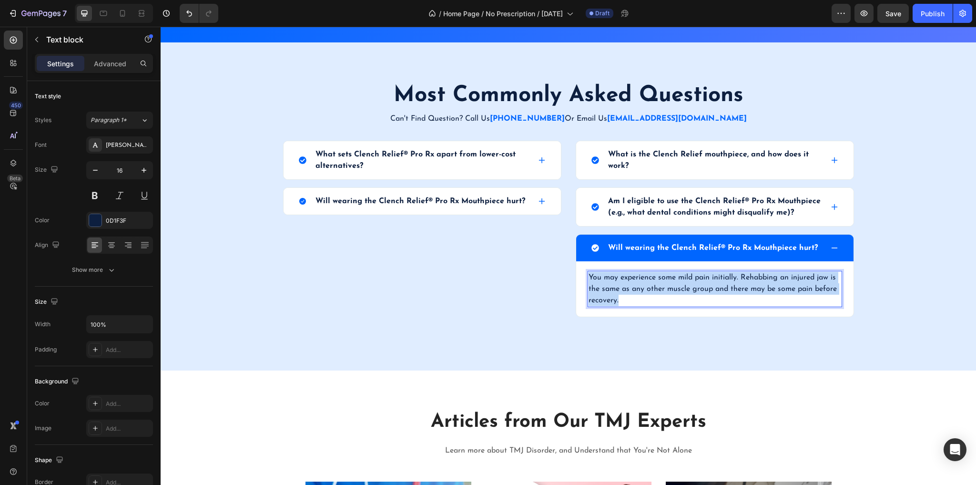
click at [708, 288] on p "You may experience some mild pain initially. Rehabbing an injured jaw is the sa…" at bounding box center [715, 289] width 253 height 34
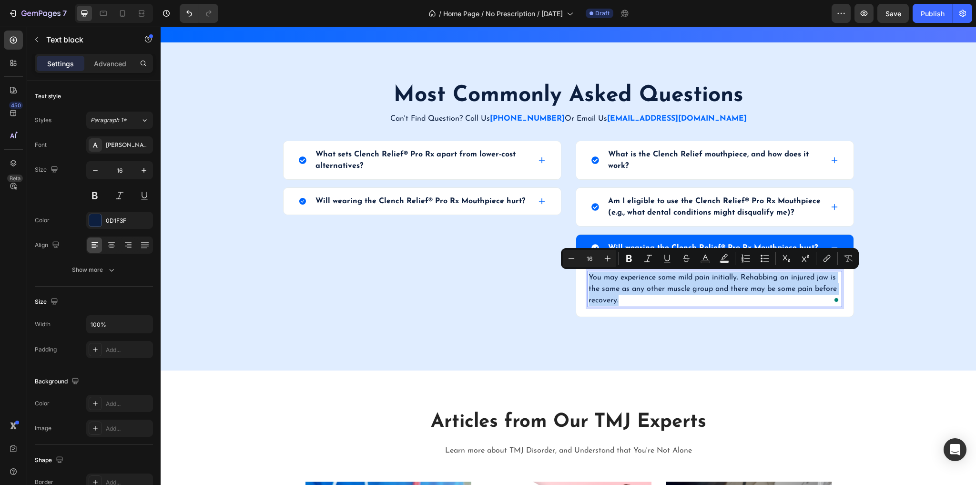
copy p "You may experience some mild pain initially. Rehabbing an injured jaw is the sa…"
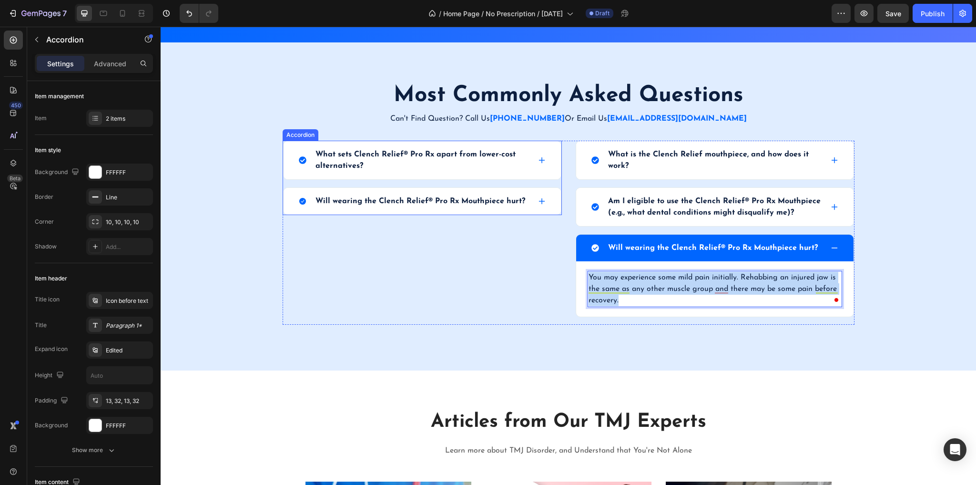
click at [442, 206] on div "Will wearing the Clench Relief® Pro Rx Mouthpiece hurt?" at bounding box center [420, 201] width 213 height 14
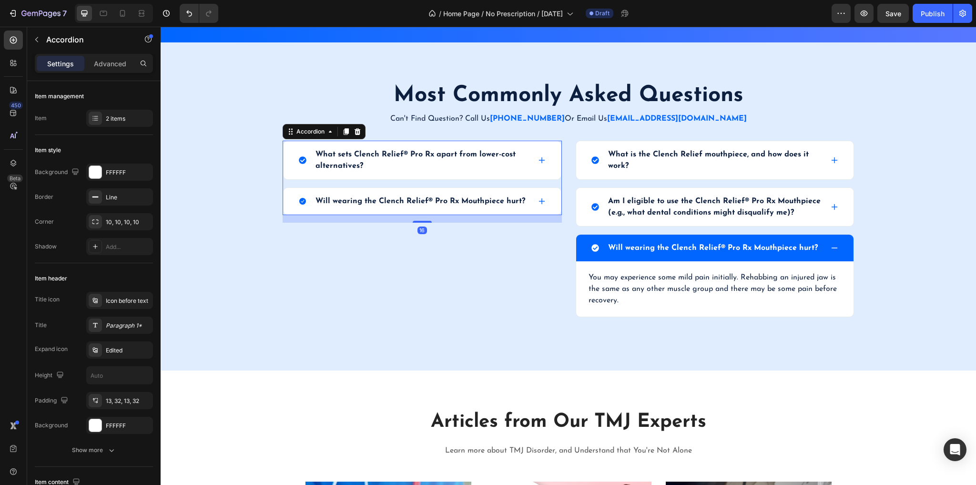
click at [539, 208] on div "Will wearing the Clench Relief® Pro Rx Mouthpiece hurt?" at bounding box center [422, 201] width 277 height 27
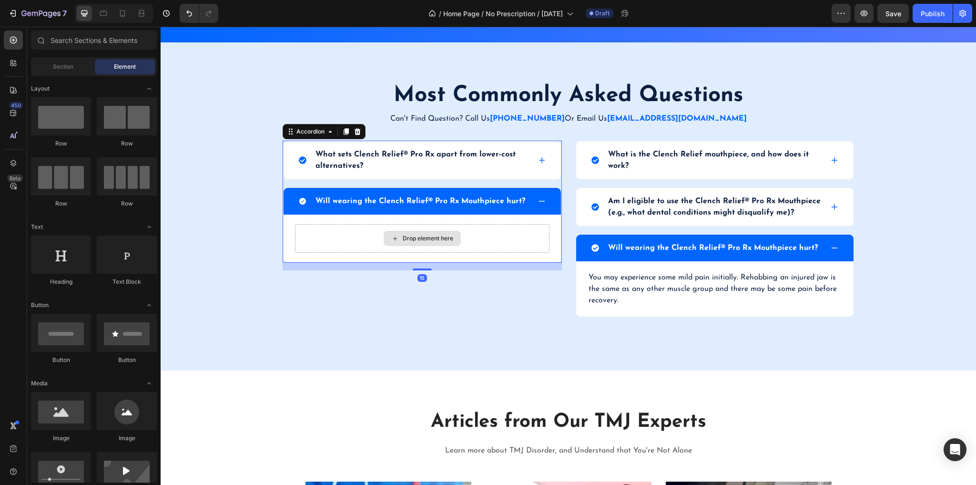
click at [387, 236] on div "Drop element here" at bounding box center [422, 238] width 77 height 15
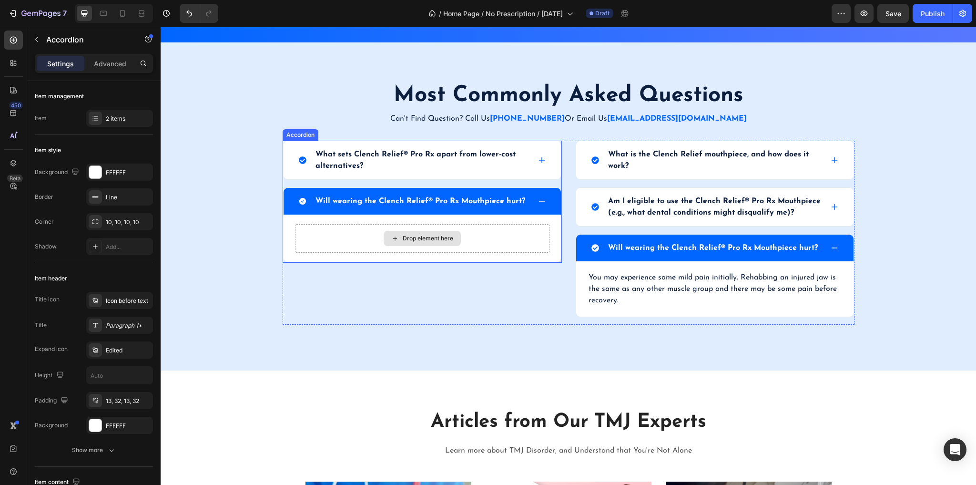
click at [332, 226] on div "Drop element here" at bounding box center [422, 238] width 255 height 29
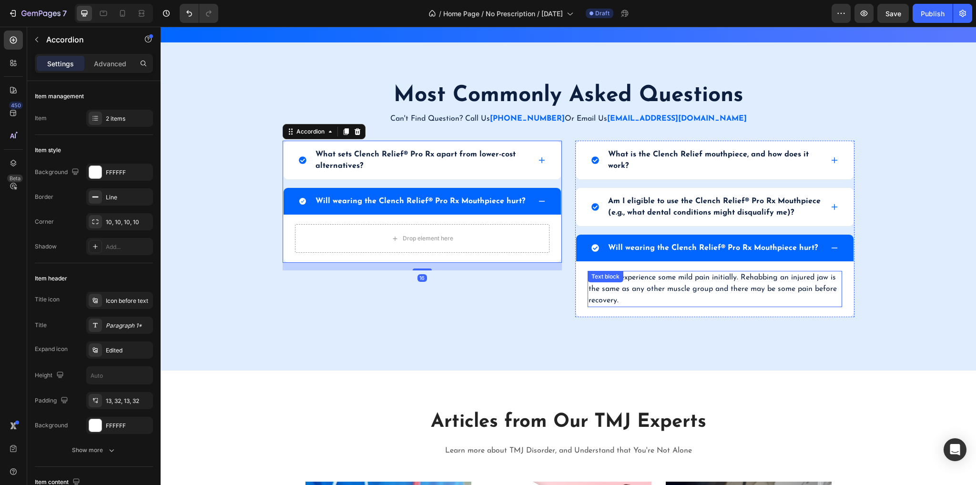
click at [640, 281] on div "You may experience some mild pain initially. Rehabbing an injured jaw is the sa…" at bounding box center [715, 289] width 255 height 36
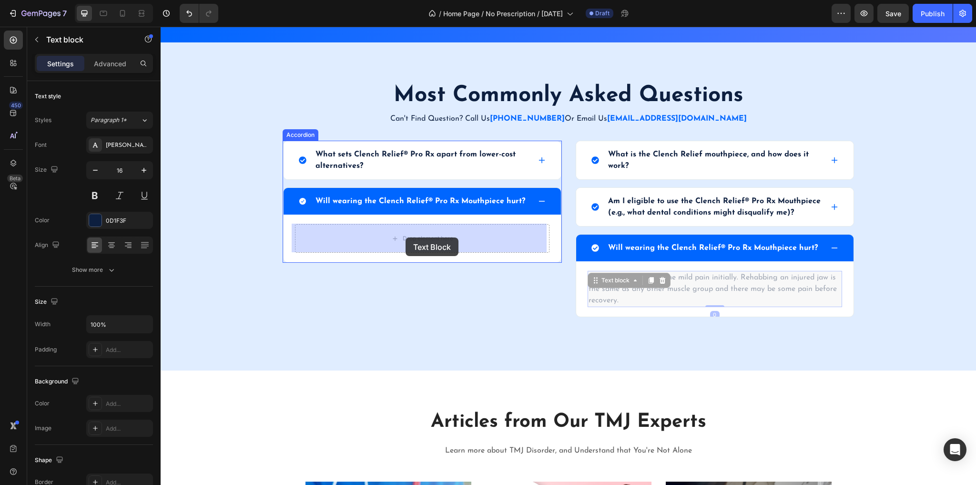
drag, startPoint x: 594, startPoint y: 284, endPoint x: 410, endPoint y: 241, distance: 189.0
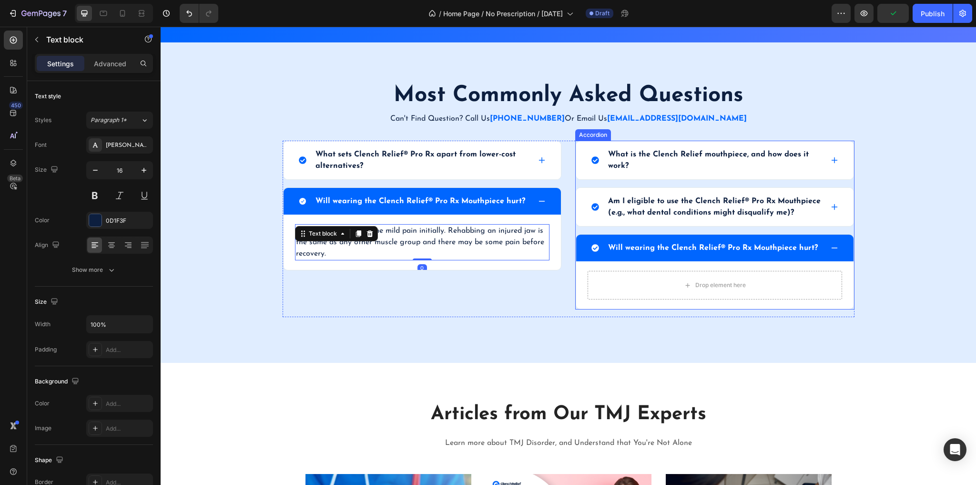
click at [729, 242] on p "Will wearing the Clench Relief® Pro Rx Mouthpiece hurt?" at bounding box center [713, 247] width 210 height 11
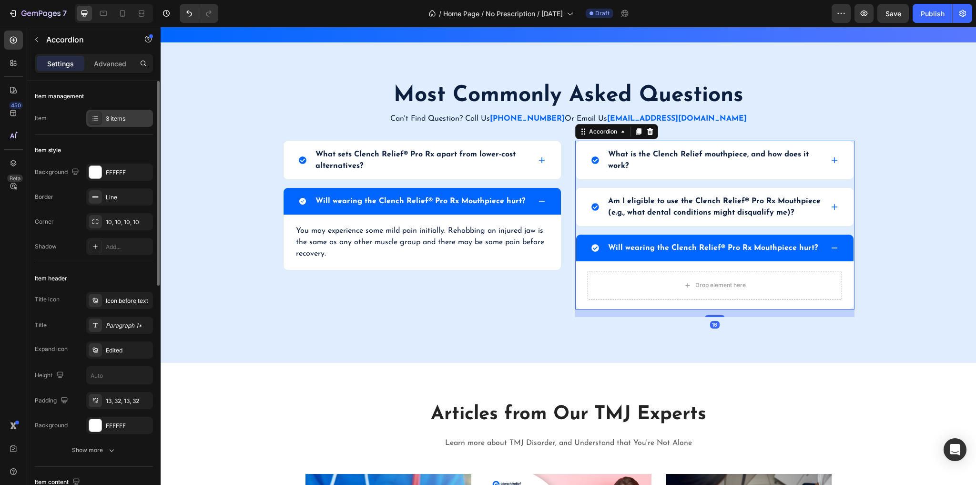
click at [89, 115] on div at bounding box center [95, 118] width 13 height 13
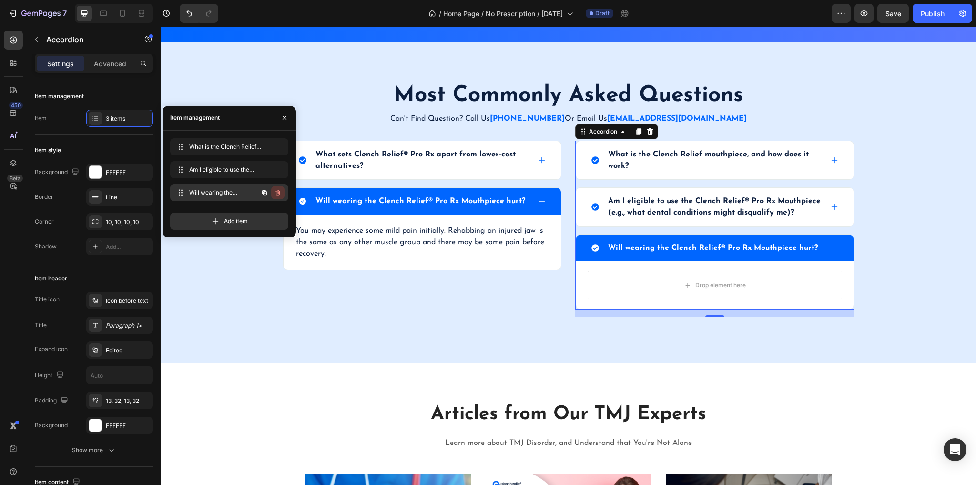
click at [277, 195] on icon "button" at bounding box center [278, 193] width 5 height 6
click at [273, 192] on div "Delete" at bounding box center [272, 192] width 18 height 9
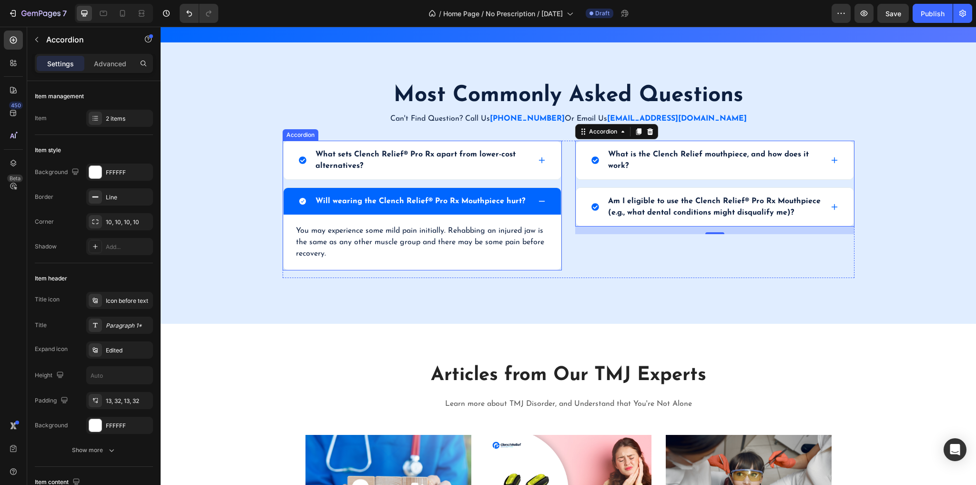
click at [540, 204] on icon at bounding box center [542, 201] width 8 height 8
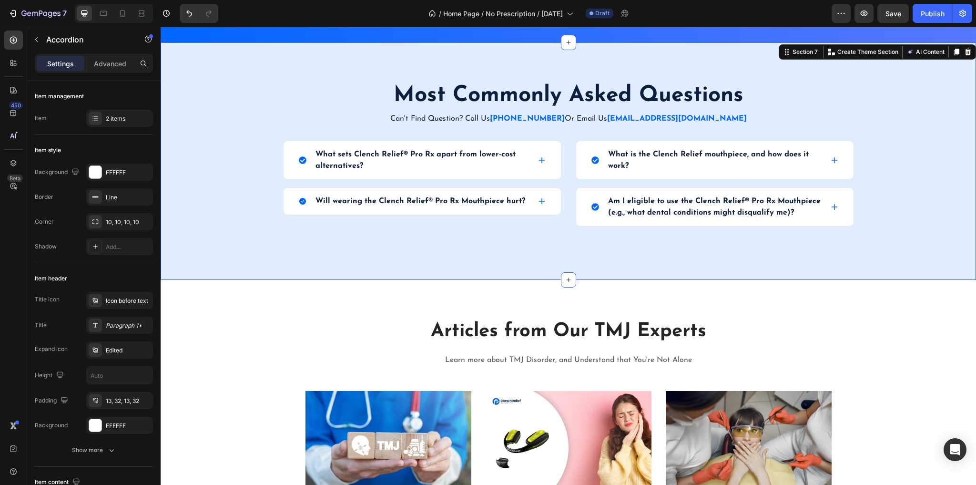
click at [885, 213] on div "Most Commonly Asked Questions Heading Can't Find Question? Call Us (503) 308 80…" at bounding box center [569, 161] width 802 height 161
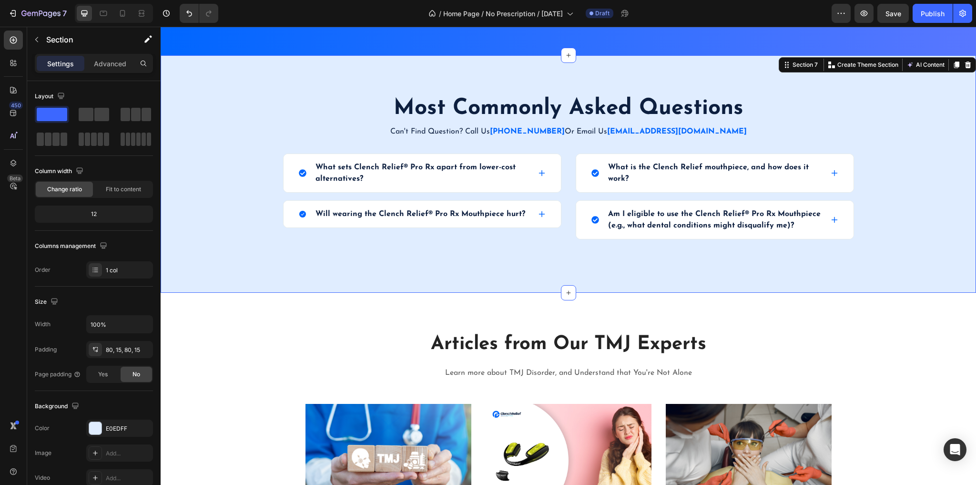
scroll to position [1955, 0]
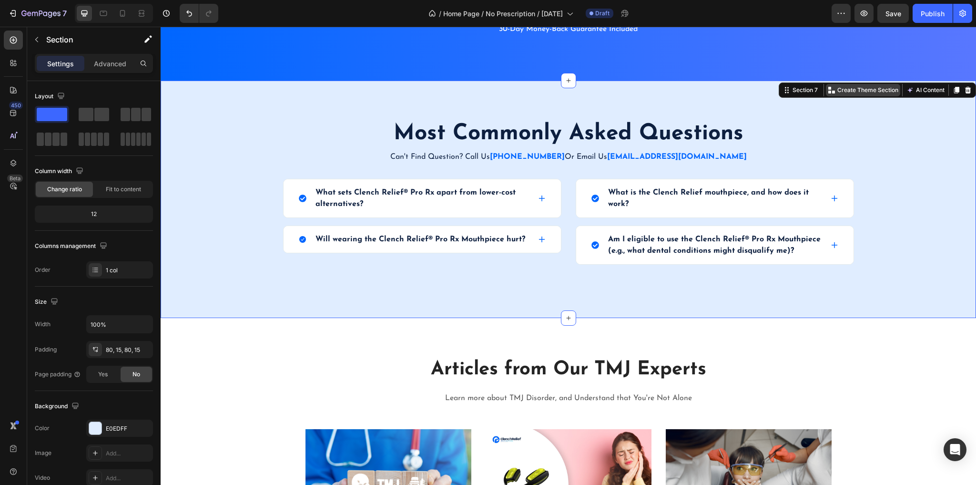
click at [849, 92] on p "Create Theme Section" at bounding box center [868, 90] width 61 height 9
click at [868, 110] on div "Most Commonly Asked Questions Heading Can't Find Question? Call Us (503) 308 80…" at bounding box center [569, 199] width 816 height 237
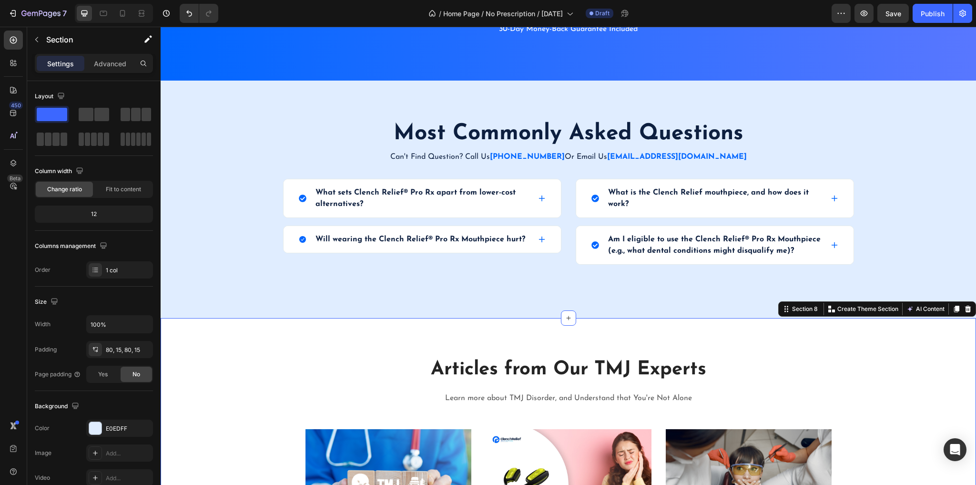
drag, startPoint x: 882, startPoint y: 351, endPoint x: 881, endPoint y: 318, distance: 33.4
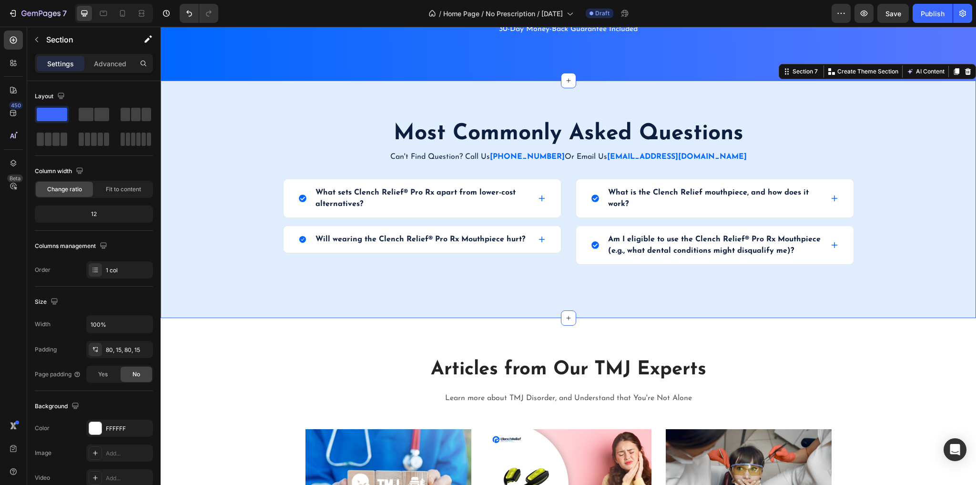
click at [858, 134] on div "Most Commonly Asked Questions Heading Can't Find Question? Call Us (503) 308 80…" at bounding box center [569, 199] width 802 height 161
click at [841, 92] on div "Most Commonly Asked Questions Heading Can't Find Question? Call Us (503) 308 80…" at bounding box center [569, 199] width 816 height 237
click at [844, 73] on p "Create Theme Section" at bounding box center [868, 71] width 61 height 9
click at [776, 109] on div "Most Commonly Asked Questions Heading Can't Find Question? Call Us (503) 308 80…" at bounding box center [569, 199] width 816 height 237
click at [14, 118] on div "450" at bounding box center [13, 112] width 19 height 19
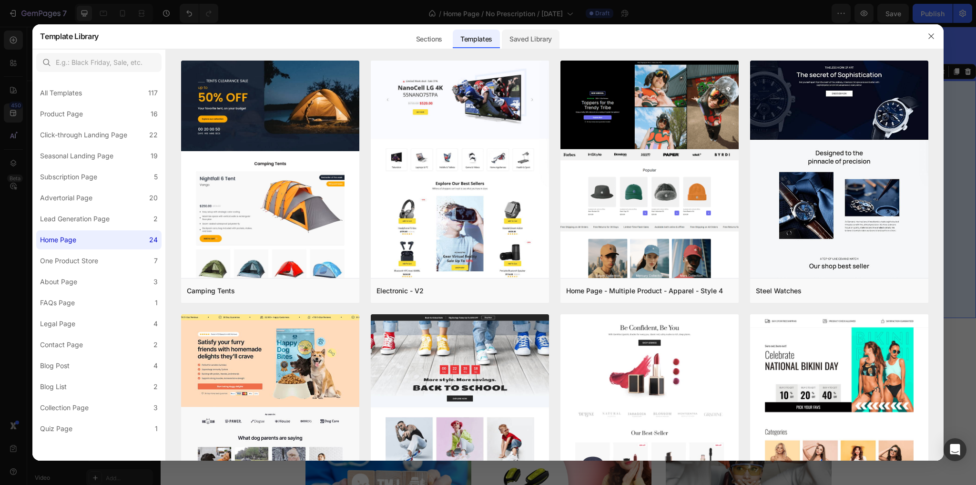
click at [544, 40] on div "Saved Library" at bounding box center [531, 39] width 58 height 19
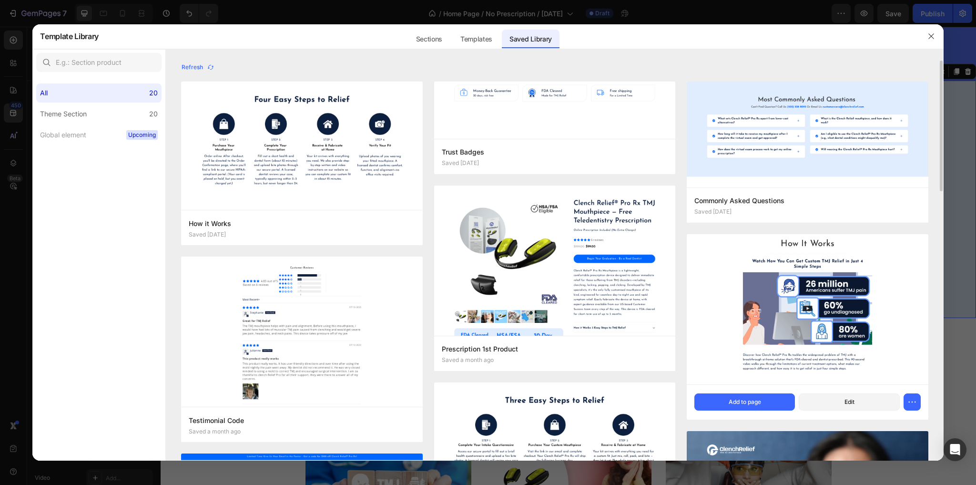
scroll to position [38, 0]
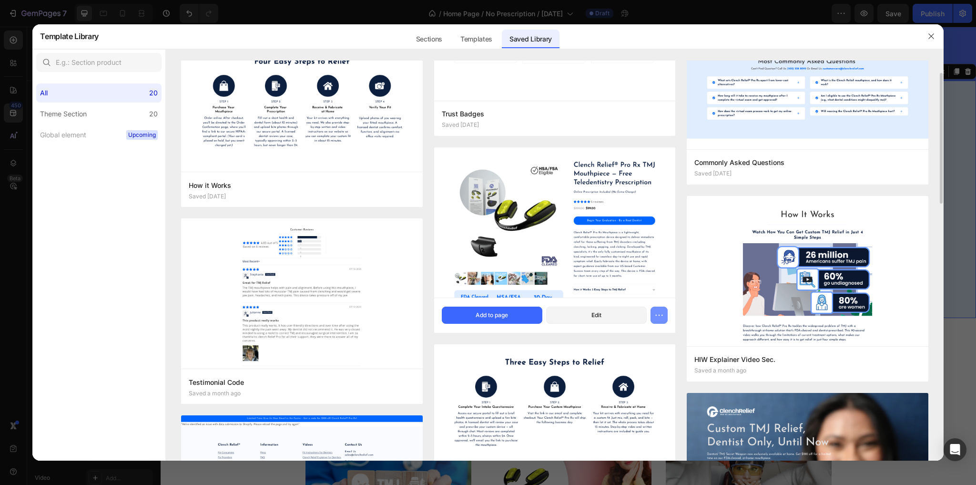
click at [662, 312] on icon "button" at bounding box center [660, 315] width 10 height 10
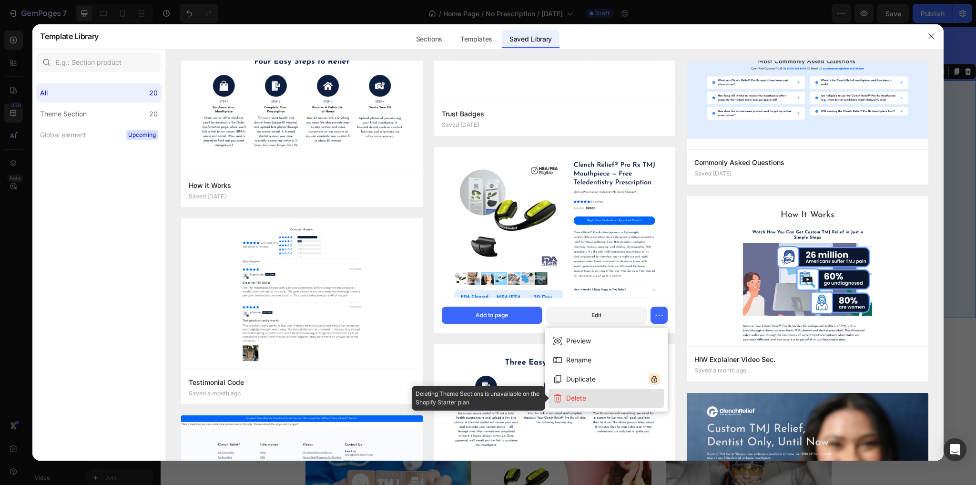
click at [610, 399] on button "Delete" at bounding box center [606, 398] width 115 height 19
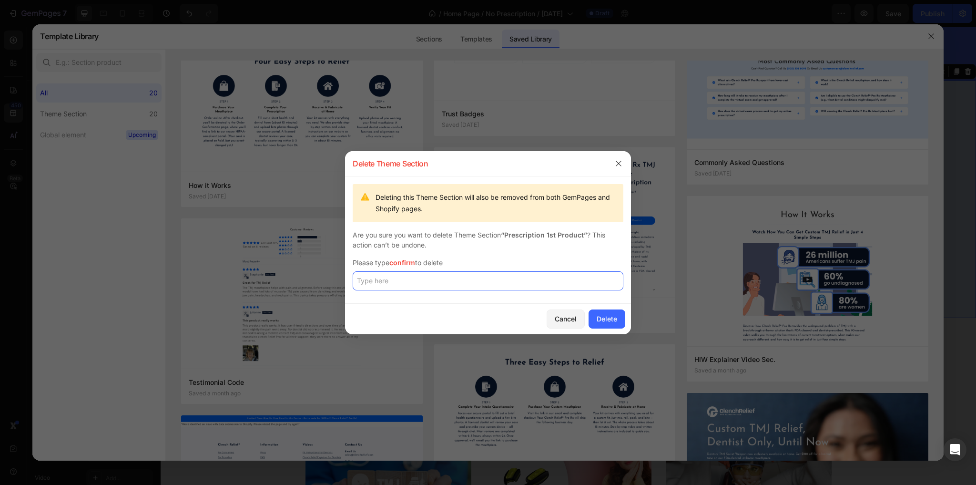
click at [452, 283] on input "text" at bounding box center [488, 280] width 271 height 19
type input "confirm"
click at [602, 320] on div "Delete" at bounding box center [607, 319] width 21 height 10
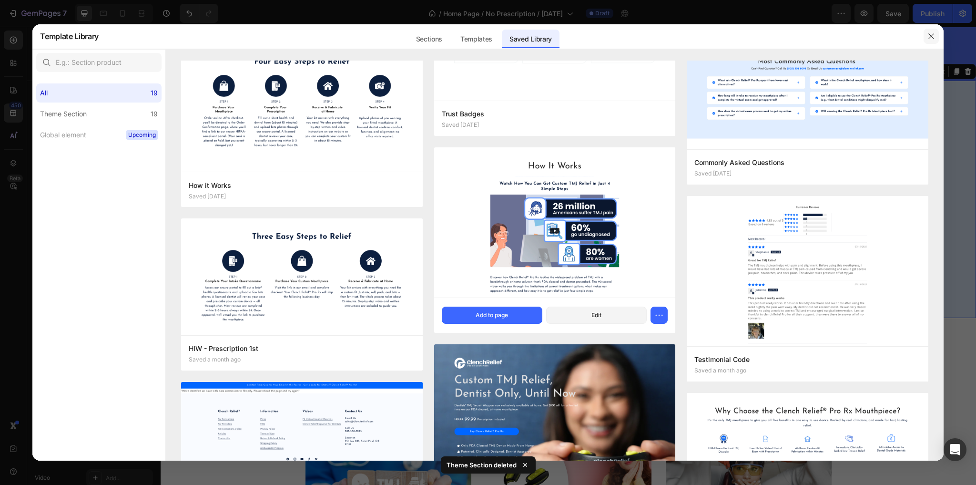
click at [928, 38] on icon "button" at bounding box center [932, 36] width 8 height 8
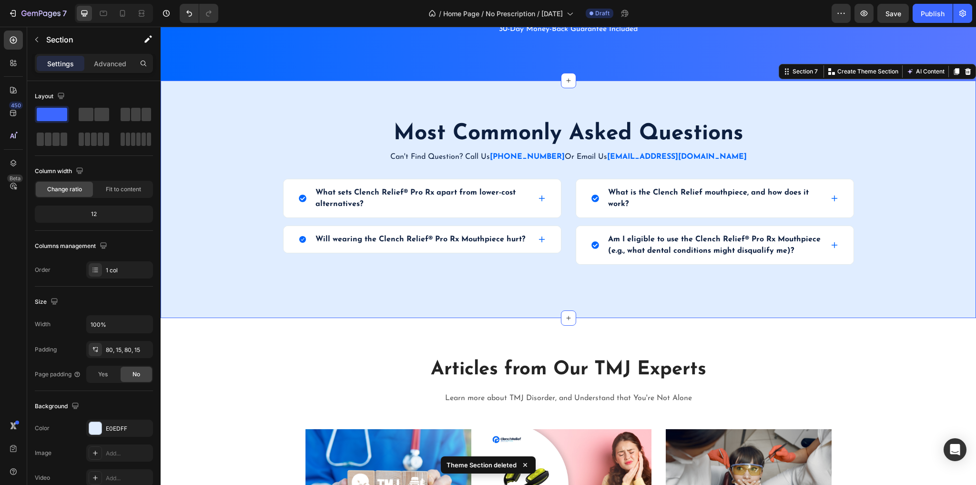
click at [926, 117] on div "Most Commonly Asked Questions Heading Can't Find Question? Call Us (503) 308 80…" at bounding box center [569, 199] width 816 height 237
click at [869, 73] on p "Create Theme Section" at bounding box center [868, 71] width 61 height 9
click at [942, 128] on div "Most Commonly Asked Questions Heading Can't Find Question? Call Us (503) 308 80…" at bounding box center [569, 199] width 802 height 161
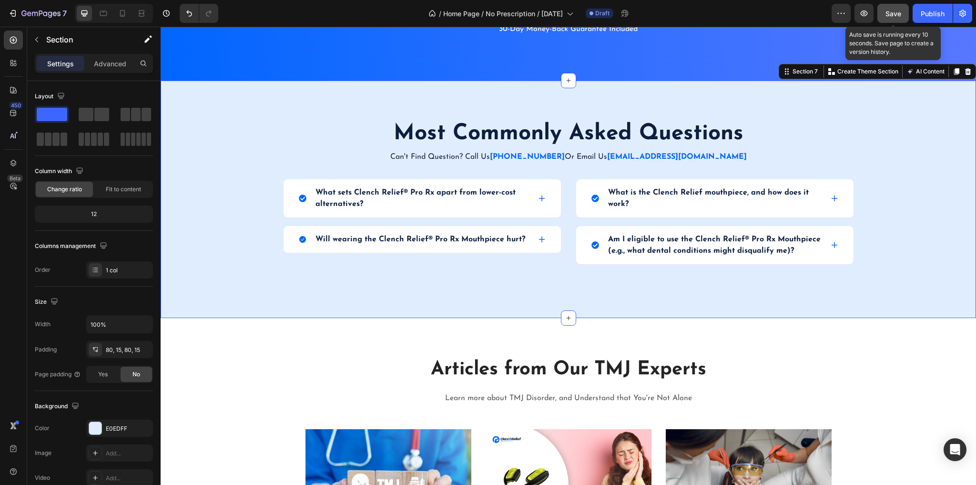
click at [895, 12] on span "Save" at bounding box center [894, 14] width 16 height 8
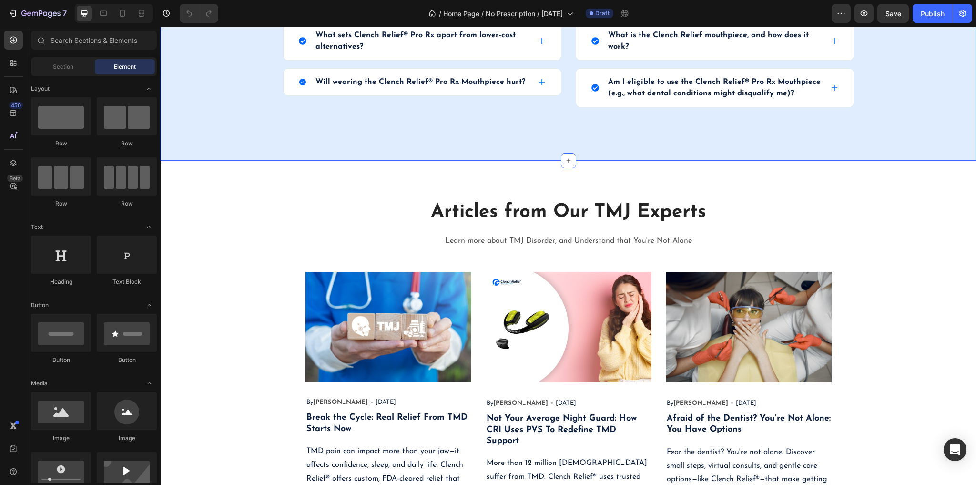
scroll to position [1831, 0]
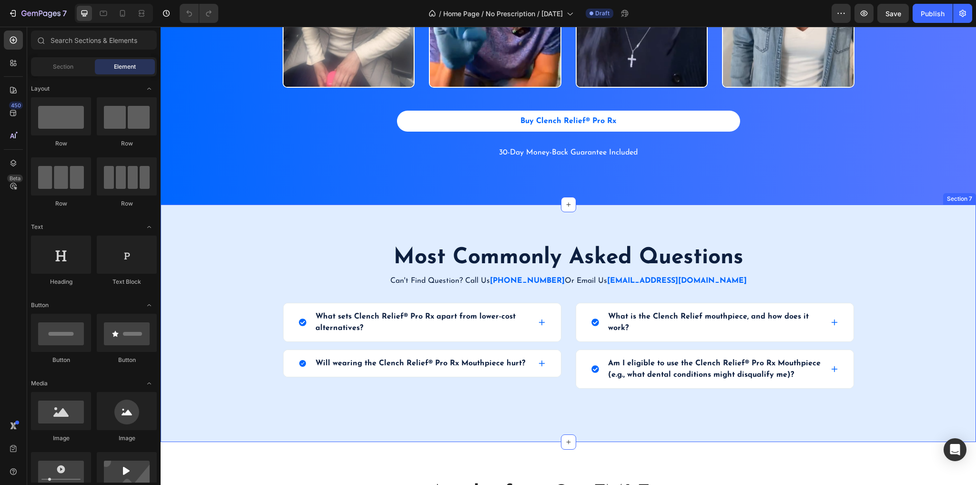
click at [902, 261] on div "Most Commonly Asked Questions Heading Can't Find Question? Call Us [PHONE_NUMBE…" at bounding box center [569, 323] width 802 height 161
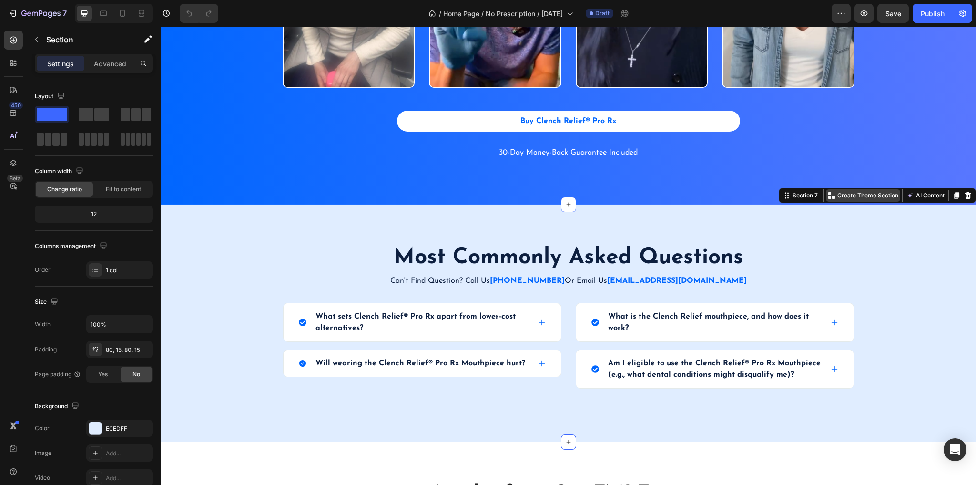
click at [856, 195] on p "Create Theme Section" at bounding box center [868, 195] width 61 height 9
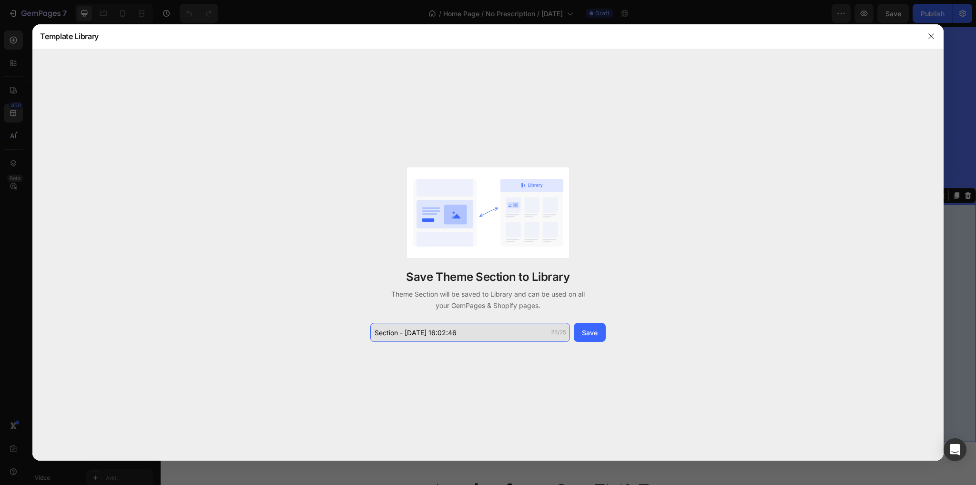
click at [454, 336] on input "Section - [DATE] 16:02:46" at bounding box center [470, 332] width 200 height 19
type input "COmmonly"
drag, startPoint x: 405, startPoint y: 332, endPoint x: 375, endPoint y: 330, distance: 30.1
click at [374, 330] on input "Common FAQ - No Prescript" at bounding box center [470, 332] width 200 height 19
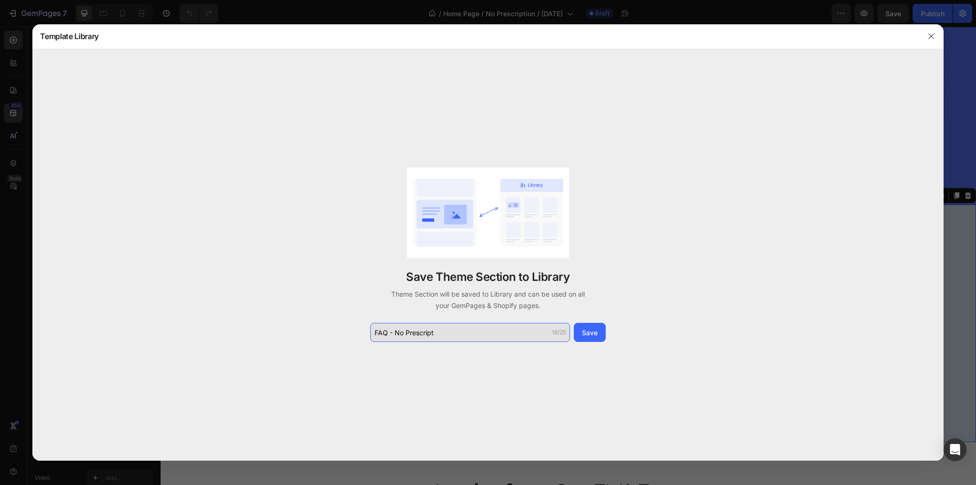
click at [450, 337] on input "FAQ - No Prescript" at bounding box center [470, 332] width 200 height 19
type input "FAQ - No Prescription"
click at [603, 327] on button "Save" at bounding box center [590, 332] width 32 height 19
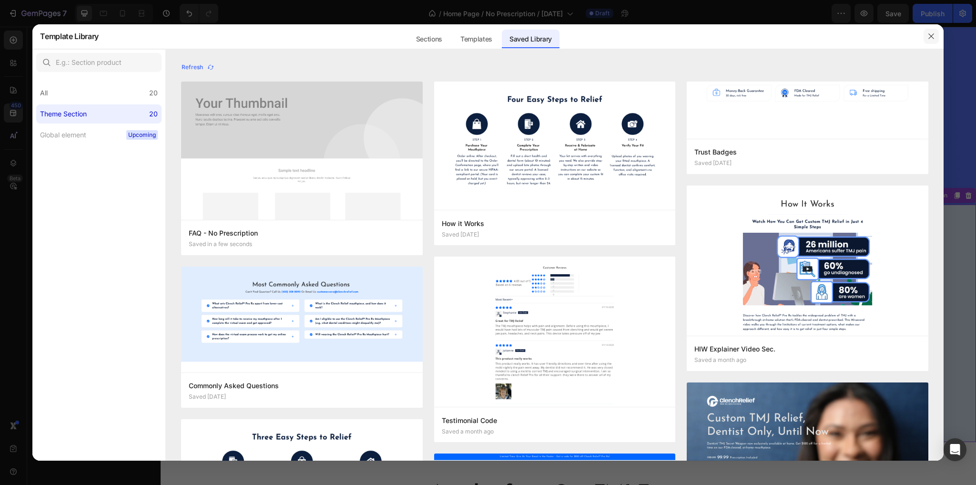
click at [934, 36] on icon "button" at bounding box center [932, 36] width 8 height 8
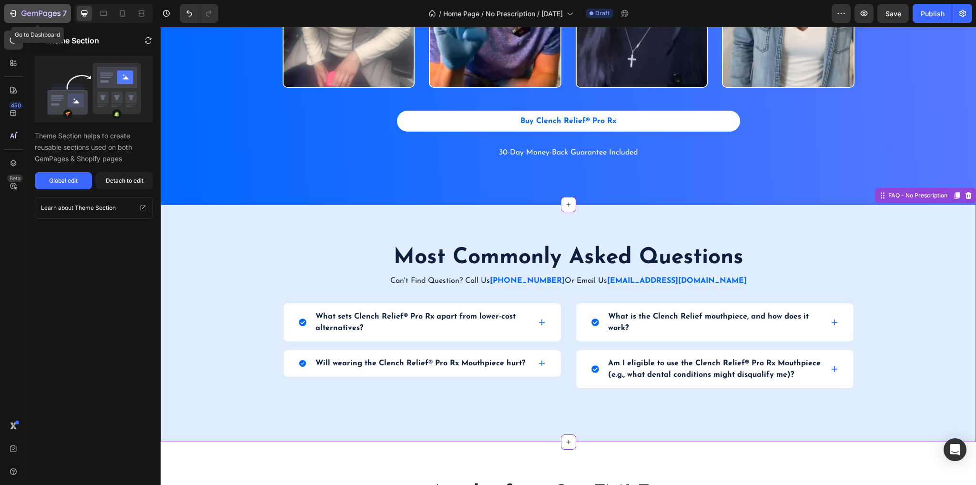
click at [17, 14] on div "7" at bounding box center [37, 13] width 59 height 11
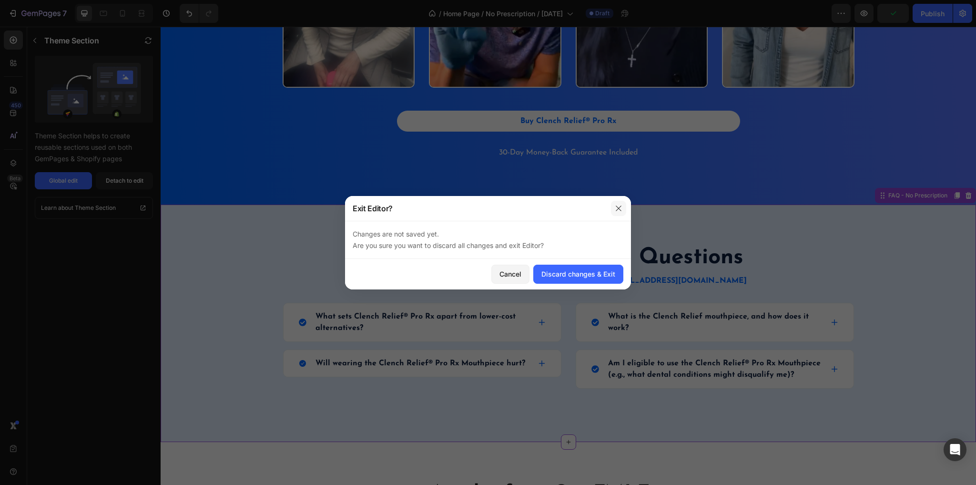
drag, startPoint x: 620, startPoint y: 208, endPoint x: 622, endPoint y: 78, distance: 129.7
click at [620, 208] on icon "button" at bounding box center [619, 209] width 8 height 8
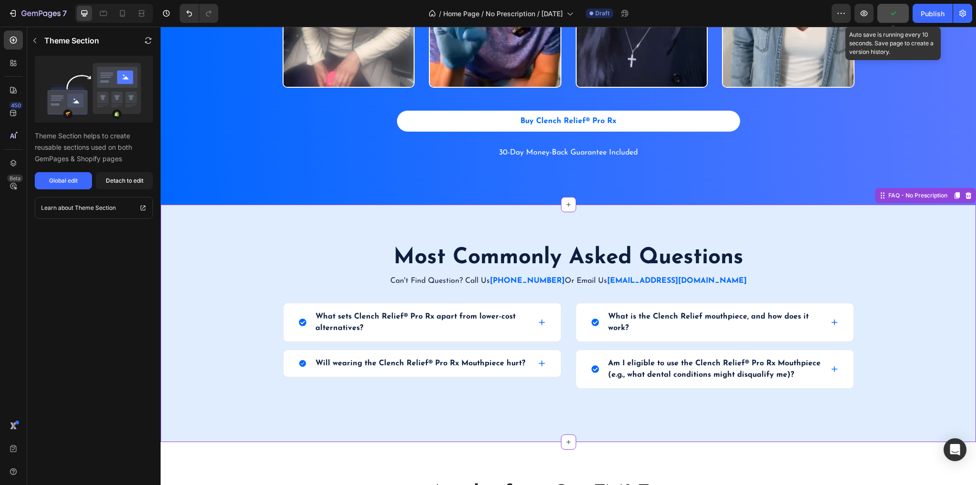
click at [901, 10] on button "button" at bounding box center [893, 13] width 31 height 19
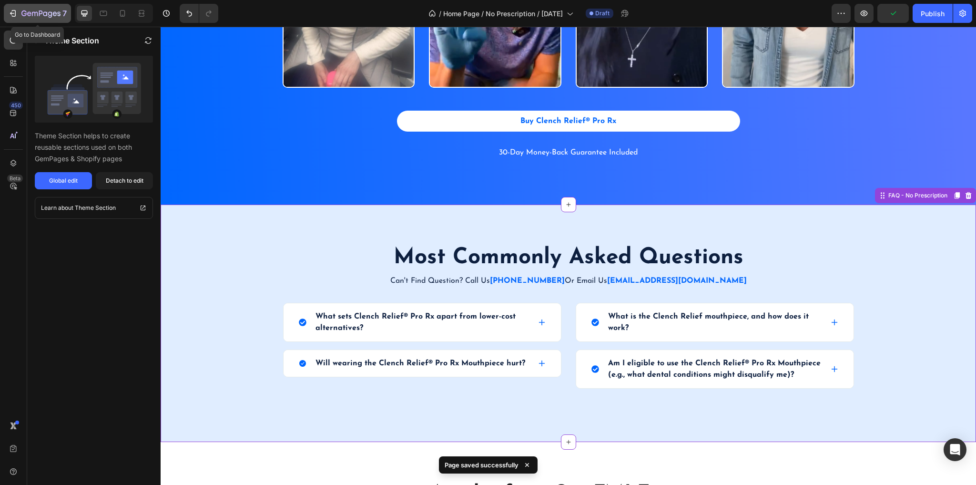
click at [4, 9] on button "7" at bounding box center [37, 13] width 67 height 19
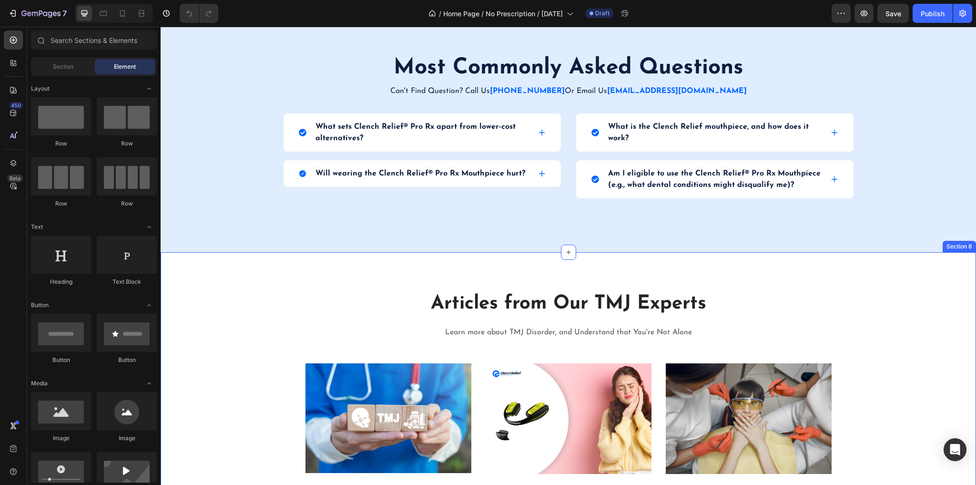
scroll to position [1831, 0]
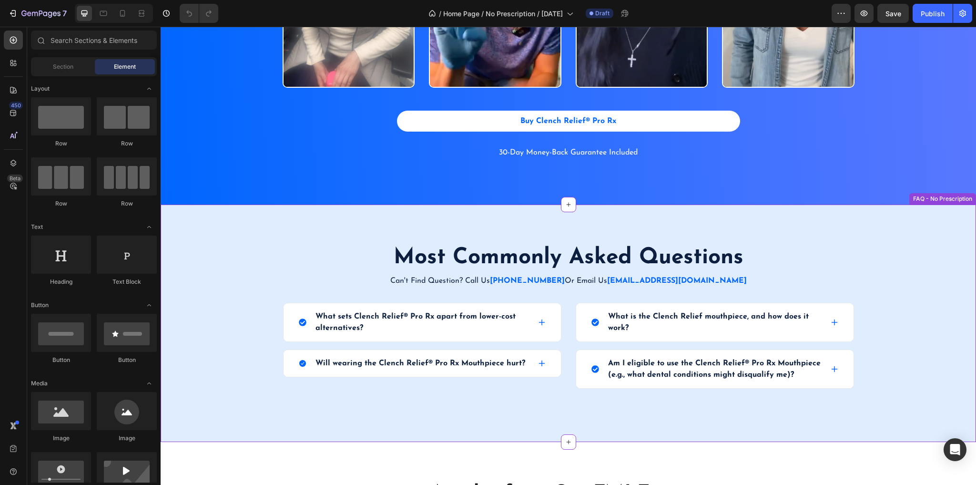
click at [870, 260] on div "Most Commonly Asked Questions Heading Can't Find Question? Call Us [PHONE_NUMBE…" at bounding box center [569, 323] width 802 height 161
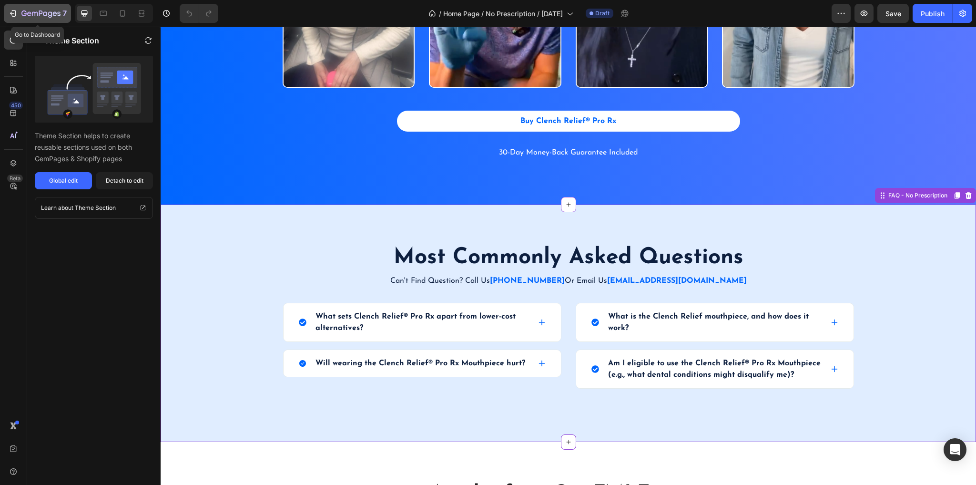
click at [7, 11] on button "7" at bounding box center [37, 13] width 67 height 19
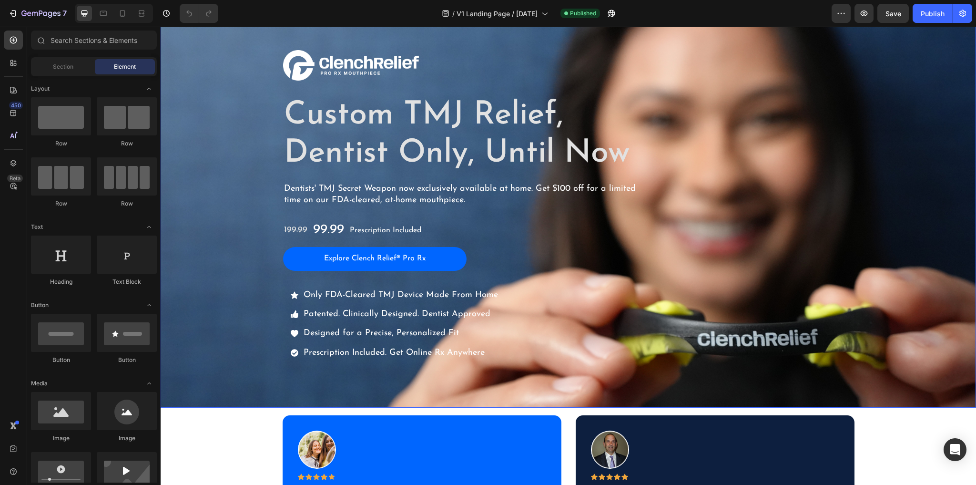
scroll to position [38, 0]
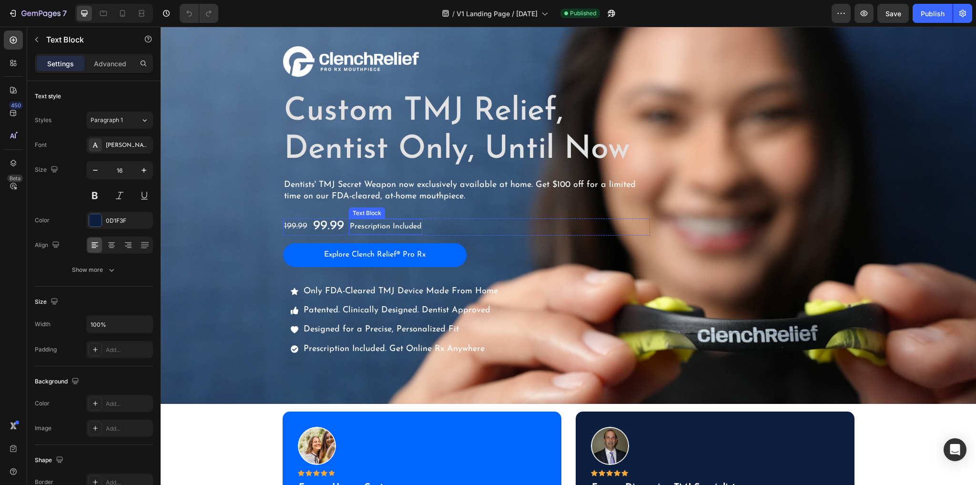
click at [405, 224] on span "Prescription Included" at bounding box center [386, 227] width 72 height 8
click at [424, 209] on div at bounding box center [424, 209] width 11 height 11
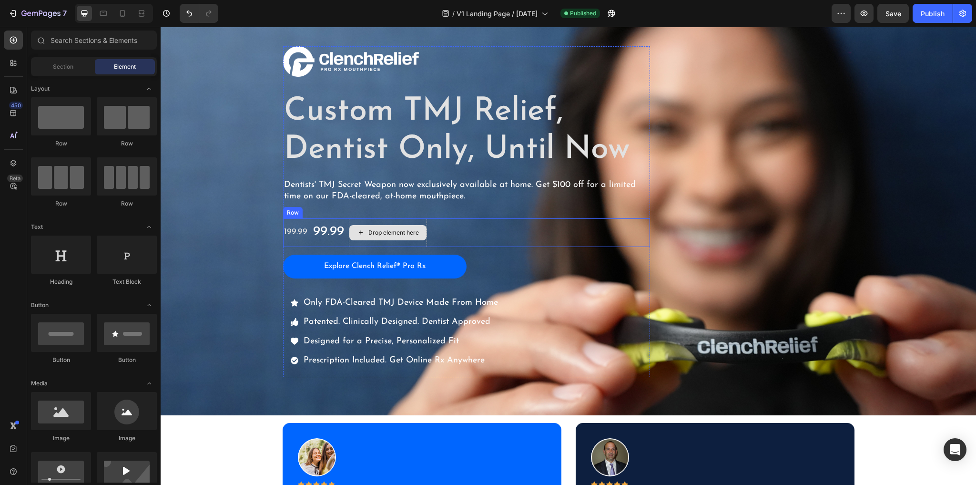
click at [416, 235] on div "Drop element here" at bounding box center [387, 232] width 77 height 15
click at [412, 243] on div "Drop element here" at bounding box center [388, 232] width 78 height 29
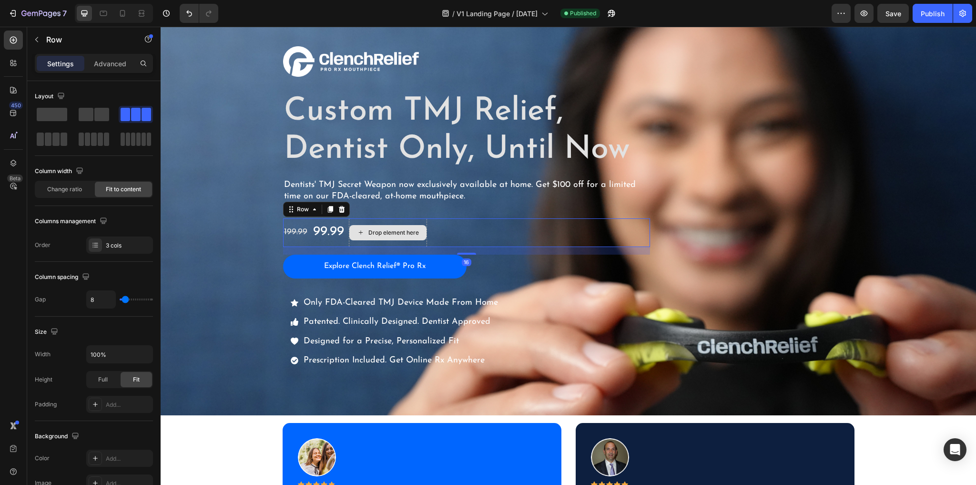
click at [411, 244] on div "Drop element here" at bounding box center [388, 232] width 78 height 29
click at [296, 242] on div "199.99 Text Block" at bounding box center [295, 232] width 25 height 29
click at [437, 231] on div "199.99 Text Block 99.99 Text Block Drop element here Row 16" at bounding box center [466, 232] width 367 height 29
click at [85, 114] on span at bounding box center [86, 114] width 15 height 13
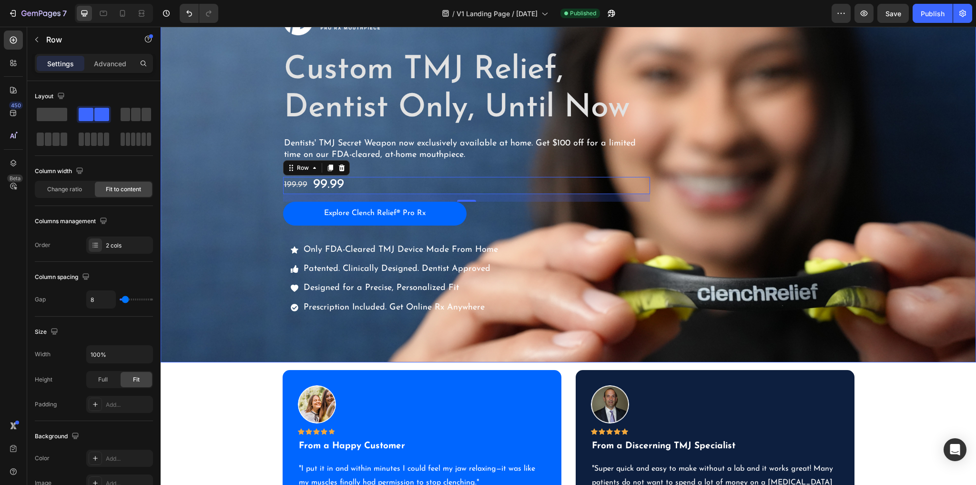
scroll to position [114, 0]
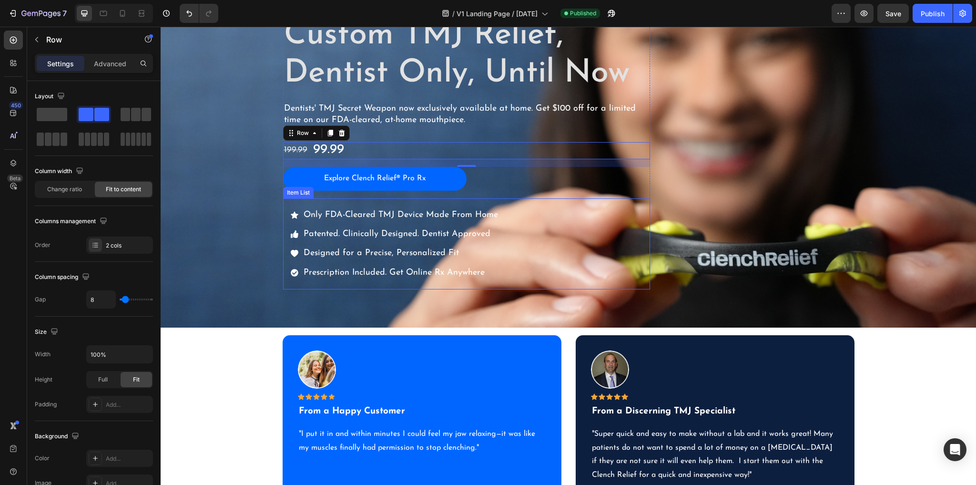
click at [340, 265] on p "Prescription Included. Get Online Rx Anywhere" at bounding box center [401, 272] width 195 height 15
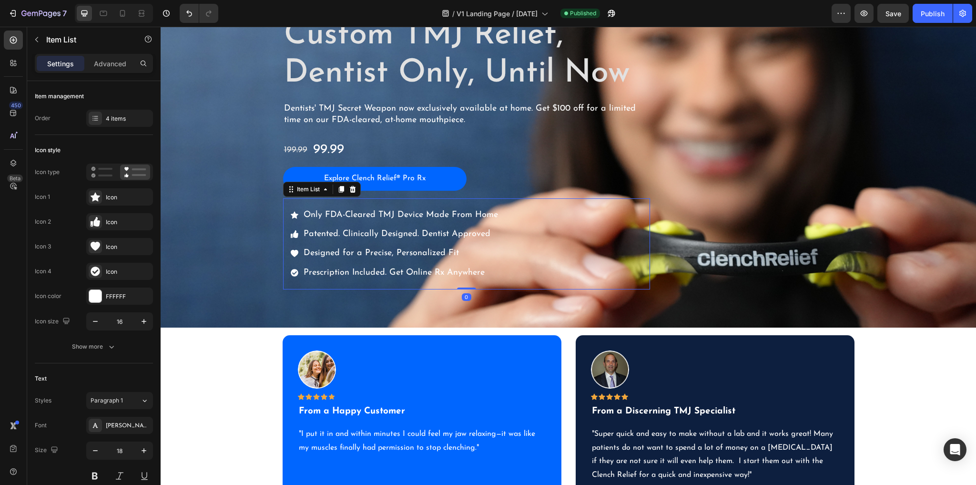
click at [511, 269] on div "Only FDA-Cleared TMJ Device Made From Home Patented. Clinically Designed. Denti…" at bounding box center [466, 244] width 367 height 92
click at [110, 116] on div "4 items" at bounding box center [128, 118] width 45 height 9
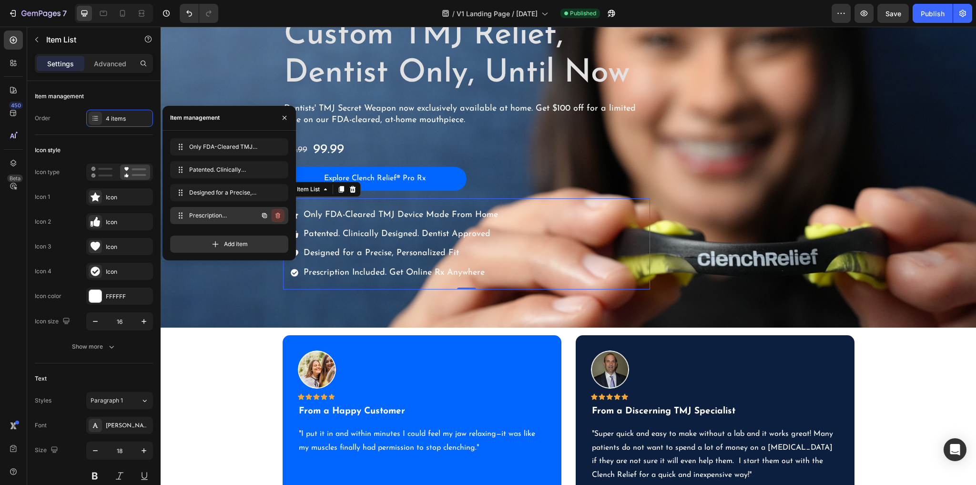
click at [281, 215] on icon "button" at bounding box center [278, 216] width 8 height 8
click at [280, 215] on div "Delete" at bounding box center [272, 215] width 18 height 9
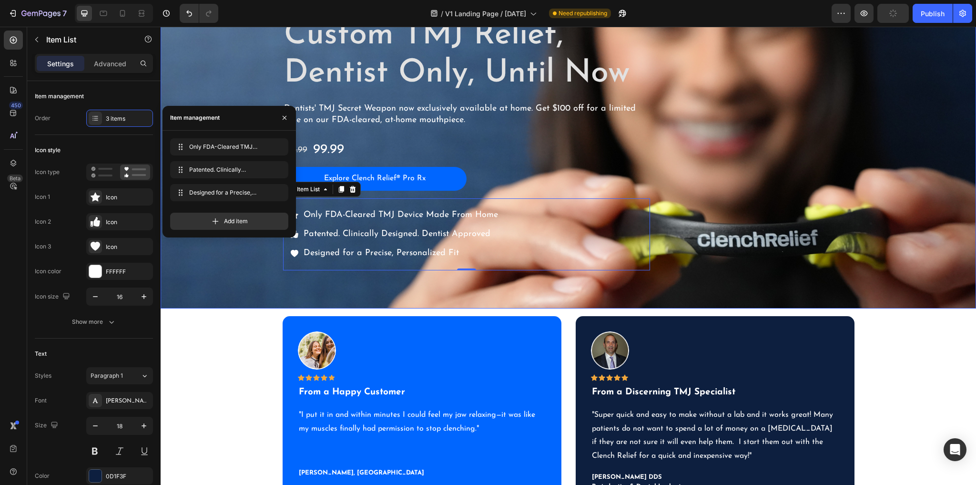
click at [249, 279] on div "Overlay" at bounding box center [569, 120] width 816 height 377
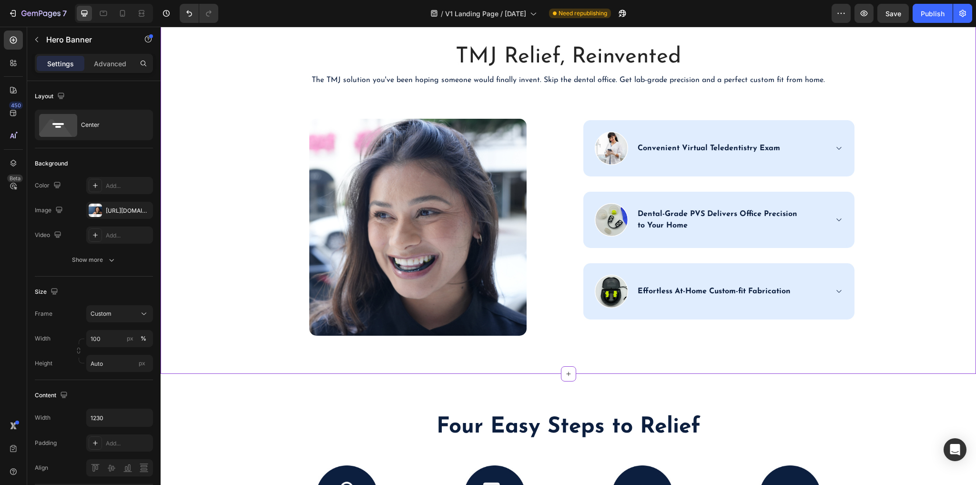
scroll to position [1297, 0]
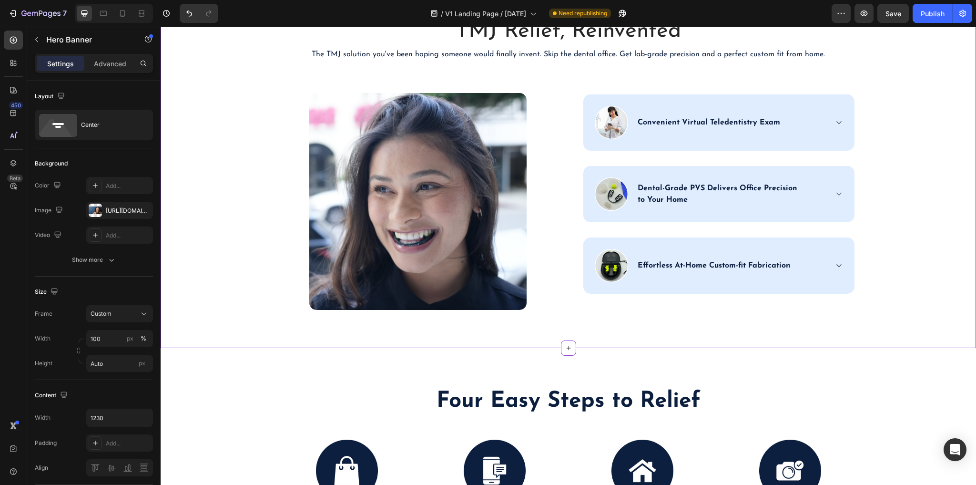
click at [907, 120] on div "TMJ Relief, Reinvented Heading The TMJ solution you've been hoping someone woul…" at bounding box center [569, 163] width 802 height 294
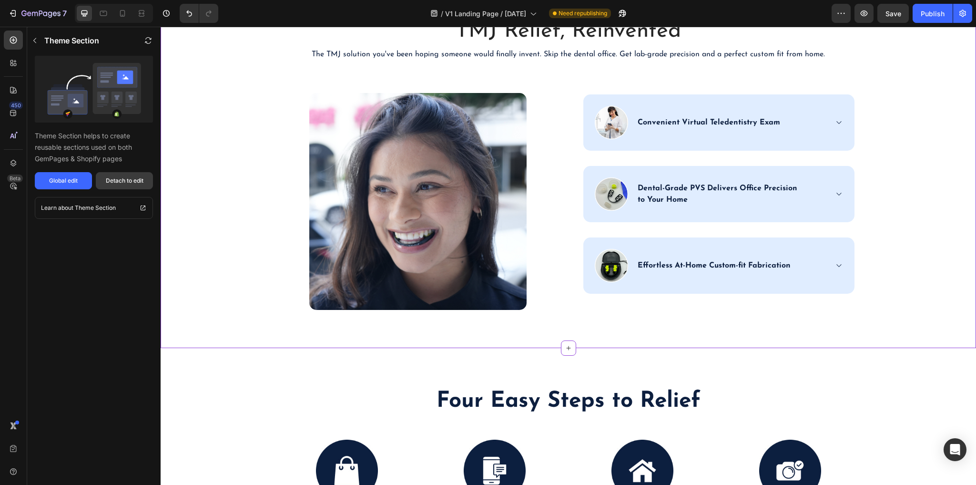
click at [122, 181] on div "Detach to edit" at bounding box center [125, 180] width 38 height 9
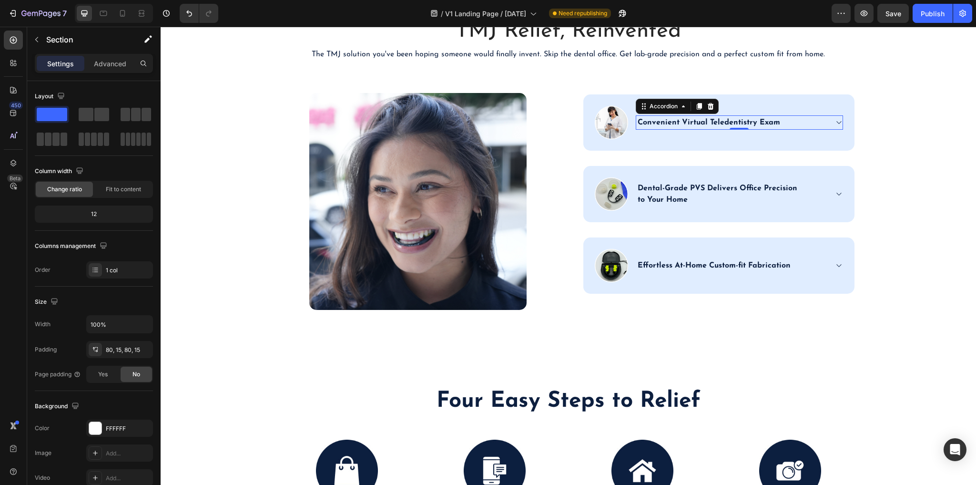
click at [780, 130] on div "Convenient Virtual Teledentistry Exam" at bounding box center [732, 122] width 191 height 14
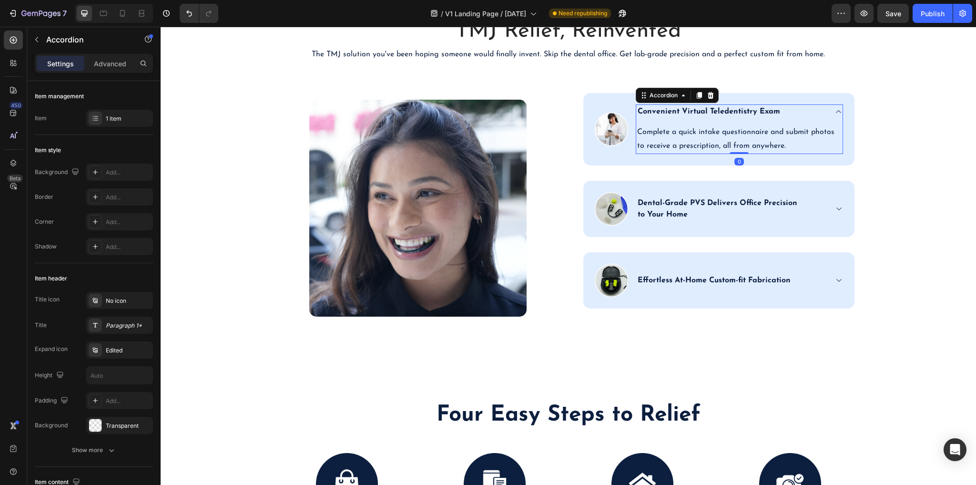
click at [761, 154] on div "Complete a quick intake questionnaire and submit photos to receive a prescripti…" at bounding box center [740, 136] width 206 height 35
click at [753, 117] on p "Convenient Virtual Teledentistry Exam" at bounding box center [709, 111] width 143 height 11
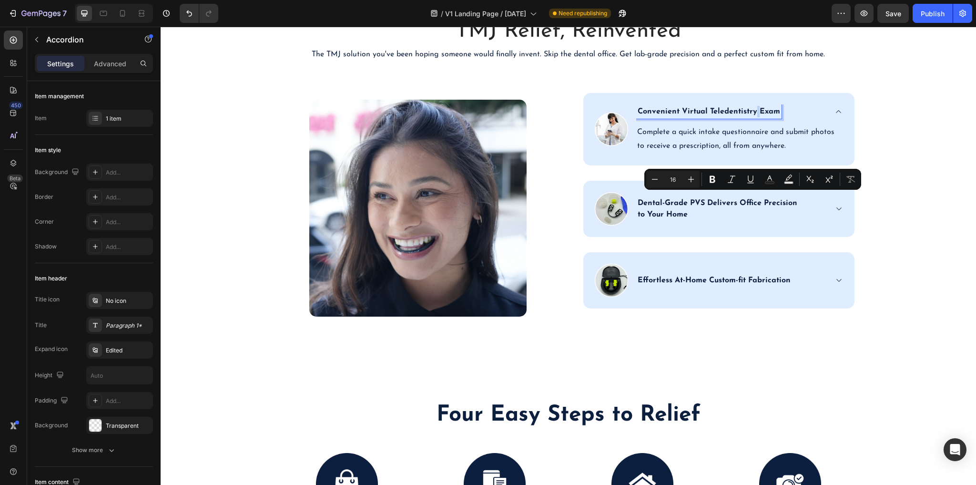
click at [752, 117] on p "Convenient Virtual Teledentistry Exam" at bounding box center [709, 111] width 143 height 11
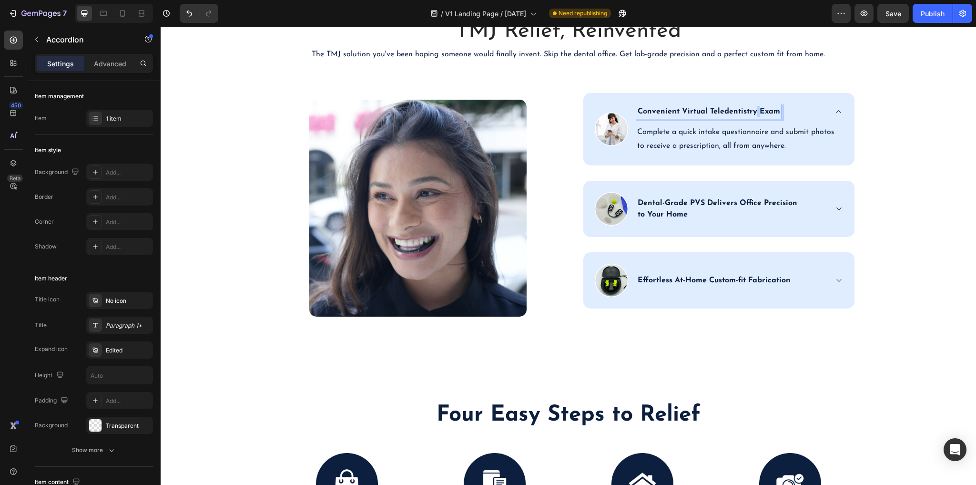
click at [752, 117] on p "Convenient Virtual Teledentistry Exam" at bounding box center [709, 111] width 143 height 11
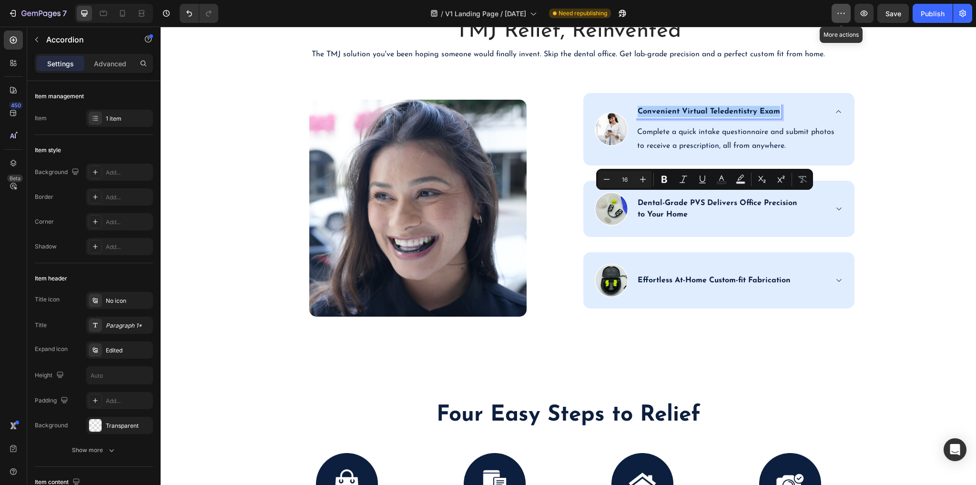
click at [845, 17] on icon "button" at bounding box center [842, 14] width 10 height 10
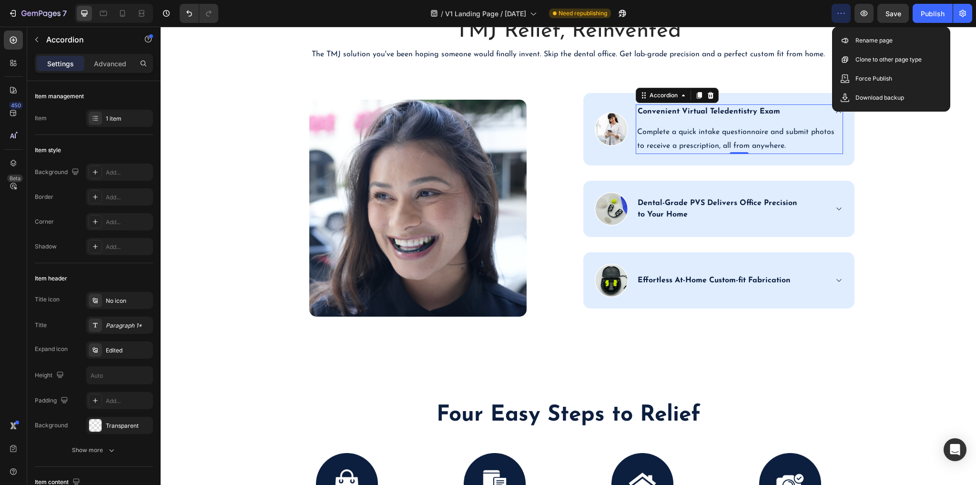
click at [843, 14] on icon "button" at bounding box center [842, 14] width 10 height 10
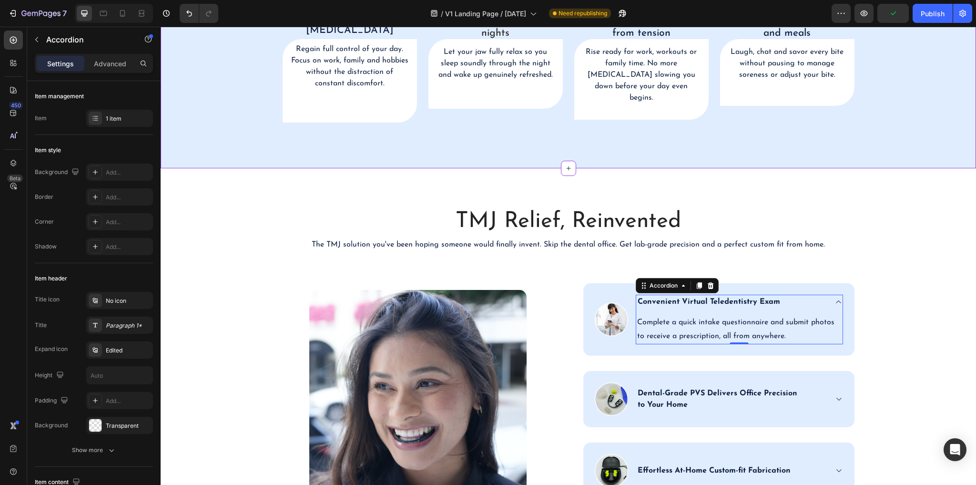
scroll to position [1106, 0]
click at [191, 14] on icon "Undo/Redo" at bounding box center [190, 14] width 10 height 10
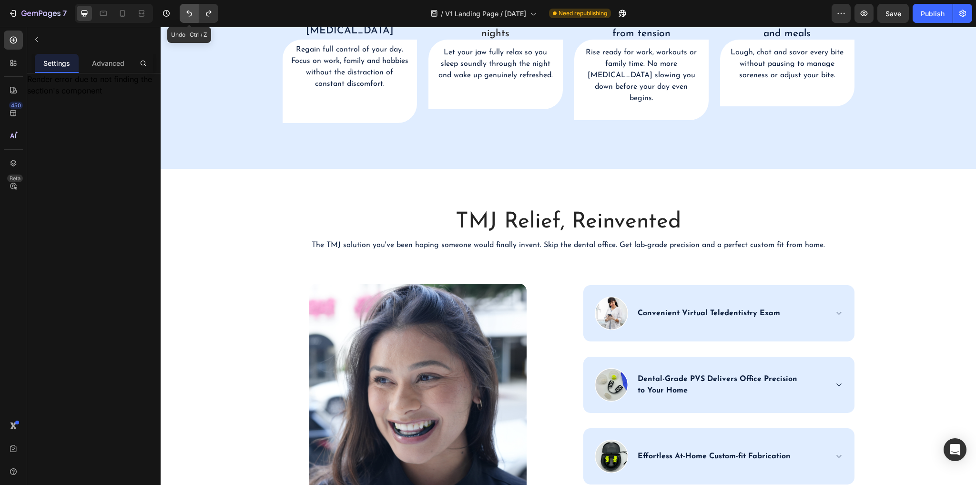
click at [191, 14] on icon "Undo/Redo" at bounding box center [190, 14] width 10 height 10
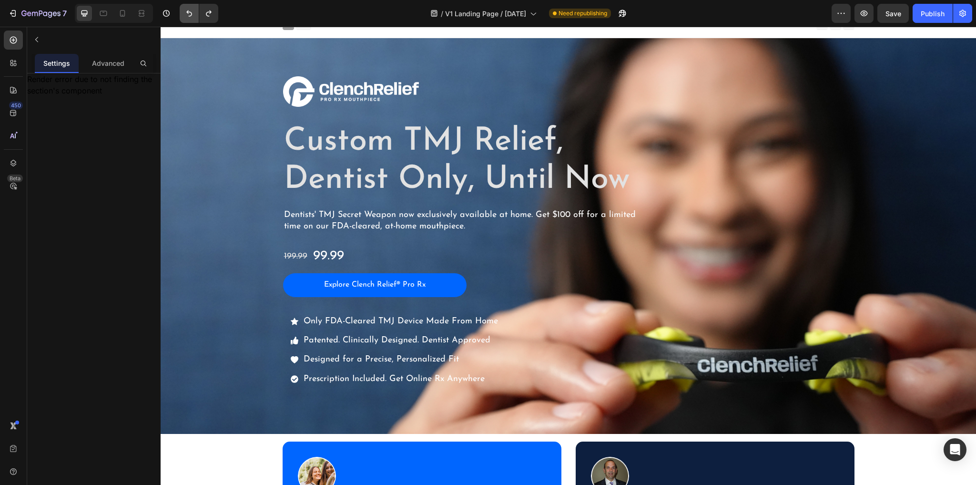
scroll to position [0, 0]
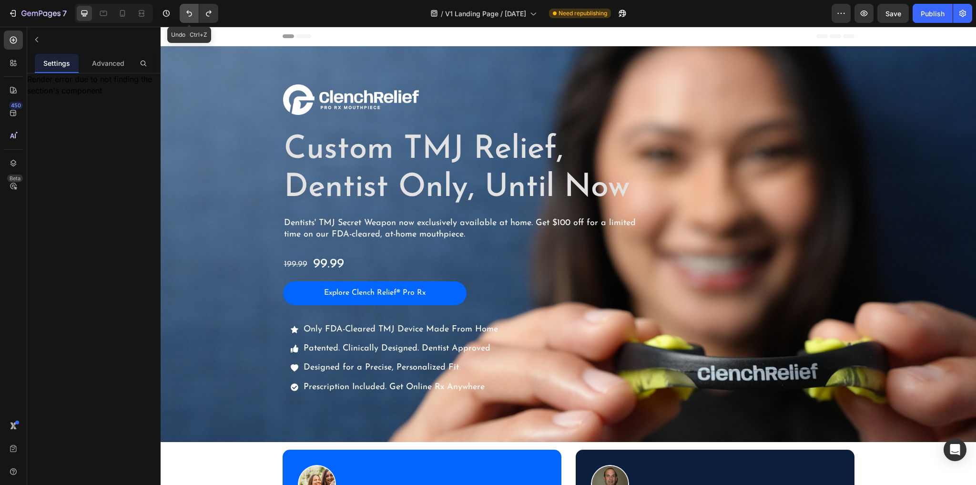
click at [185, 10] on icon "Undo/Redo" at bounding box center [190, 14] width 10 height 10
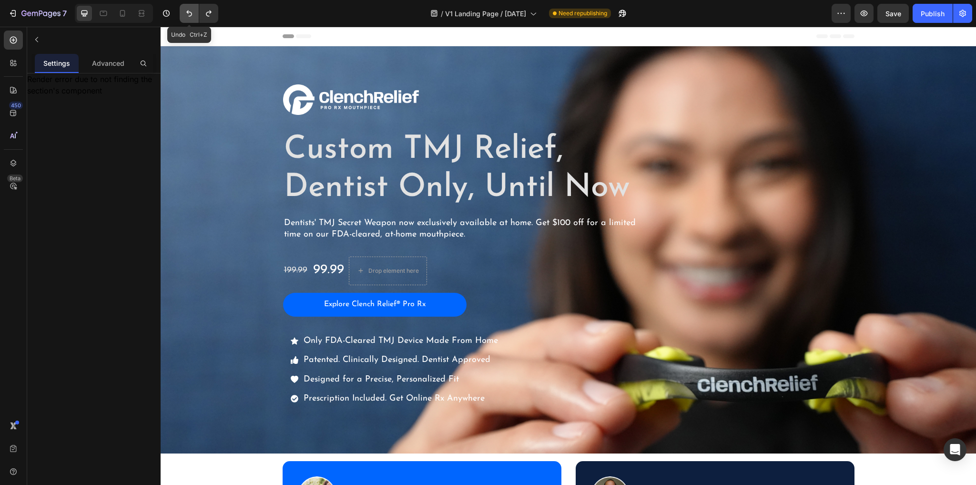
click at [185, 10] on icon "Undo/Redo" at bounding box center [190, 14] width 10 height 10
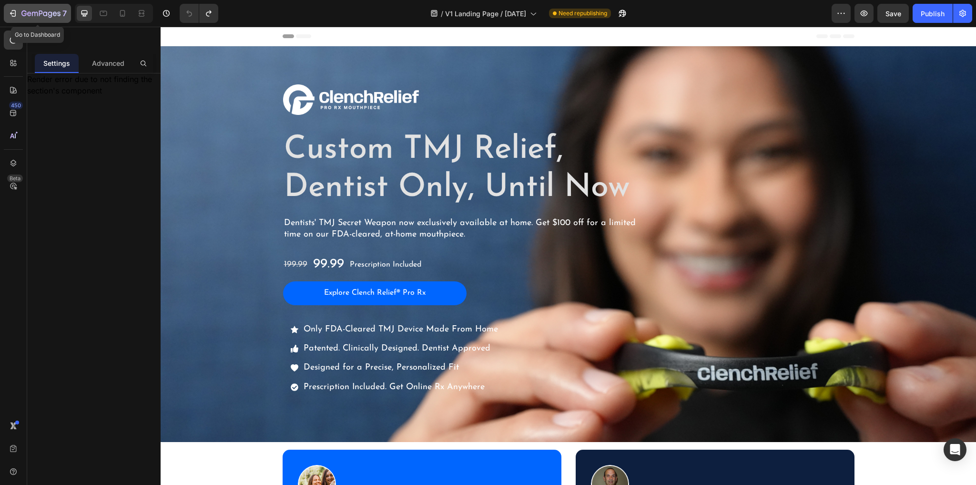
click at [16, 13] on icon "button" at bounding box center [13, 14] width 10 height 10
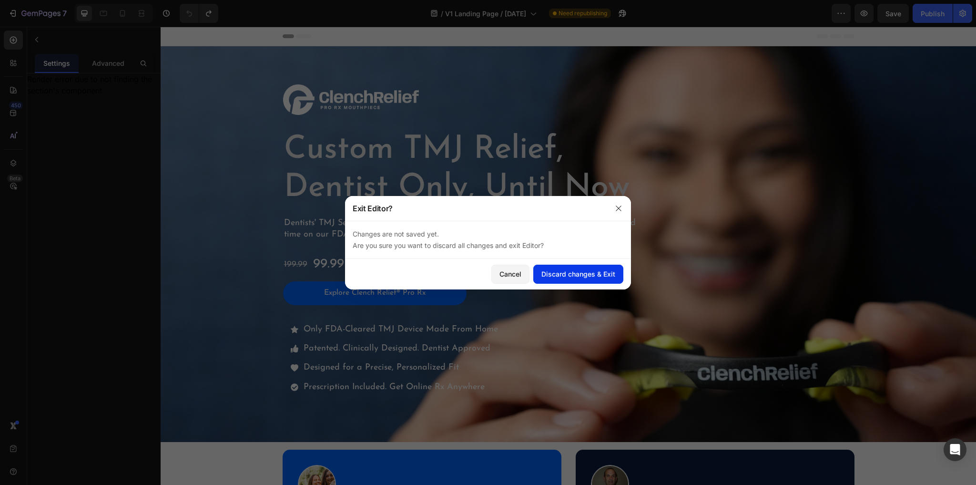
click at [591, 276] on div "Discard changes & Exit" at bounding box center [579, 274] width 74 height 10
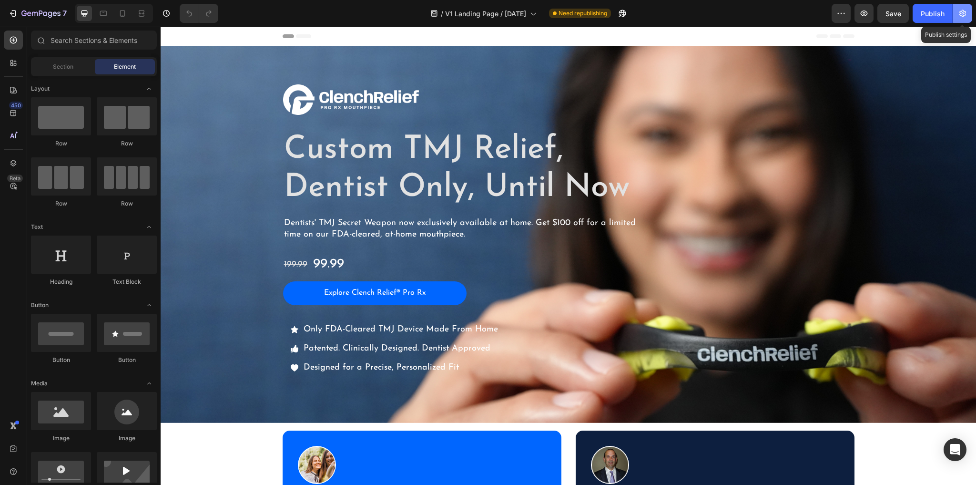
click at [964, 12] on icon "button" at bounding box center [963, 14] width 10 height 10
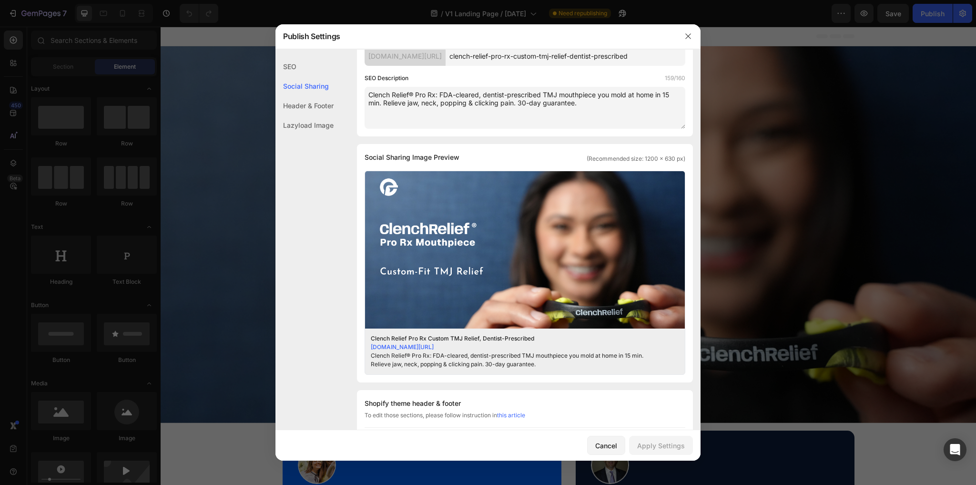
scroll to position [153, 0]
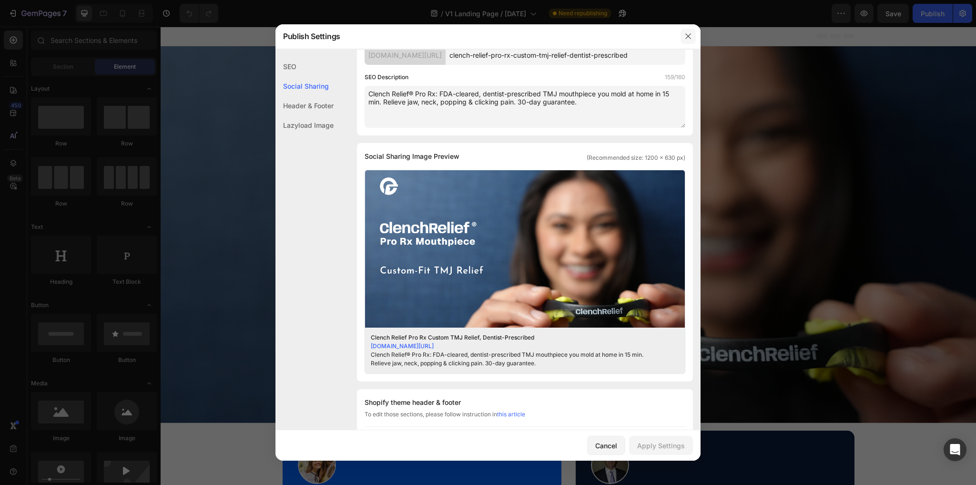
click at [690, 38] on icon "button" at bounding box center [688, 36] width 5 height 5
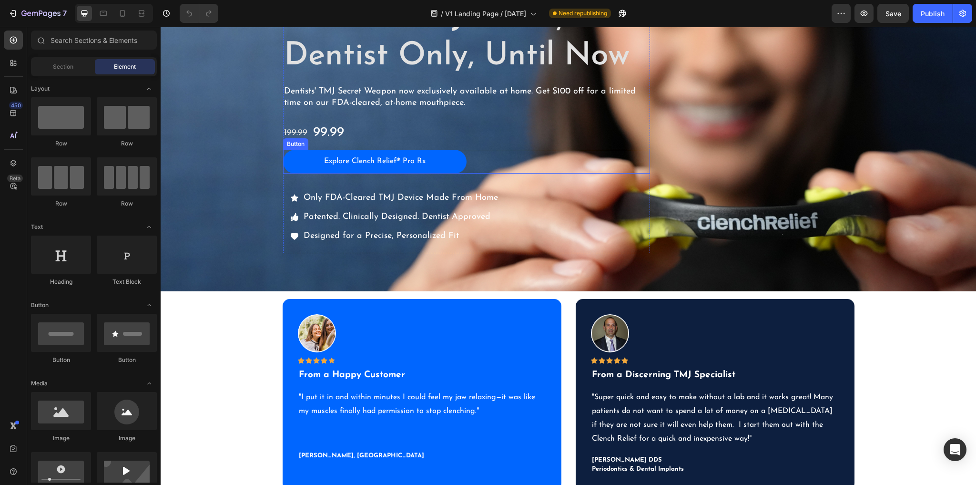
scroll to position [0, 0]
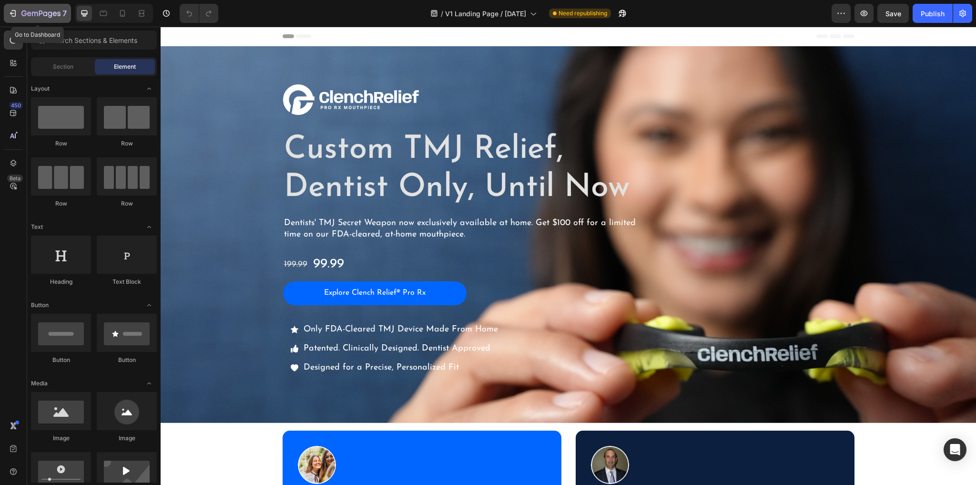
click at [11, 11] on icon "button" at bounding box center [13, 14] width 10 height 10
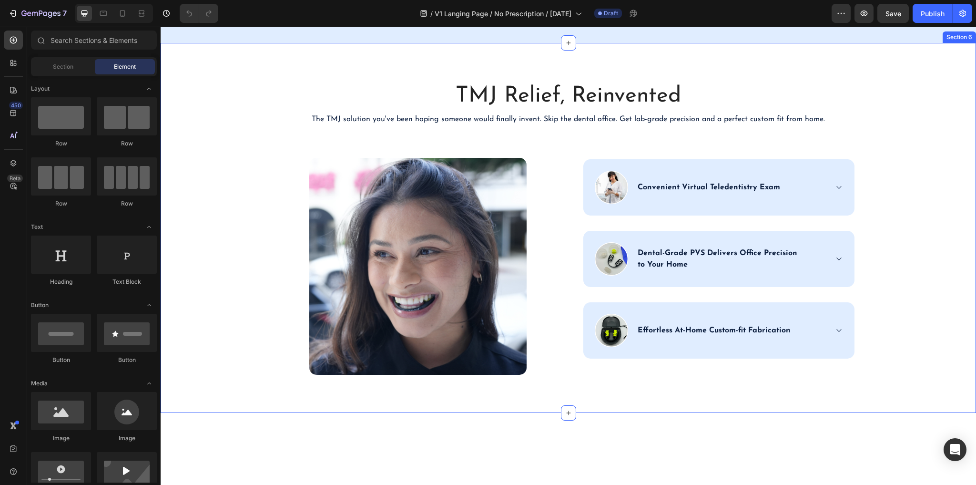
scroll to position [1297, 0]
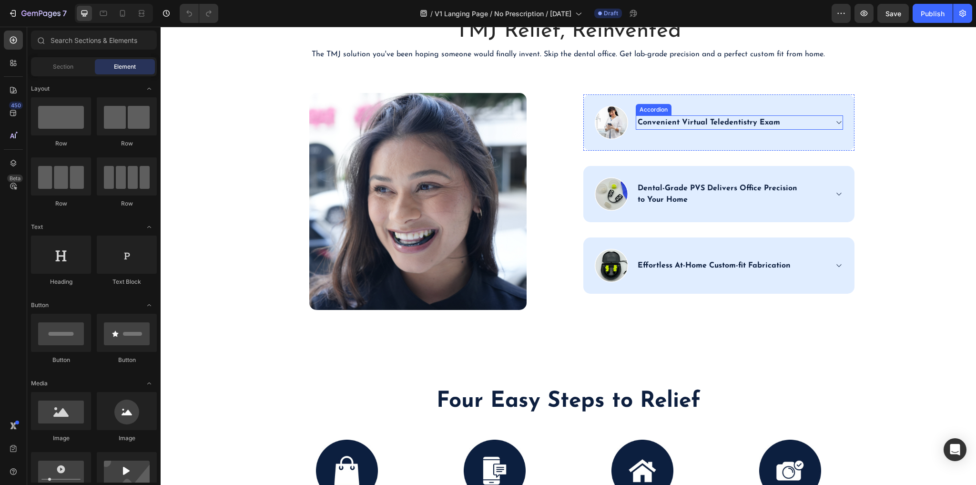
click at [678, 128] on p "Convenient Virtual Teledentistry Exam" at bounding box center [709, 122] width 143 height 11
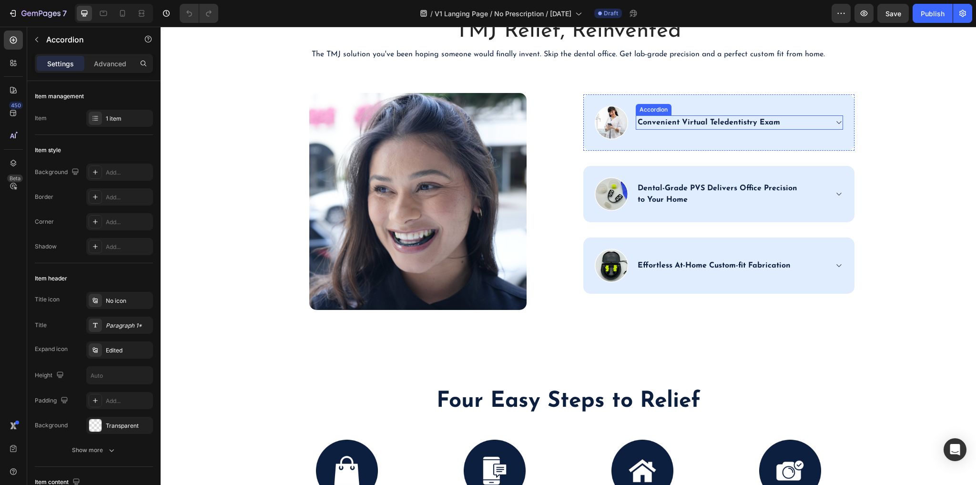
click at [678, 128] on p "Convenient Virtual Teledentistry Exam" at bounding box center [709, 122] width 143 height 11
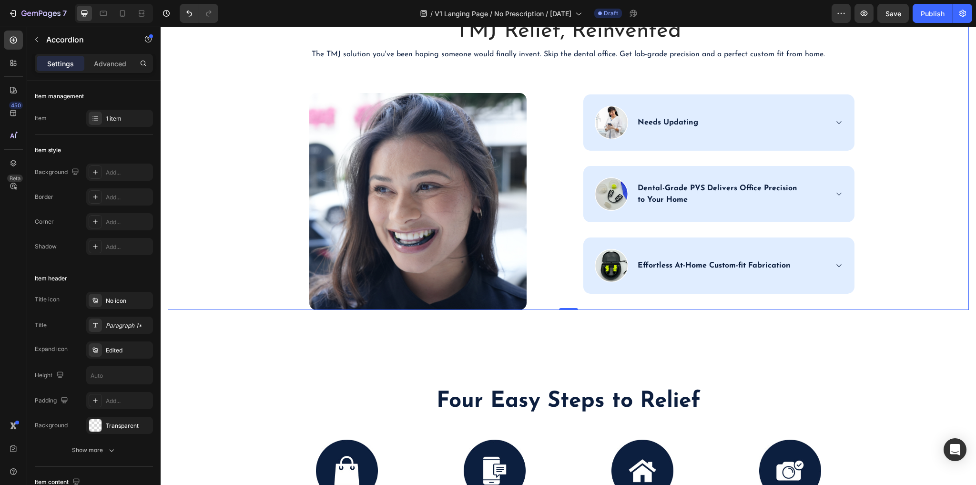
click at [926, 201] on div "TMJ Relief, Reinvented Heading The TMJ solution you've been hoping someone woul…" at bounding box center [569, 163] width 802 height 294
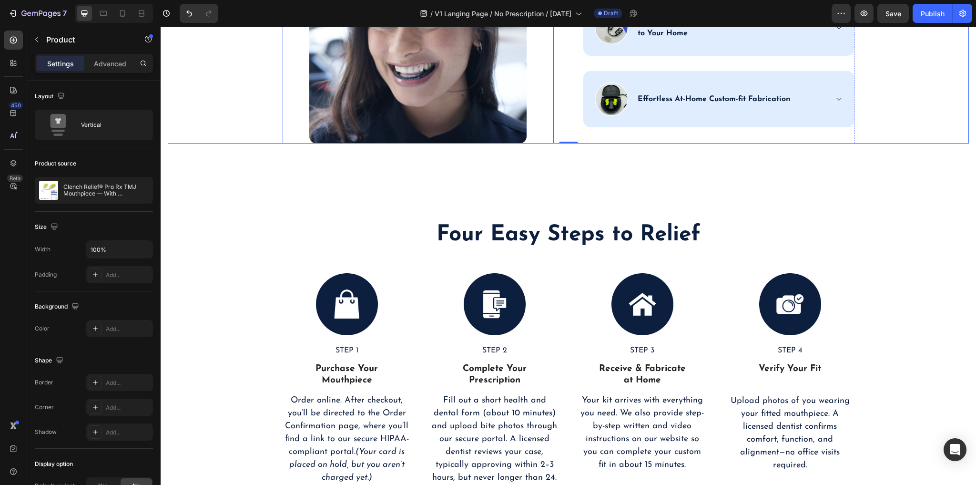
scroll to position [1640, 0]
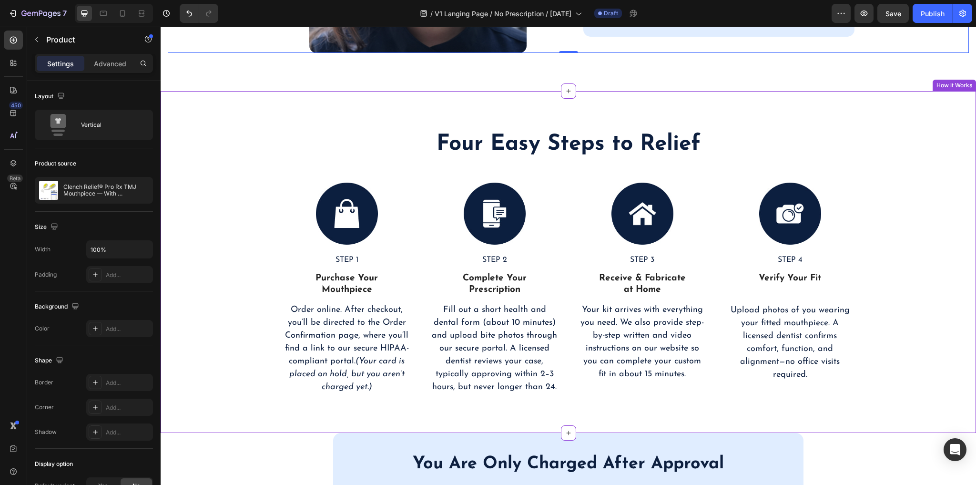
click at [910, 144] on div "Four Easy Steps to Relief Heading Image STEP 1 Text Block Purchase Your Mouthpi…" at bounding box center [569, 262] width 802 height 266
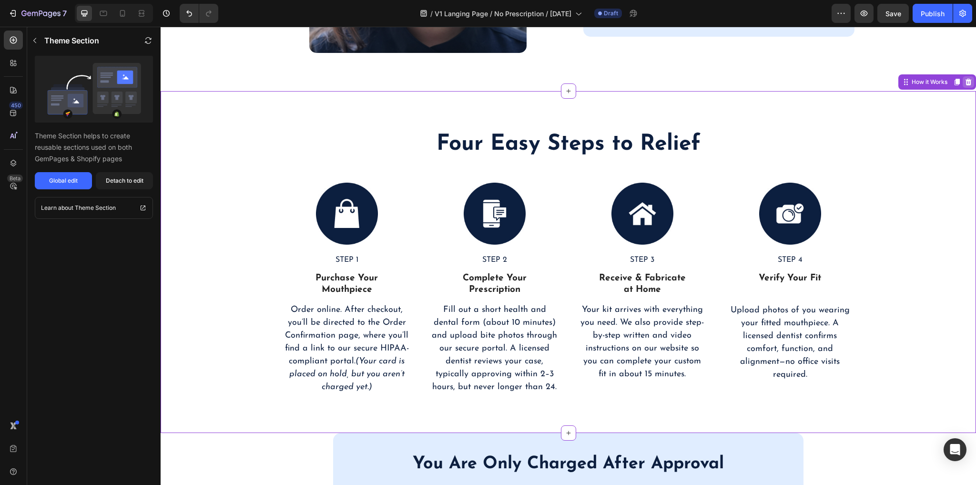
click at [966, 82] on icon at bounding box center [969, 82] width 8 height 8
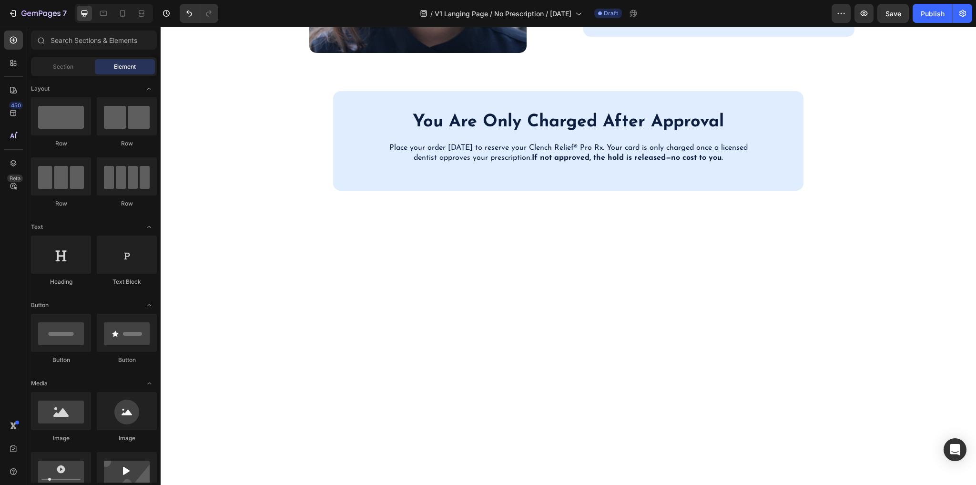
click at [827, 131] on section "You Are Only Charged After Approval Heading Place your order [DATE] to reserve …" at bounding box center [568, 140] width 627 height 99
click at [784, 143] on div "You Are Only Charged After Approval Heading Place your order [DATE] to reserve …" at bounding box center [568, 140] width 456 height 61
click at [845, 136] on section "You Are Only Charged After Approval Heading Place your order [DATE] to reserve …" at bounding box center [568, 140] width 627 height 99
click at [767, 271] on div at bounding box center [569, 233] width 816 height 84
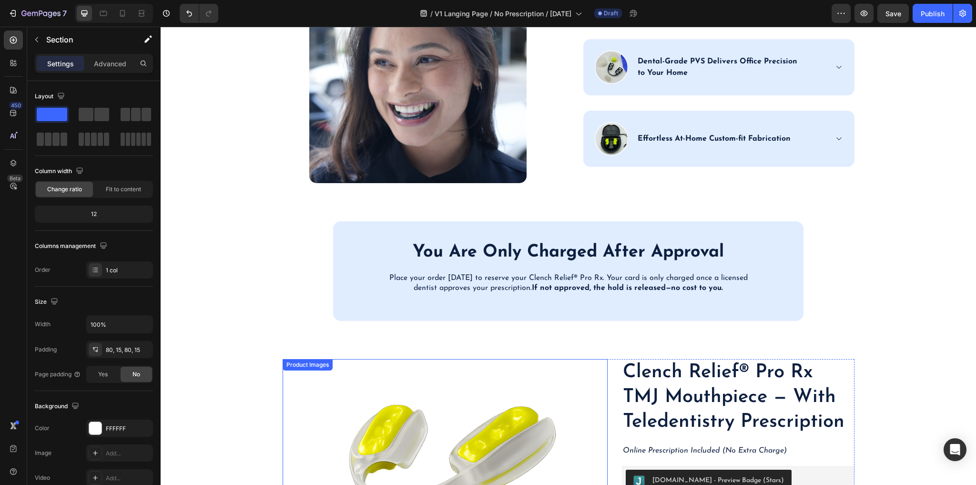
scroll to position [1488, 0]
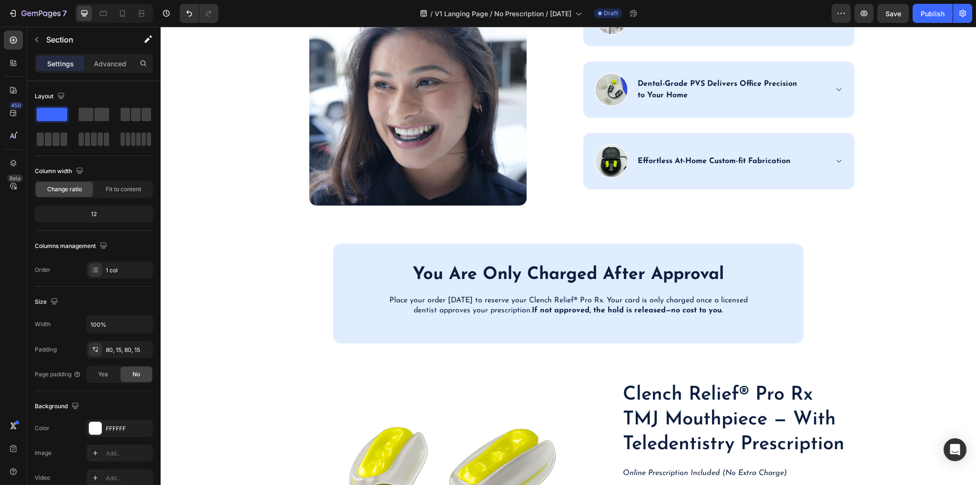
click at [787, 249] on div "You Are Only Charged After Approval Heading Place your order [DATE] to reserve …" at bounding box center [568, 293] width 470 height 99
click at [792, 232] on icon at bounding box center [796, 235] width 8 height 8
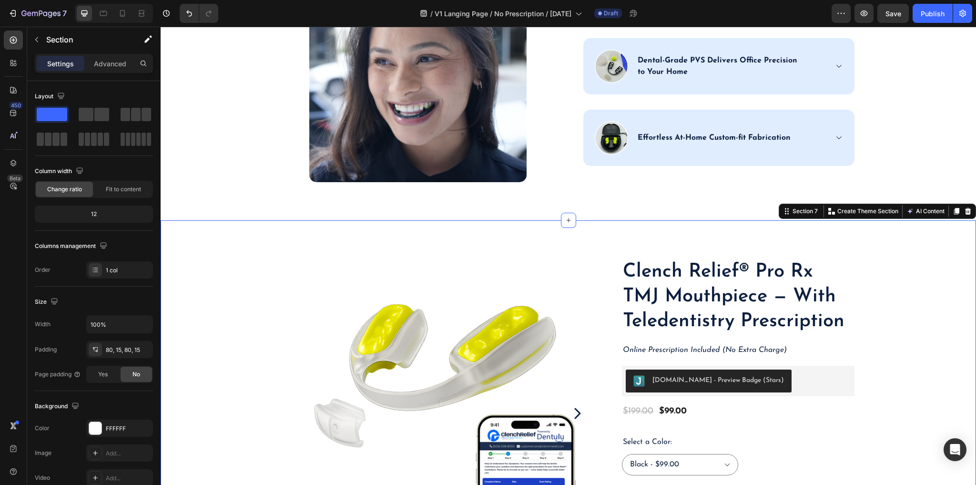
scroll to position [1602, 0]
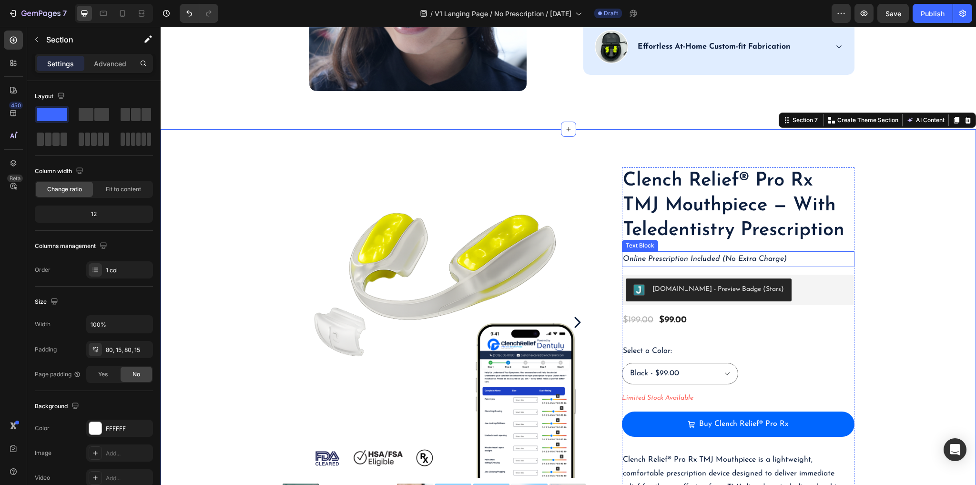
click at [692, 257] on icon "Online Prescription Included (No Extra Charge)" at bounding box center [705, 259] width 164 height 8
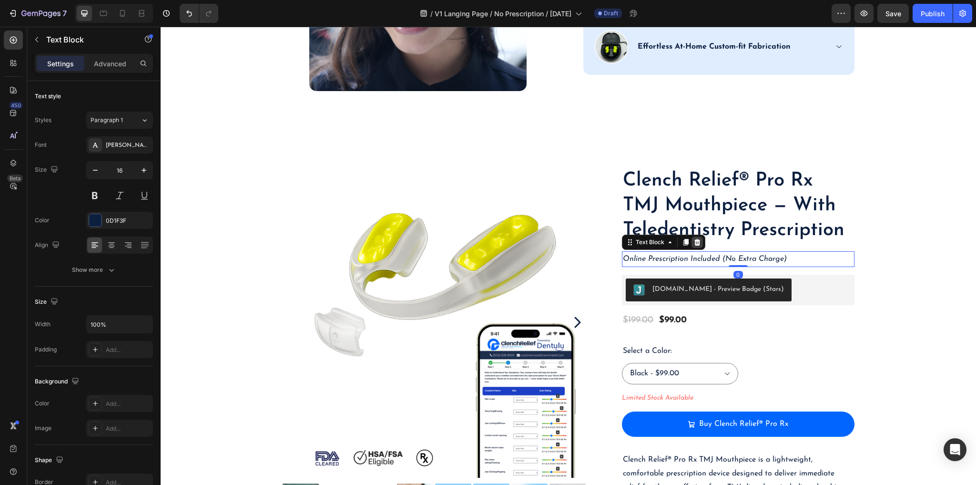
click at [695, 240] on icon at bounding box center [698, 242] width 6 height 7
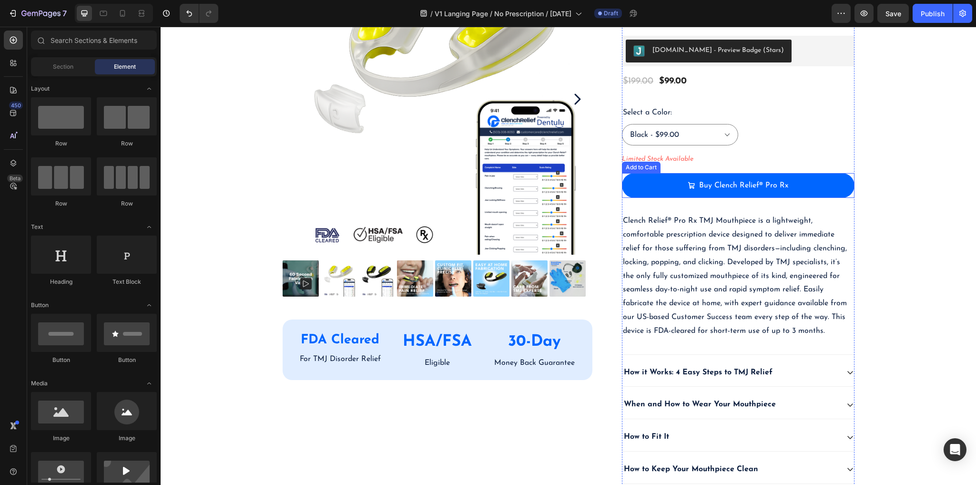
scroll to position [1907, 0]
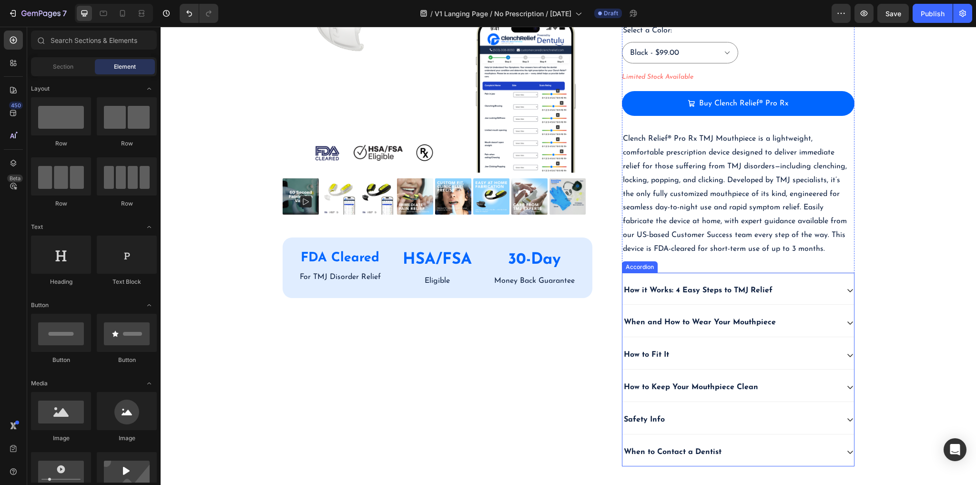
click at [809, 290] on div "How it Works: 4 Easy Steps to TMJ Relief" at bounding box center [731, 290] width 216 height 13
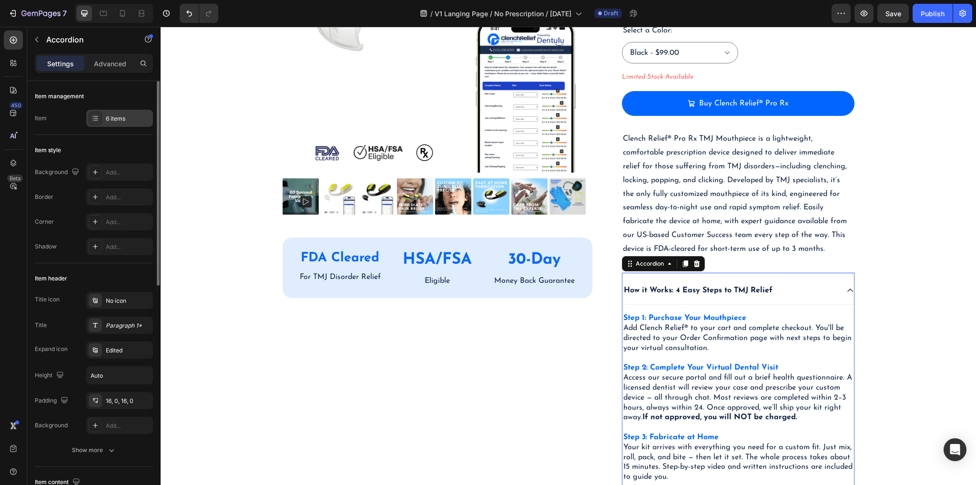
click at [111, 122] on div "6 items" at bounding box center [128, 118] width 45 height 9
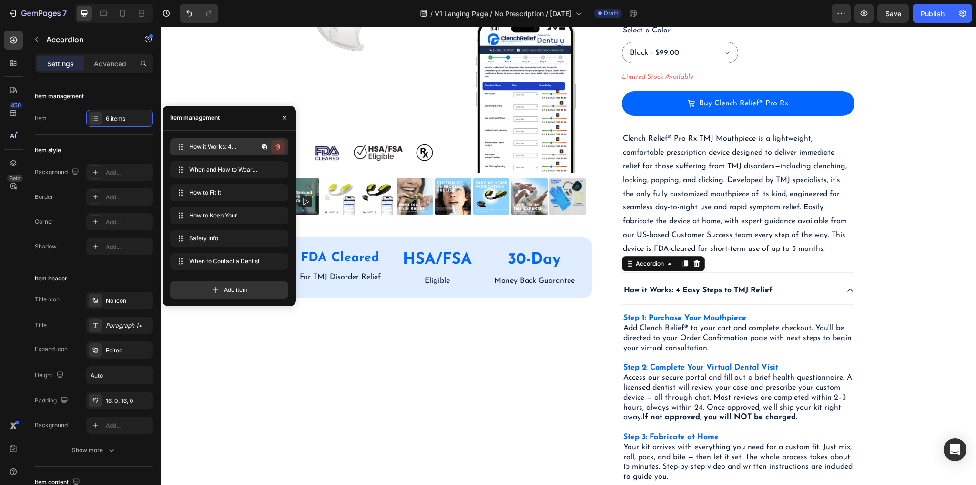
click at [279, 146] on icon "button" at bounding box center [278, 147] width 8 height 8
click at [274, 147] on div "Delete" at bounding box center [272, 147] width 18 height 9
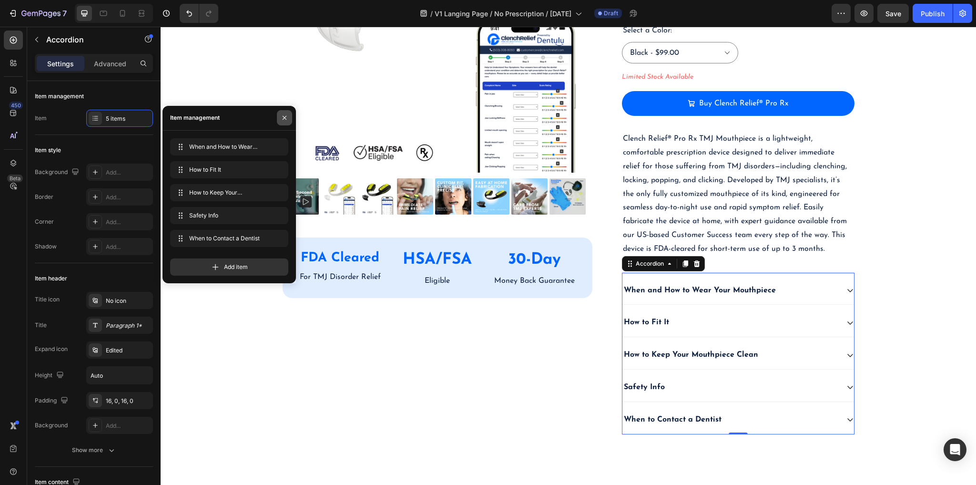
drag, startPoint x: 287, startPoint y: 117, endPoint x: 260, endPoint y: 141, distance: 35.4
click at [287, 117] on icon "button" at bounding box center [285, 118] width 8 height 8
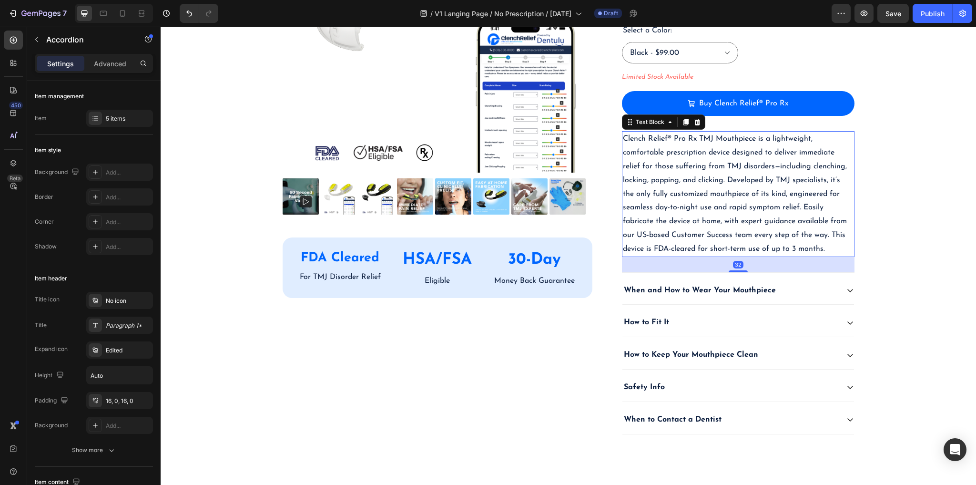
click at [689, 174] on p "Clench Relief® Pro Rx TMJ Mouthpiece is a lightweight, comfortable prescription…" at bounding box center [738, 193] width 231 height 123
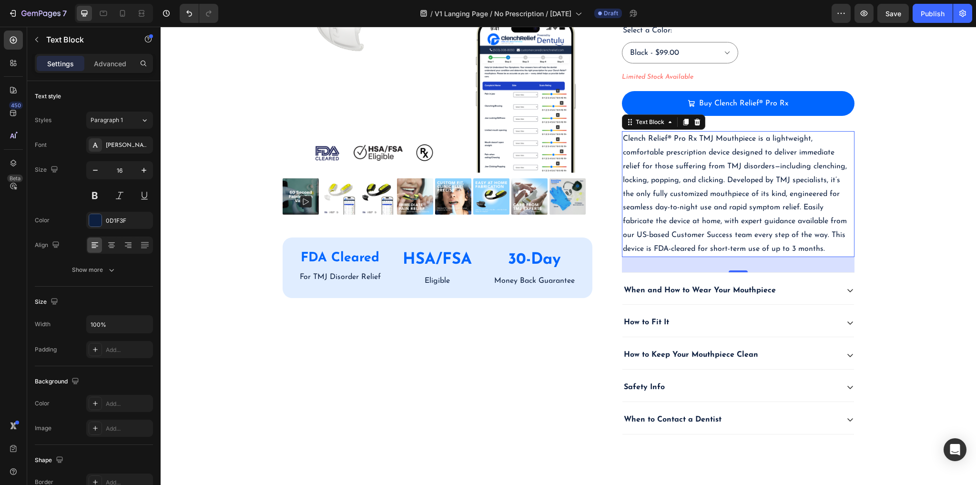
click at [667, 154] on p "Clench Relief® Pro Rx TMJ Mouthpiece is a lightweight, comfortable prescription…" at bounding box center [738, 193] width 231 height 123
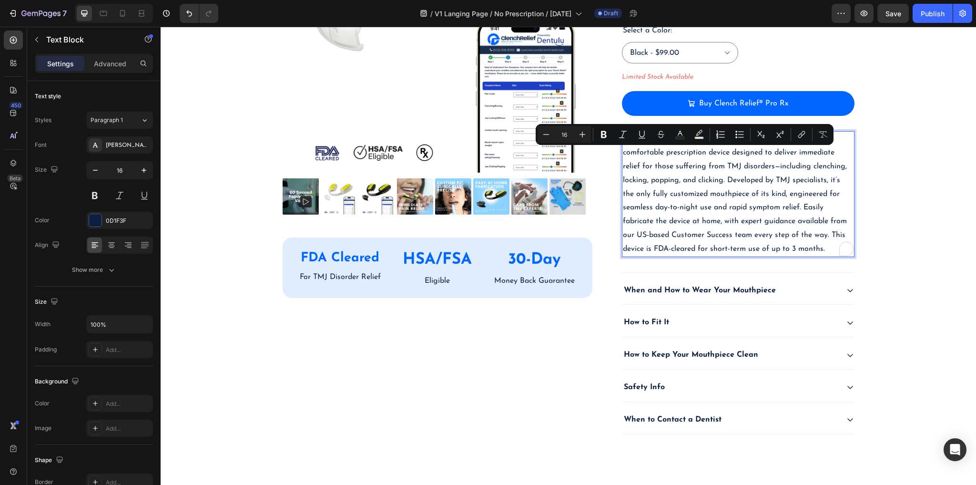
click at [784, 158] on p "Clench Relief® Pro Rx TMJ Mouthpiece is a lightweight, comfortable prescription…" at bounding box center [738, 193] width 231 height 123
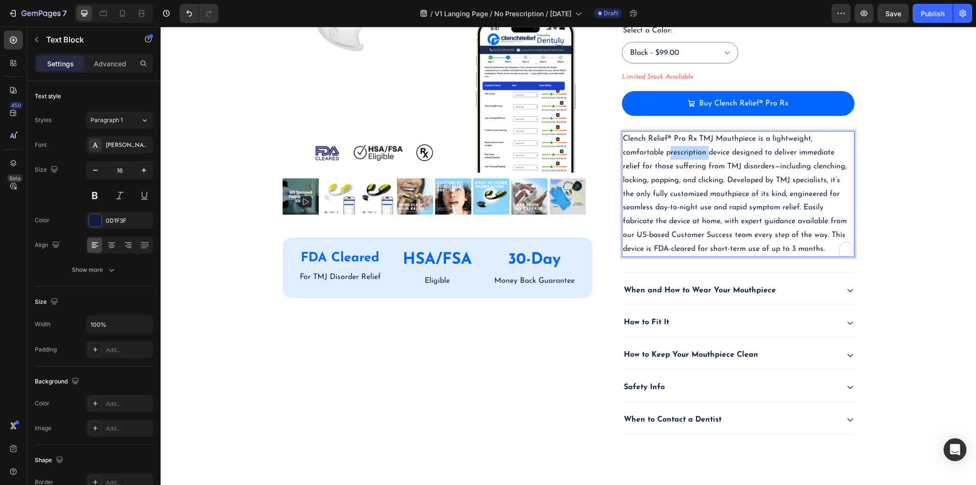
drag, startPoint x: 706, startPoint y: 153, endPoint x: 666, endPoint y: 154, distance: 40.1
click at [666, 154] on p "Clench Relief® Pro Rx TMJ Mouthpiece is a lightweight, comfortable prescription…" at bounding box center [738, 193] width 231 height 123
click at [904, 230] on div "Product Images FDA Cleared Text Block For TMJ Disorder Relief Text Block HSA/FS…" at bounding box center [569, 155] width 802 height 587
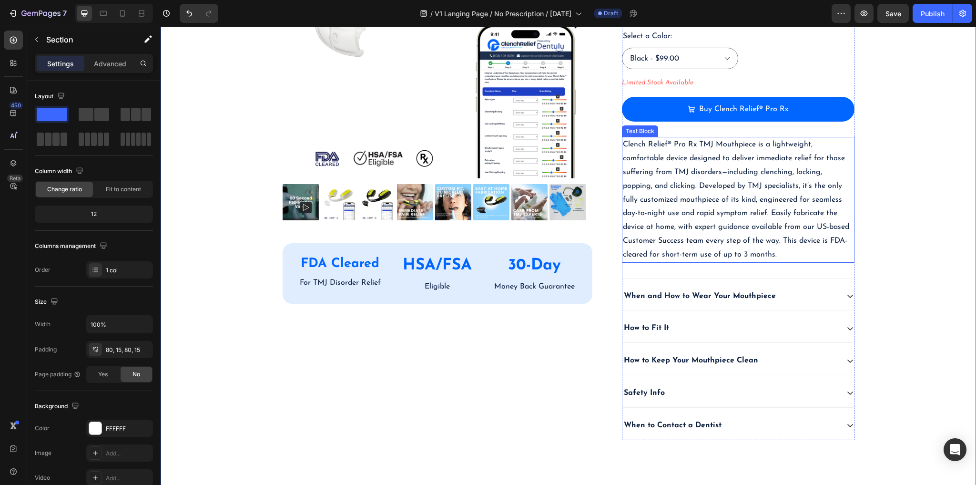
scroll to position [1945, 0]
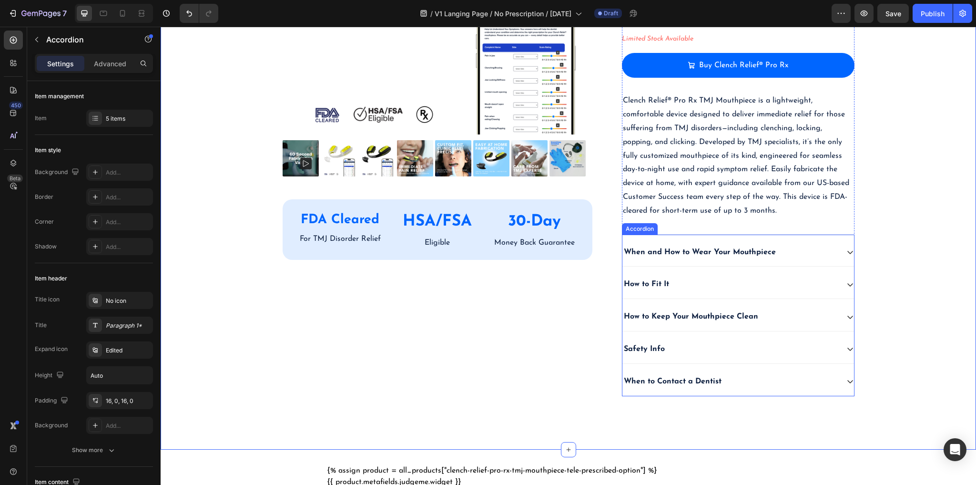
click at [721, 248] on strong "When and How to Wear Your Mouthpiece" at bounding box center [700, 252] width 152 height 8
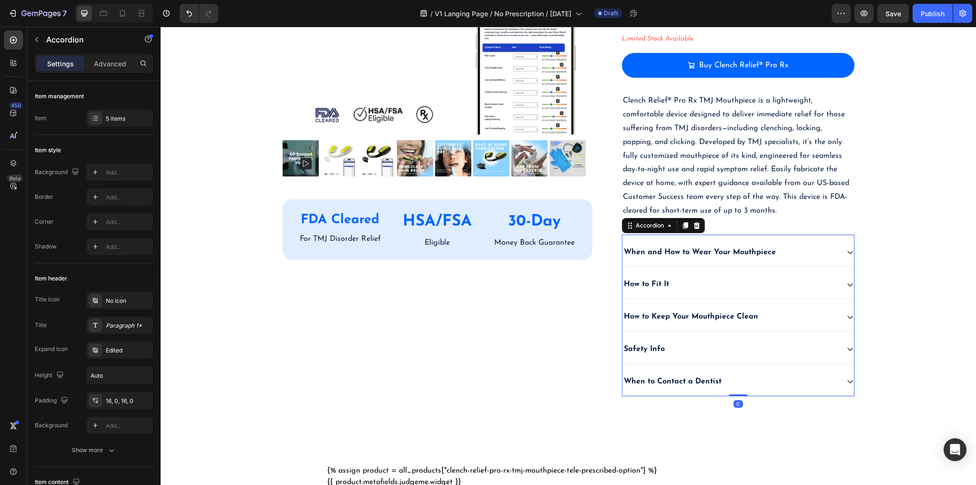
click at [818, 250] on div "When and How to Wear Your Mouthpiece" at bounding box center [731, 252] width 216 height 13
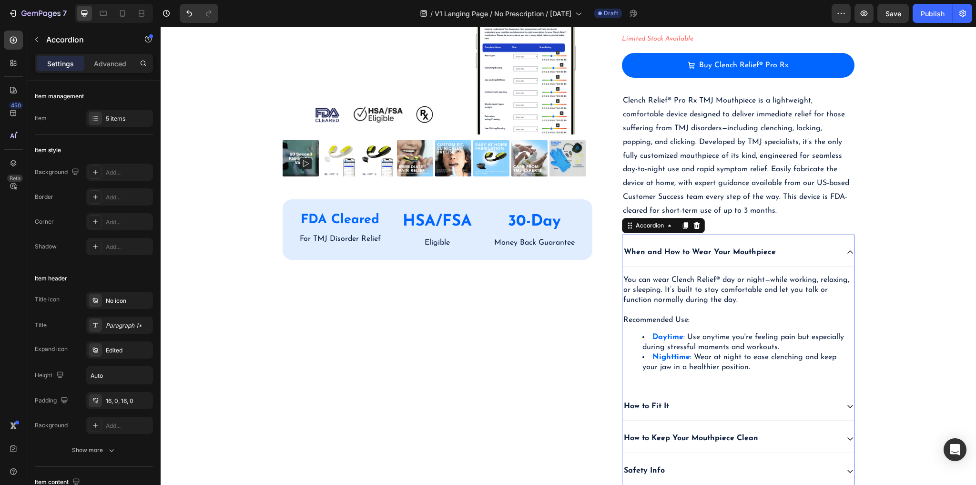
click at [818, 250] on div "When and How to Wear Your Mouthpiece" at bounding box center [731, 252] width 216 height 13
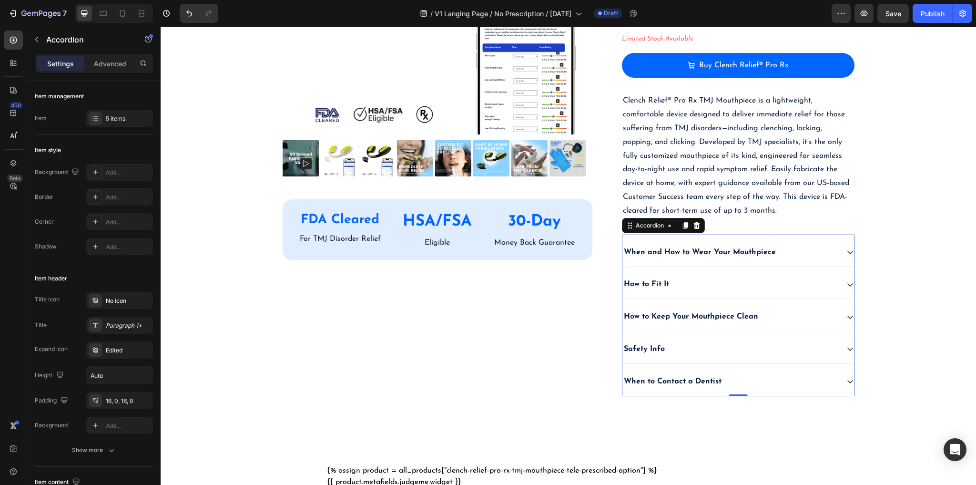
click at [782, 282] on div "How to Fit It" at bounding box center [731, 284] width 216 height 13
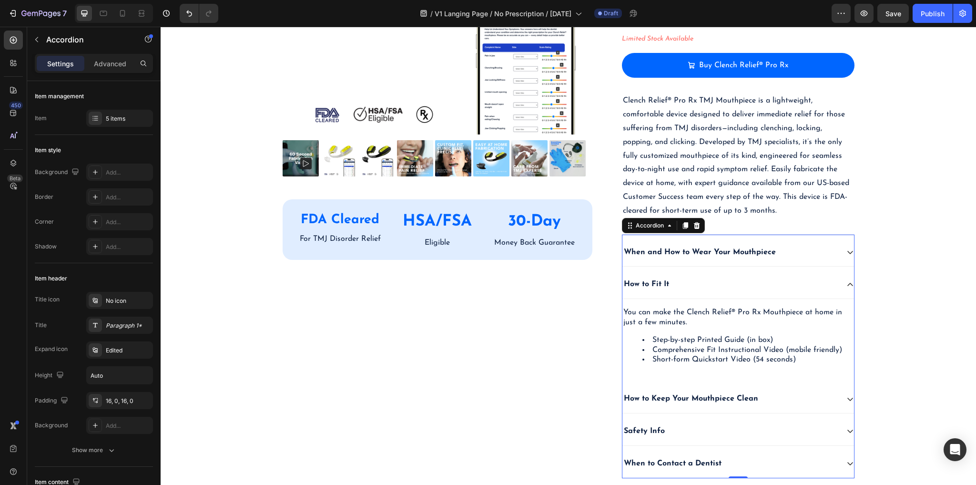
click at [791, 278] on div "How to Fit It" at bounding box center [731, 284] width 216 height 13
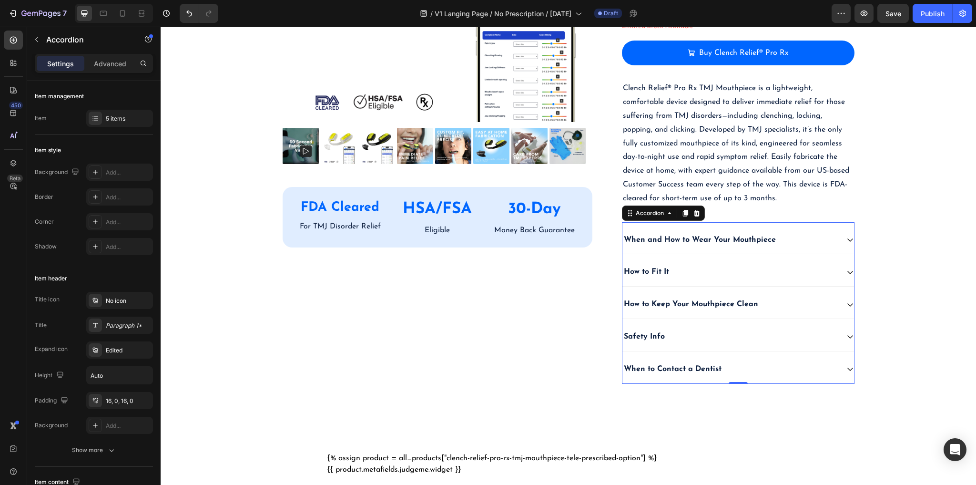
scroll to position [2022, 0]
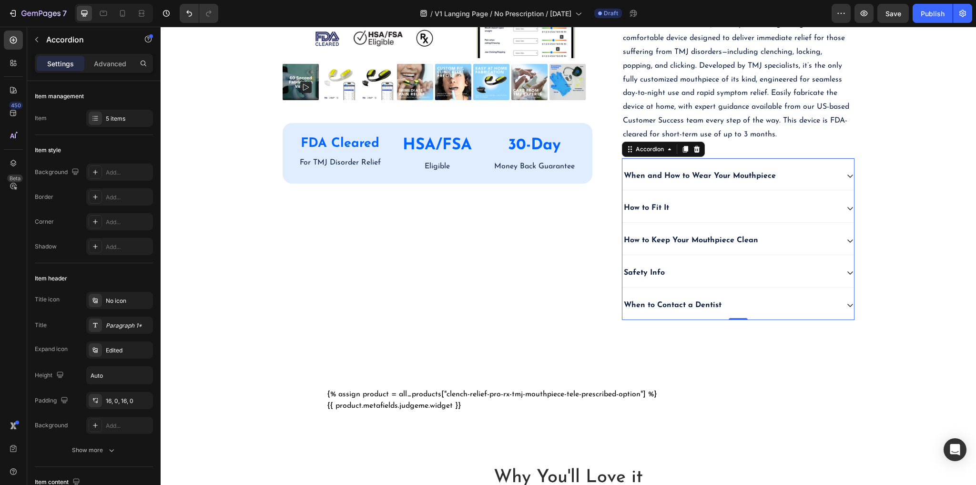
click at [799, 229] on div "How to Keep Your Mouthpiece Clean" at bounding box center [739, 240] width 232 height 29
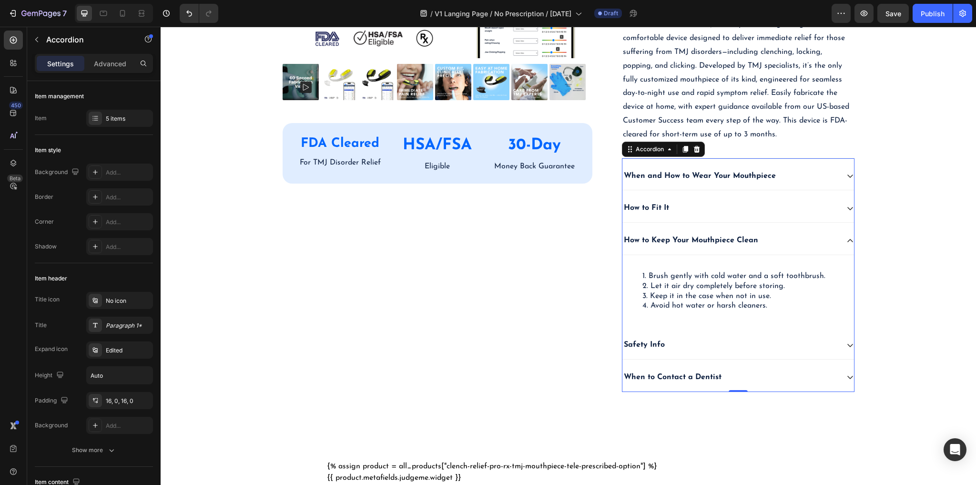
click at [798, 229] on div "How to Keep Your Mouthpiece Clean" at bounding box center [739, 240] width 232 height 29
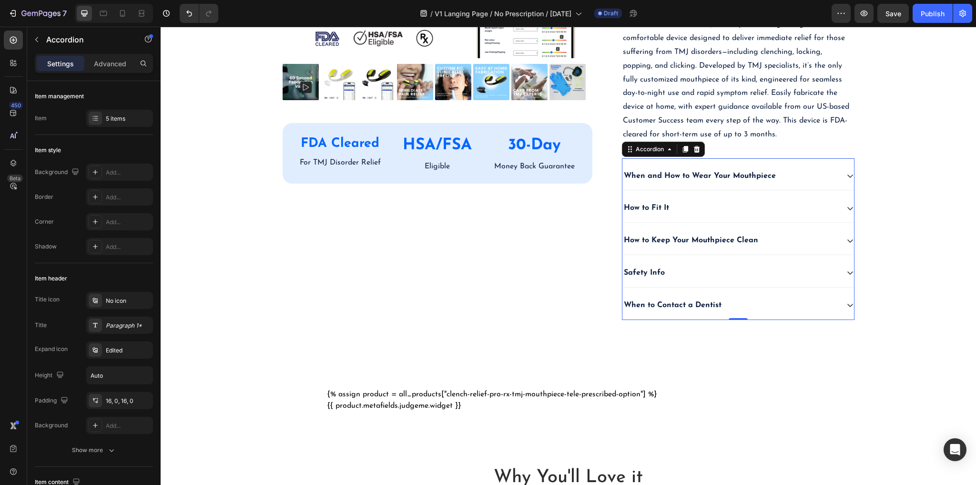
click at [763, 269] on div "Safety Info" at bounding box center [731, 273] width 216 height 13
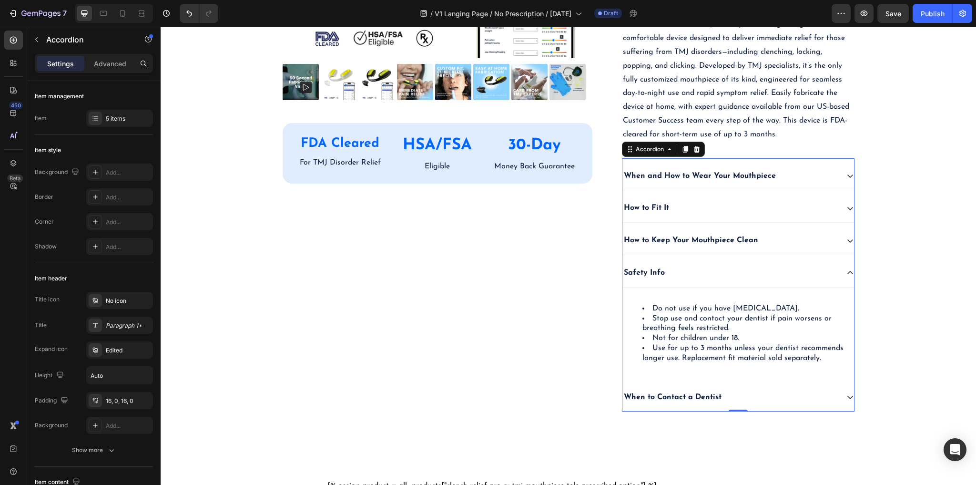
click at [764, 269] on div "Safety Info" at bounding box center [731, 273] width 216 height 13
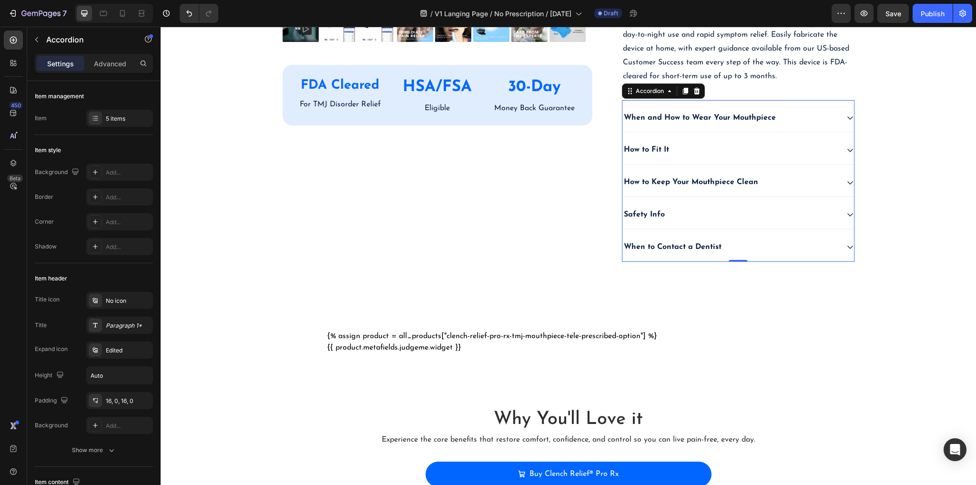
scroll to position [2098, 0]
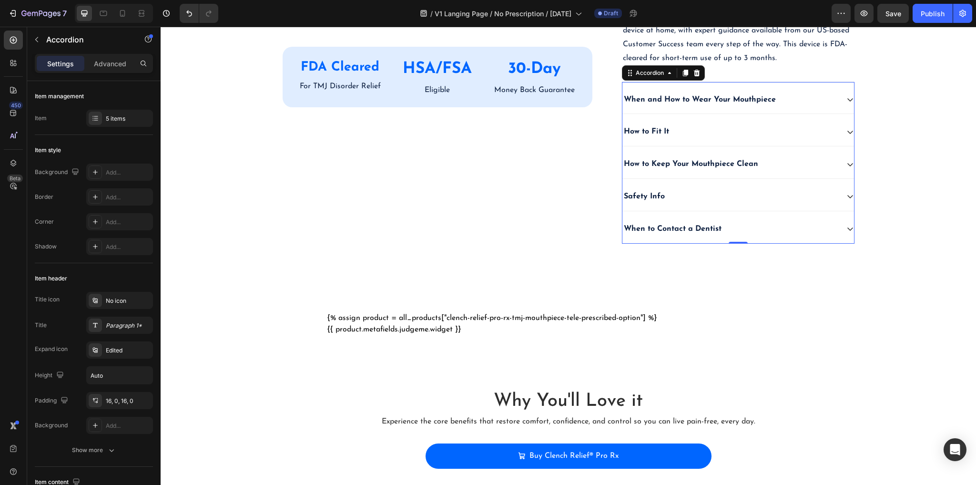
click at [763, 227] on div "When to Contact a Dentist" at bounding box center [731, 229] width 216 height 13
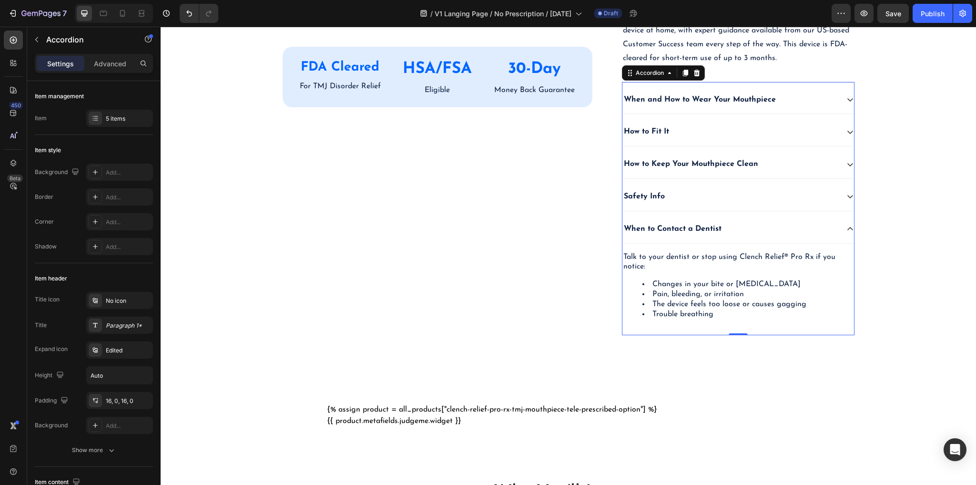
click at [763, 226] on div "When to Contact a Dentist" at bounding box center [731, 229] width 216 height 13
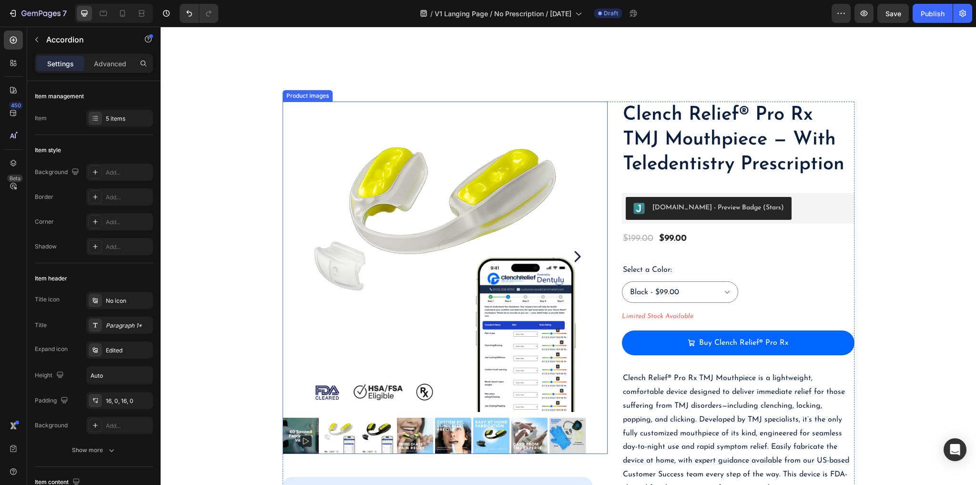
scroll to position [1678, 0]
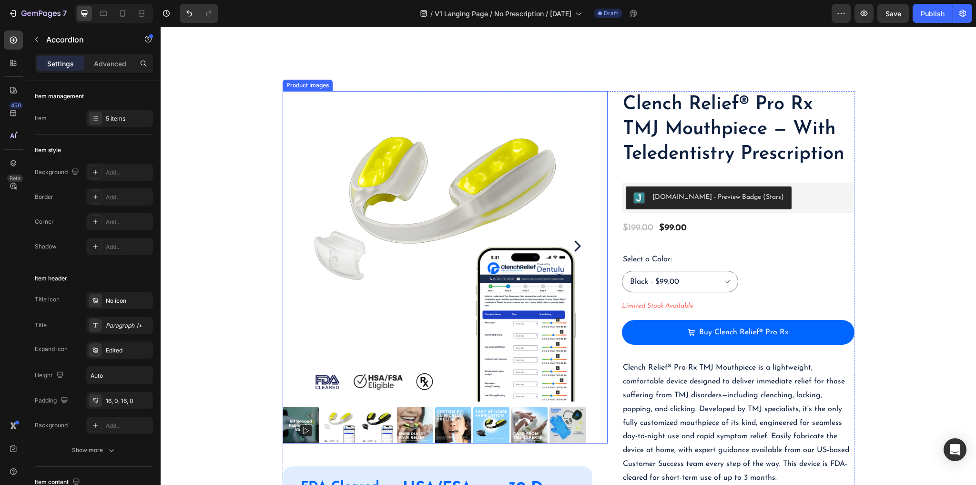
click at [419, 424] on img at bounding box center [415, 425] width 36 height 36
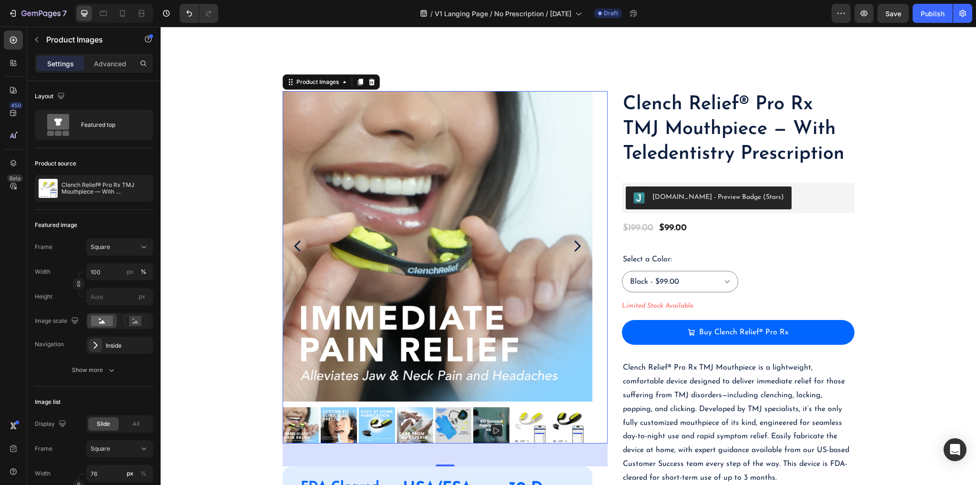
click at [373, 426] on img at bounding box center [377, 425] width 36 height 36
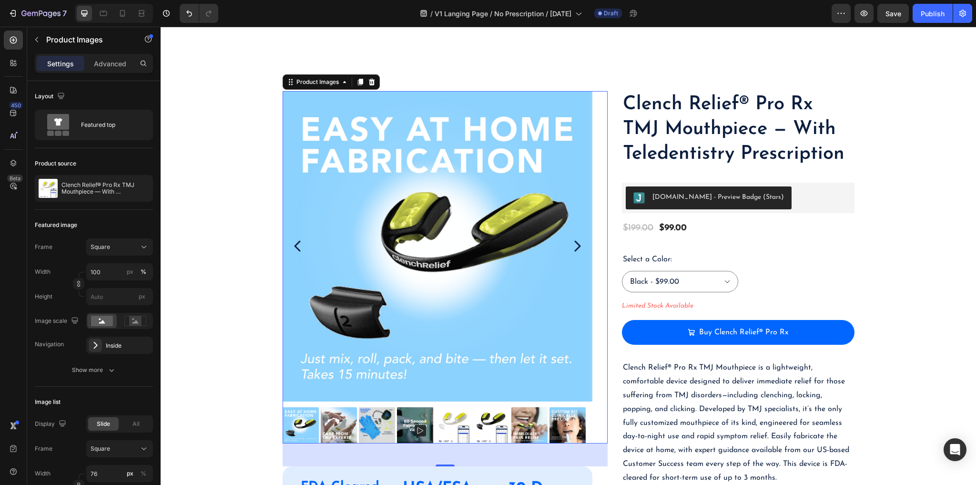
click at [455, 421] on img at bounding box center [453, 425] width 36 height 36
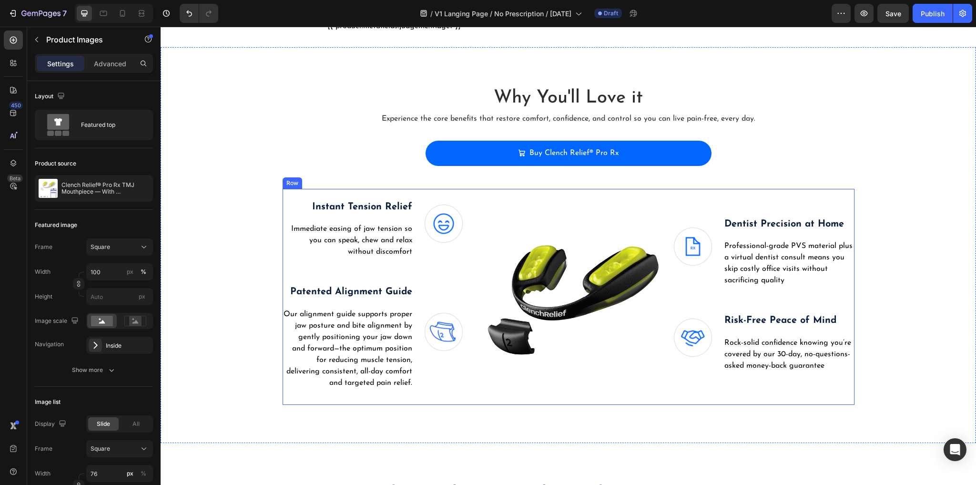
scroll to position [2403, 0]
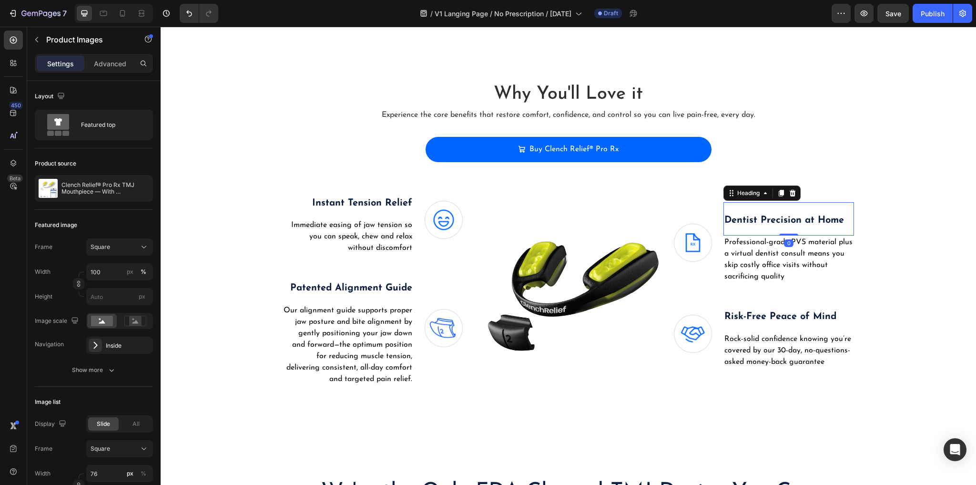
click at [761, 222] on strong "Dentist Precision at Home" at bounding box center [785, 221] width 120 height 10
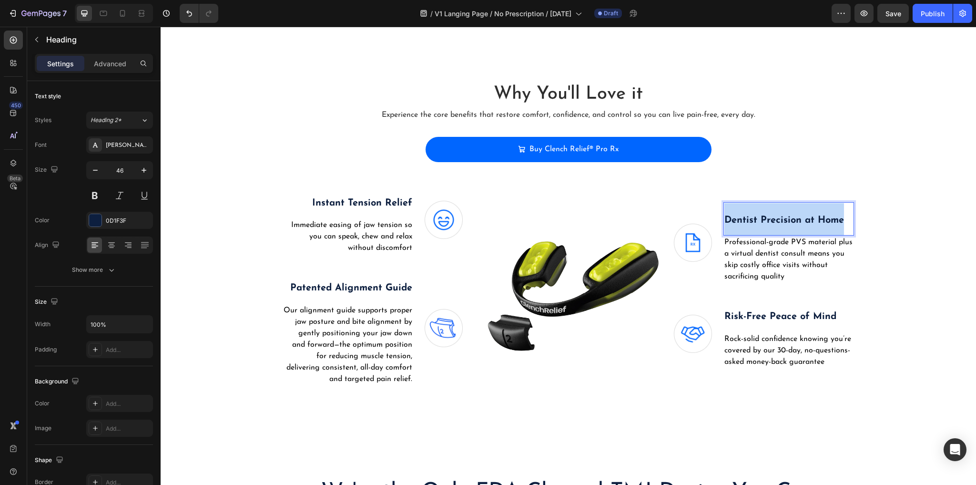
click at [761, 222] on strong "Dentist Precision at Home" at bounding box center [785, 221] width 120 height 10
click at [776, 256] on p "Professional-grade PVS material plus a virtual dentist consult means you skip c…" at bounding box center [789, 259] width 129 height 46
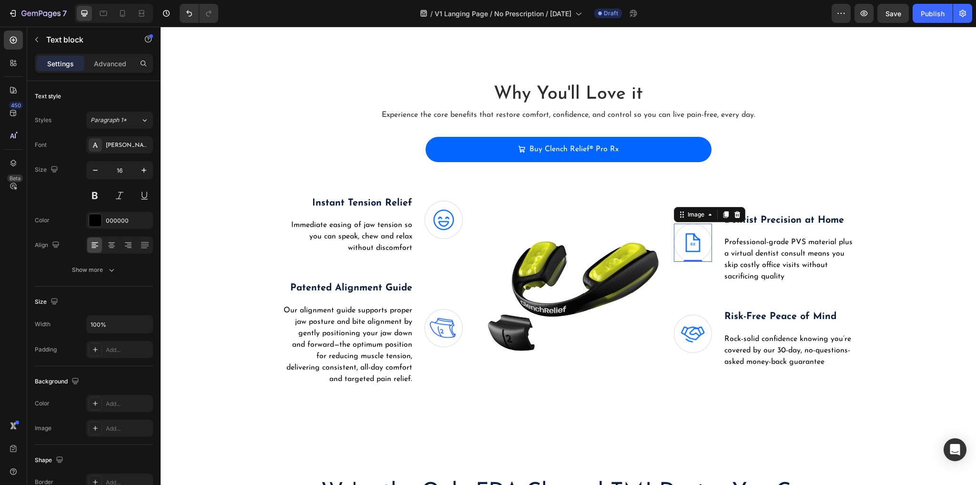
click at [694, 242] on img at bounding box center [693, 243] width 38 height 38
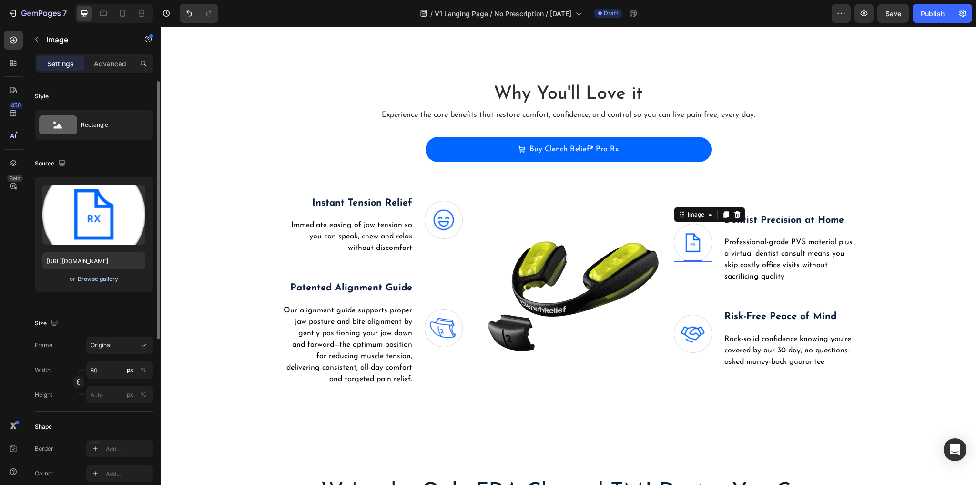
click at [83, 280] on div "Browse gallery" at bounding box center [98, 279] width 41 height 9
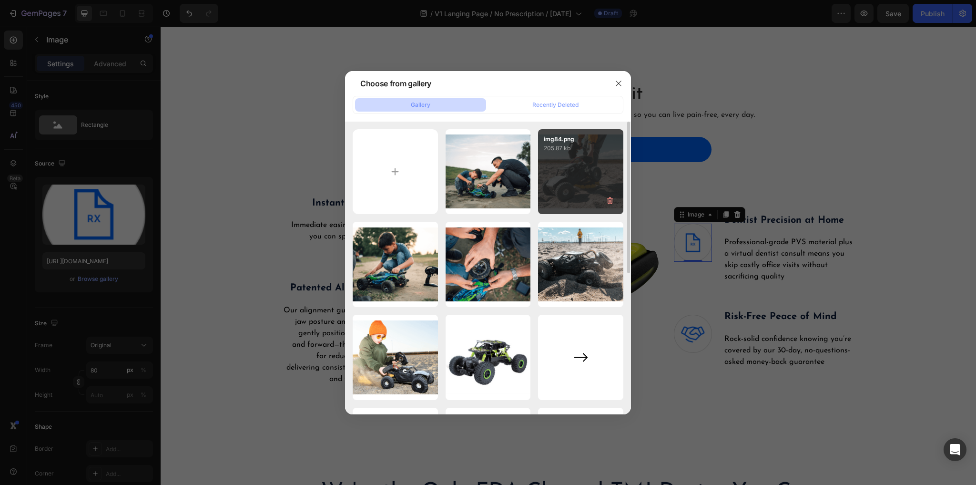
click at [602, 163] on div "img84.png 205.87 kb" at bounding box center [580, 171] width 85 height 85
type input "[URL][DOMAIN_NAME]"
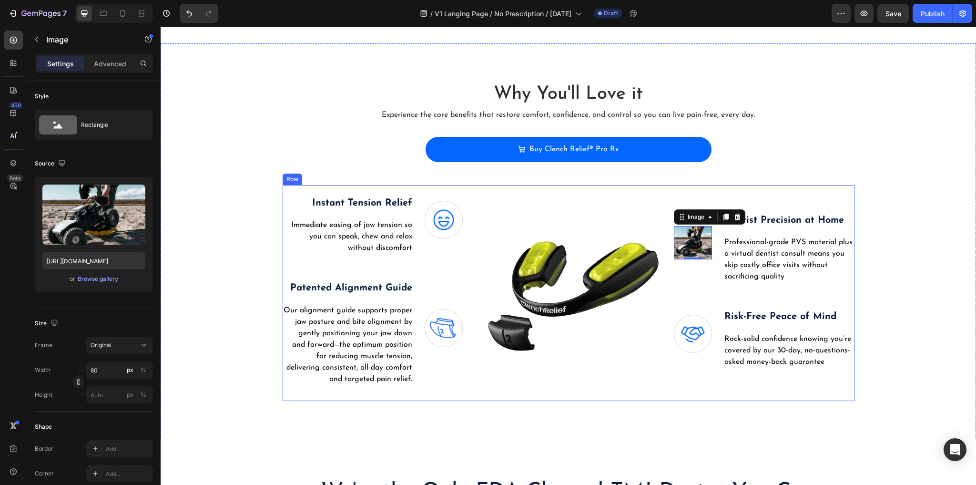
click at [567, 261] on img at bounding box center [568, 293] width 181 height 139
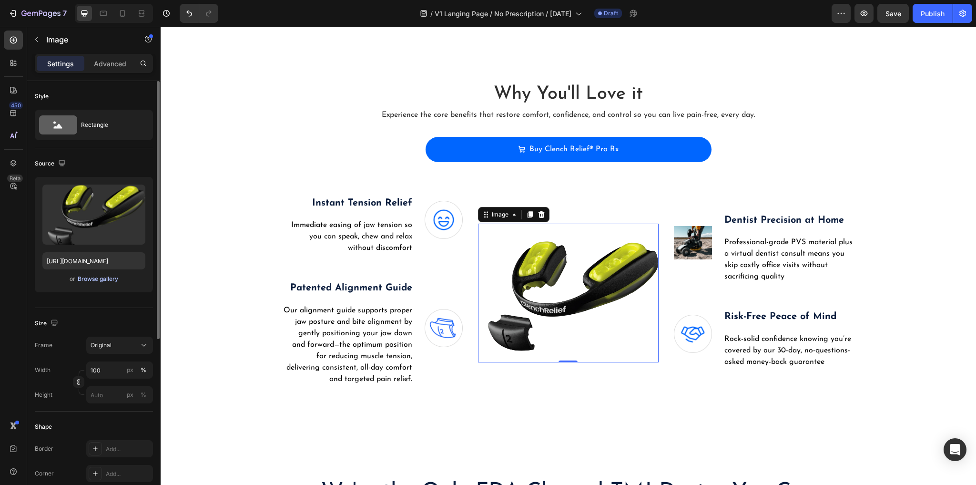
click at [84, 280] on div "Browse gallery" at bounding box center [98, 279] width 41 height 9
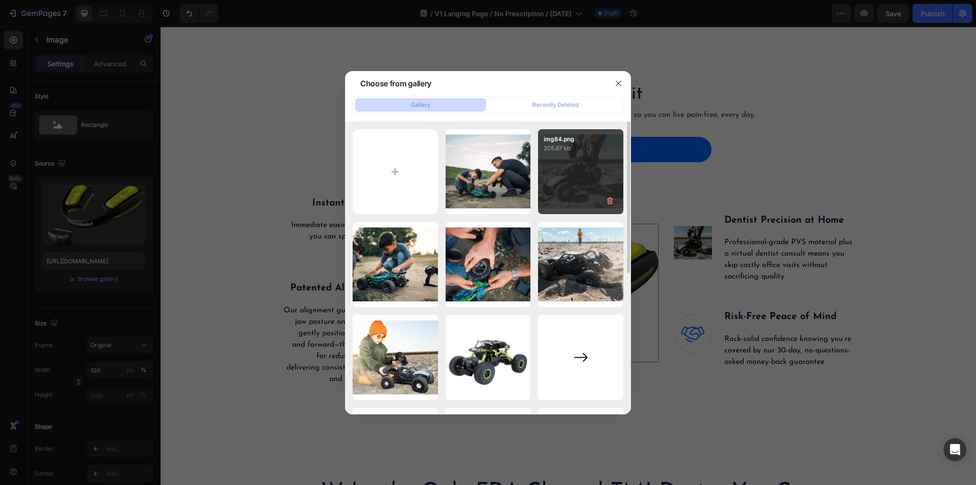
click at [592, 165] on div "img84.png 205.87 kb" at bounding box center [580, 171] width 85 height 85
type input "[URL][DOMAIN_NAME]"
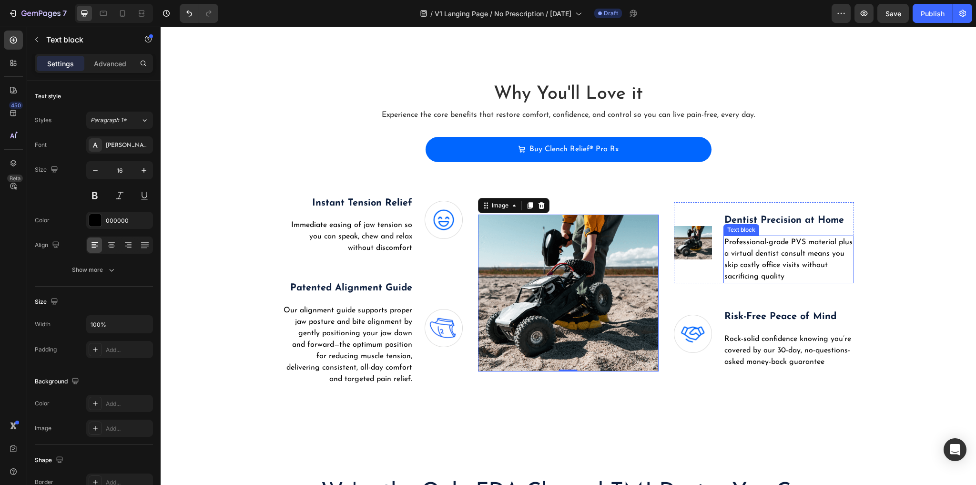
click at [781, 257] on p "Professional-grade PVS material plus a virtual dentist consult means you skip c…" at bounding box center [789, 259] width 129 height 46
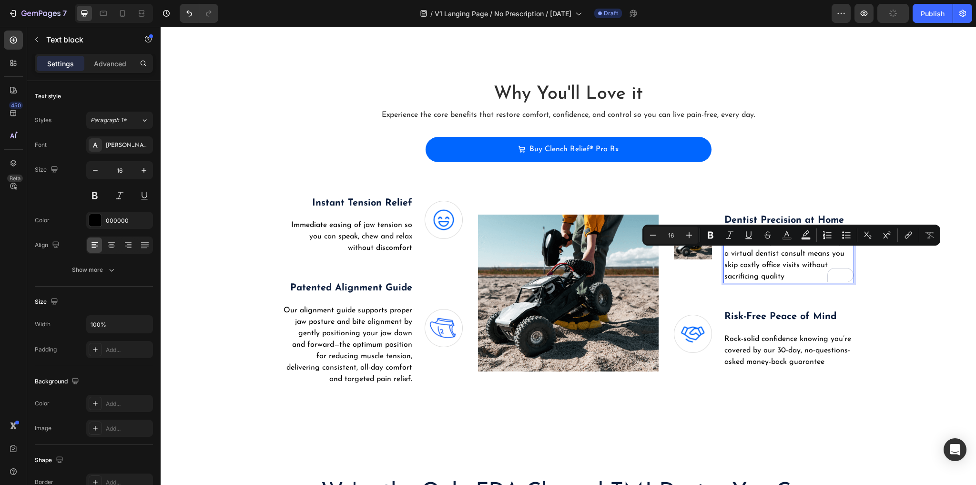
click at [784, 261] on p "Professional-grade PVS material plus a virtual dentist consult means you skip c…" at bounding box center [789, 259] width 129 height 46
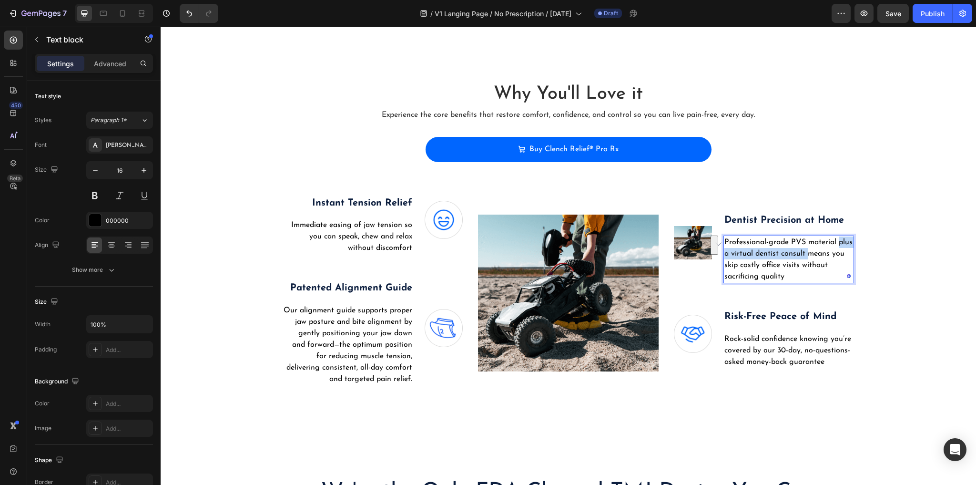
drag, startPoint x: 805, startPoint y: 253, endPoint x: 835, endPoint y: 244, distance: 31.8
click at [835, 244] on p "Professional-grade PVS material plus a virtual dentist consult means you skip c…" at bounding box center [789, 259] width 129 height 46
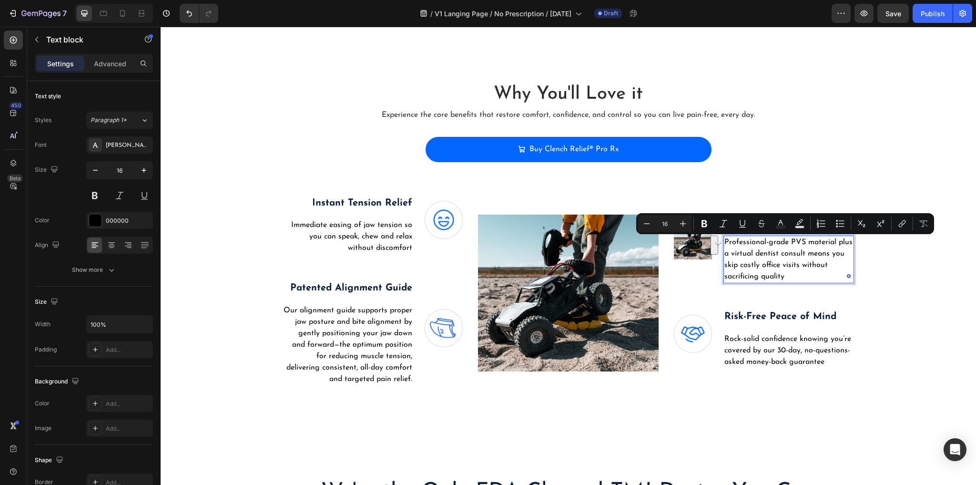
scroll to position [2409, 0]
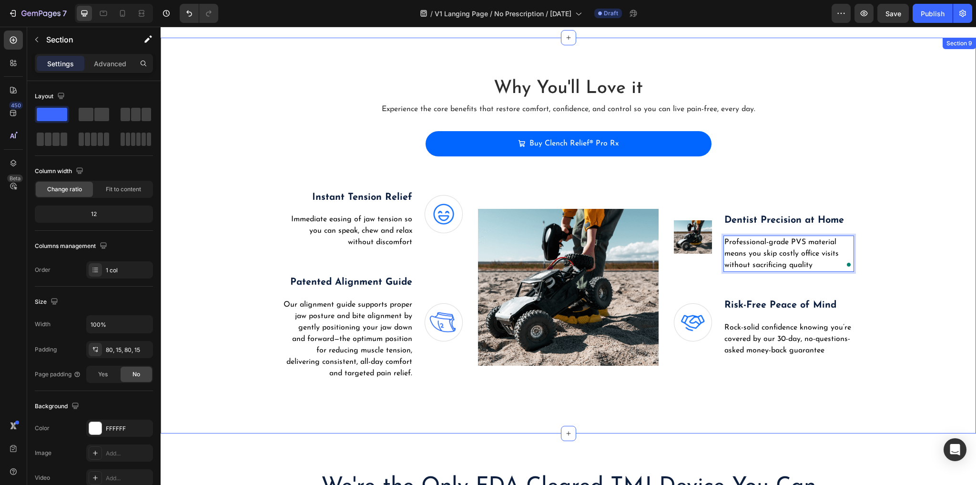
click at [945, 280] on div "Why You'll Love it Heading Experience the core benefits that restore comfort, c…" at bounding box center [569, 235] width 802 height 319
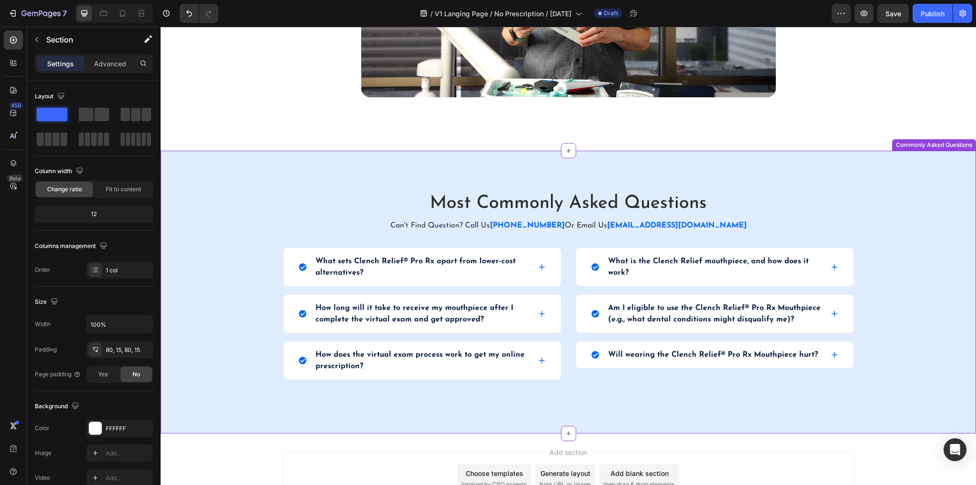
scroll to position [3896, 0]
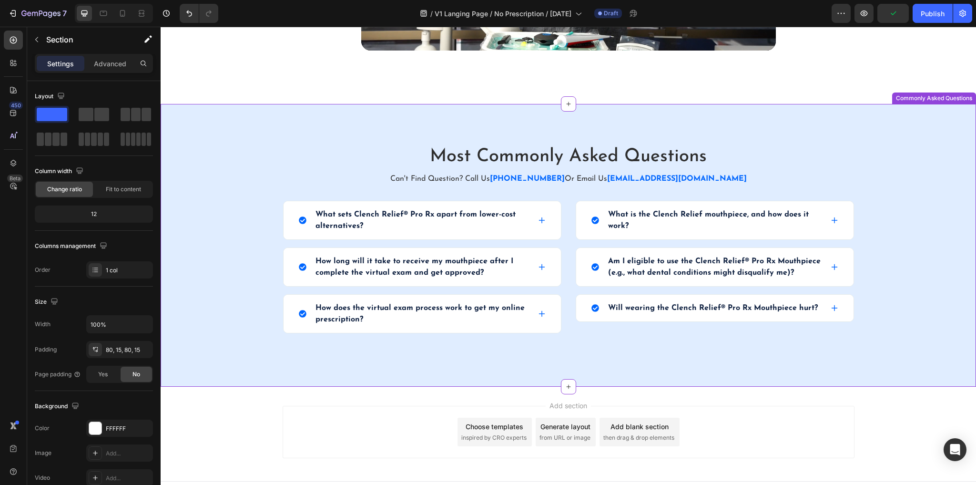
click at [904, 216] on div "Most Commonly Asked Questions Heading Can't Find Question? Call Us [PHONE_NUMBE…" at bounding box center [569, 245] width 802 height 206
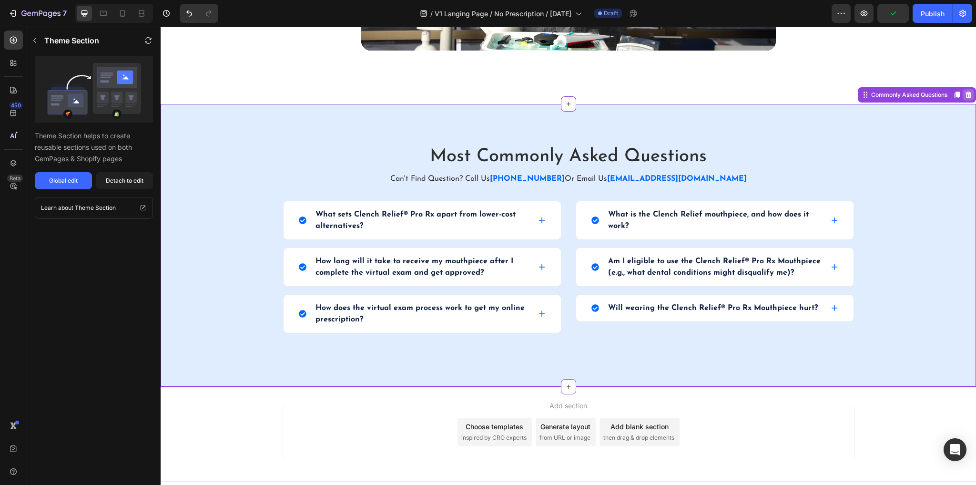
click at [967, 94] on icon at bounding box center [969, 95] width 8 height 8
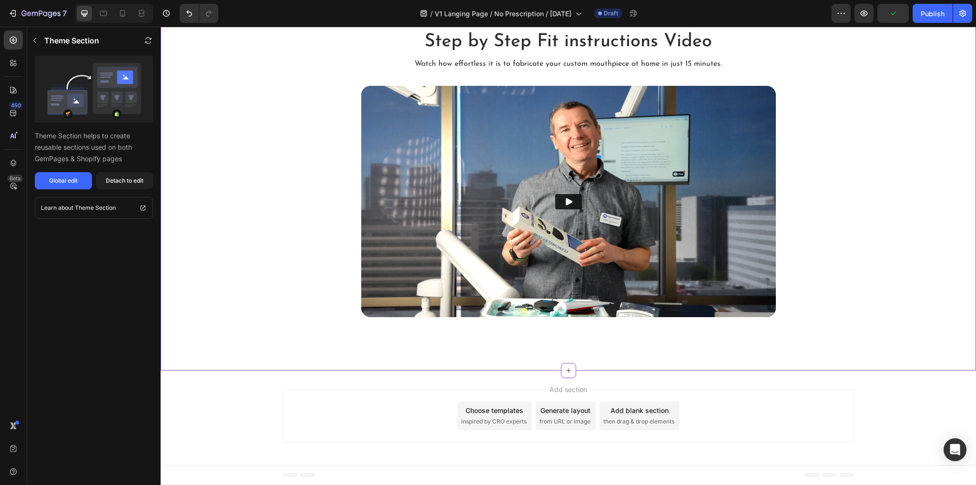
scroll to position [3629, 0]
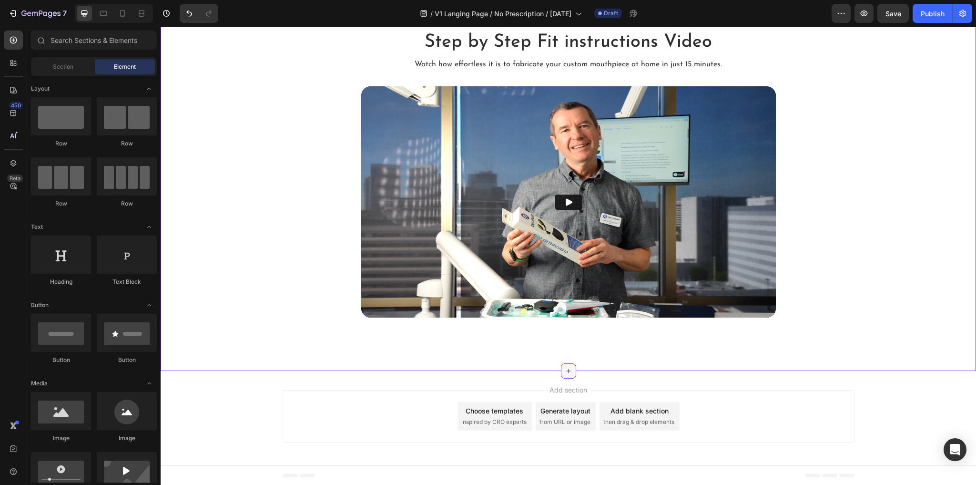
click at [569, 370] on icon at bounding box center [569, 371] width 8 height 8
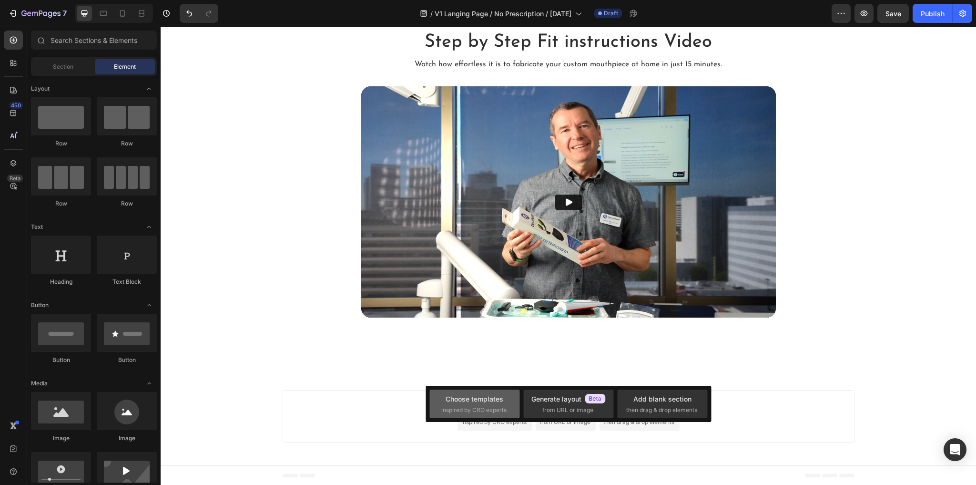
click at [501, 401] on div "Choose templates" at bounding box center [475, 399] width 58 height 10
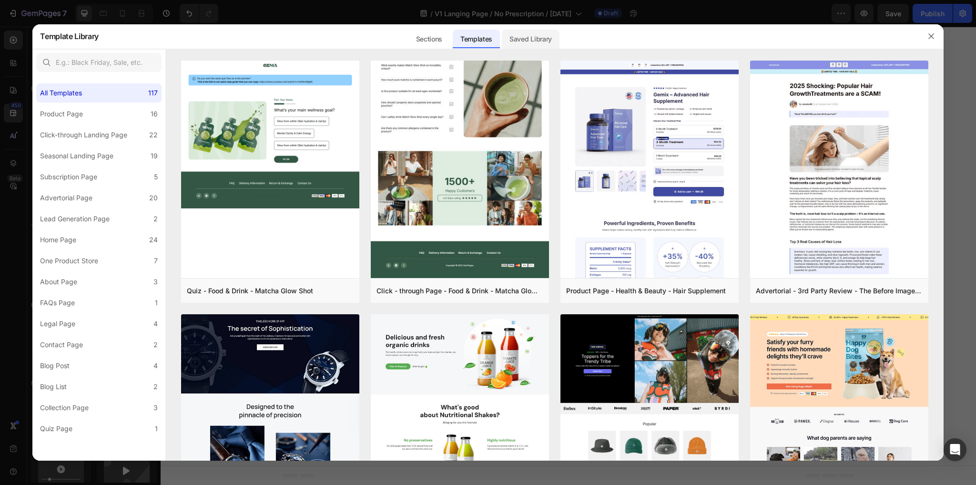
click at [533, 40] on div "Saved Library" at bounding box center [531, 39] width 58 height 19
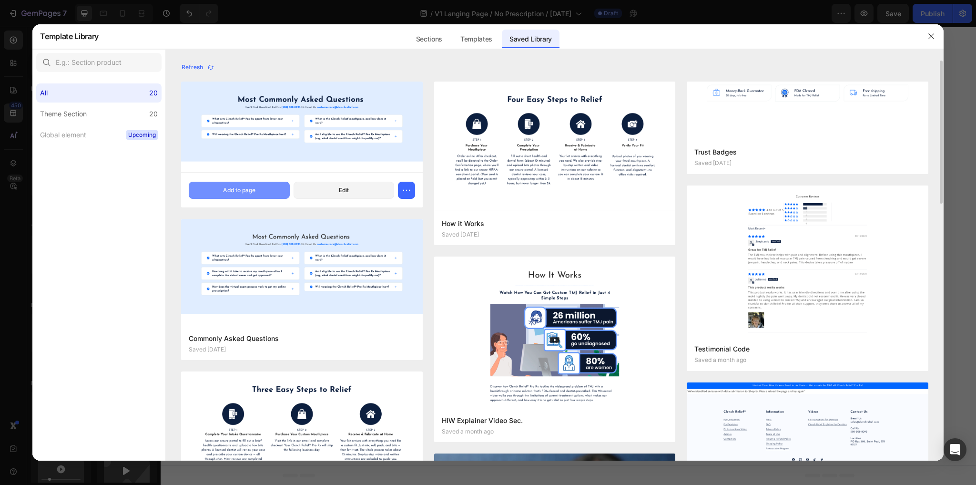
click at [237, 189] on div "Add to page" at bounding box center [239, 190] width 32 height 9
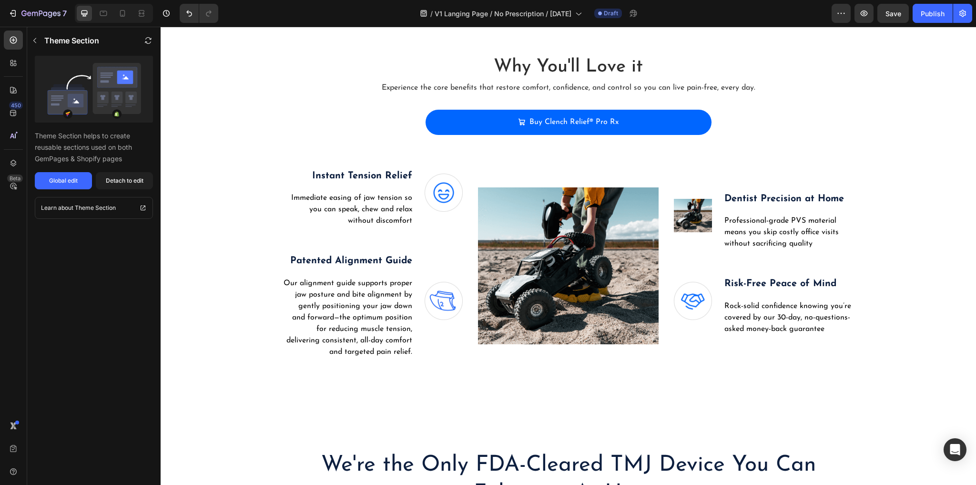
scroll to position [2416, 0]
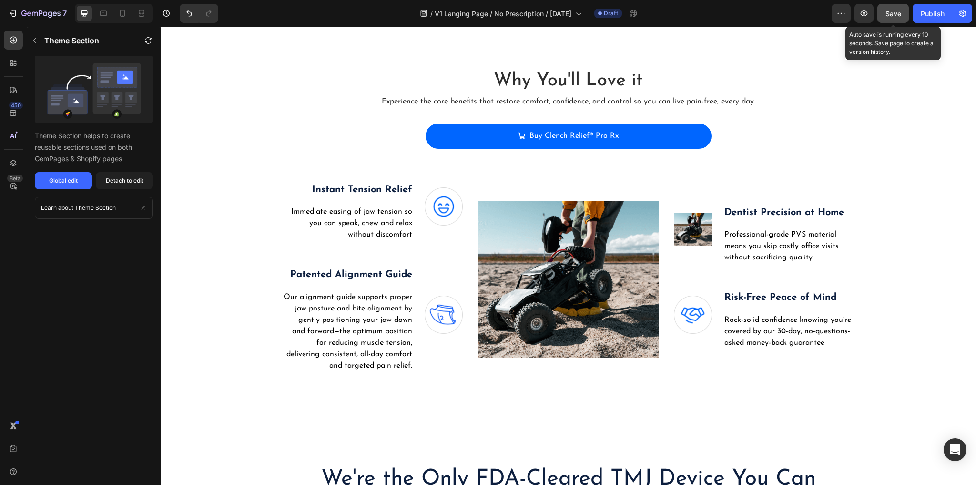
click at [887, 19] on button "Save" at bounding box center [893, 13] width 31 height 19
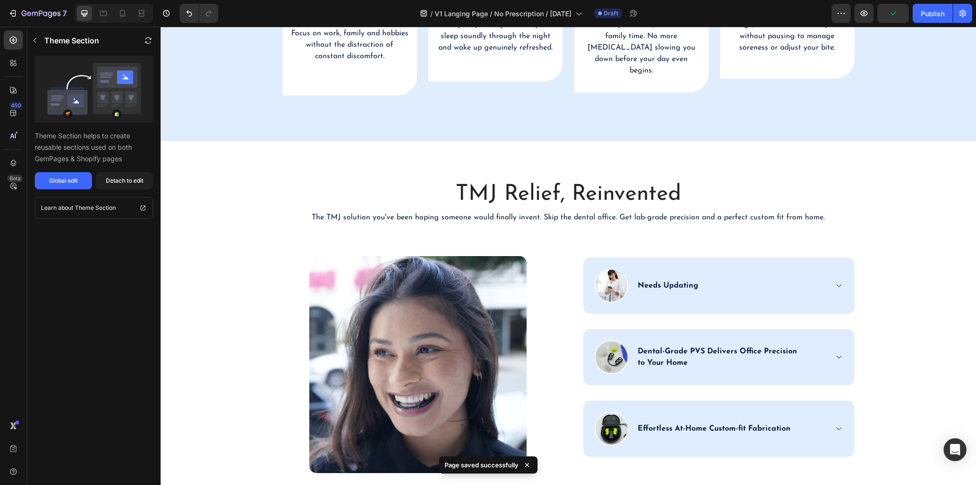
scroll to position [967, 0]
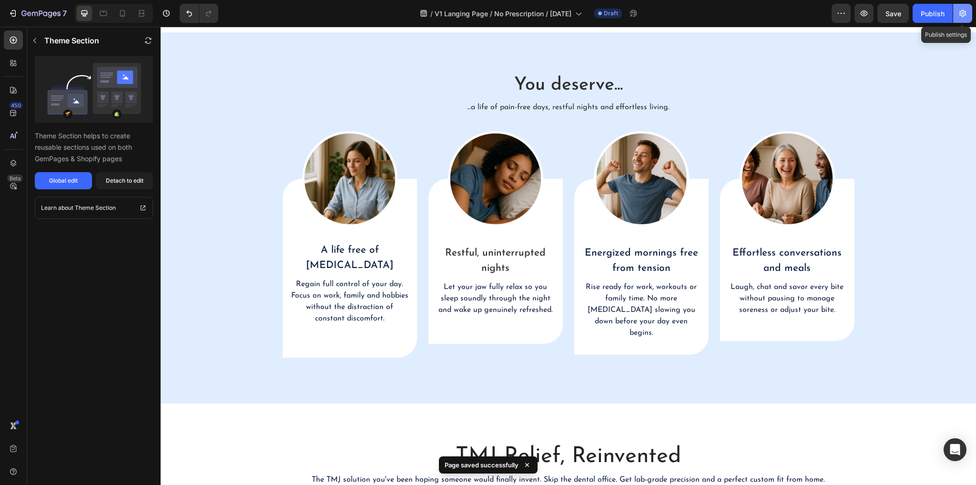
click at [963, 12] on icon "button" at bounding box center [963, 13] width 7 height 7
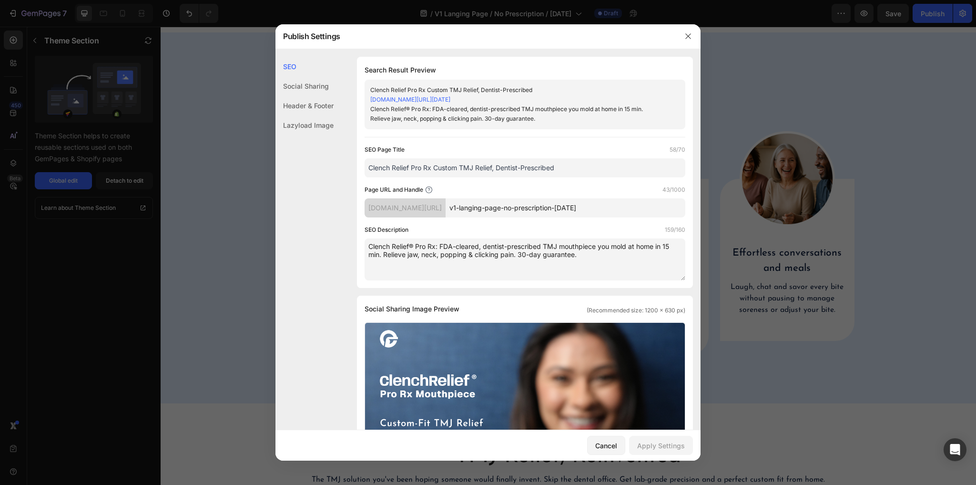
drag, startPoint x: 548, startPoint y: 168, endPoint x: 579, endPoint y: 168, distance: 30.5
click at [579, 168] on input "Clench Relief Pro Rx Custom TMJ Relief, Dentist-Prescribed" at bounding box center [525, 167] width 321 height 19
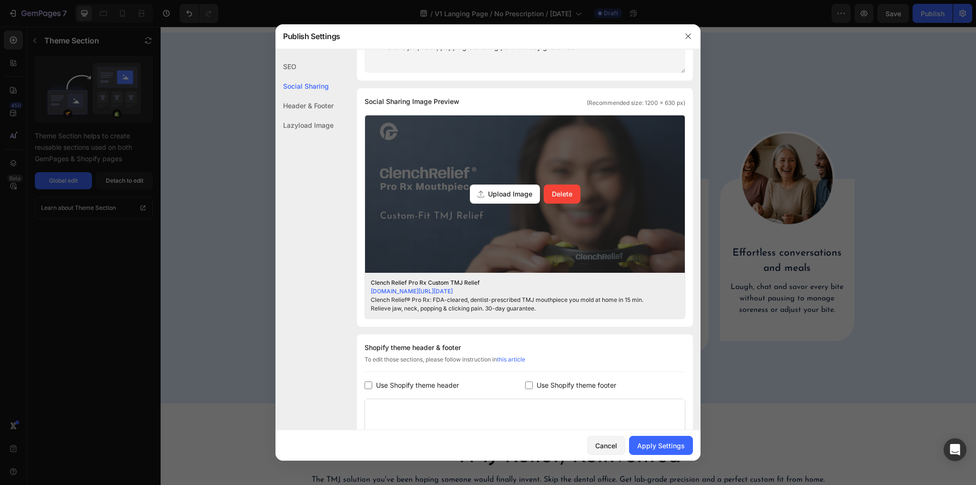
scroll to position [229, 0]
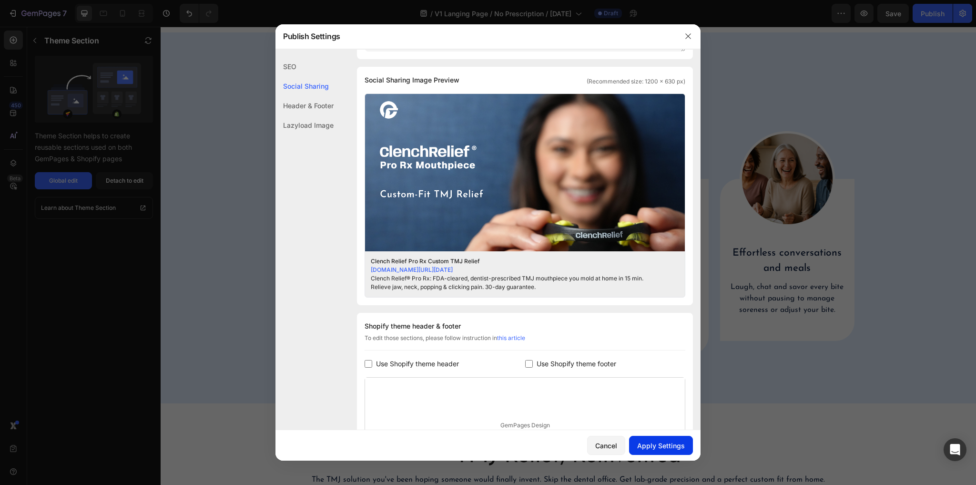
type input "Clench Relief Pro Rx Custom TMJ Relief"
click at [658, 446] on div "Apply Settings" at bounding box center [661, 446] width 48 height 10
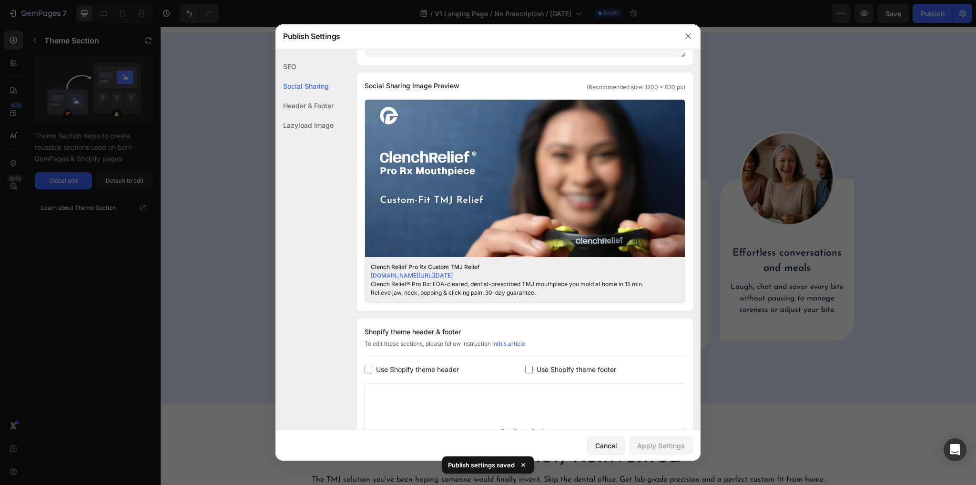
scroll to position [83, 0]
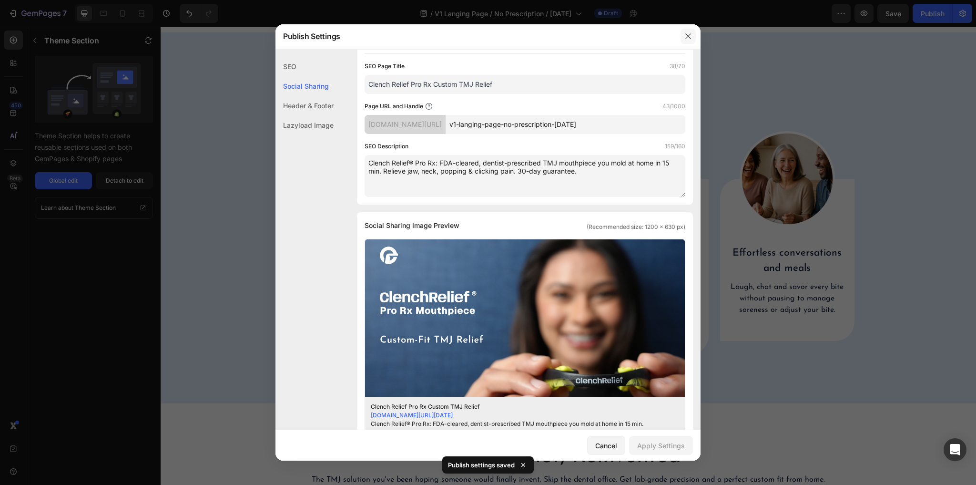
drag, startPoint x: 689, startPoint y: 35, endPoint x: 528, endPoint y: 9, distance: 163.4
click at [689, 35] on icon "button" at bounding box center [688, 36] width 5 height 5
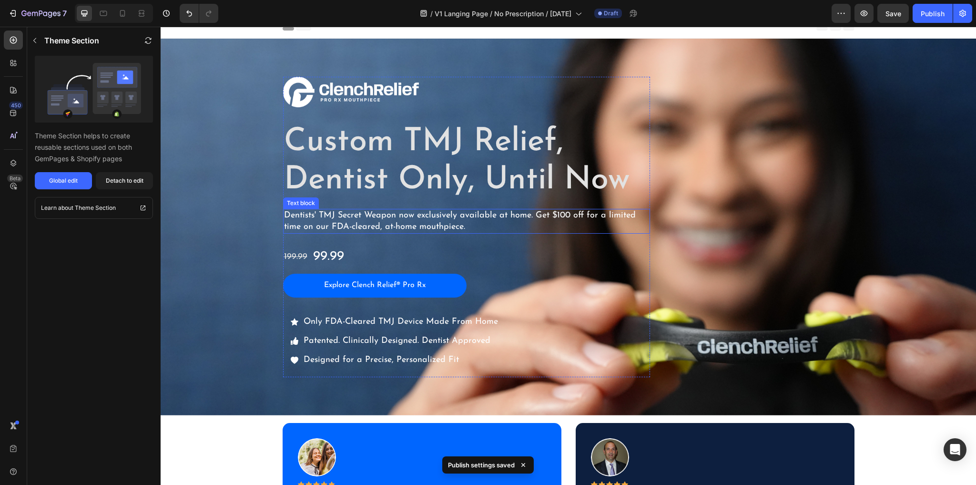
scroll to position [0, 0]
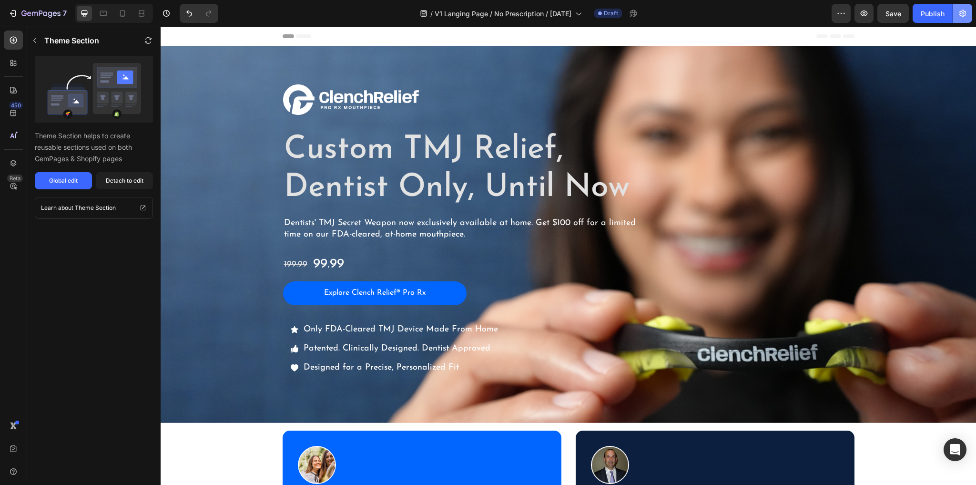
click at [965, 19] on button "button" at bounding box center [963, 13] width 19 height 19
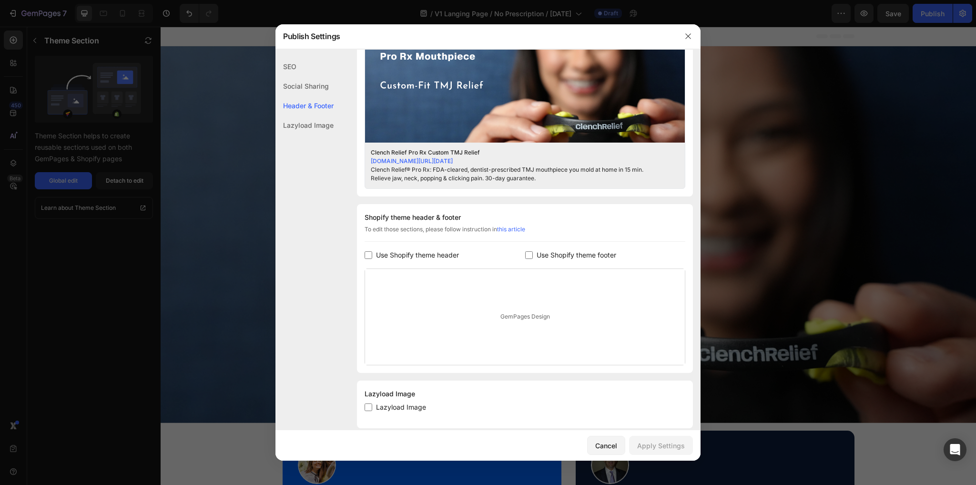
scroll to position [350, 0]
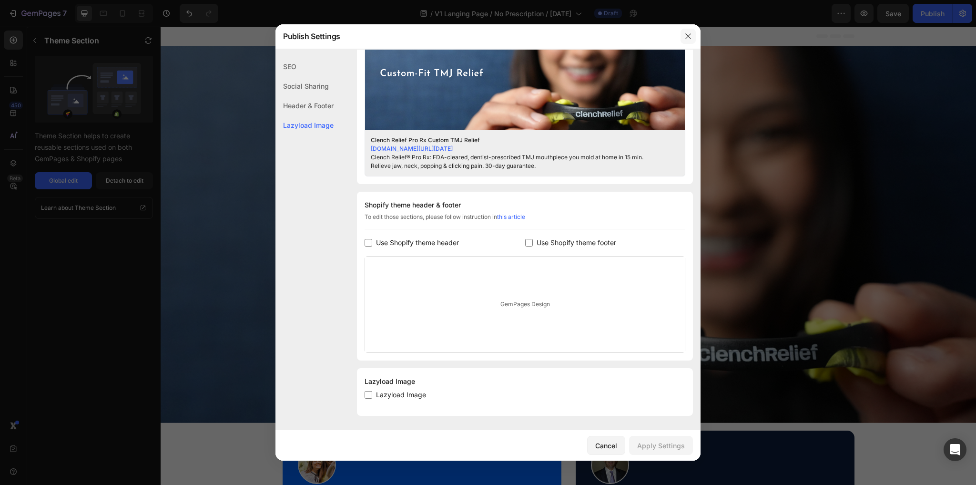
click at [691, 36] on icon "button" at bounding box center [689, 36] width 8 height 8
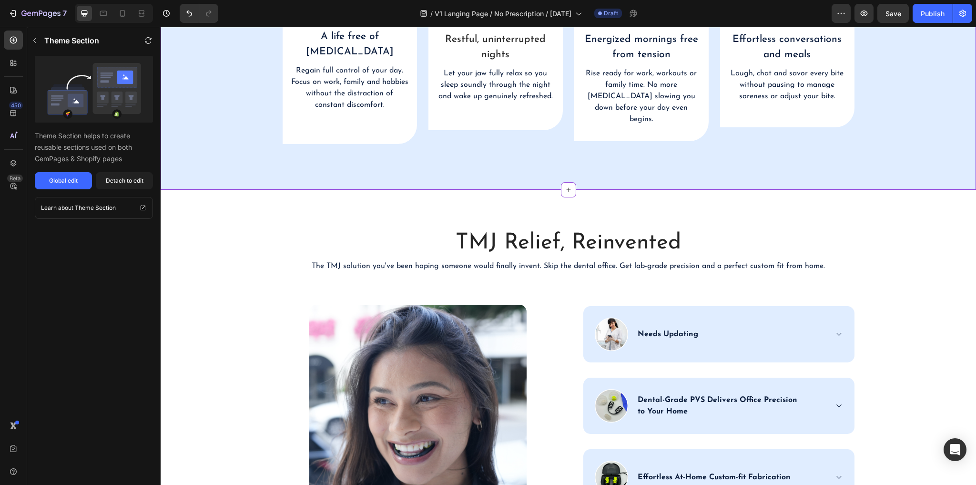
scroll to position [1221, 0]
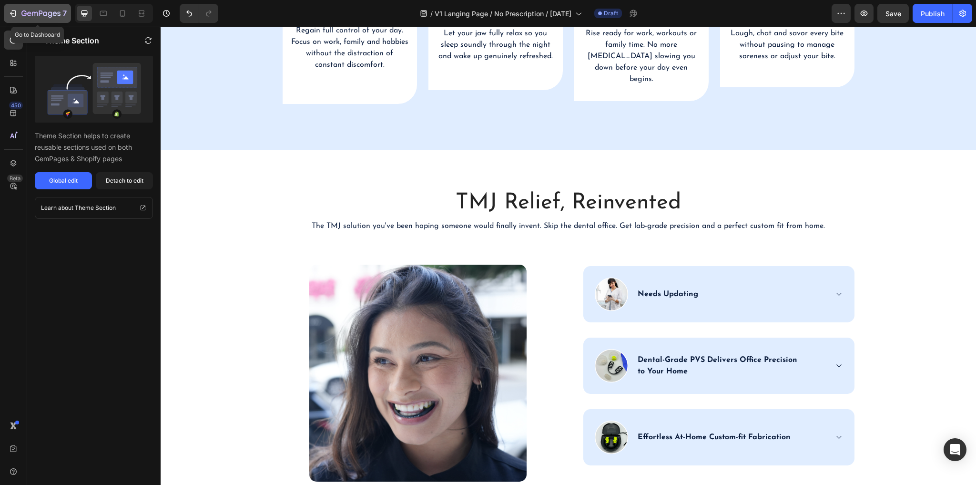
click at [12, 10] on icon "button" at bounding box center [14, 13] width 4 height 7
